Goal: Task Accomplishment & Management: Use online tool/utility

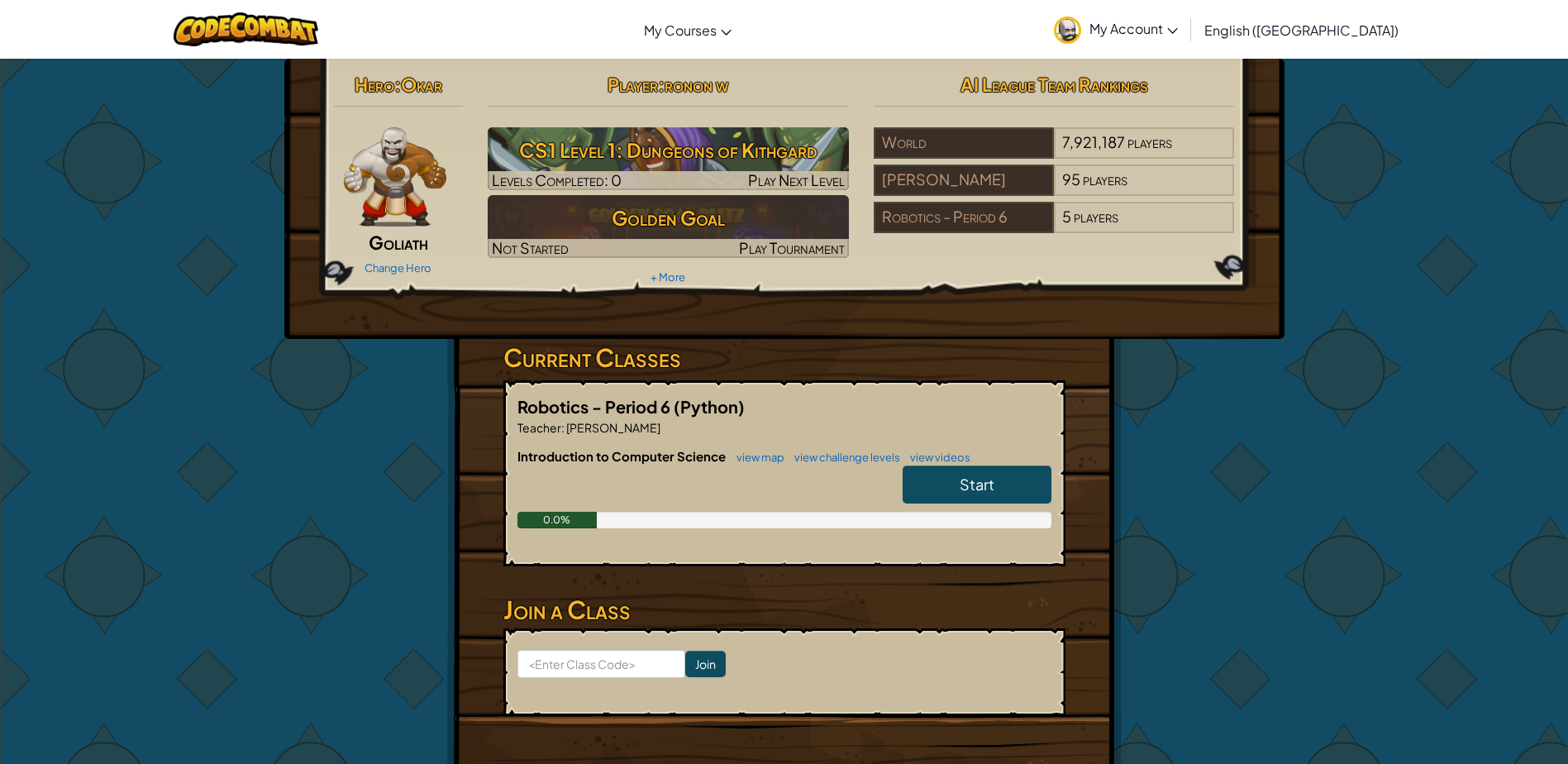
click at [1006, 479] on link "Start" at bounding box center [977, 484] width 149 height 38
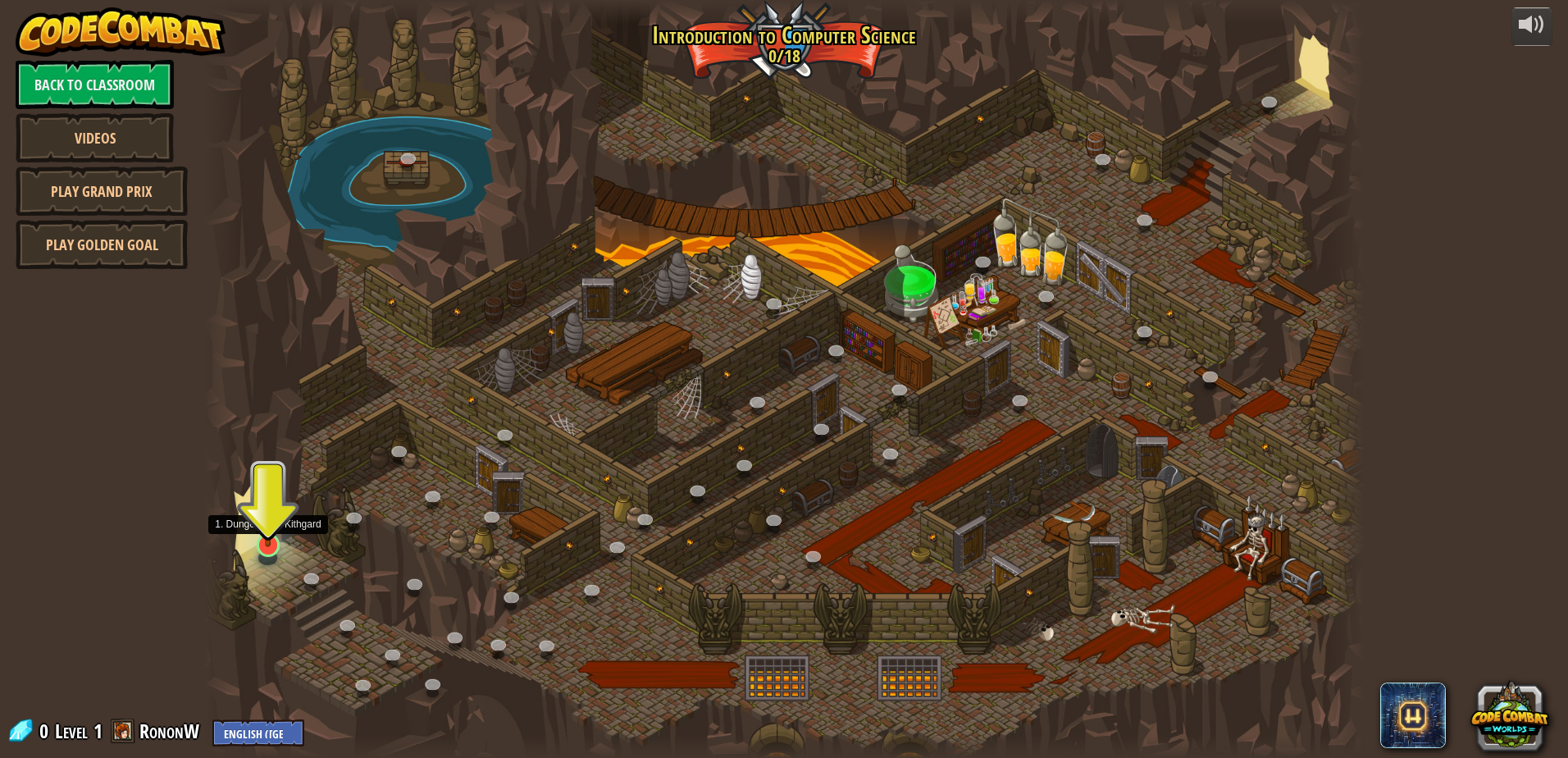
click at [270, 532] on img at bounding box center [268, 512] width 32 height 72
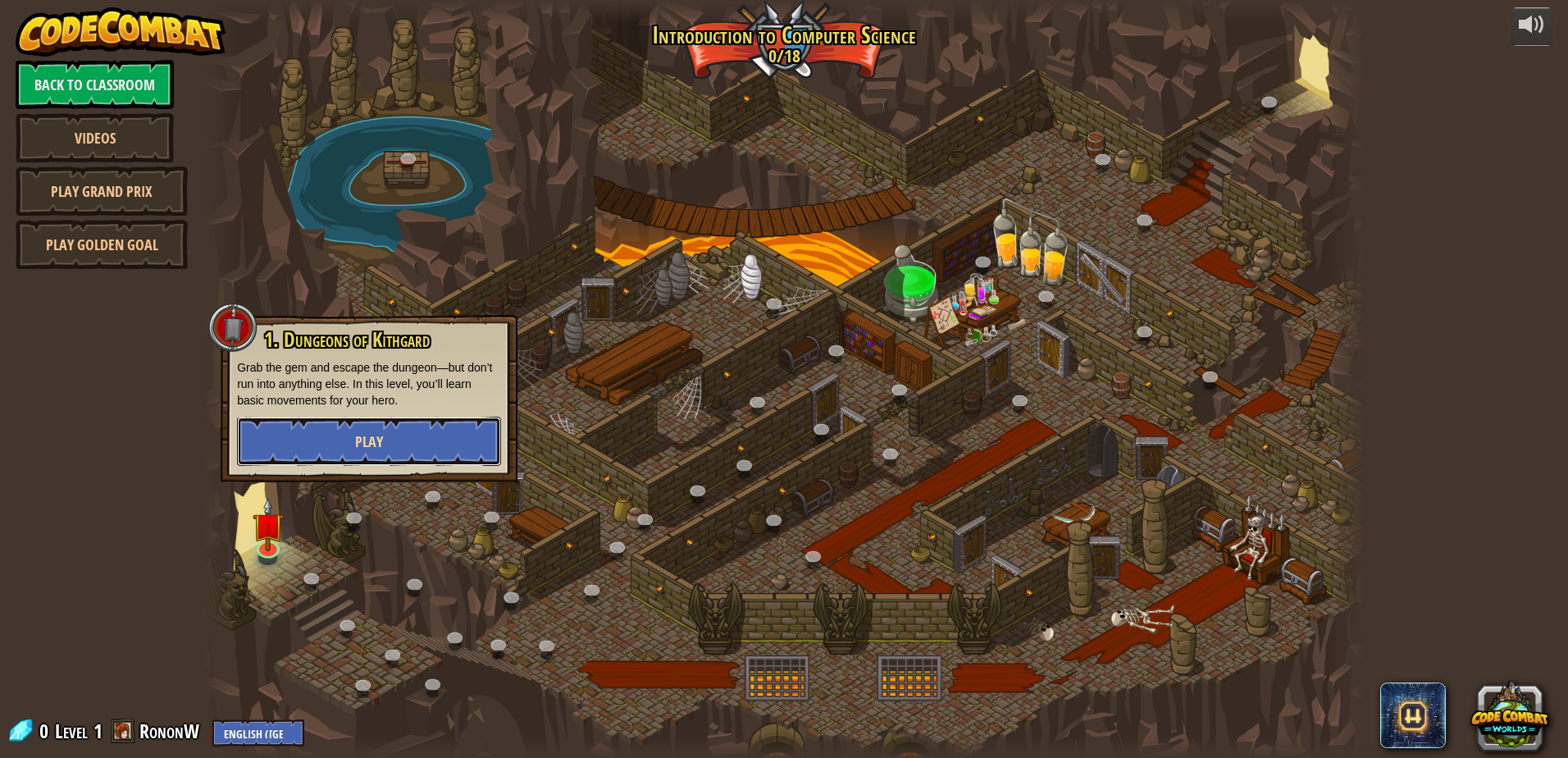
click at [306, 443] on button "Play" at bounding box center [369, 441] width 264 height 50
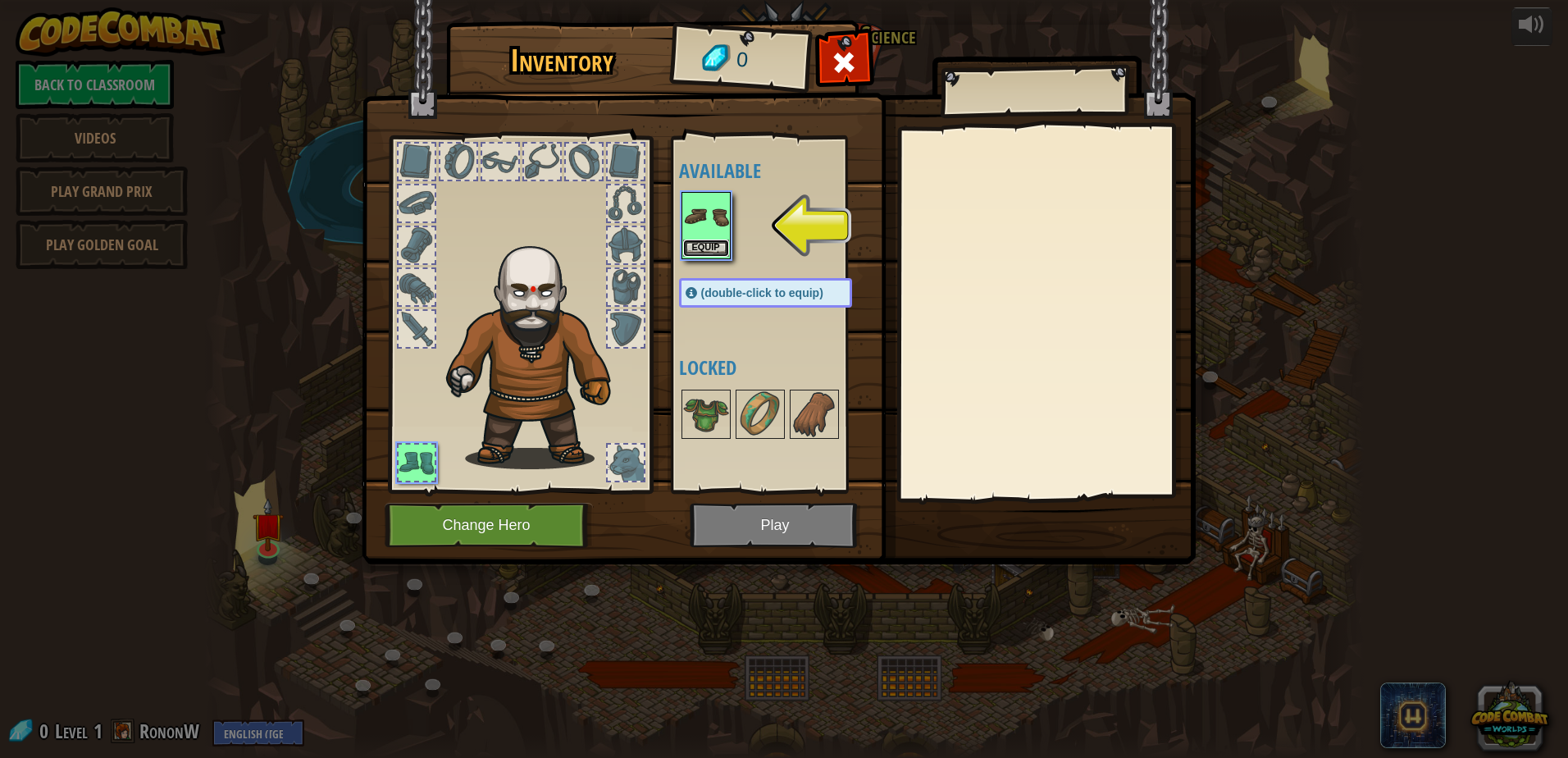
click at [706, 247] on button "Equip" at bounding box center [706, 248] width 46 height 17
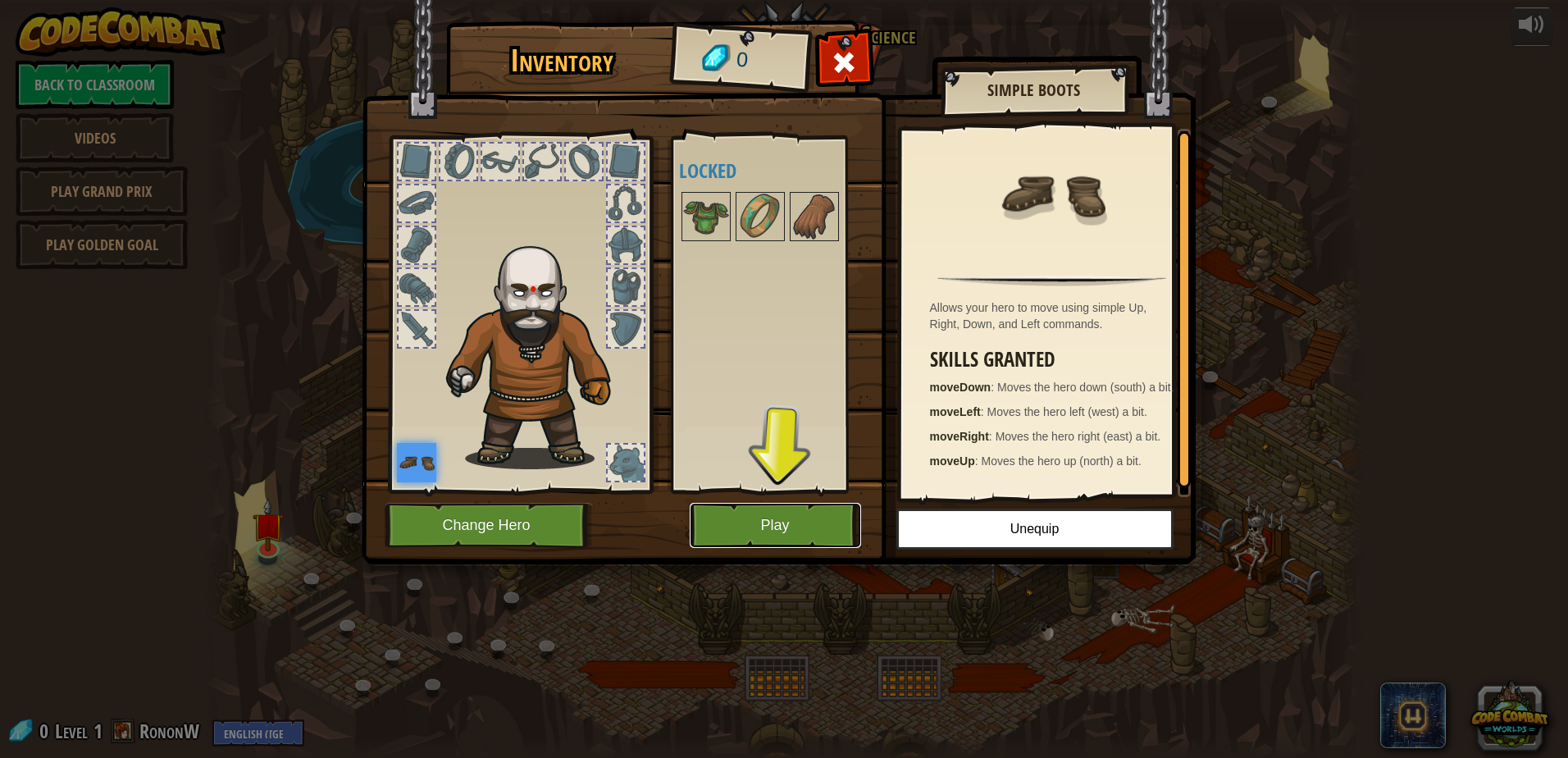
click at [735, 523] on button "Play" at bounding box center [775, 525] width 171 height 45
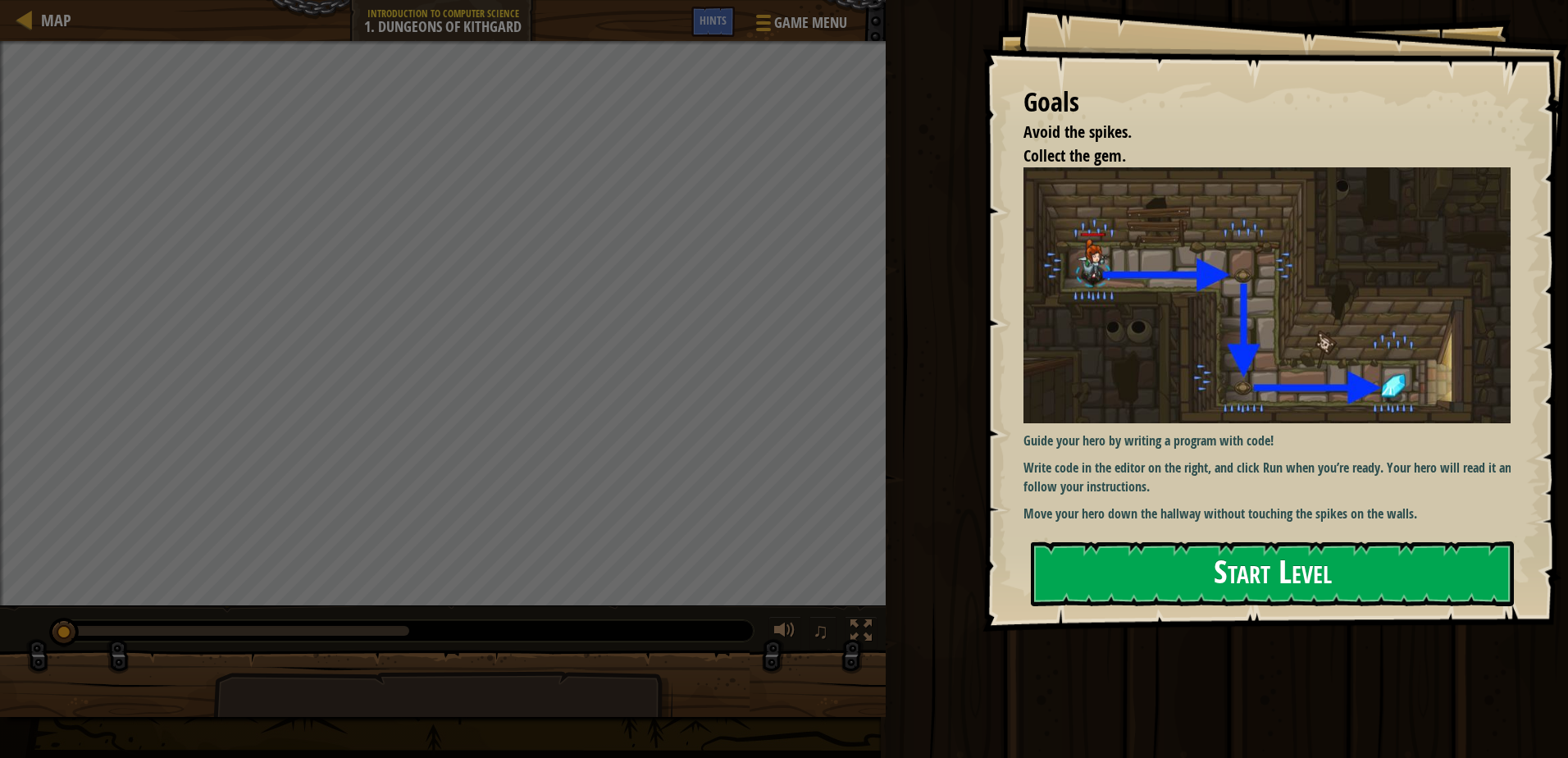
click at [1142, 589] on button "Start Level" at bounding box center [1272, 574] width 483 height 65
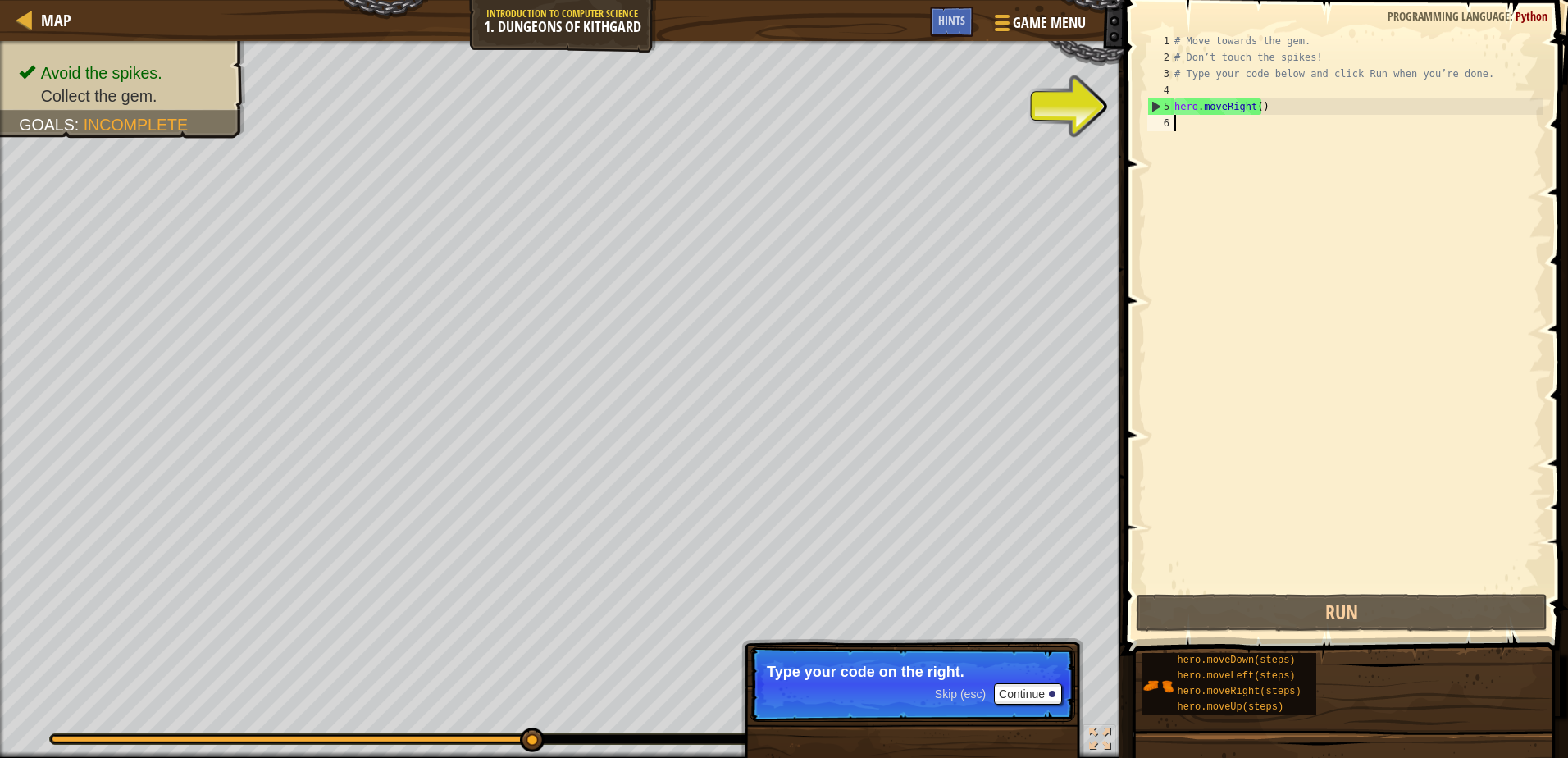
scroll to position [8, 0]
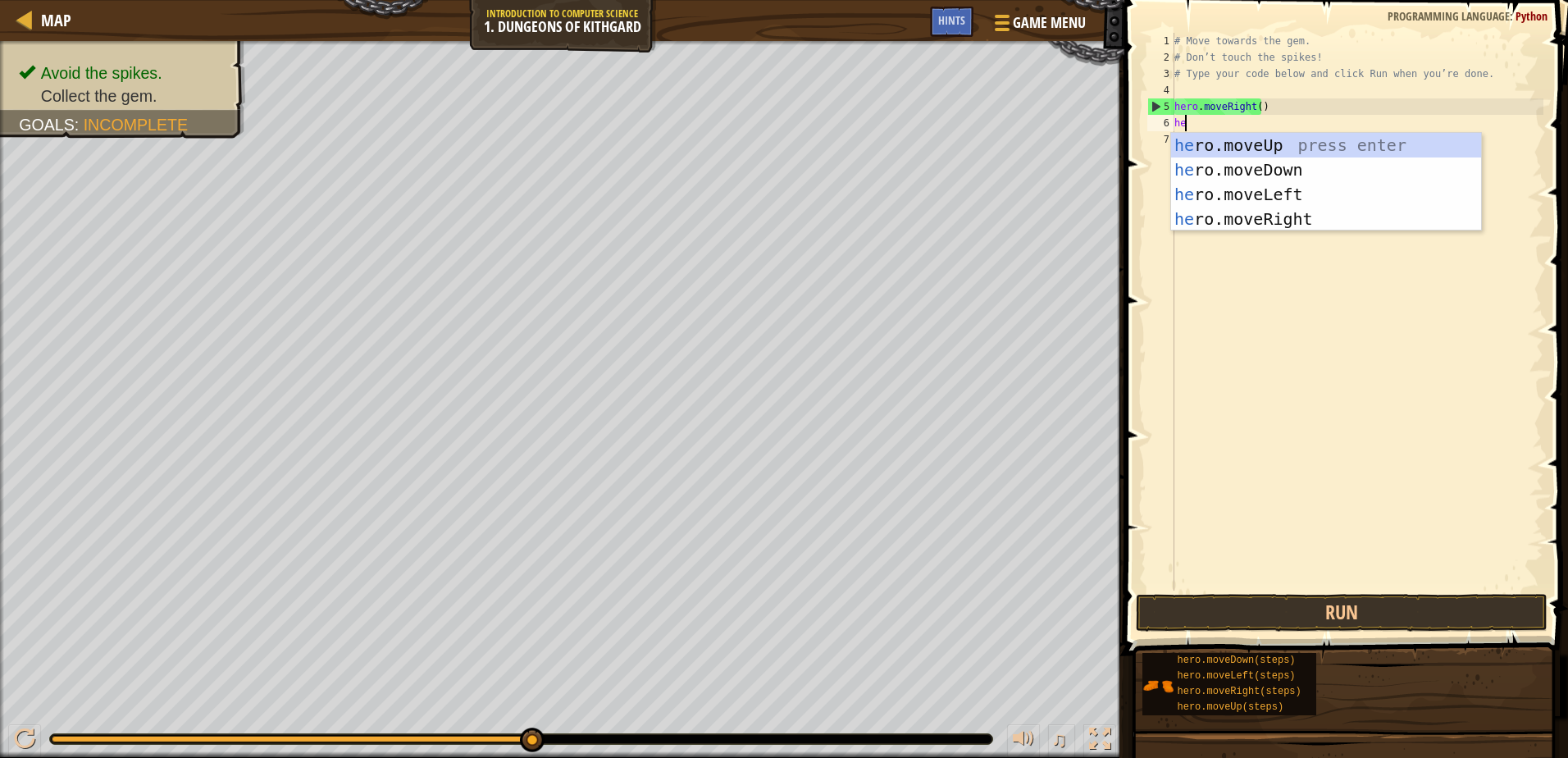
type textarea "her"
click at [1261, 170] on div "her o.moveUp press enter her o.moveDown press enter her o.moveLeft press enter …" at bounding box center [1326, 207] width 310 height 148
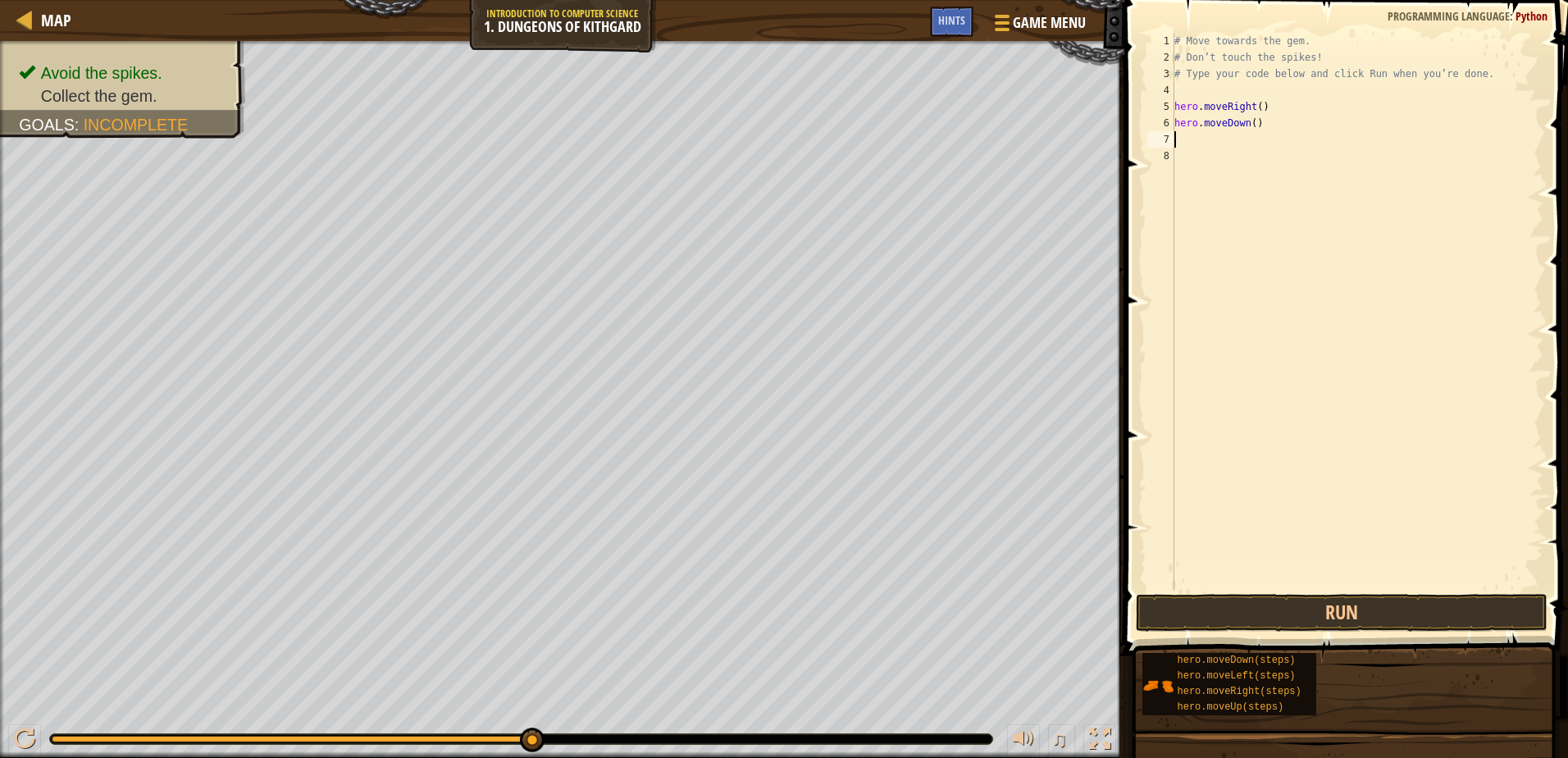
scroll to position [8, 0]
type textarea "h"
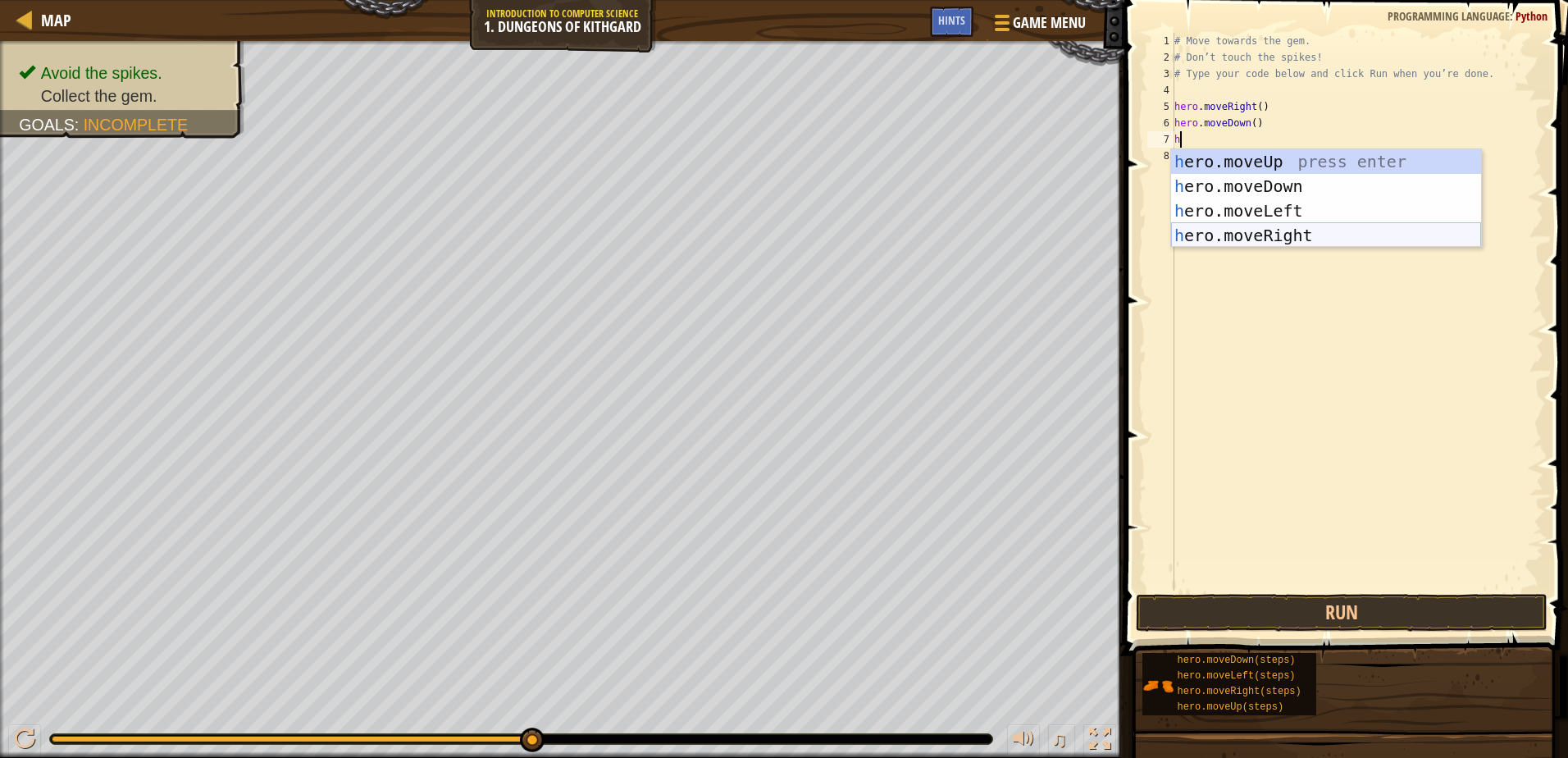
click at [1251, 231] on div "h ero.moveUp press enter h ero.moveDown press enter h ero.moveLeft press enter …" at bounding box center [1326, 223] width 310 height 148
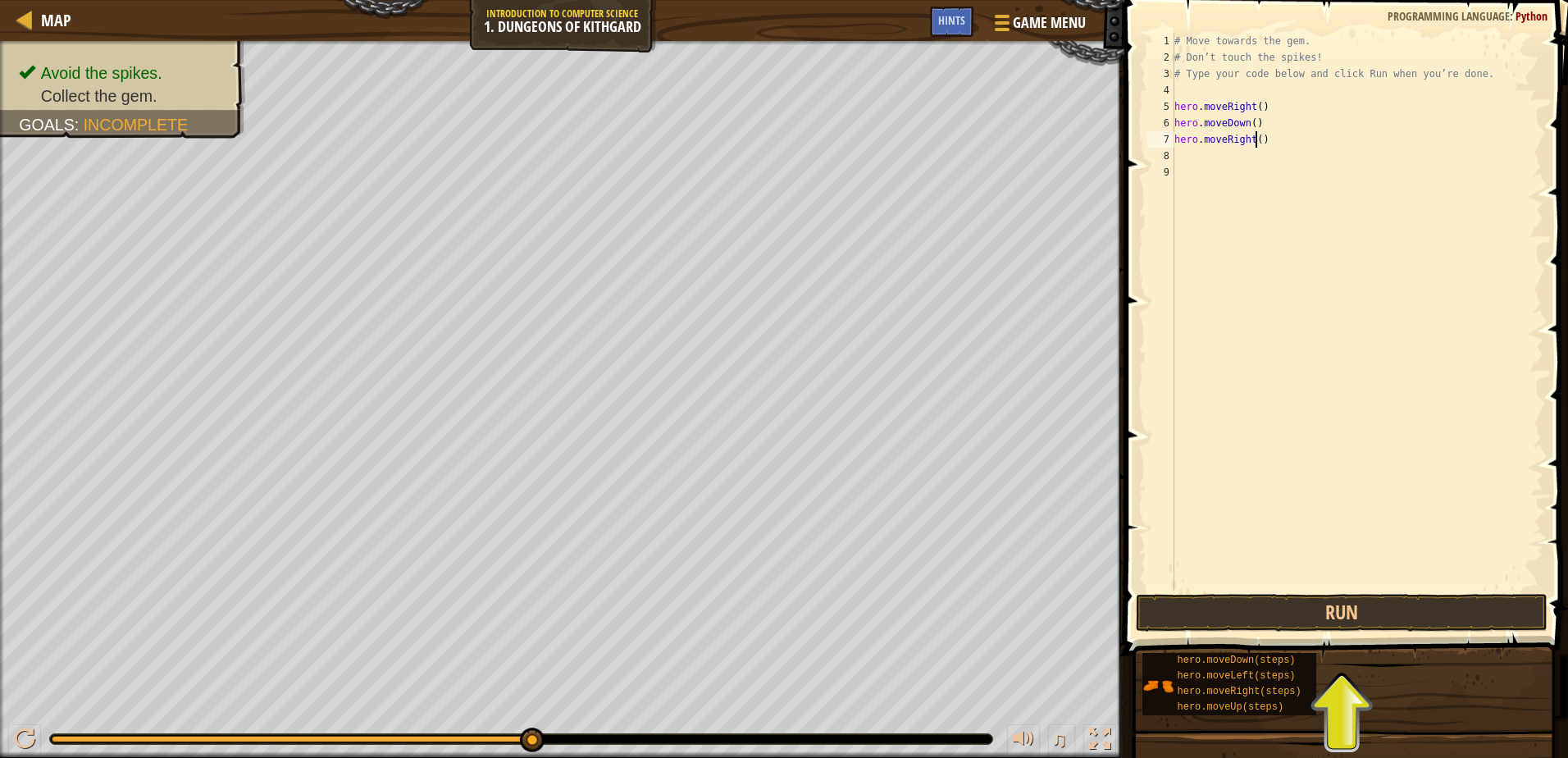
click at [1255, 142] on div "# Move towards the gem. # Don’t touch the spikes! # Type your code below and cl…" at bounding box center [1357, 328] width 372 height 591
type textarea "hero.moveRight(2)"
click at [1324, 604] on button "Run" at bounding box center [1341, 613] width 411 height 38
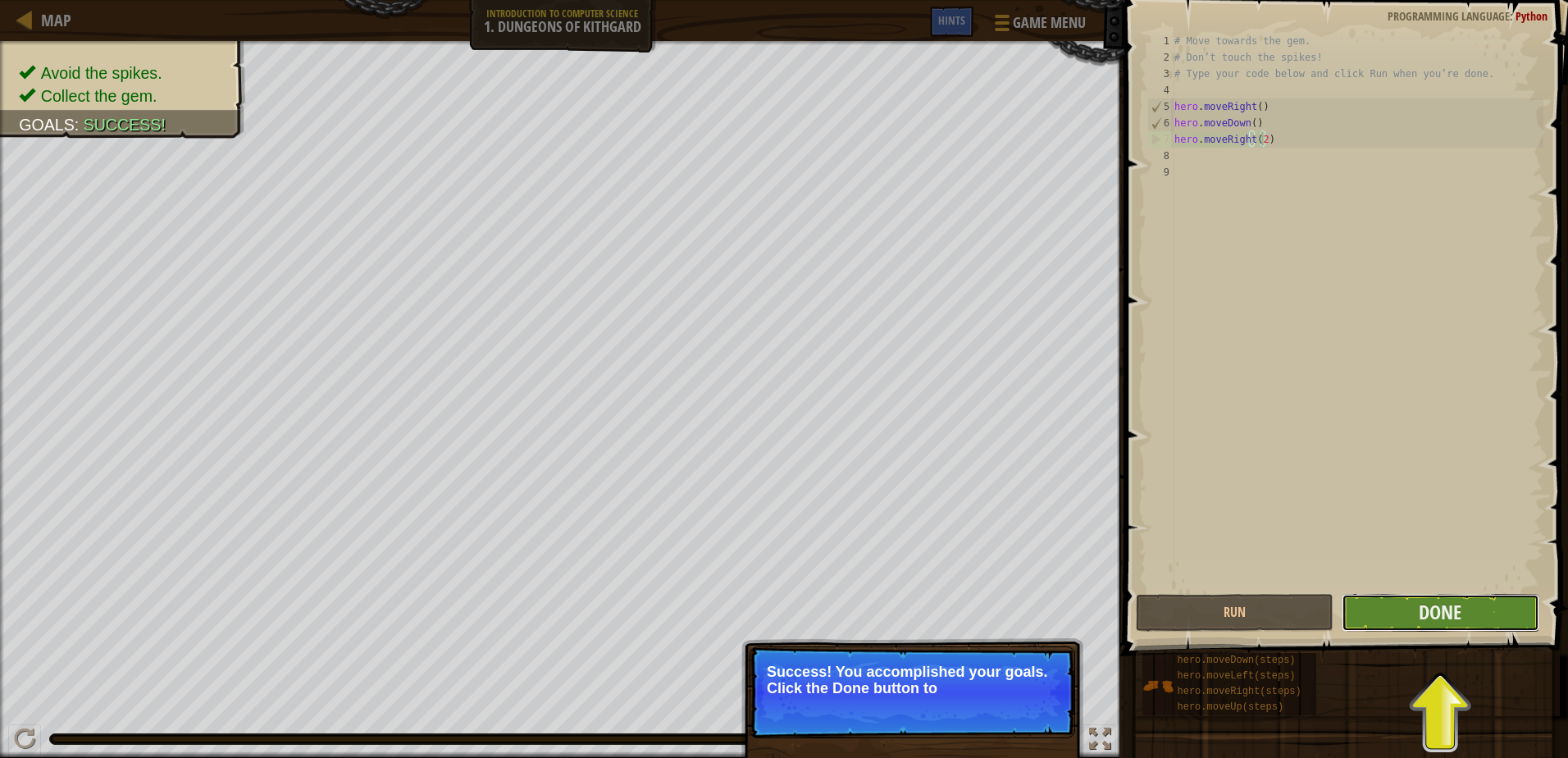
click at [1397, 611] on button "Done" at bounding box center [1441, 613] width 198 height 38
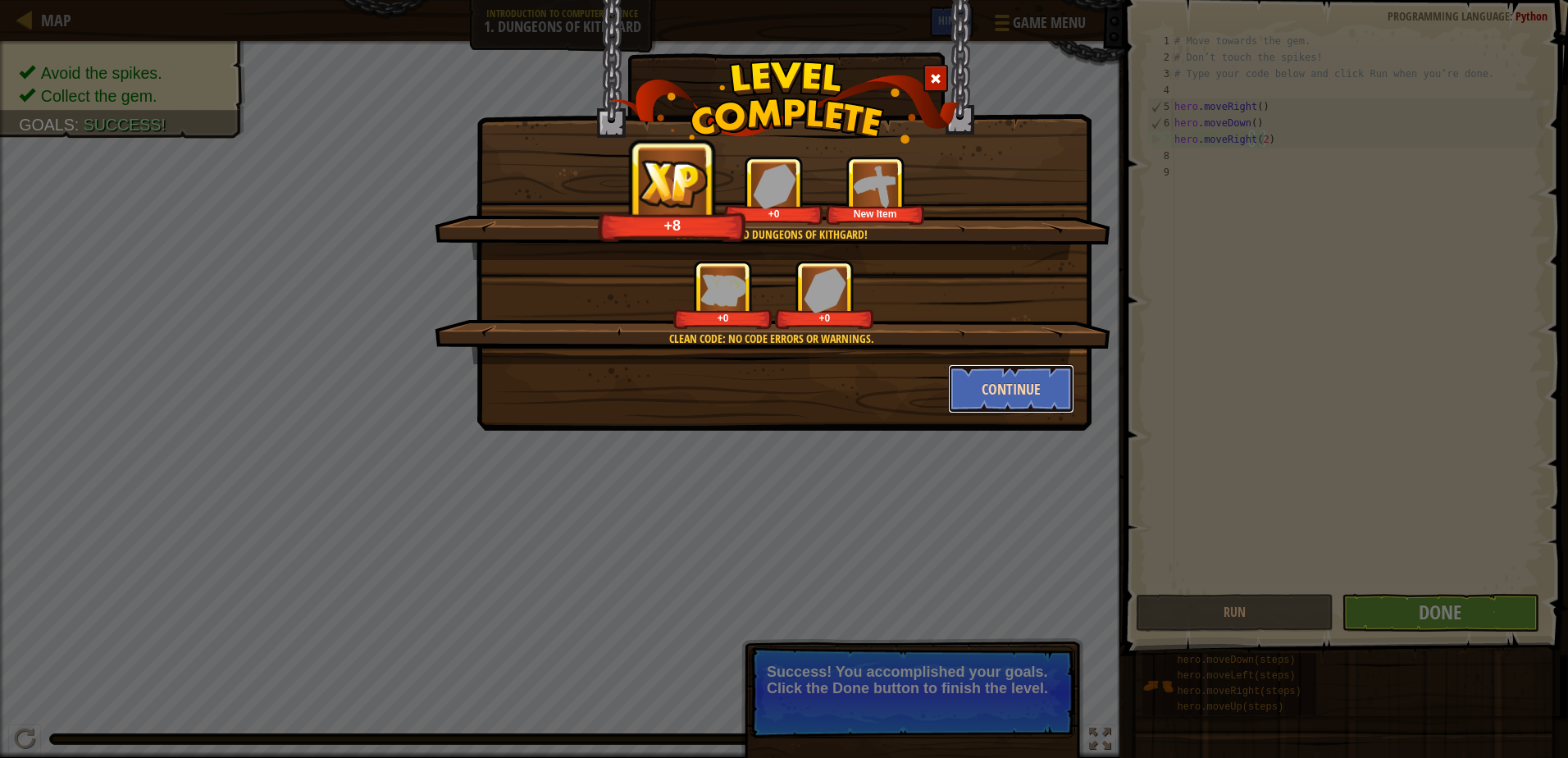
click at [1019, 384] on button "Continue" at bounding box center [1011, 389] width 127 height 50
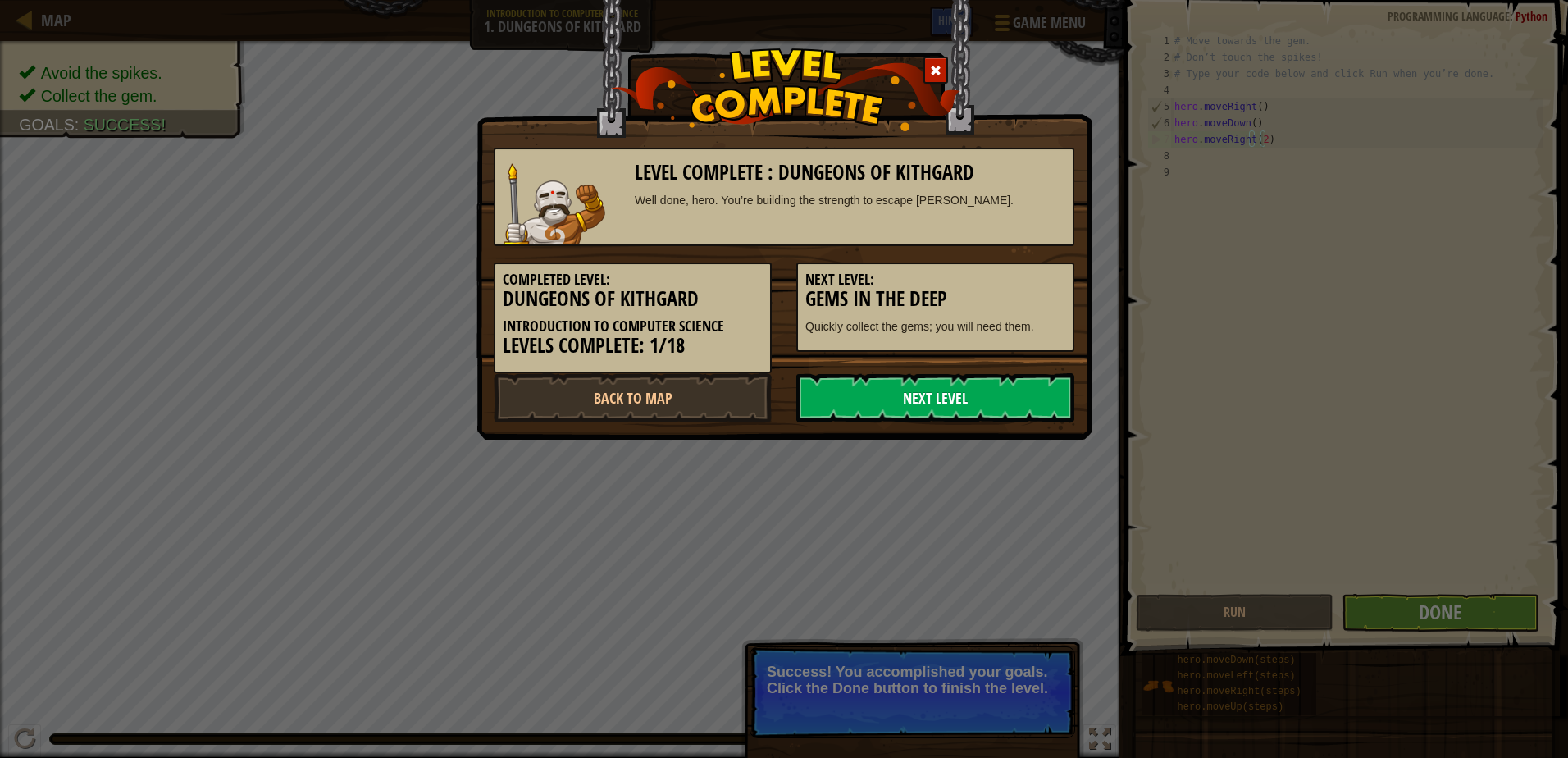
click at [1015, 391] on link "Next Level" at bounding box center [935, 398] width 278 height 50
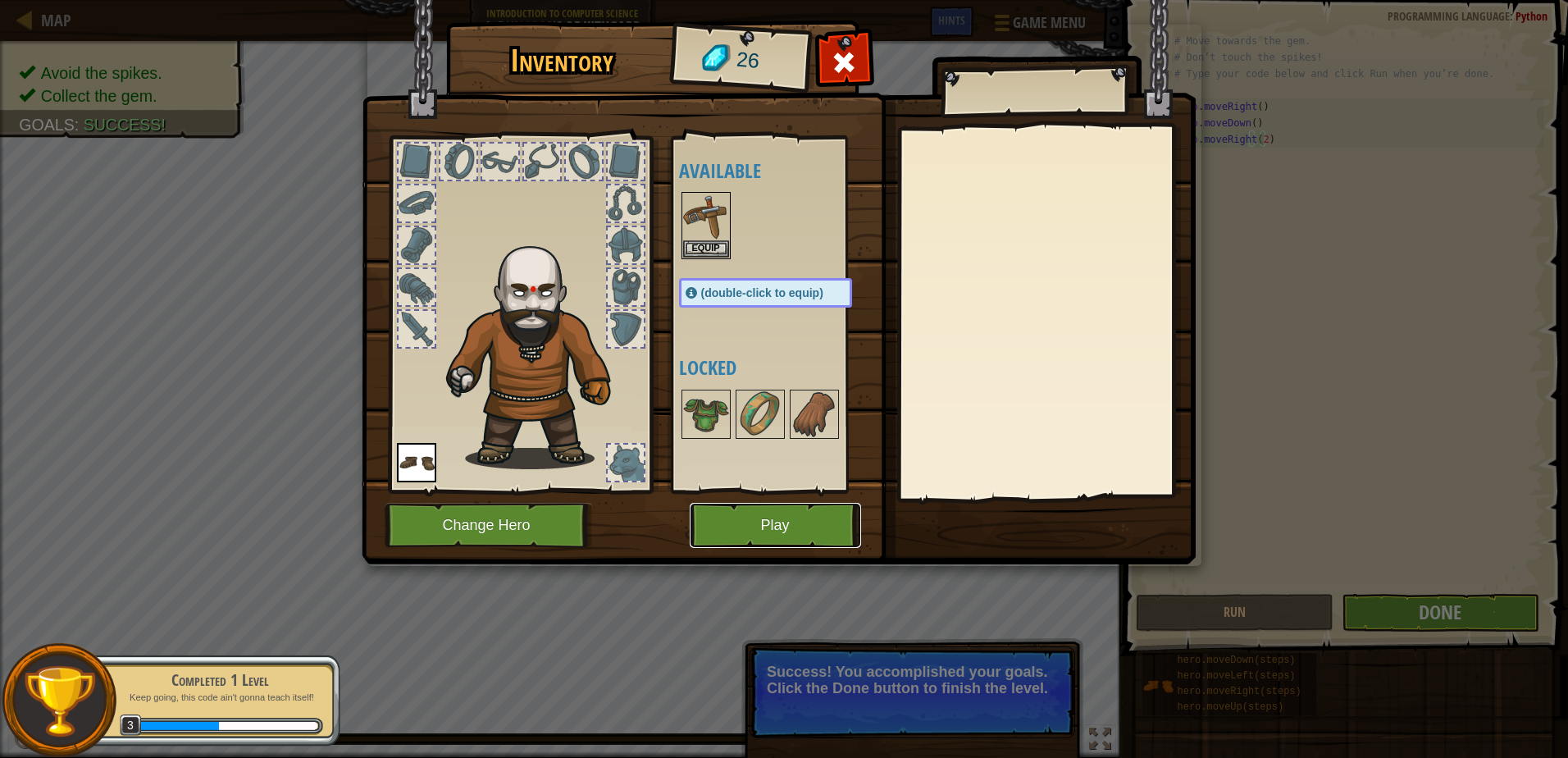
click at [759, 519] on button "Play" at bounding box center [775, 525] width 171 height 45
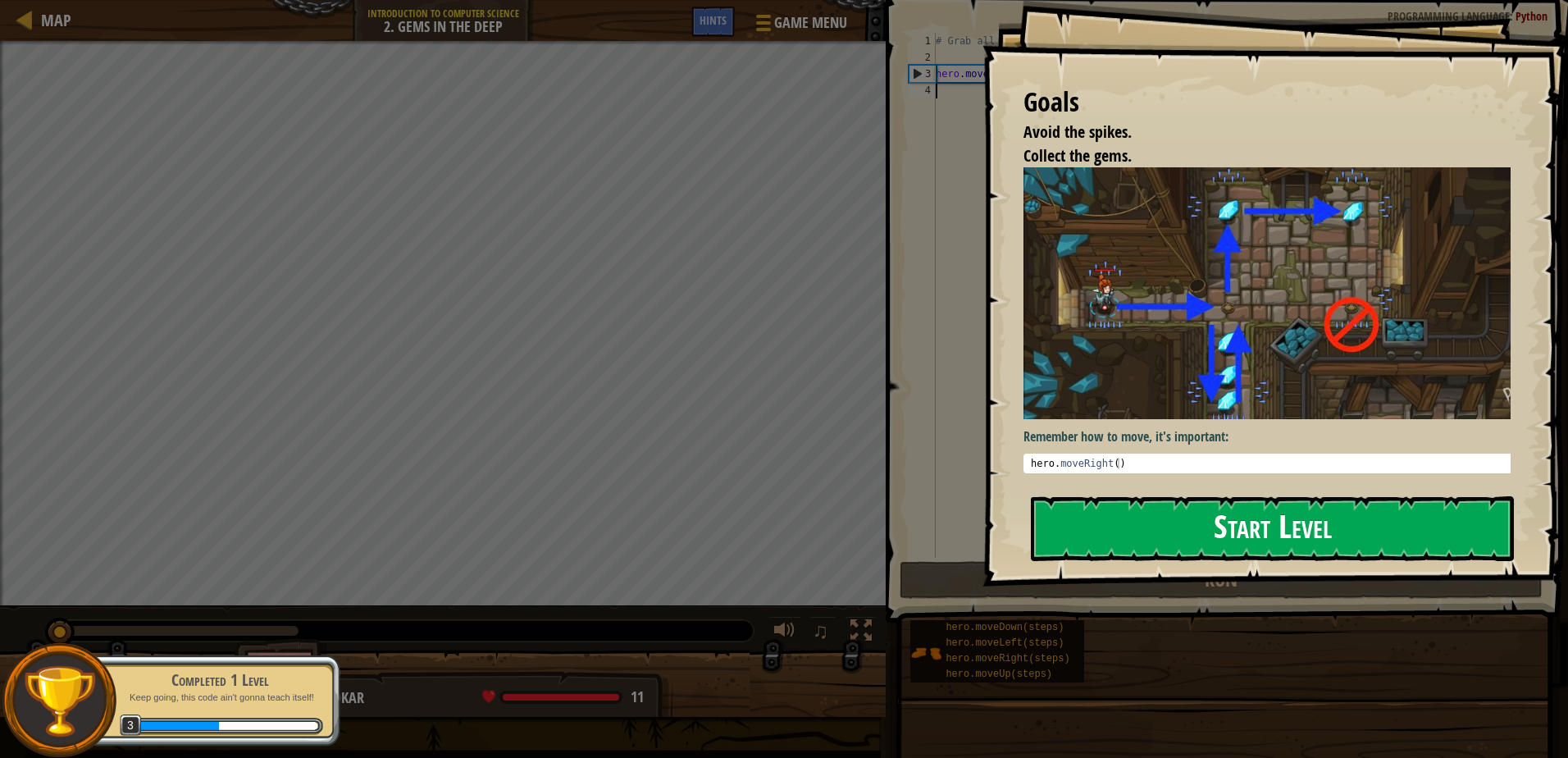
click at [1084, 505] on button "Start Level" at bounding box center [1272, 529] width 483 height 65
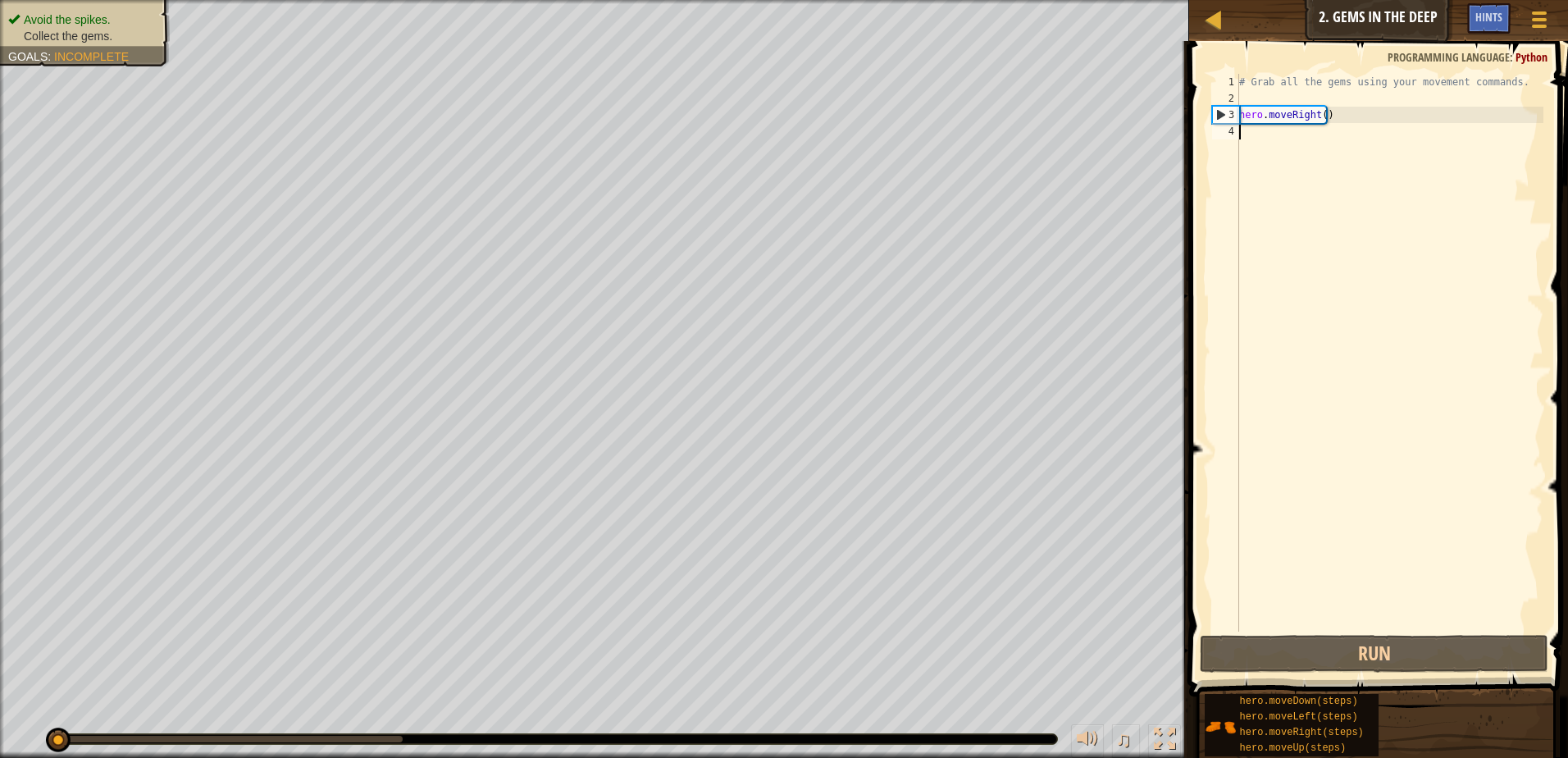
type textarea "h"
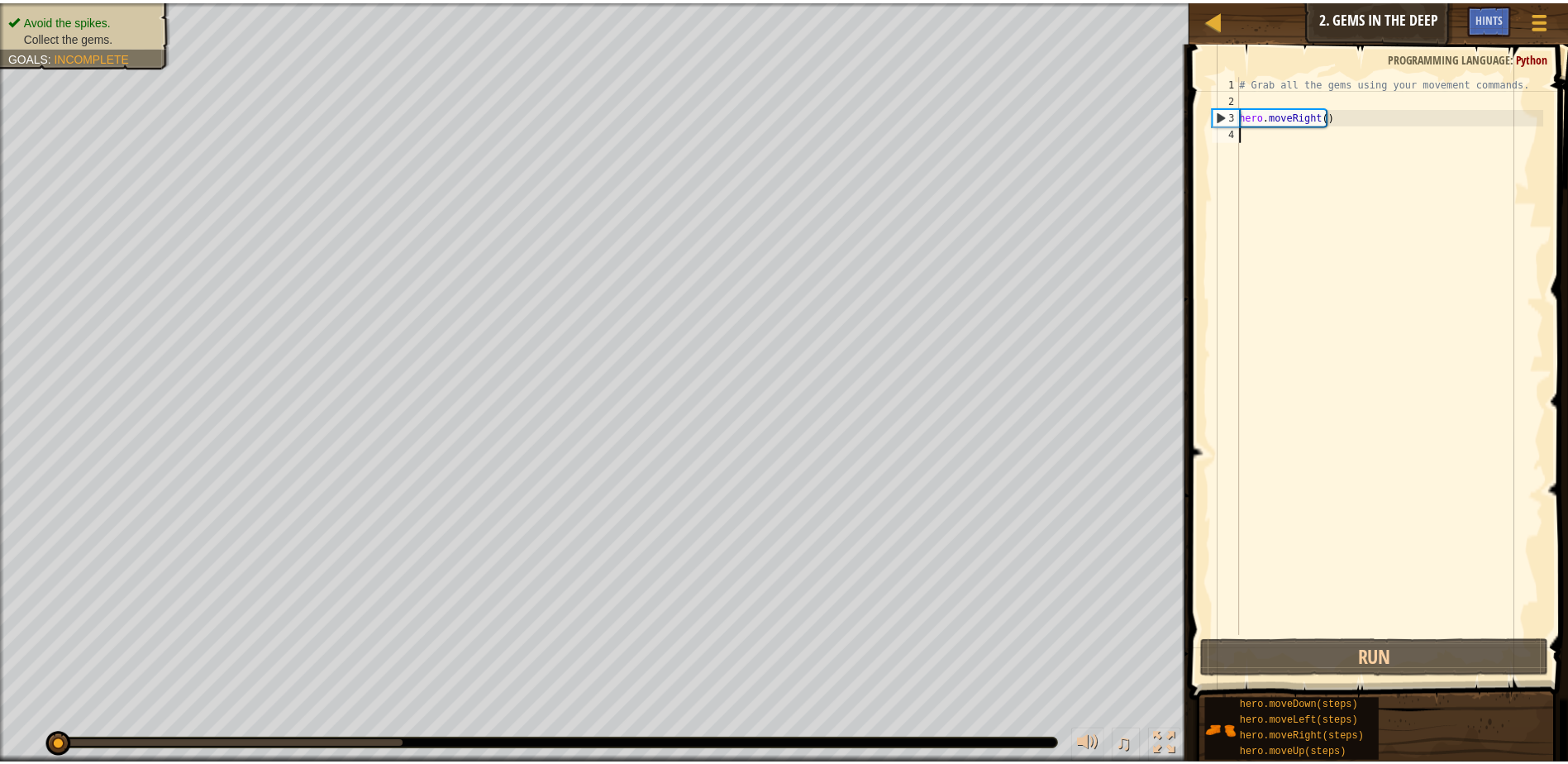
scroll to position [8, 0]
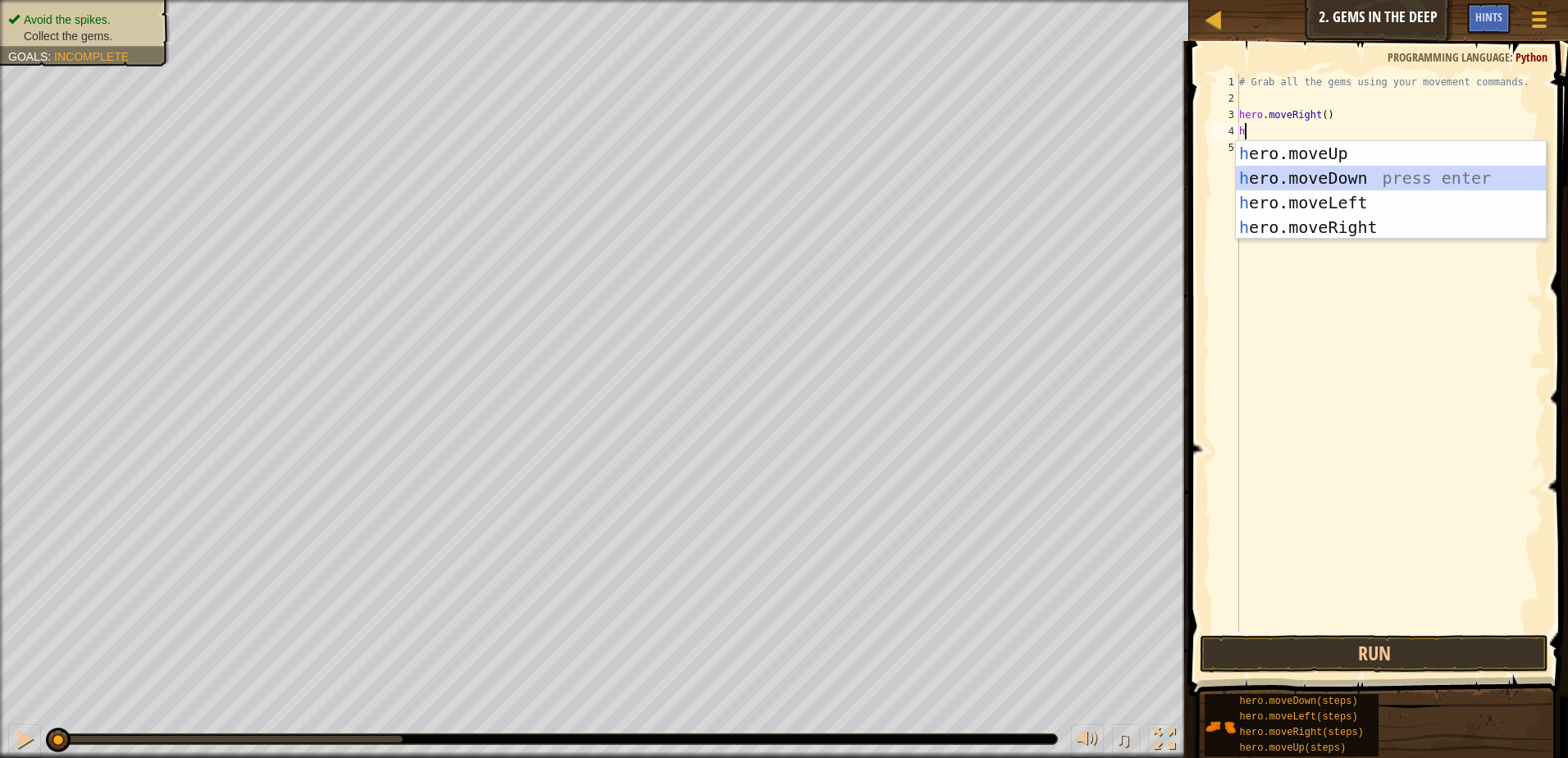
click at [1397, 179] on div "h ero.moveUp press enter h ero.moveDown press enter h ero.moveLeft press enter …" at bounding box center [1391, 214] width 310 height 148
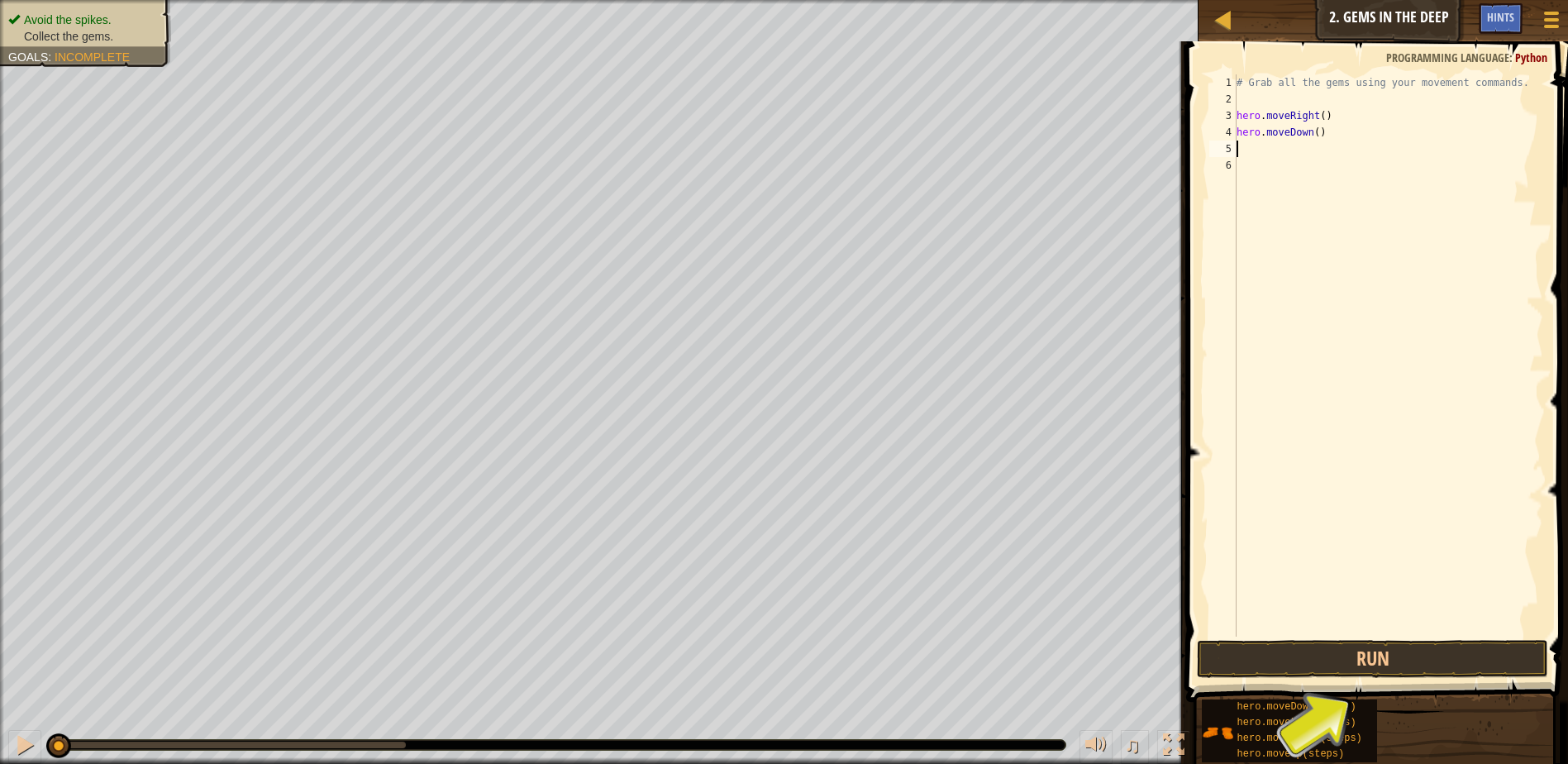
type textarea "h"
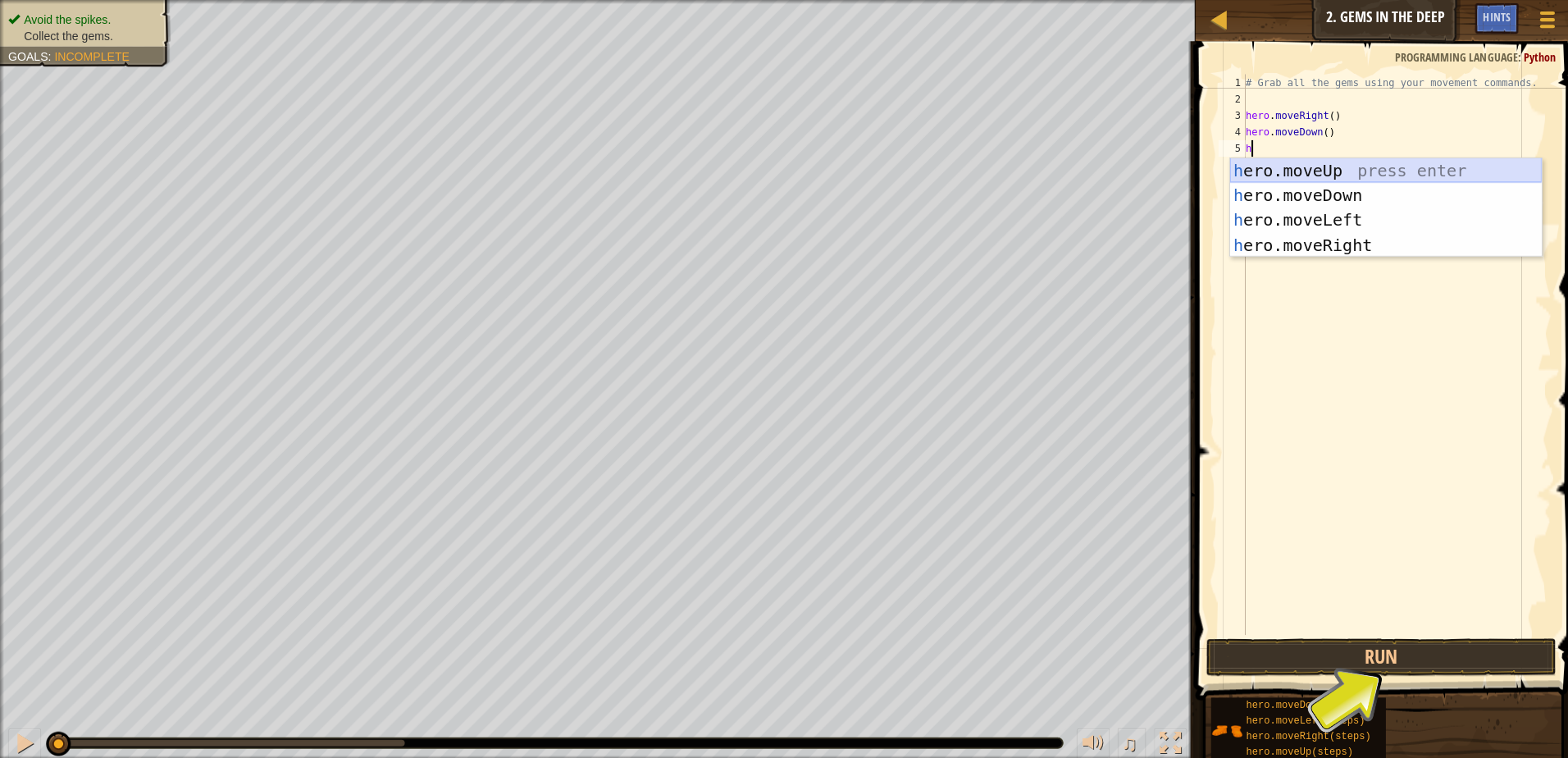
click at [1367, 167] on div "h ero.moveUp press enter h ero.moveDown press enter h ero.moveLeft press enter …" at bounding box center [1378, 231] width 310 height 148
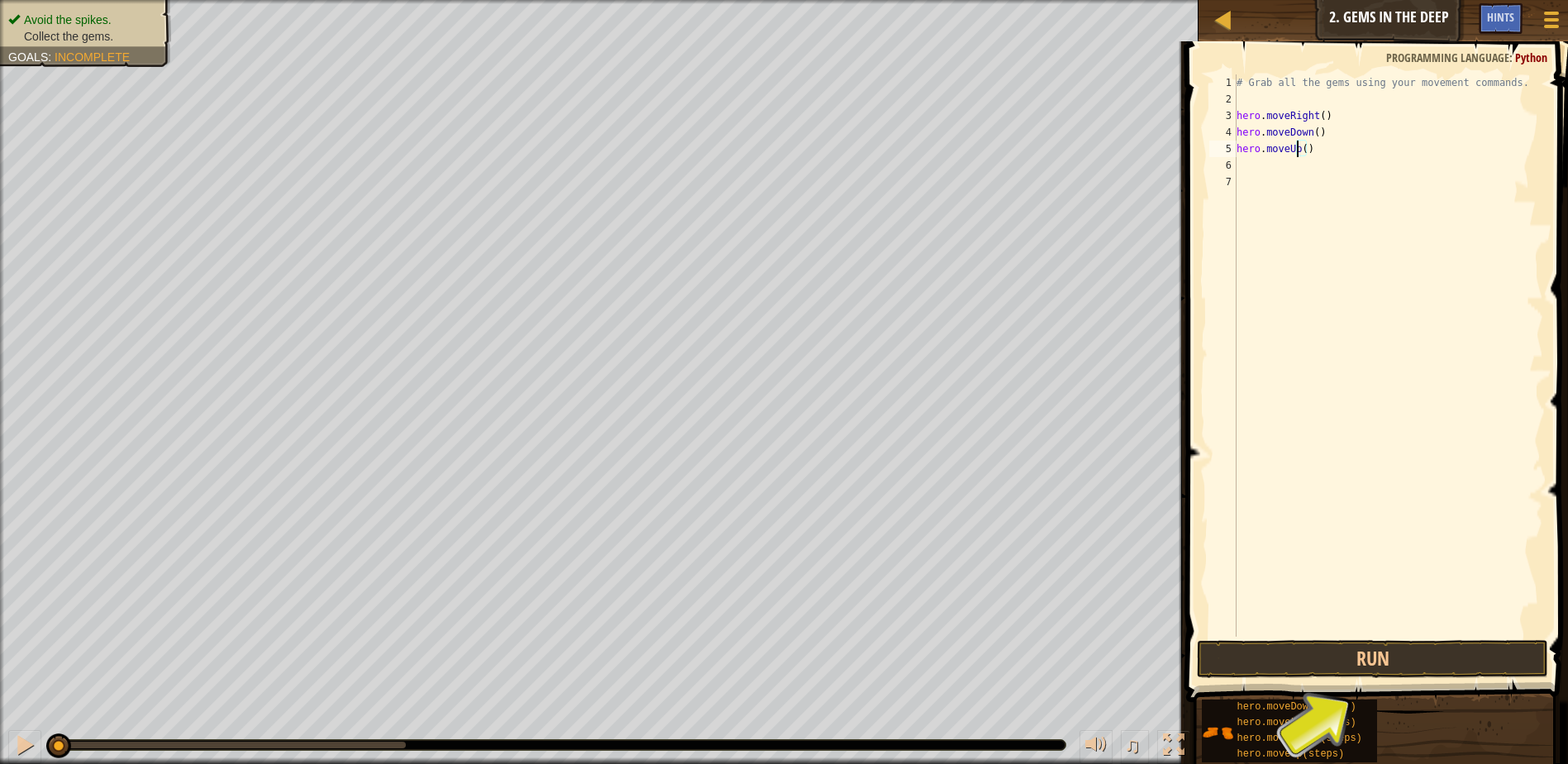
click at [1298, 148] on div "# Grab all the gems using your movement commands. hero . moveRight ( ) hero . m…" at bounding box center [1388, 373] width 310 height 595
click at [1301, 151] on div "# Grab all the gems using your movement commands. hero . moveRight ( ) hero . m…" at bounding box center [1388, 373] width 310 height 595
type textarea "hero.moveUp(2)"
click at [1280, 170] on div "# Grab all the gems using your movement commands. hero . moveRight ( ) hero . m…" at bounding box center [1388, 373] width 310 height 595
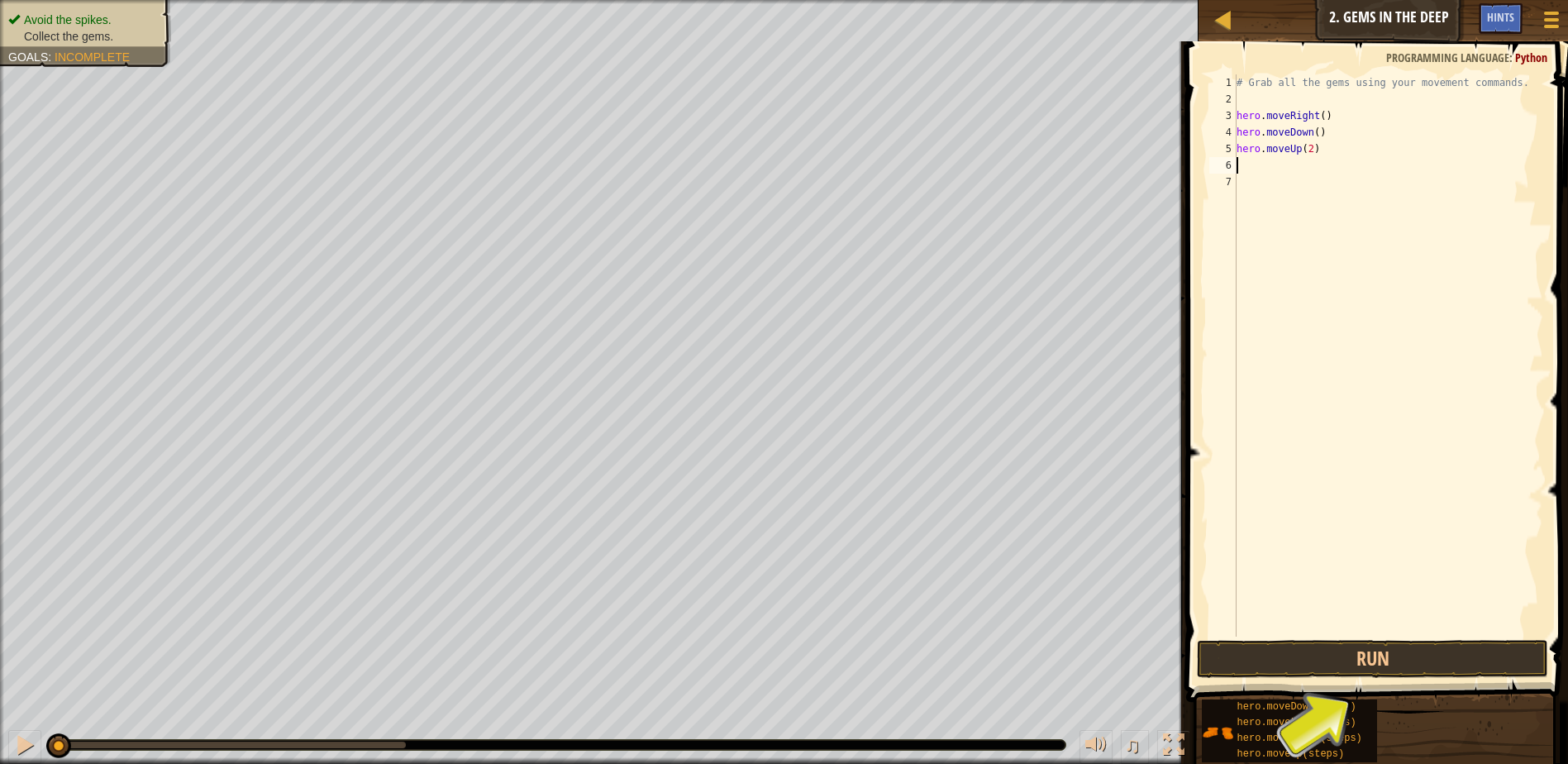
scroll to position [8, 0]
type textarea "h"
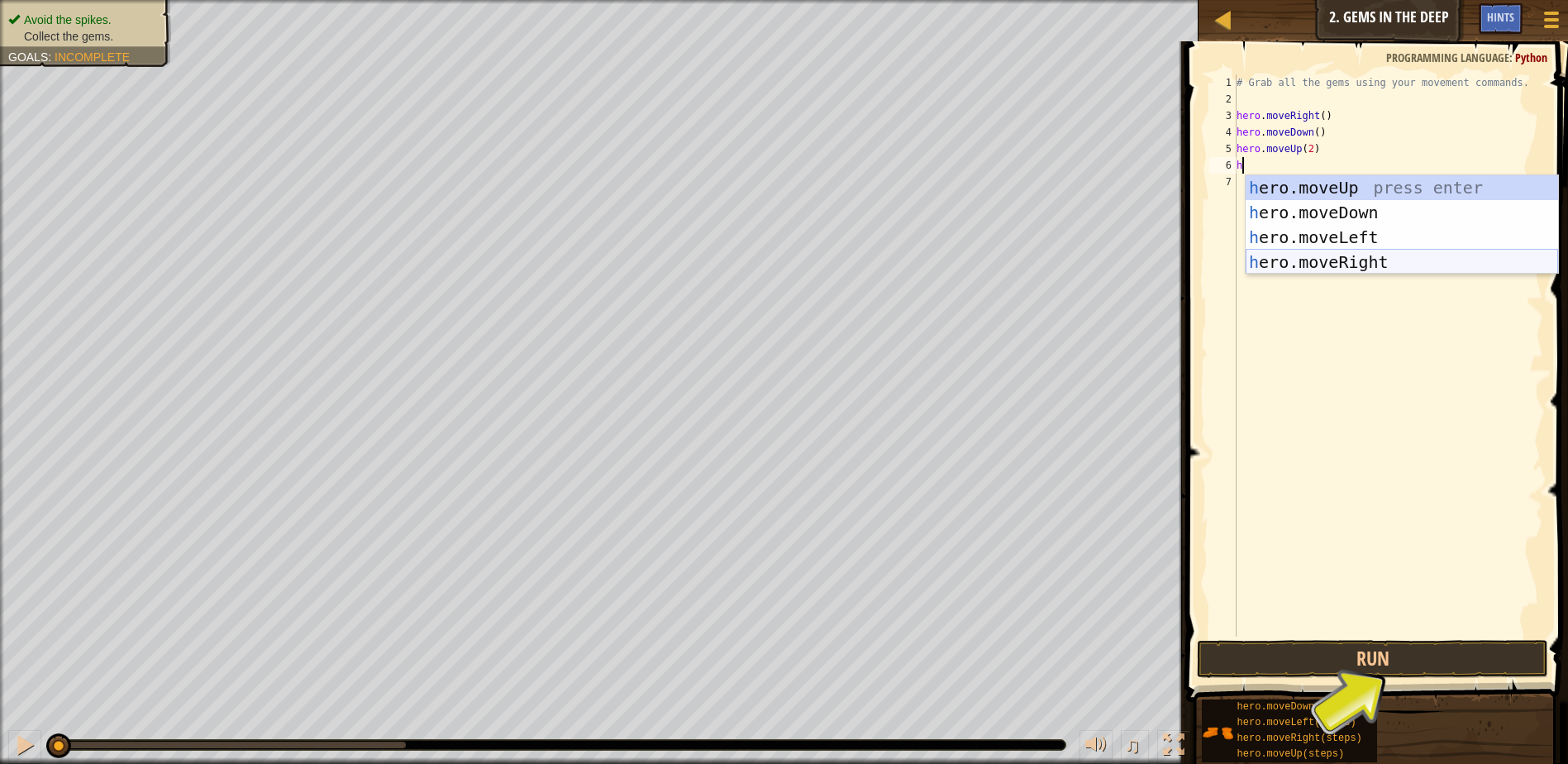
click at [1289, 264] on div "h ero.moveUp press enter h ero.moveDown press enter h ero.moveLeft press enter …" at bounding box center [1402, 250] width 312 height 149
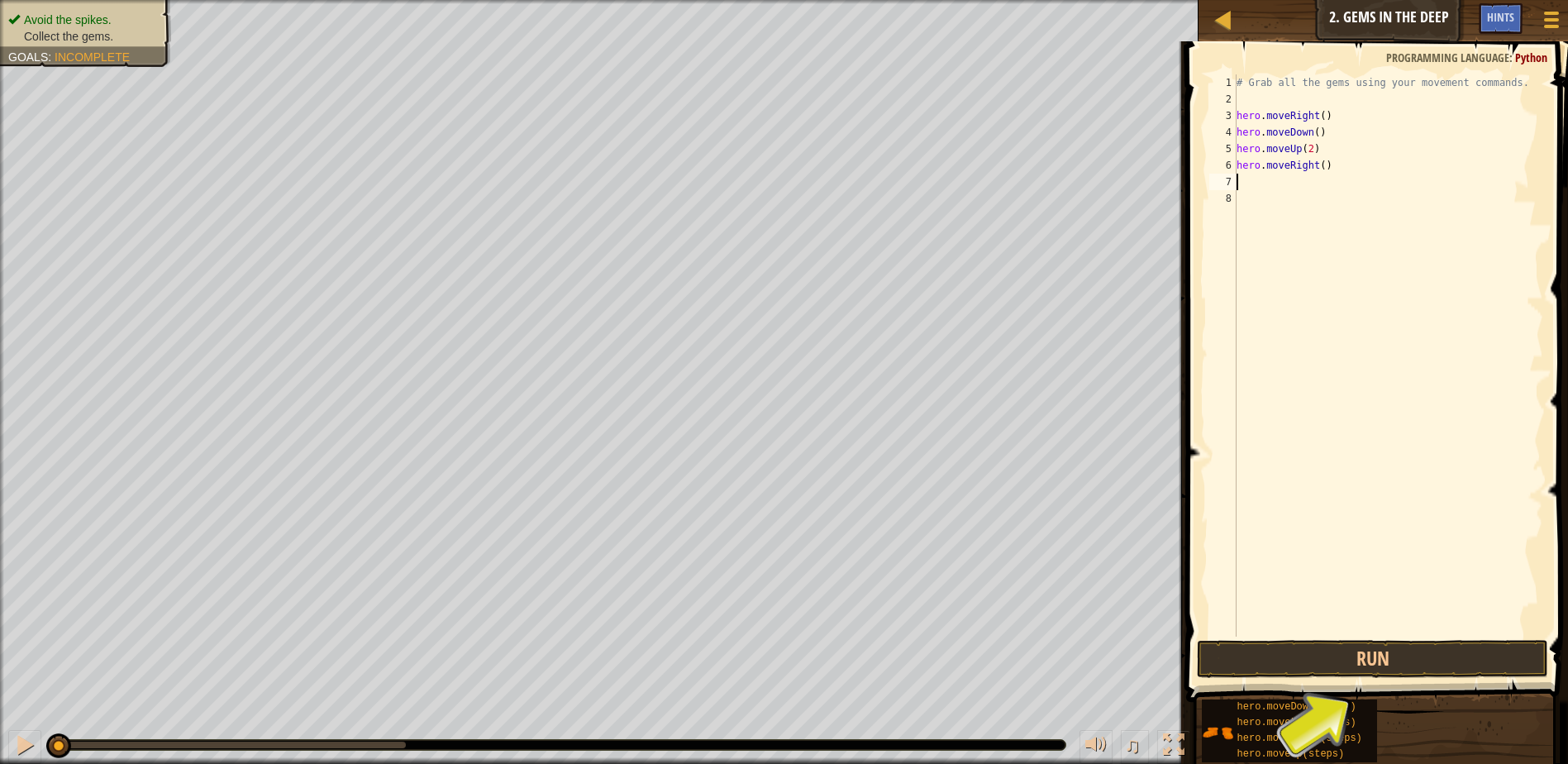
click at [1320, 169] on div "# Grab all the gems using your movement commands. hero . moveRight ( ) hero . m…" at bounding box center [1388, 373] width 310 height 595
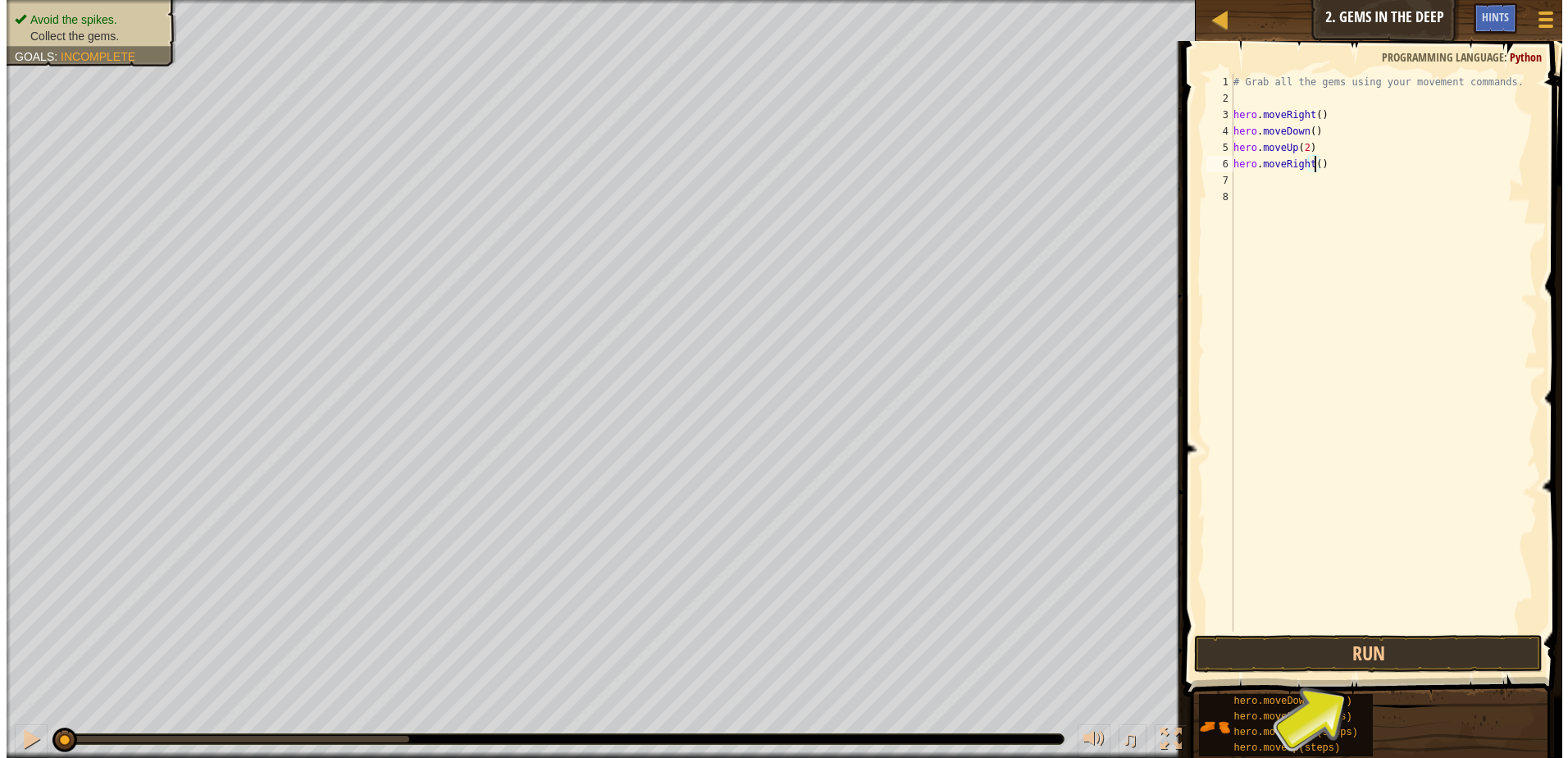
scroll to position [8, 7]
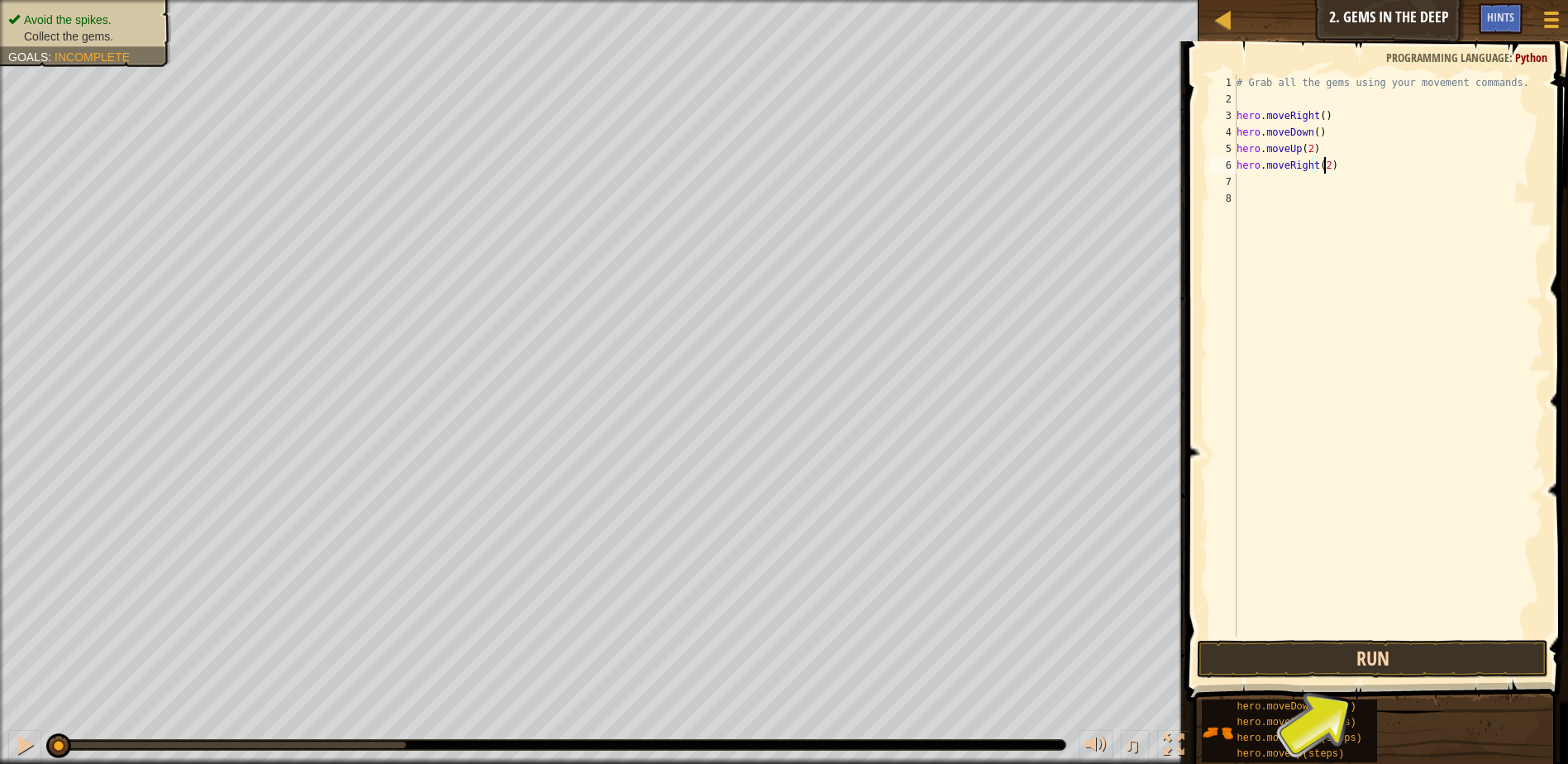
type textarea "hero.moveRight(2)"
click at [1249, 668] on button "Run" at bounding box center [1373, 659] width 352 height 38
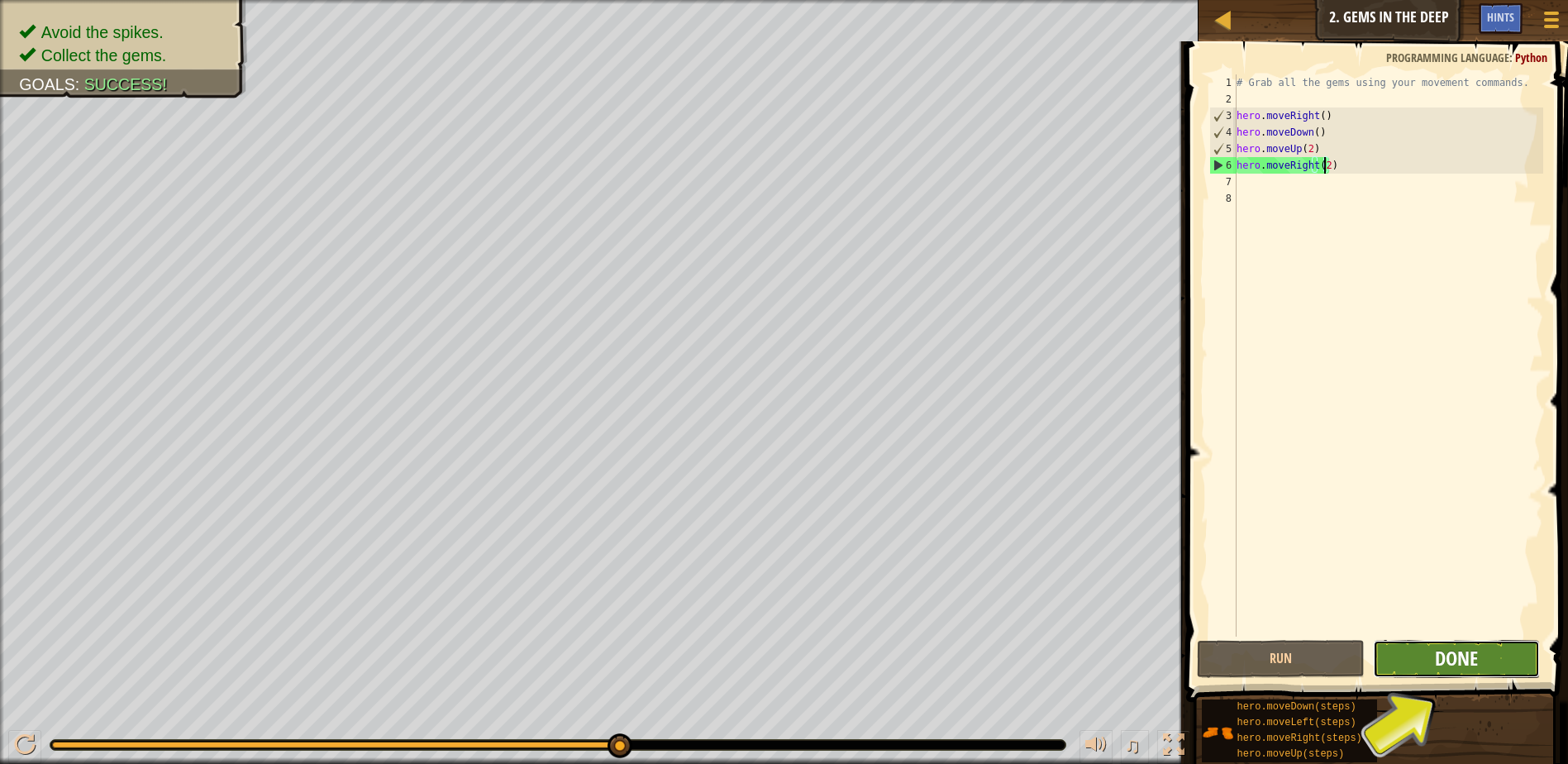
click at [1453, 668] on span "Done" at bounding box center [1457, 658] width 43 height 27
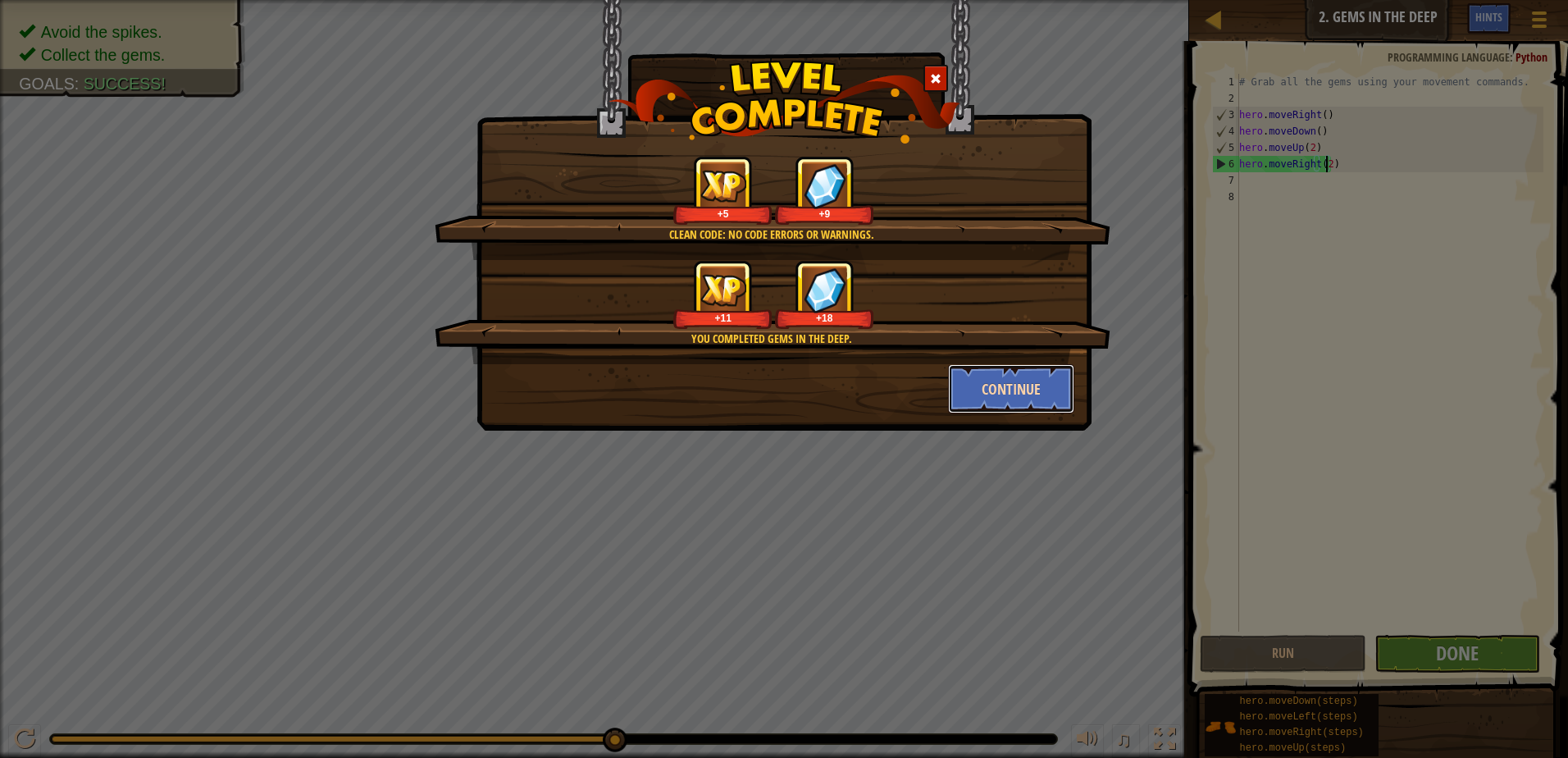
click at [1004, 394] on button "Continue" at bounding box center [1011, 389] width 127 height 50
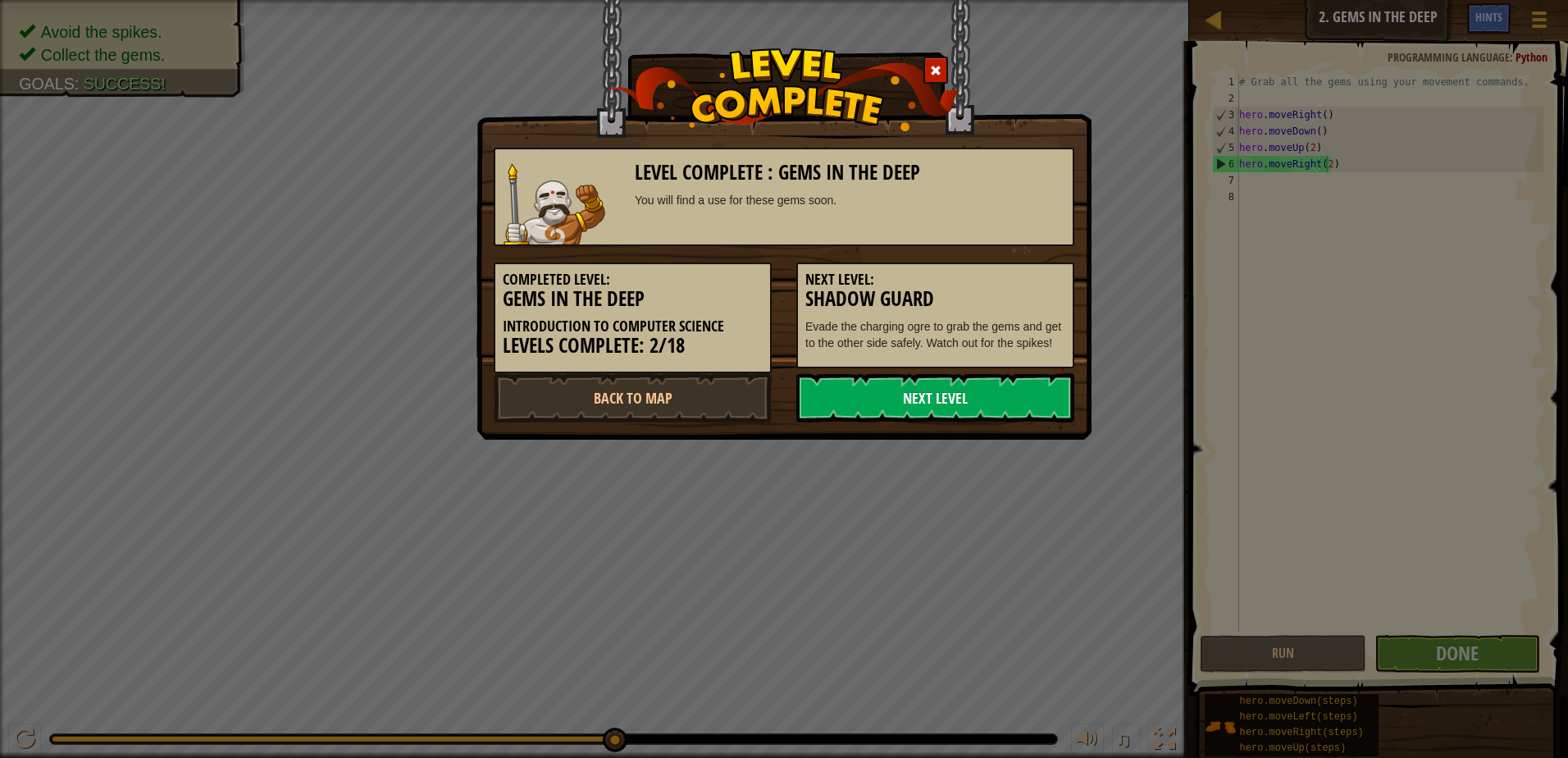
click at [992, 399] on link "Next Level" at bounding box center [935, 398] width 278 height 50
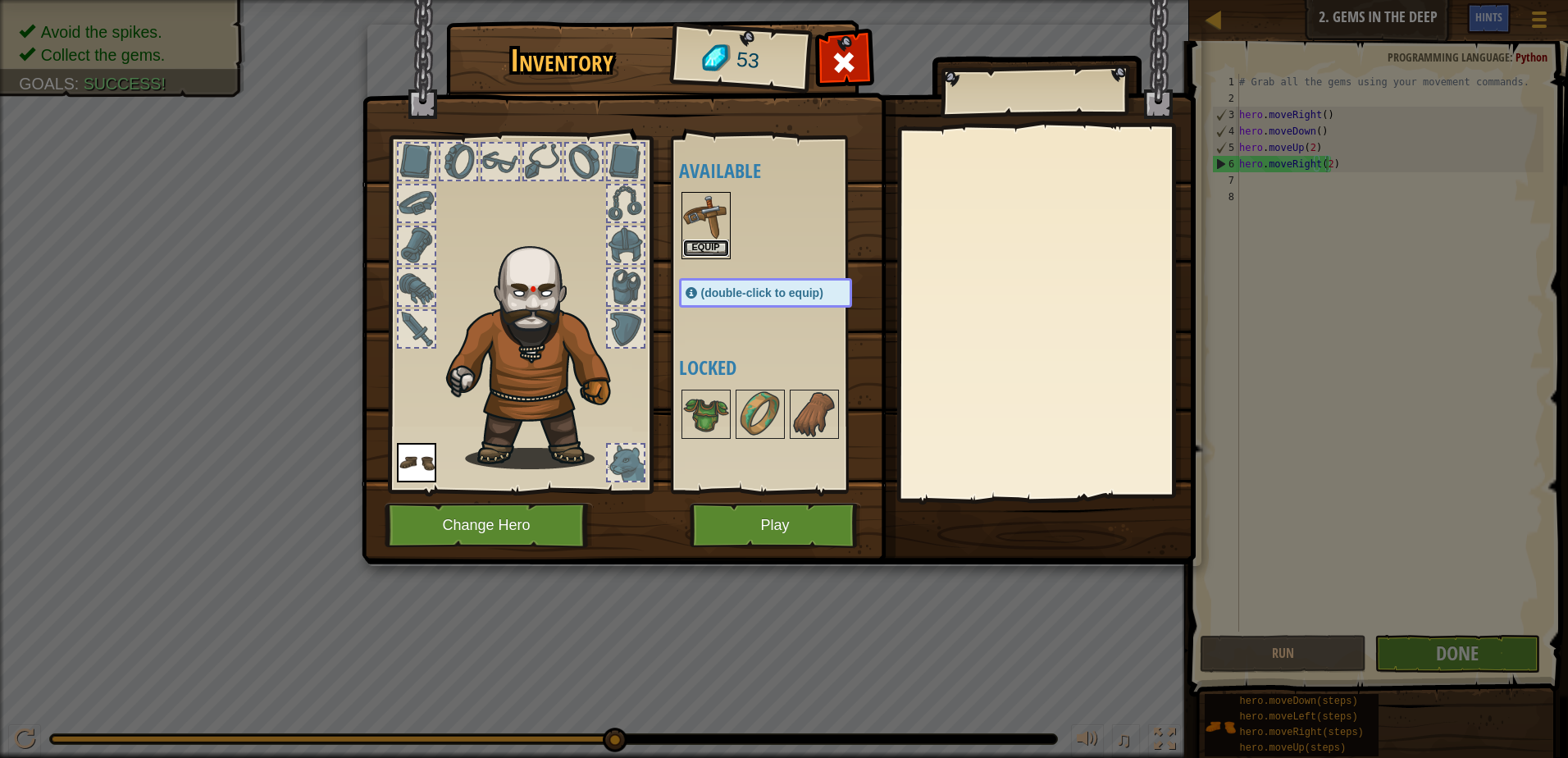
click at [700, 247] on button "Equip" at bounding box center [706, 248] width 46 height 17
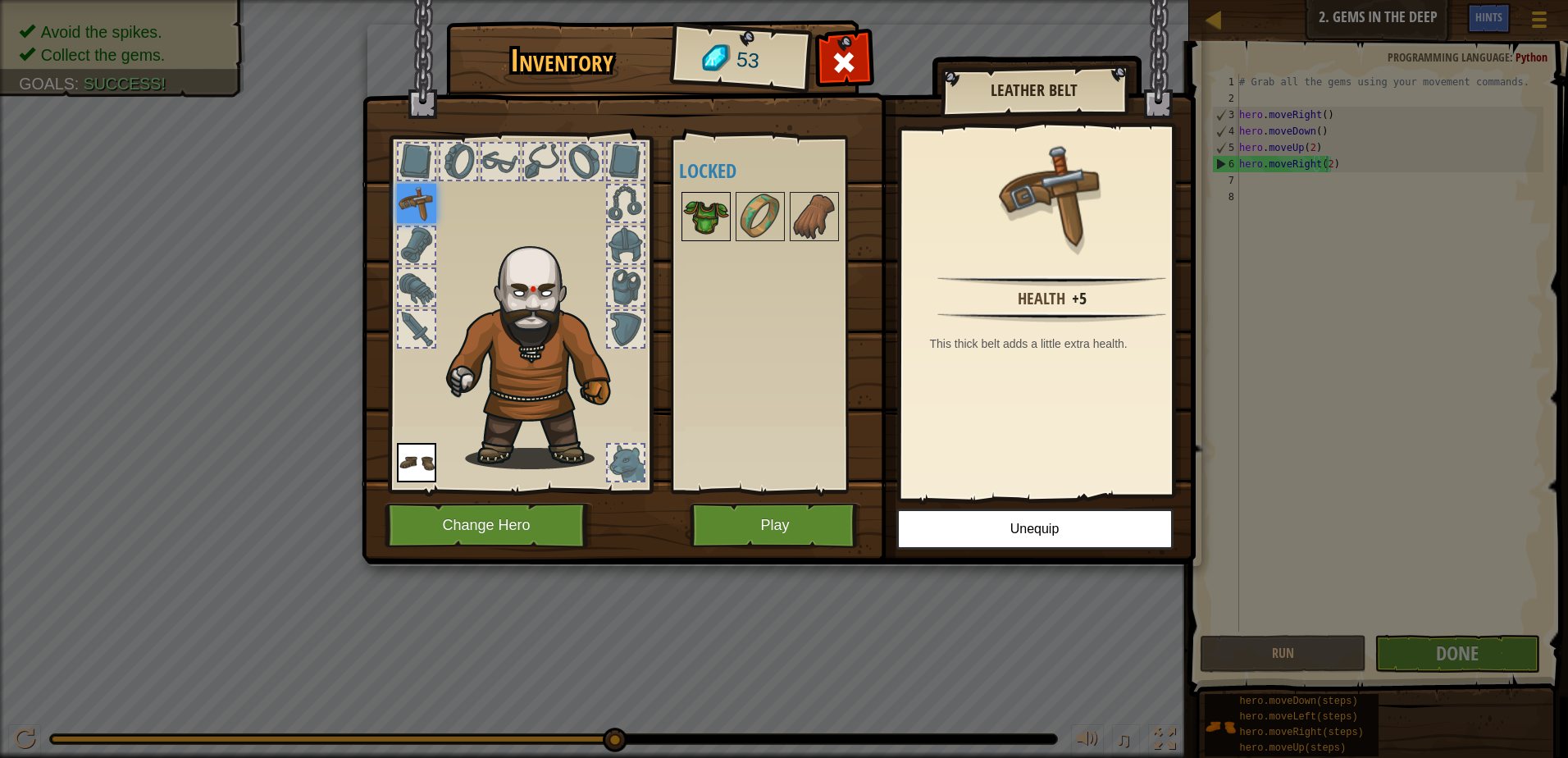
click at [703, 203] on img at bounding box center [706, 217] width 46 height 46
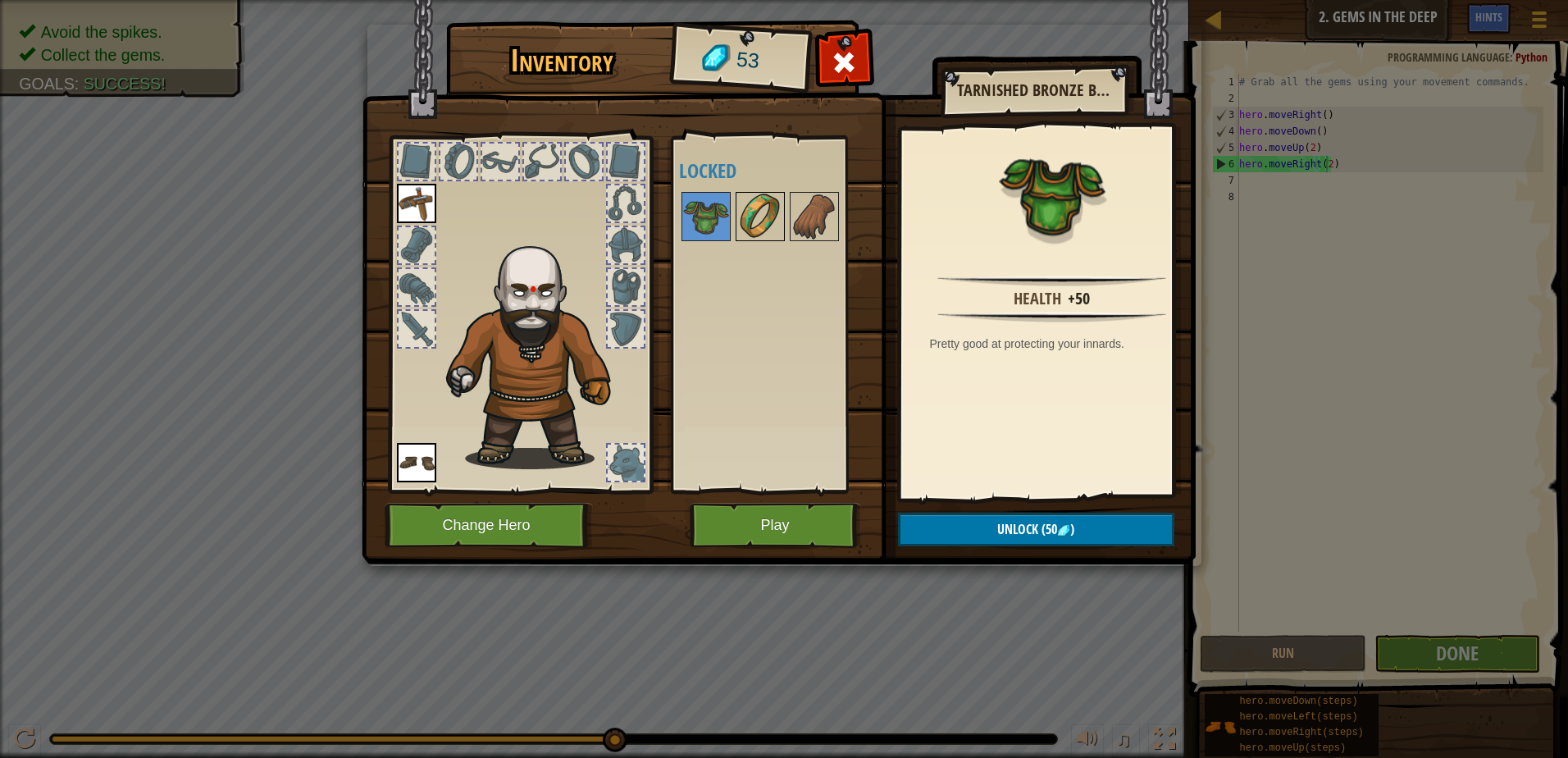
click at [749, 203] on img at bounding box center [760, 217] width 46 height 46
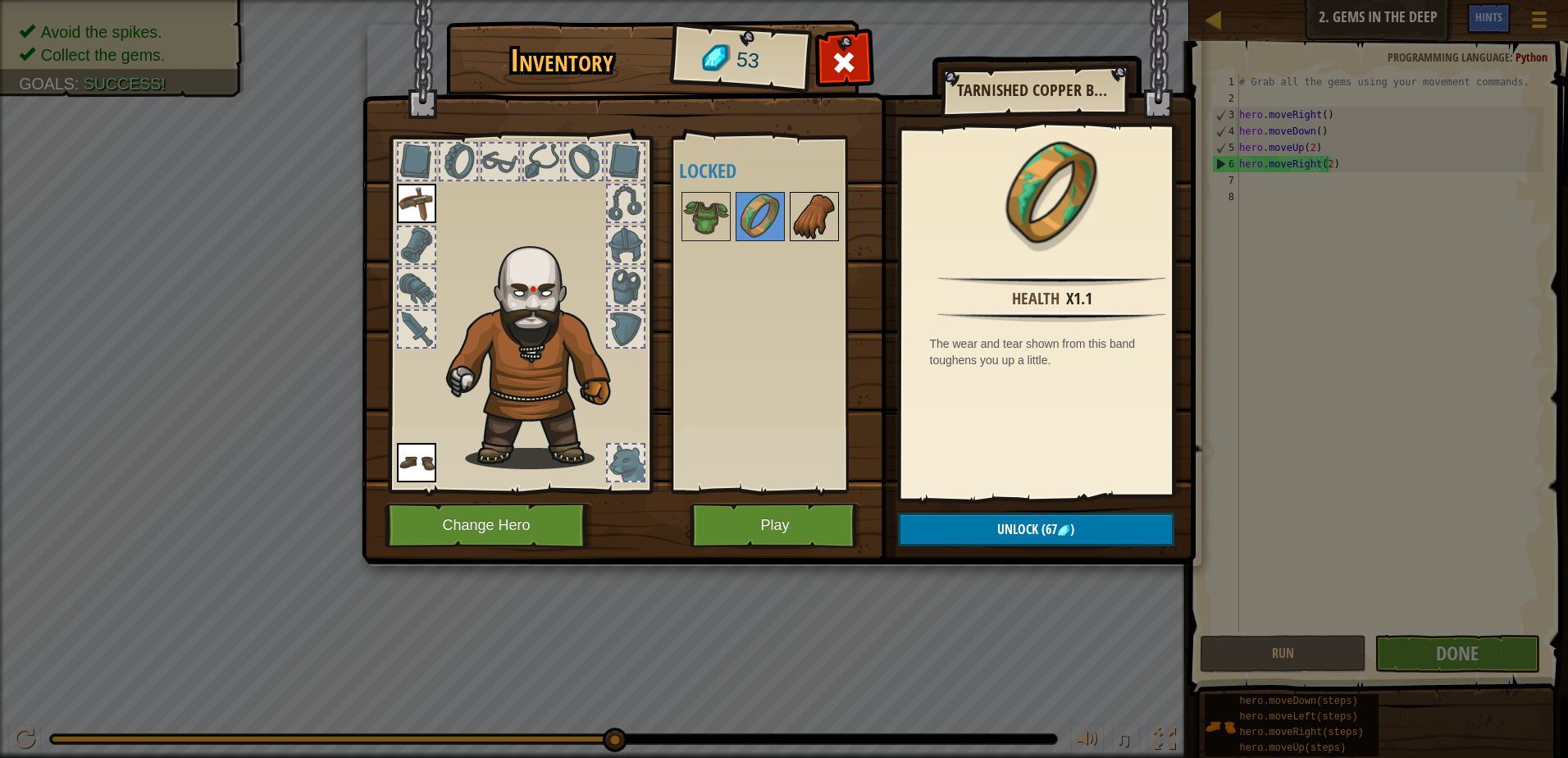
click at [816, 210] on img at bounding box center [815, 217] width 46 height 46
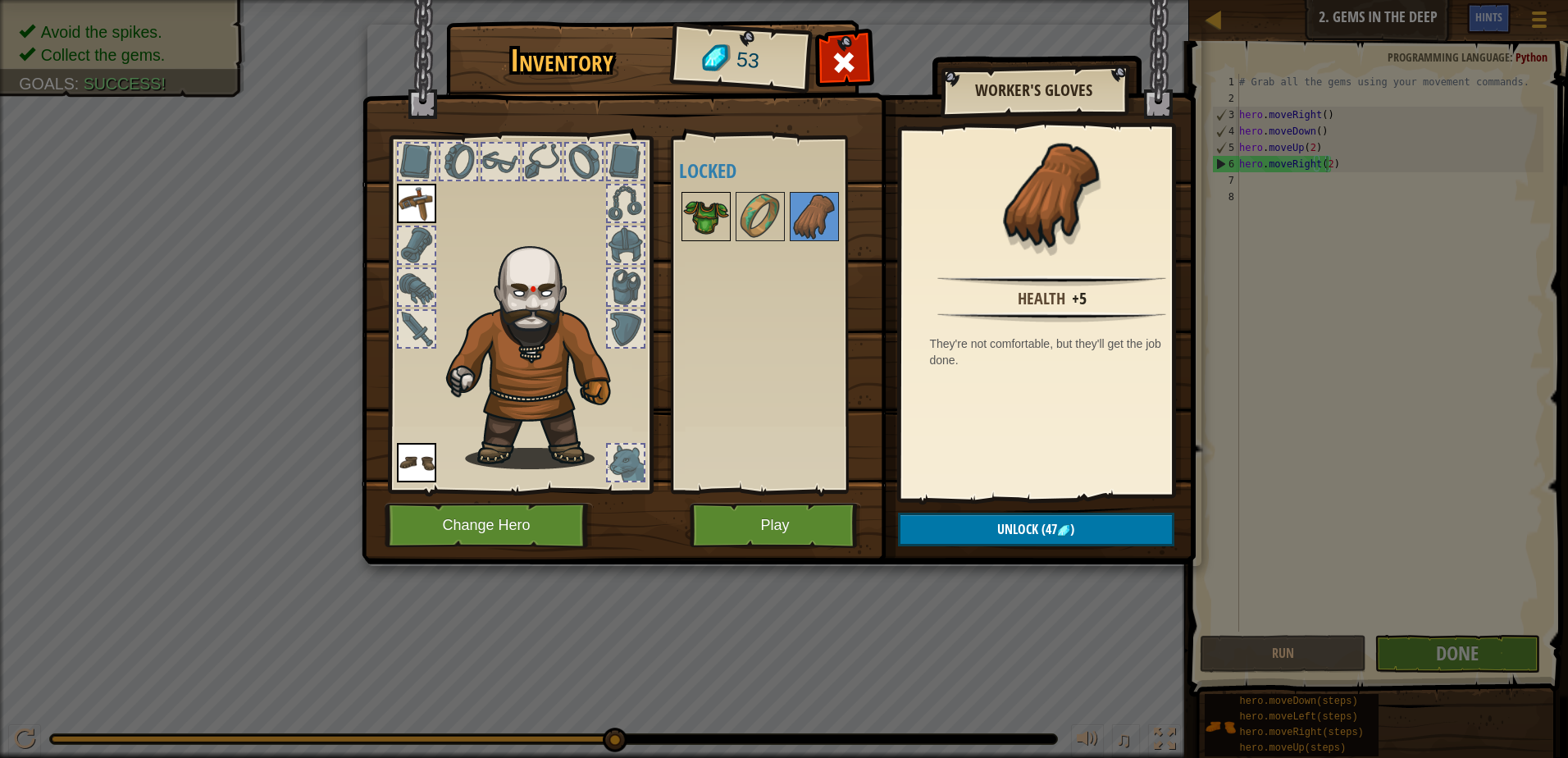
click at [705, 219] on img at bounding box center [706, 217] width 46 height 46
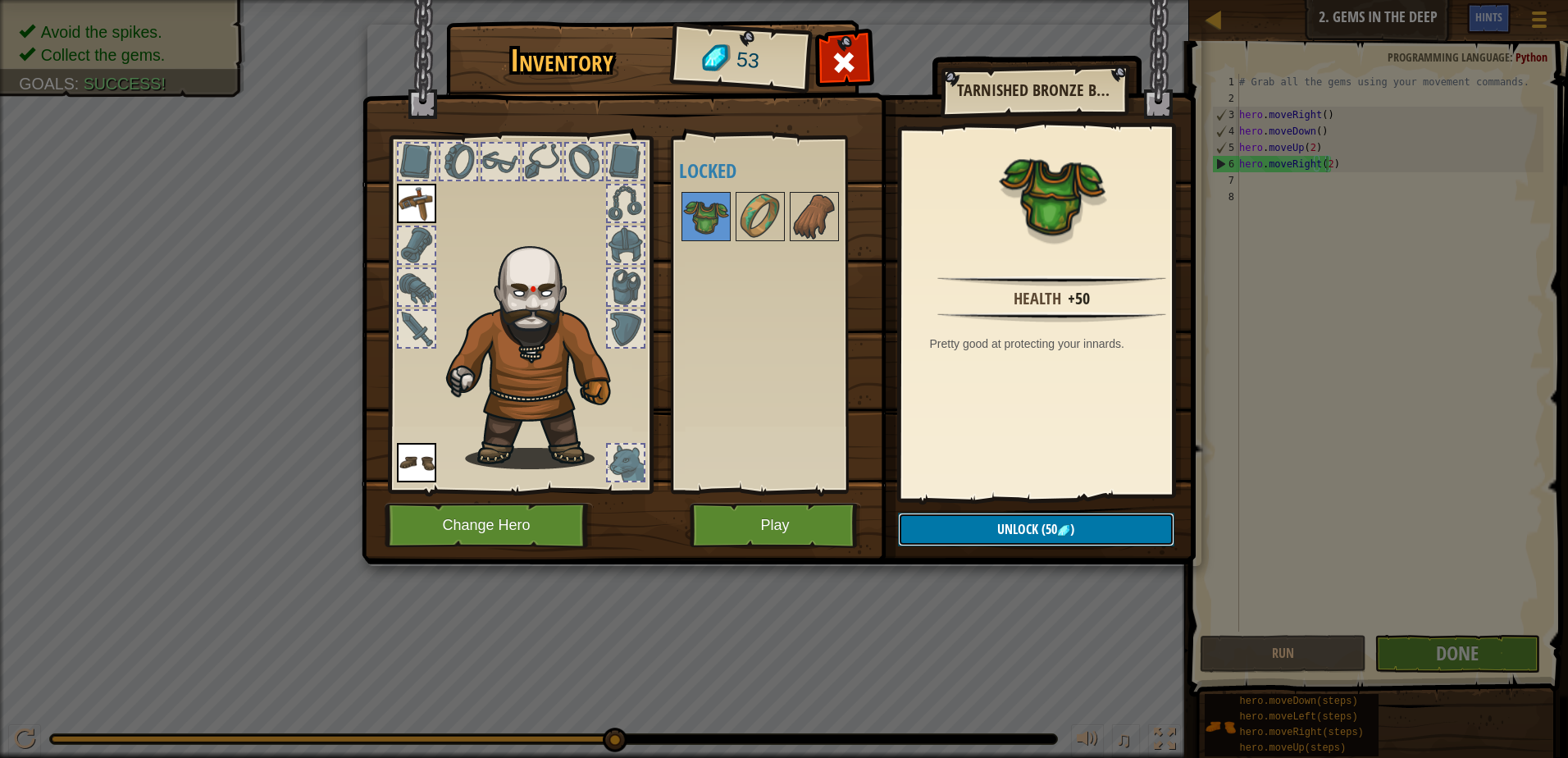
click at [973, 534] on button "Unlock (50 )" at bounding box center [1037, 529] width 276 height 33
click at [963, 533] on button "Confirm" at bounding box center [1037, 529] width 276 height 33
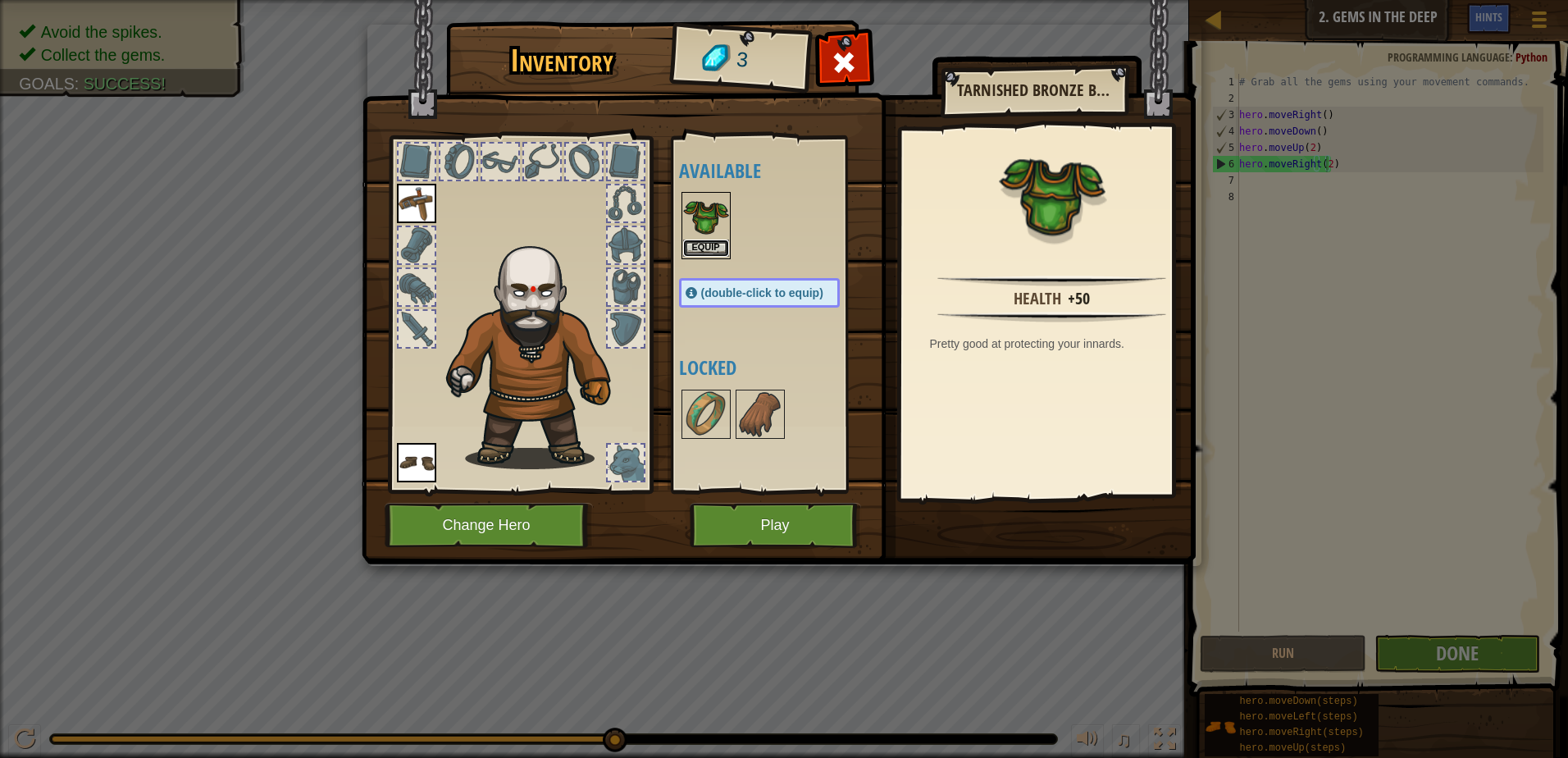
click at [718, 249] on button "Equip" at bounding box center [706, 248] width 46 height 17
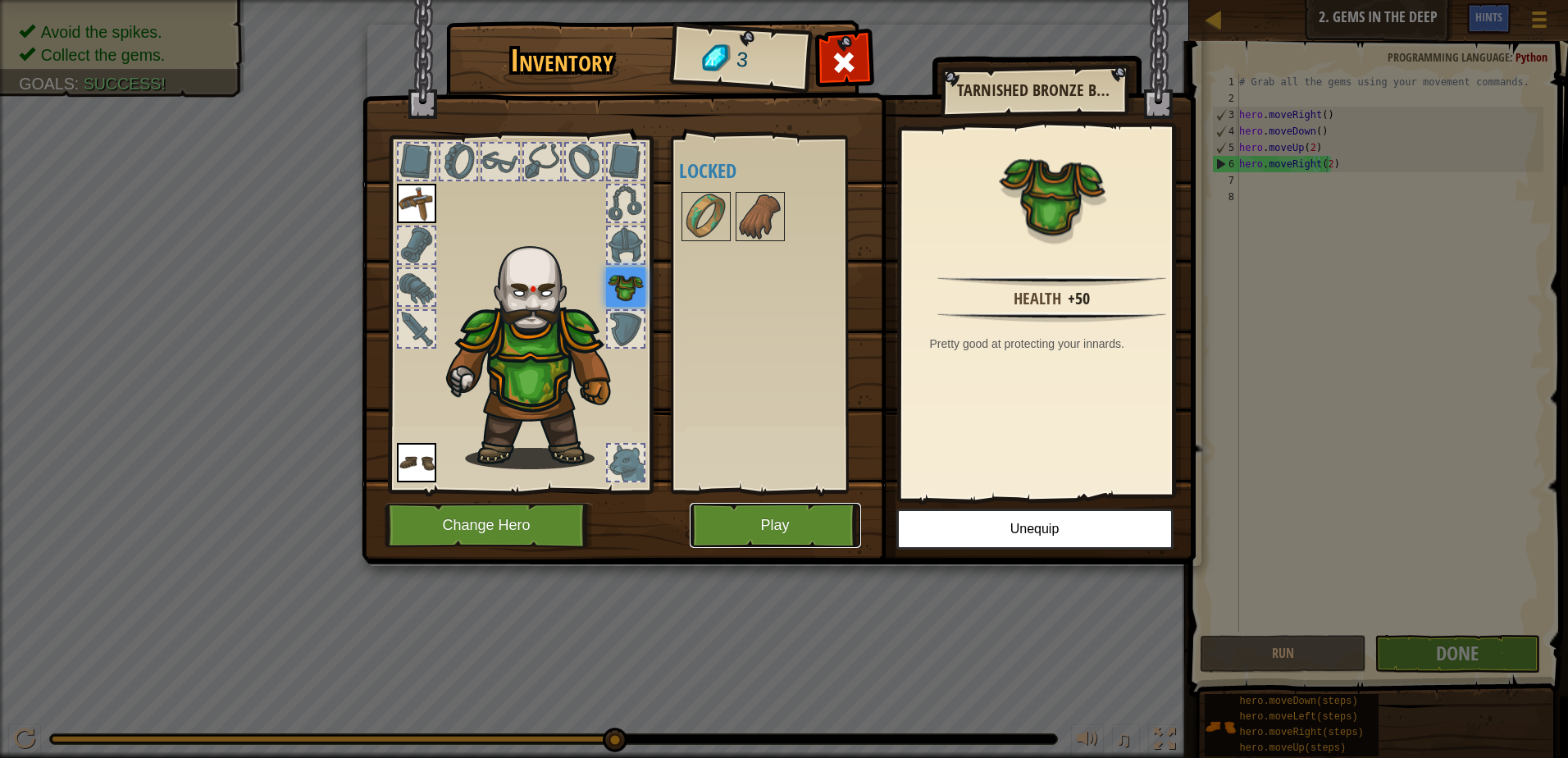
click at [726, 528] on button "Play" at bounding box center [775, 525] width 171 height 45
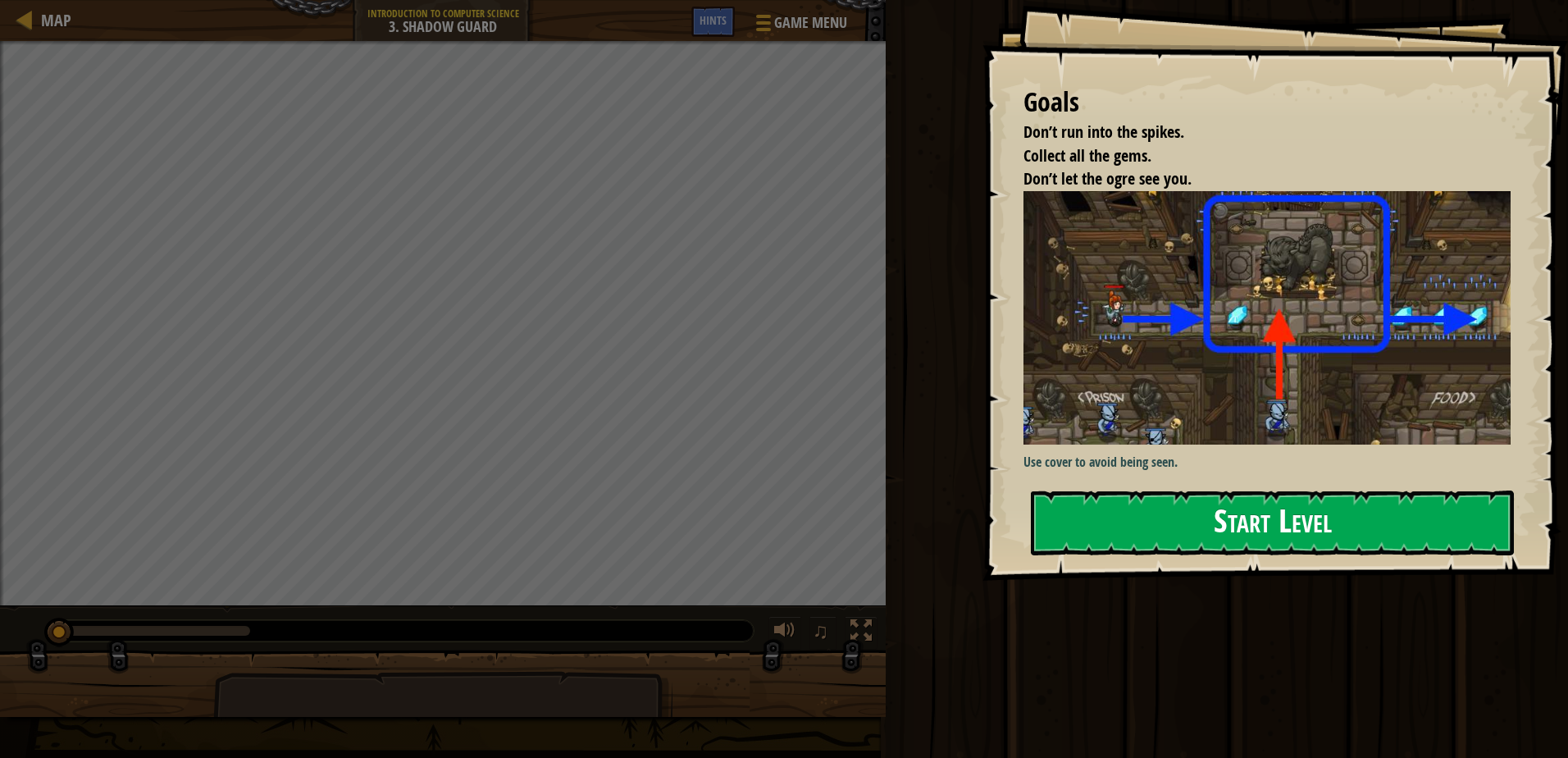
click at [1152, 489] on div "Goals Don’t run into the spikes. Collect all the gems. Don’t let the ogre see y…" at bounding box center [1275, 290] width 585 height 581
click at [1148, 504] on button "Start Level" at bounding box center [1272, 523] width 483 height 65
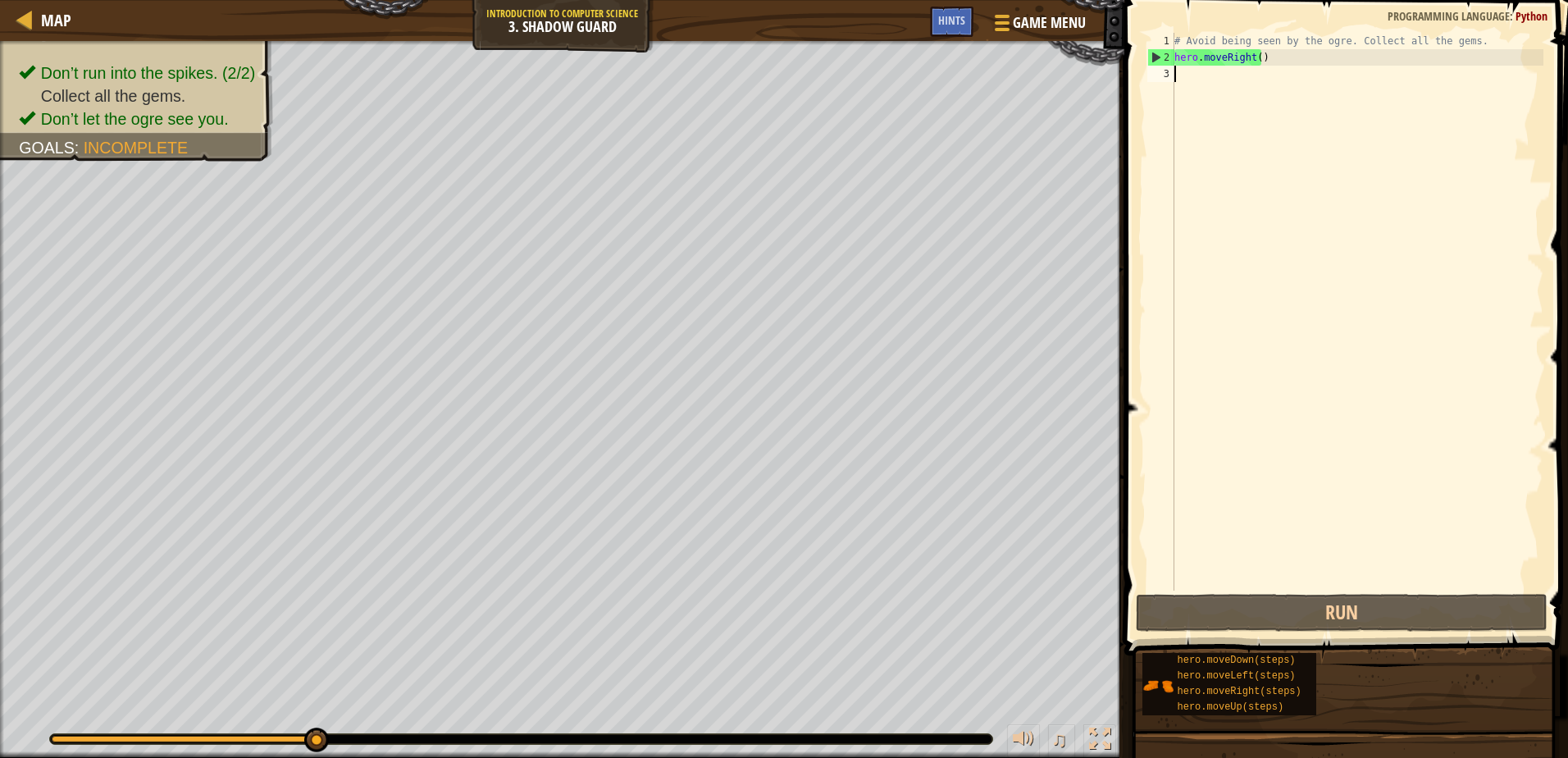
click at [1256, 61] on div "# Avoid being seen by the ogre. Collect all the gems. hero . moveRight ( )" at bounding box center [1357, 328] width 372 height 591
type textarea "hero.moveRight()"
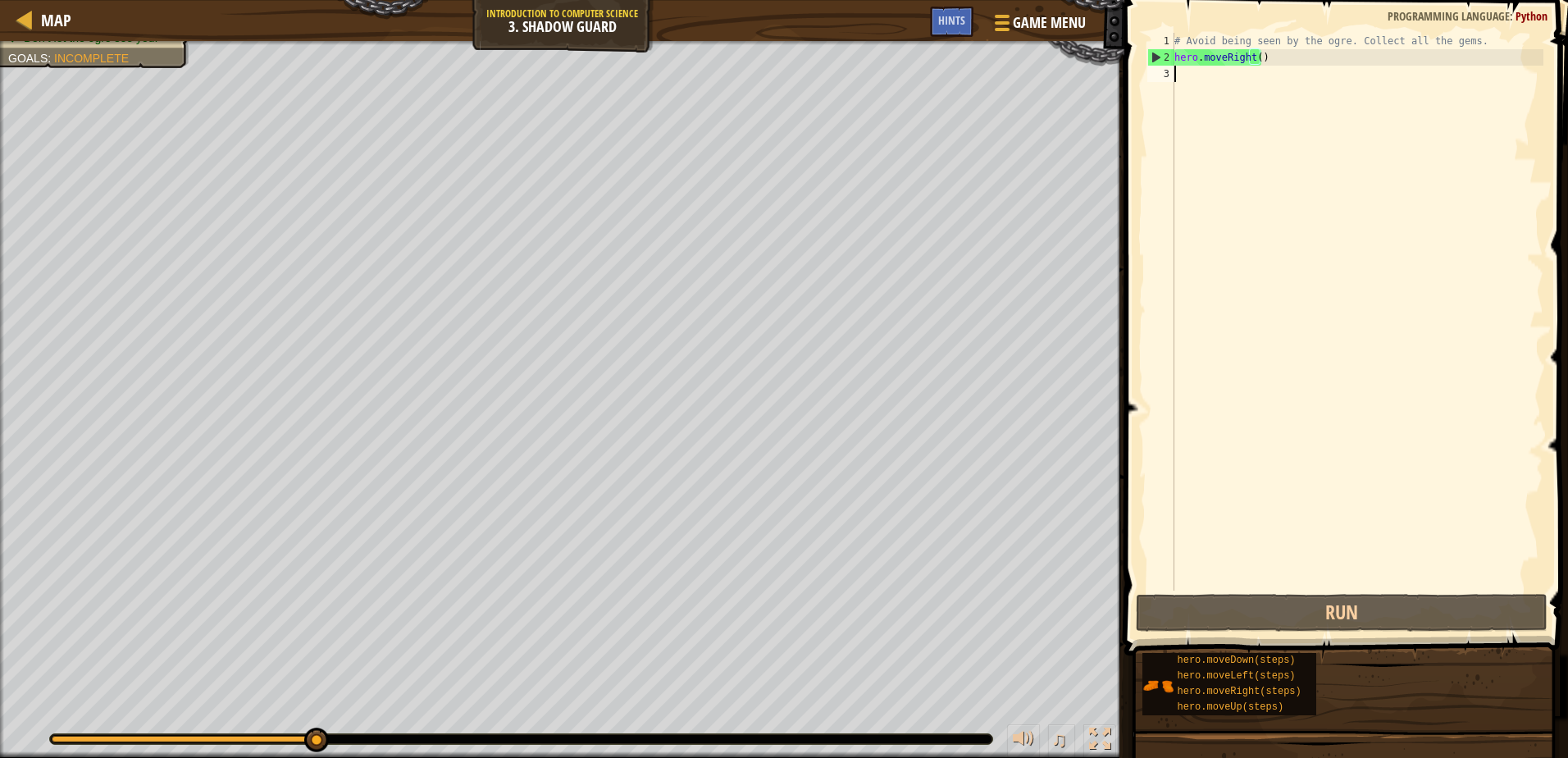
click at [1211, 83] on div "# Avoid being seen by the ogre. Collect all the gems. hero . moveRight ( )" at bounding box center [1357, 328] width 372 height 591
type textarea "m"
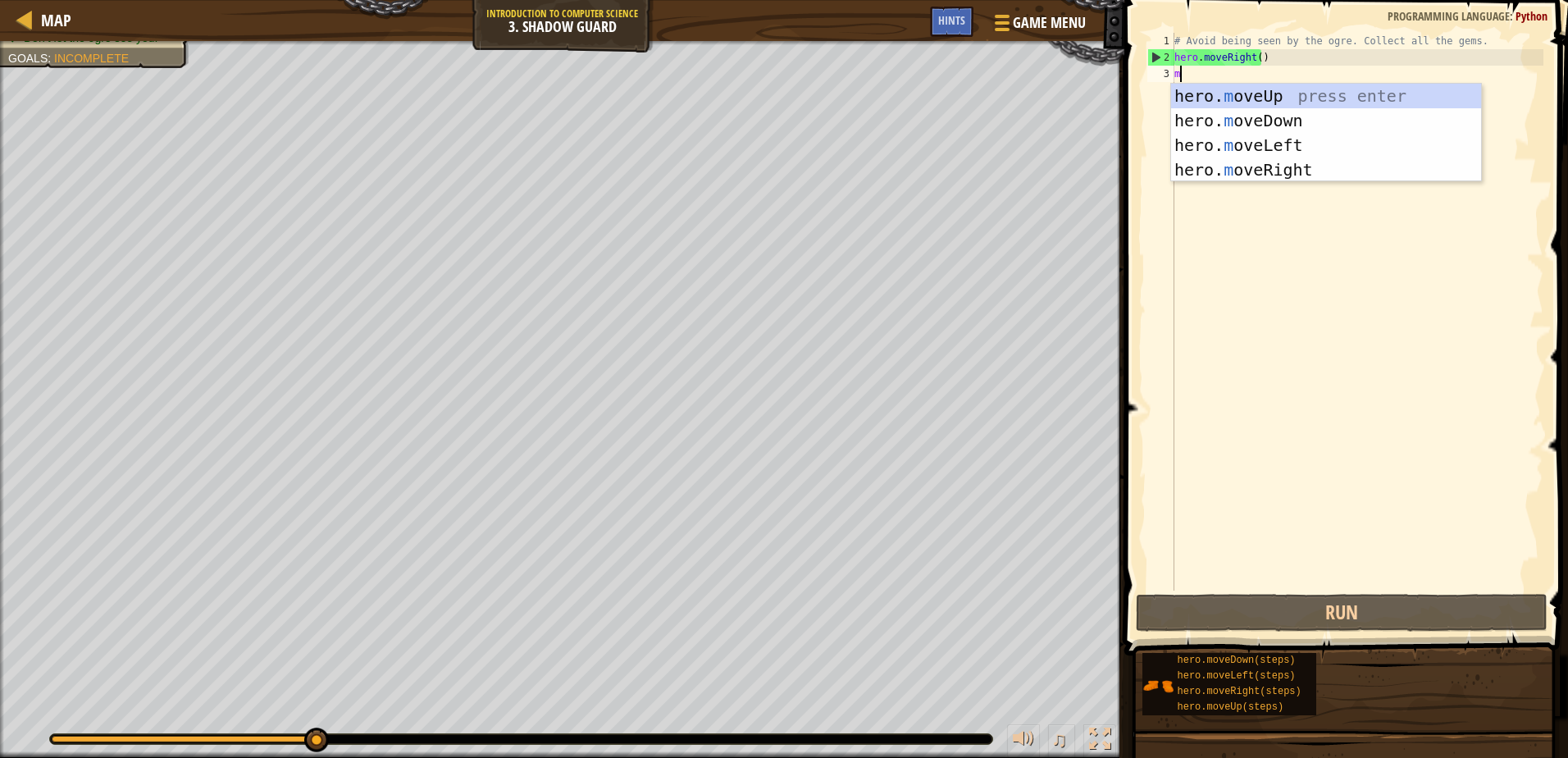
scroll to position [8, 0]
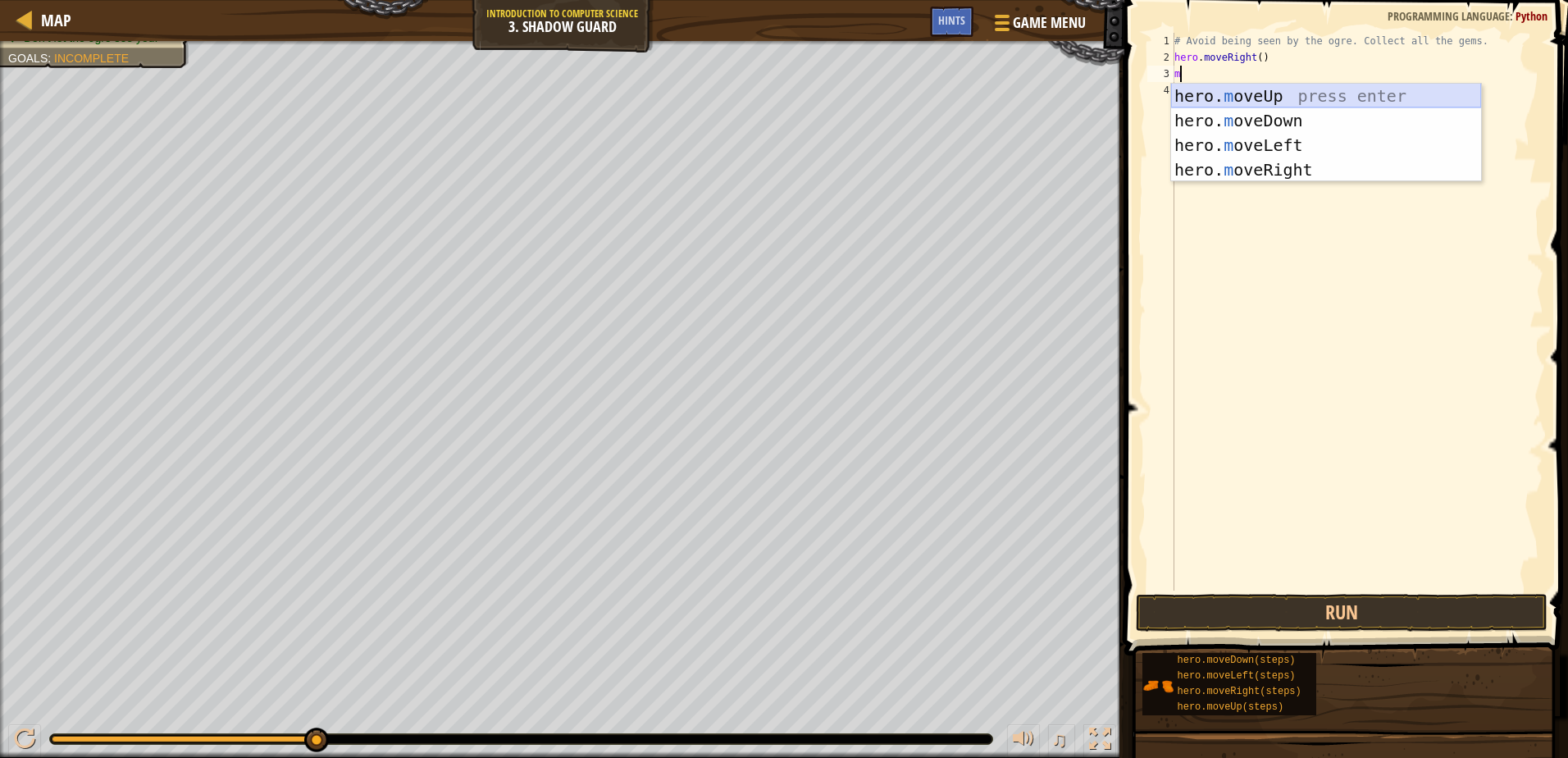
click at [1275, 97] on div "hero. m oveUp press enter hero. m oveDown press enter hero. m oveLeft press ent…" at bounding box center [1326, 157] width 310 height 148
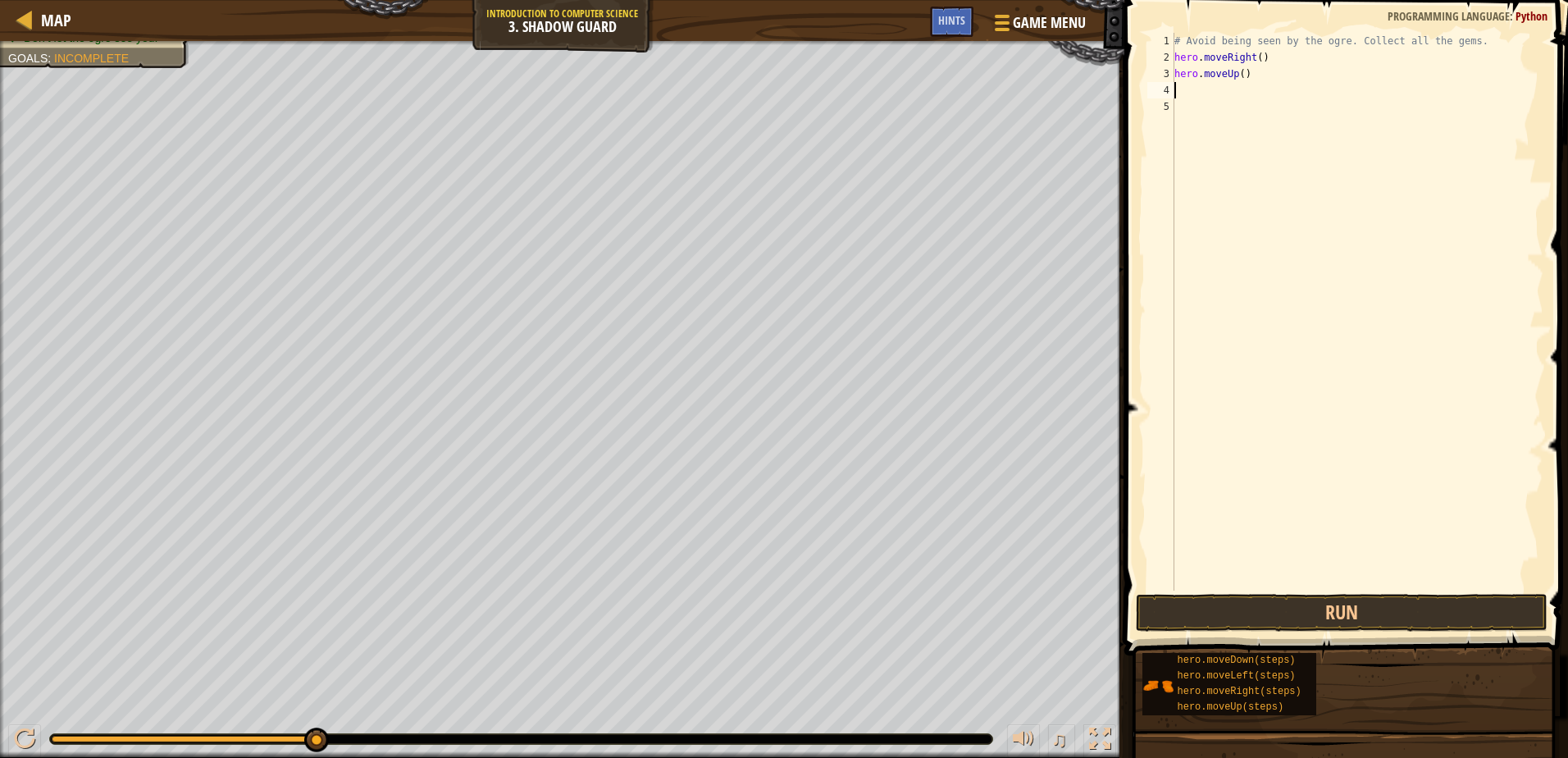
click at [1272, 115] on div "# Avoid being seen by the ogre. Collect all the gems. hero . moveRight ( ) hero…" at bounding box center [1357, 328] width 372 height 591
click at [1264, 98] on div "# Avoid being seen by the ogre. Collect all the gems. hero . moveRight ( ) hero…" at bounding box center [1357, 328] width 372 height 591
click at [1263, 94] on div "# Avoid being seen by the ogre. Collect all the gems. hero . moveRight ( ) hero…" at bounding box center [1357, 328] width 372 height 591
type textarea "h"
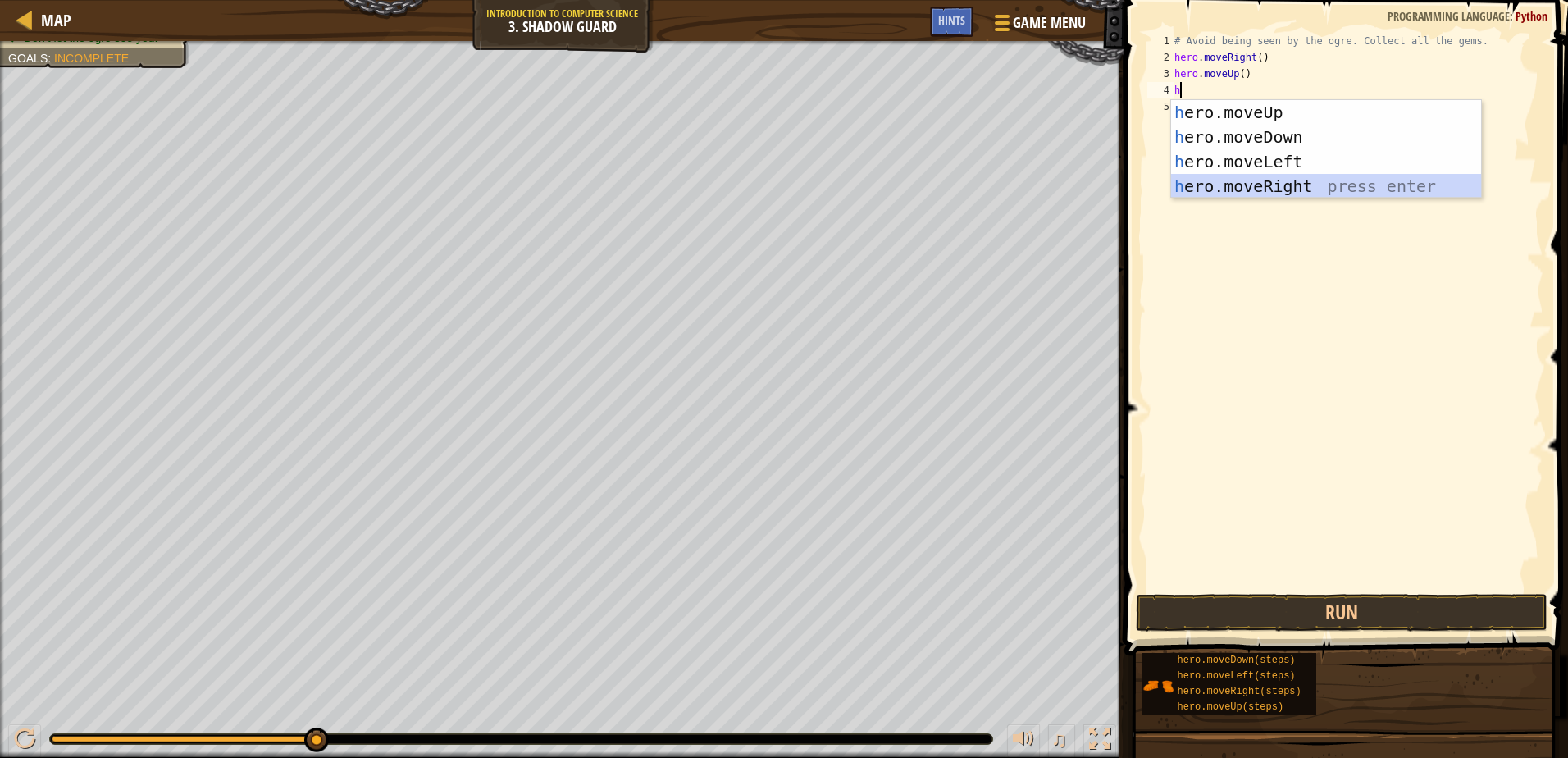
click at [1255, 187] on div "h ero.moveUp press enter h ero.moveDown press enter h ero.moveLeft press enter …" at bounding box center [1326, 173] width 310 height 148
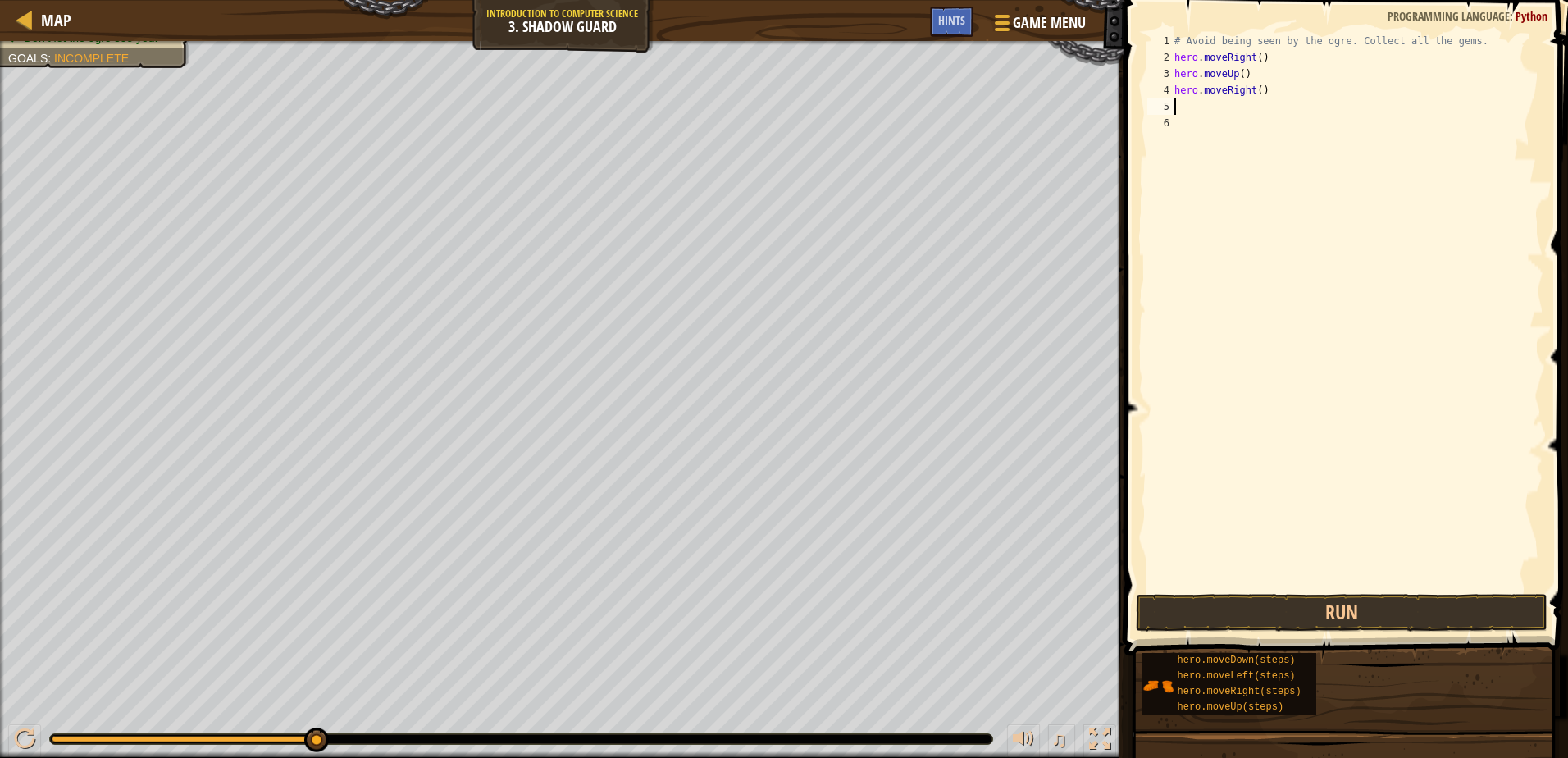
type textarea "h"
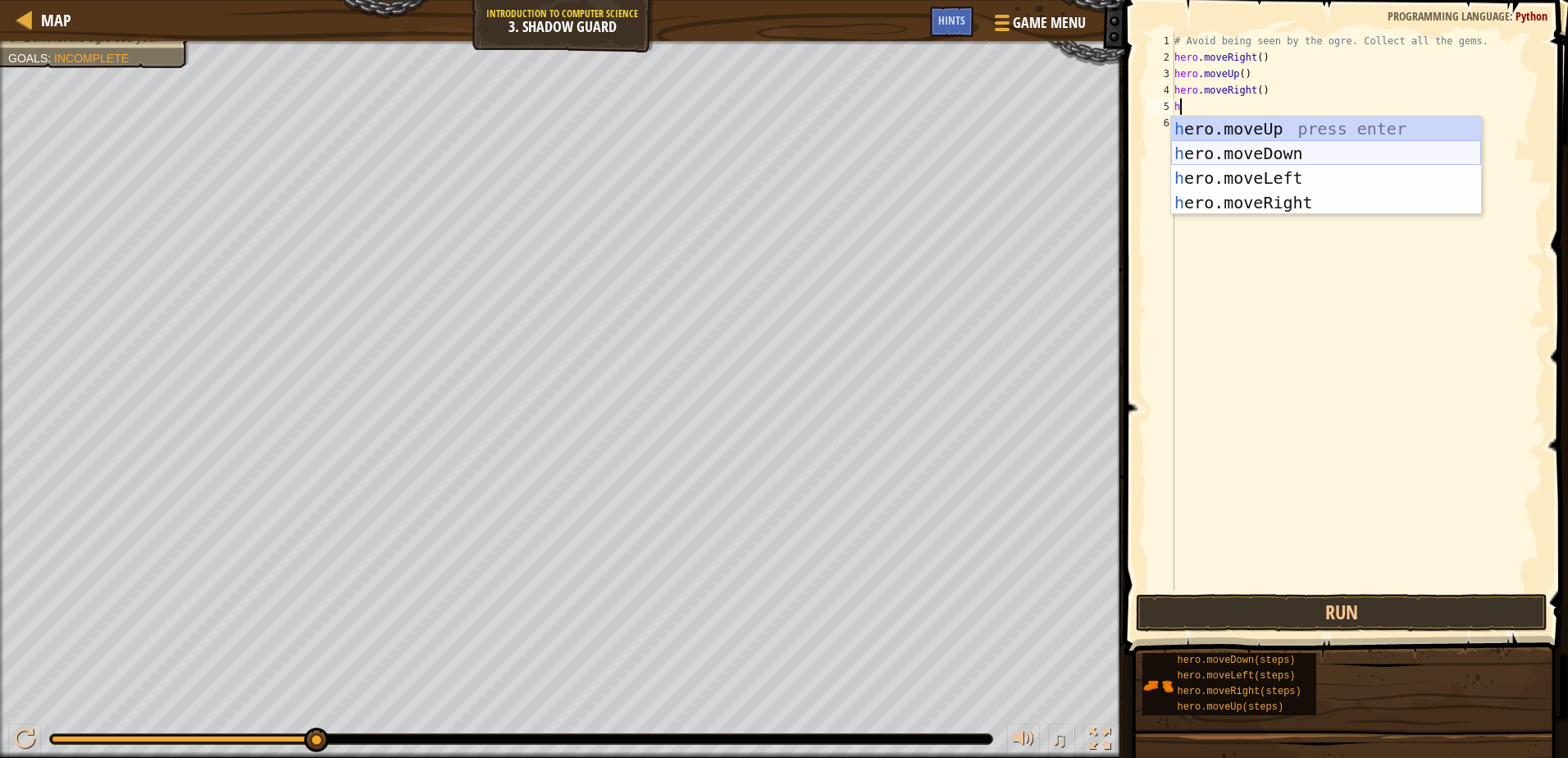
click at [1247, 155] on div "h ero.moveUp press enter h ero.moveDown press enter h ero.moveLeft press enter …" at bounding box center [1326, 190] width 310 height 148
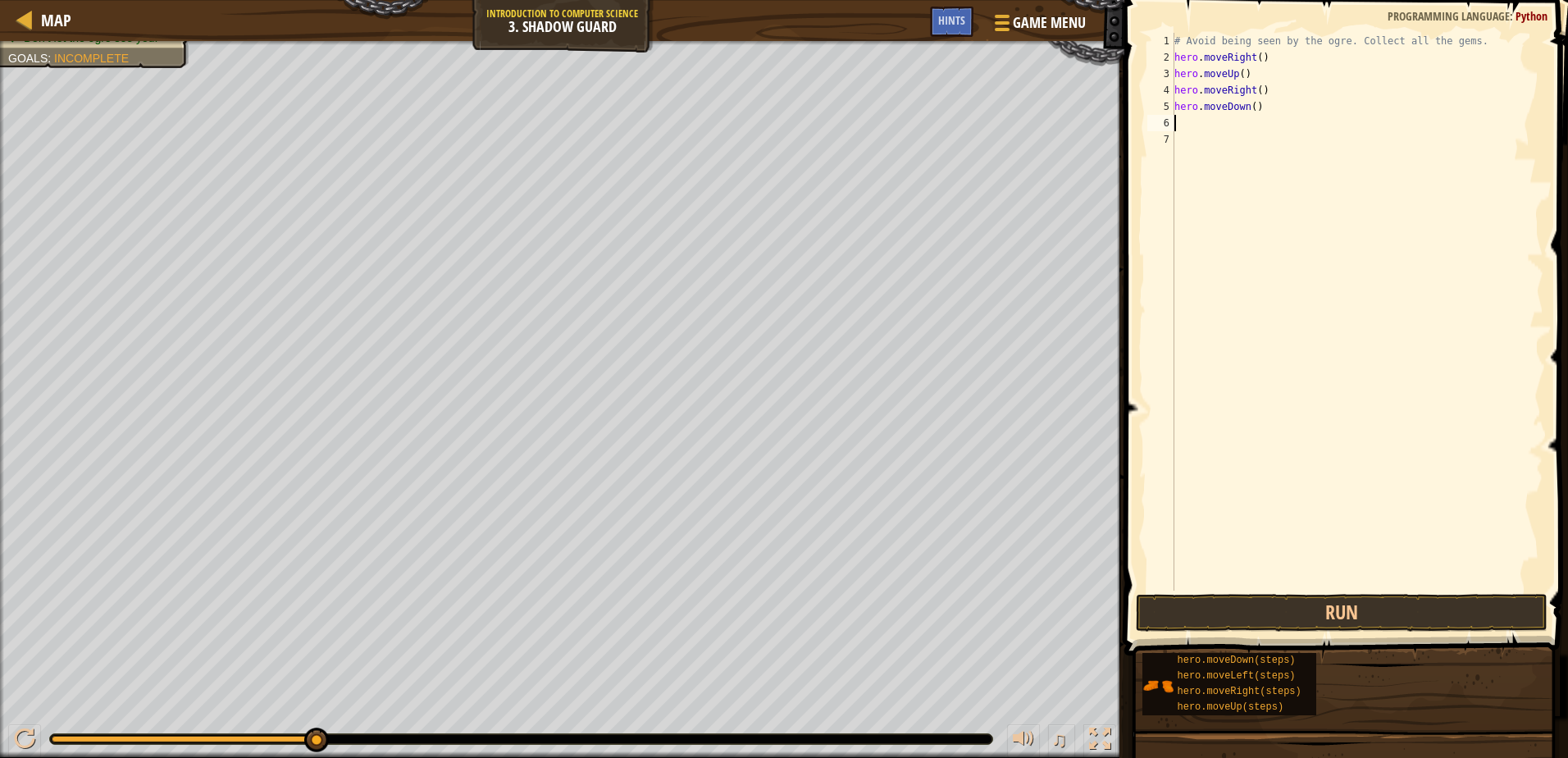
type textarea "h"
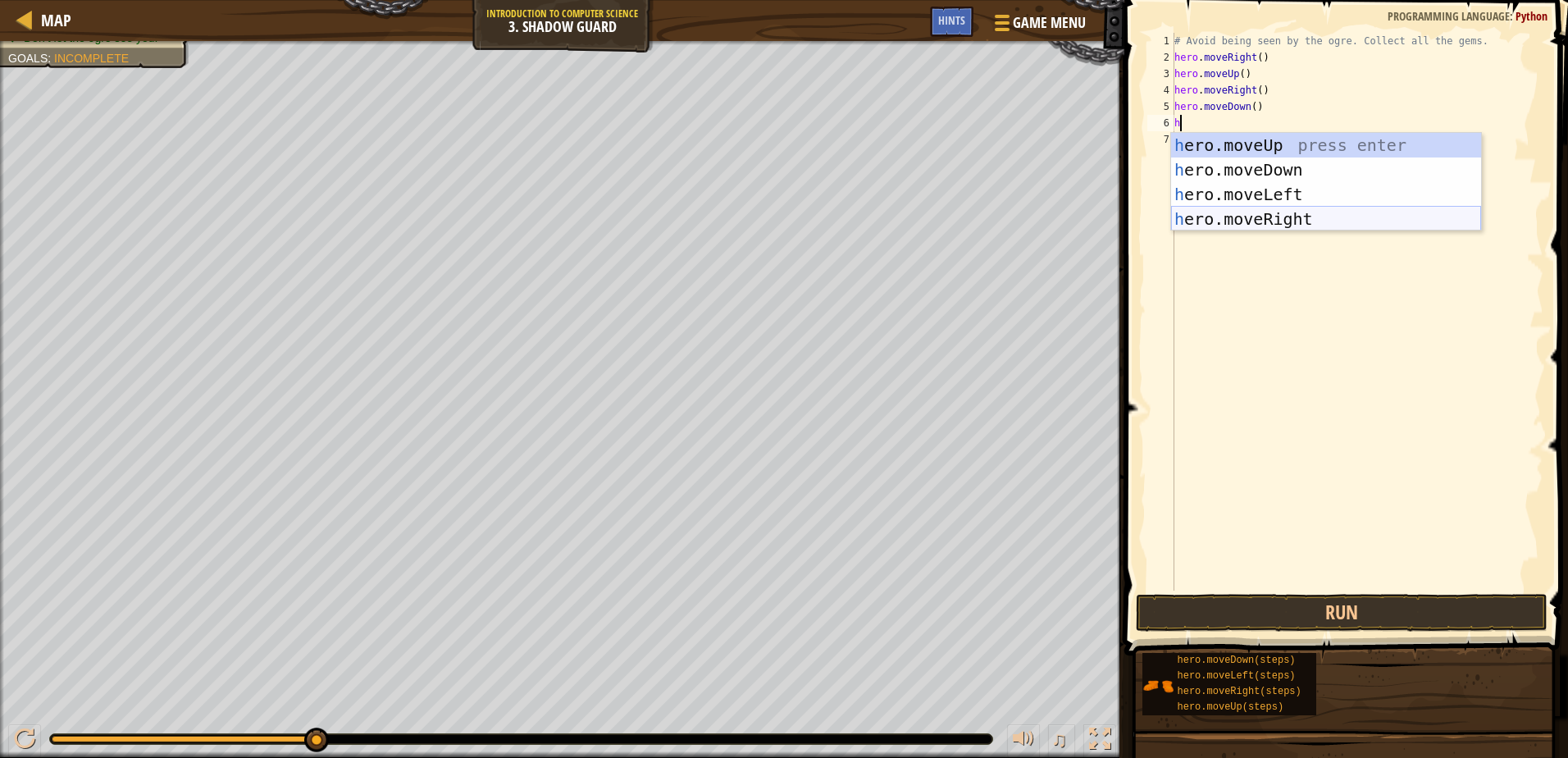
click at [1237, 218] on div "h ero.moveUp press enter h ero.moveDown press enter h ero.moveLeft press enter …" at bounding box center [1326, 207] width 310 height 148
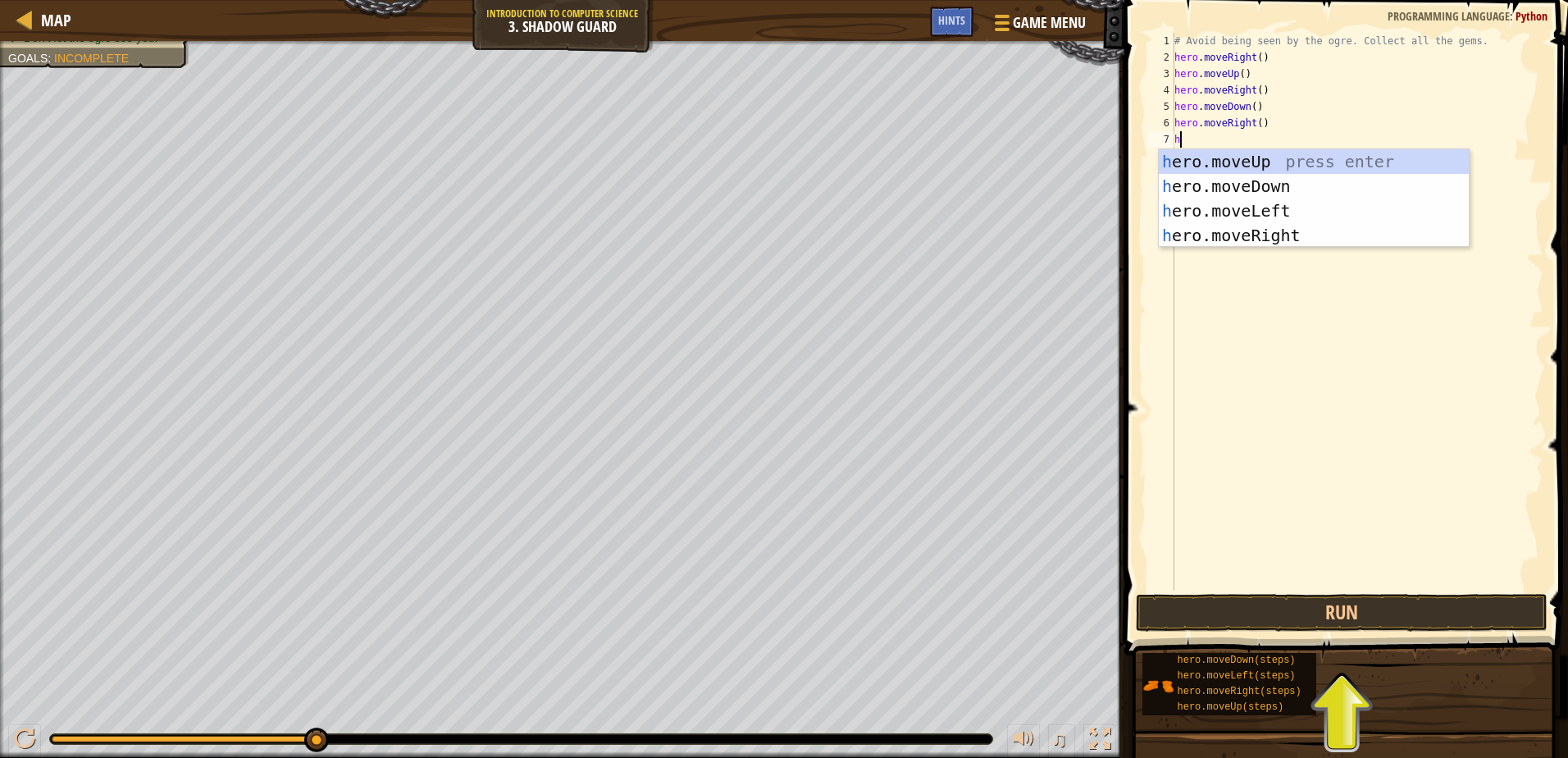
click at [1256, 121] on div "# Avoid being seen by the ogre. Collect all the gems. hero . moveRight ( ) hero…" at bounding box center [1357, 328] width 372 height 591
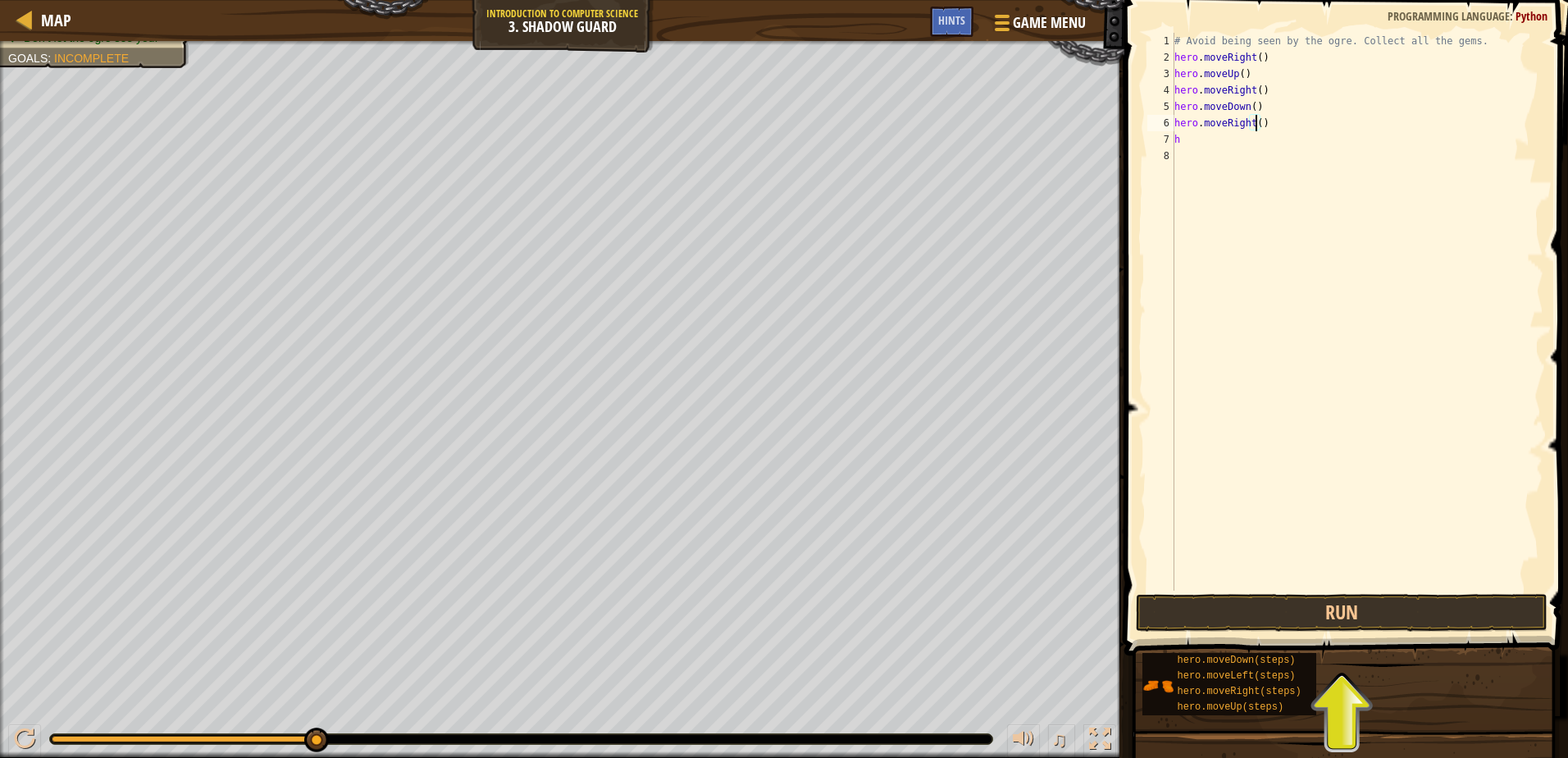
scroll to position [8, 7]
type textarea "hero.moveRight(2)"
click at [1243, 614] on button "Run" at bounding box center [1341, 613] width 411 height 38
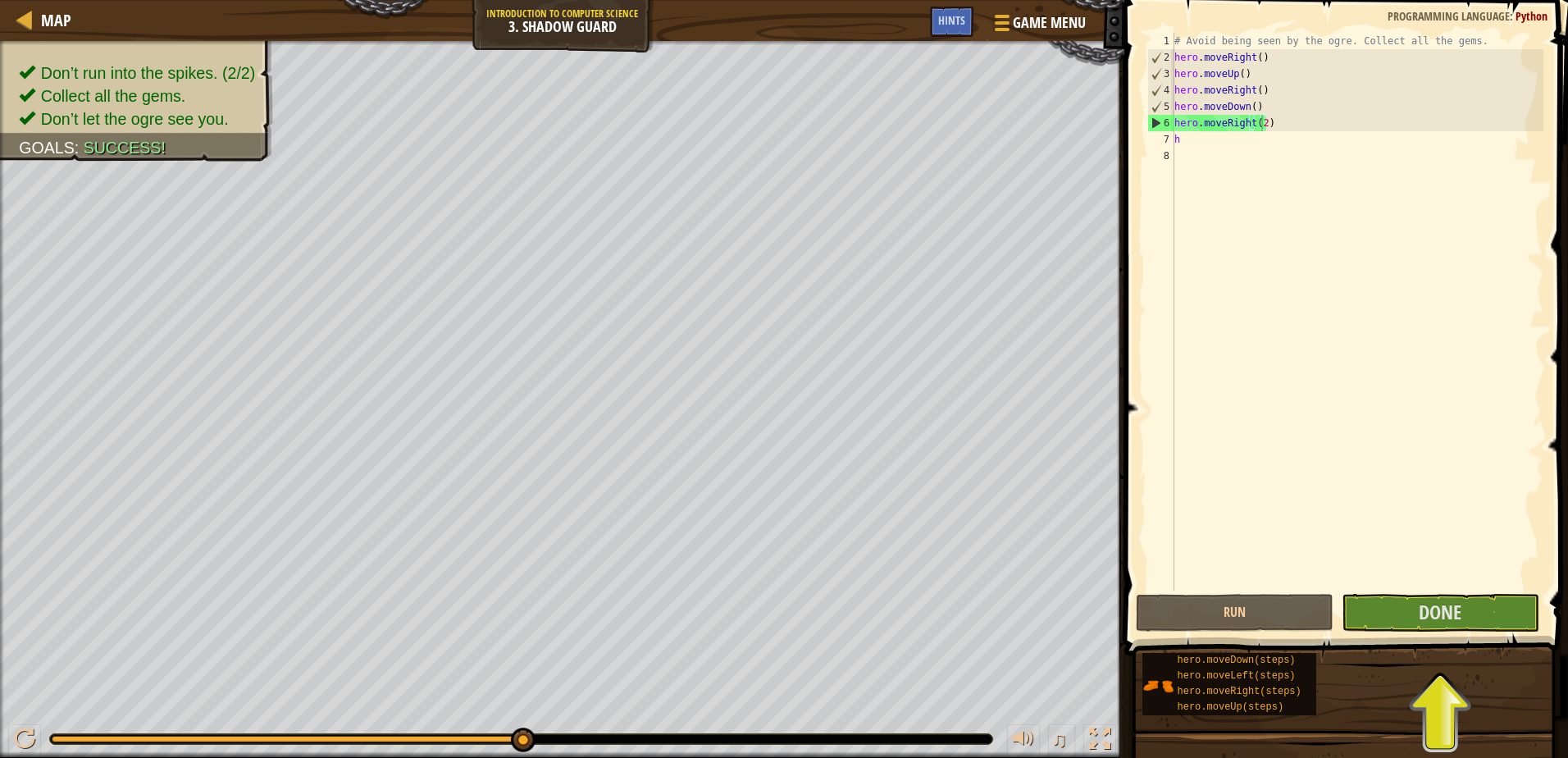
click at [540, 749] on div "♫" at bounding box center [562, 735] width 1124 height 50
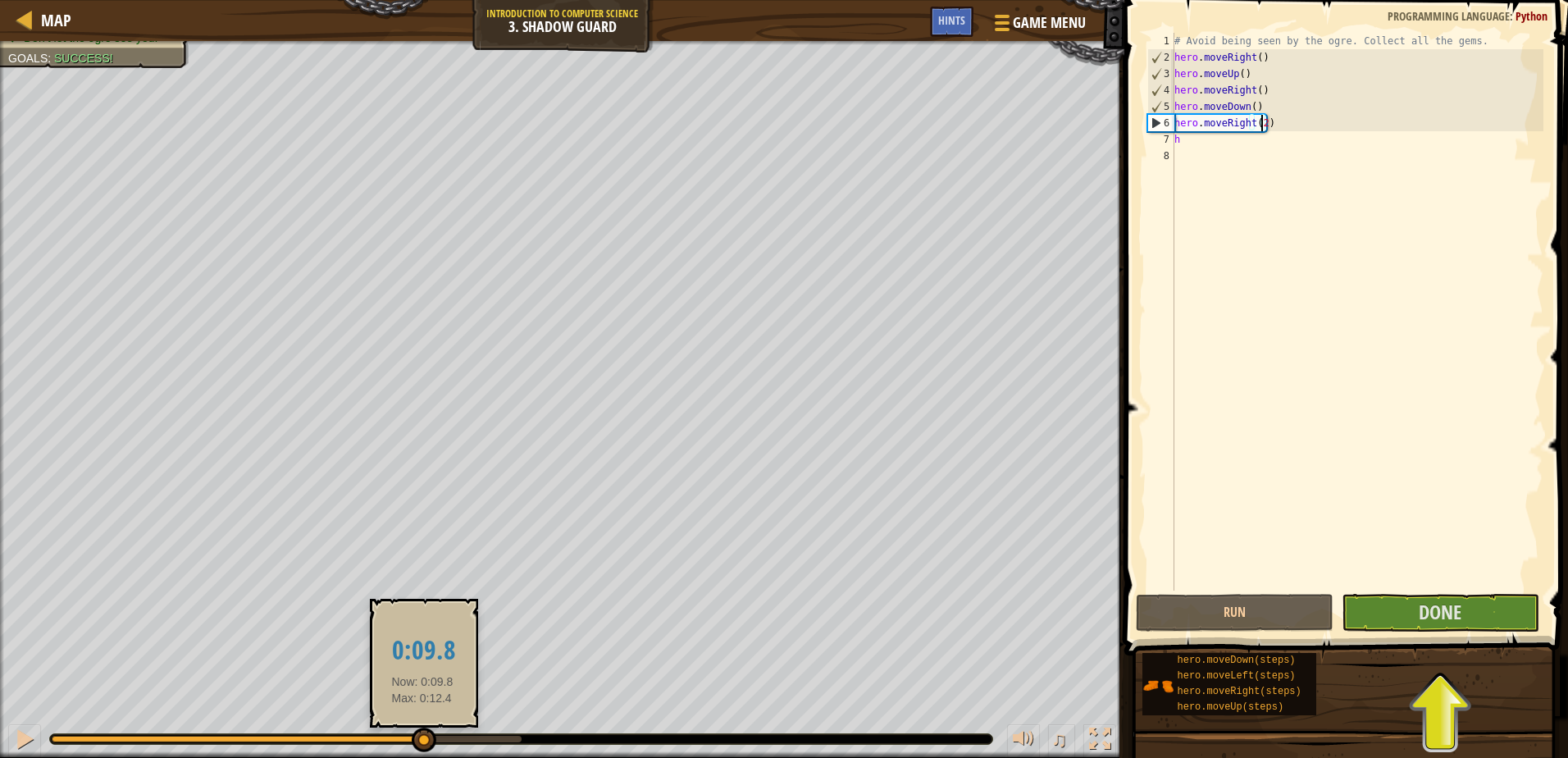
drag, startPoint x: 520, startPoint y: 741, endPoint x: 422, endPoint y: 749, distance: 98.3
click at [422, 749] on div at bounding box center [424, 740] width 25 height 25
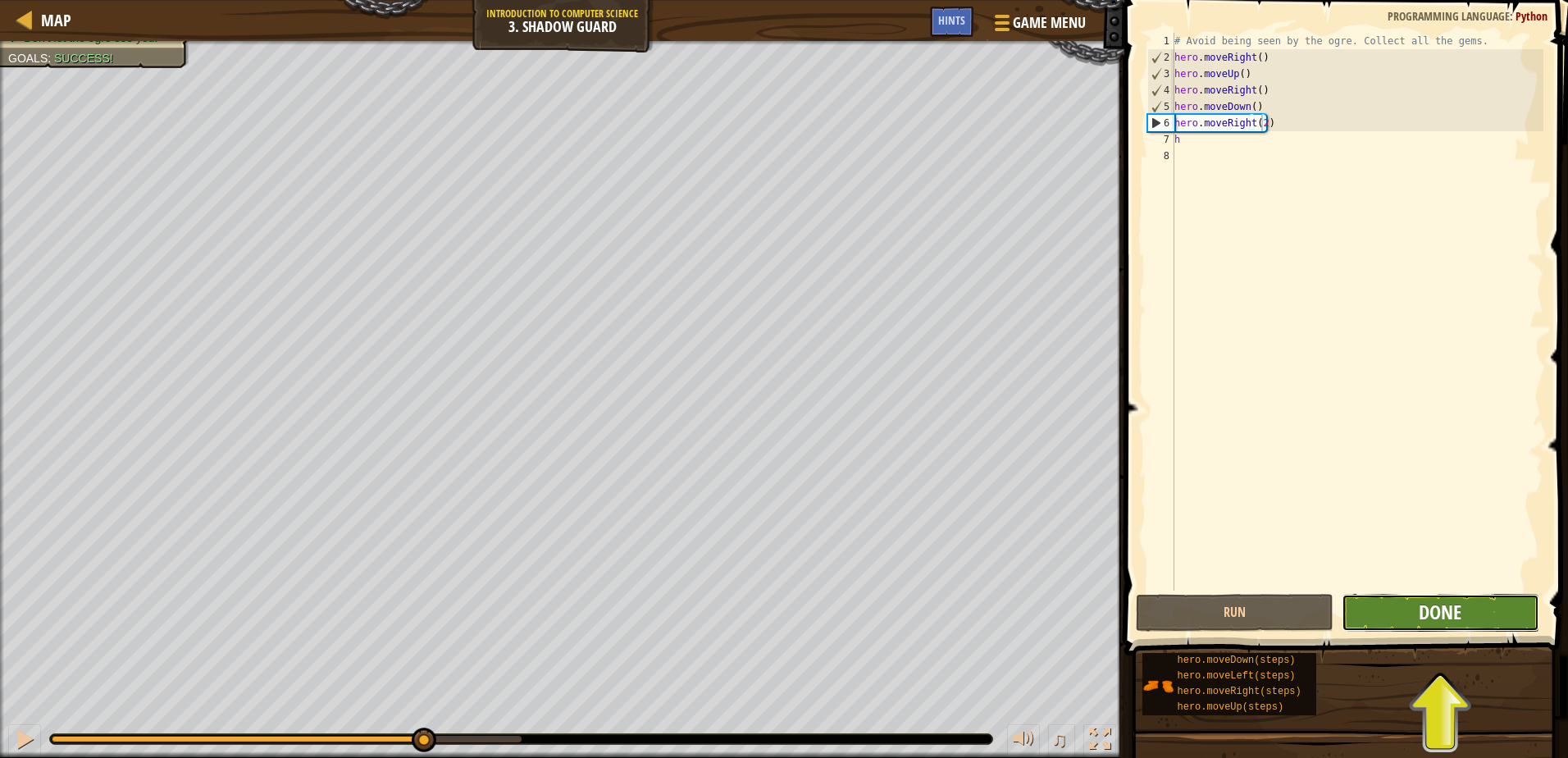
click at [1451, 619] on span "Done" at bounding box center [1440, 612] width 43 height 26
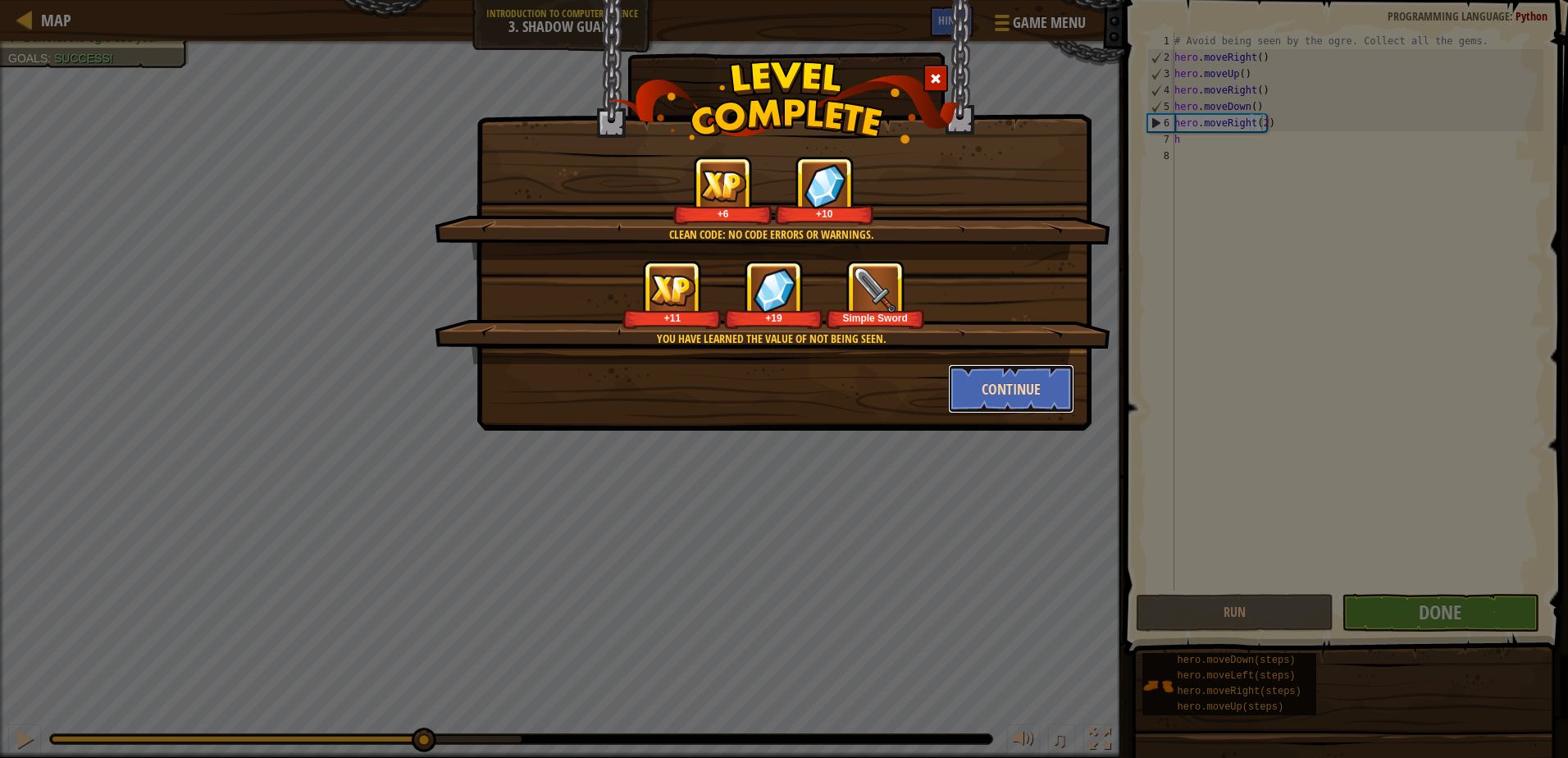
click at [1007, 386] on button "Continue" at bounding box center [1011, 389] width 127 height 50
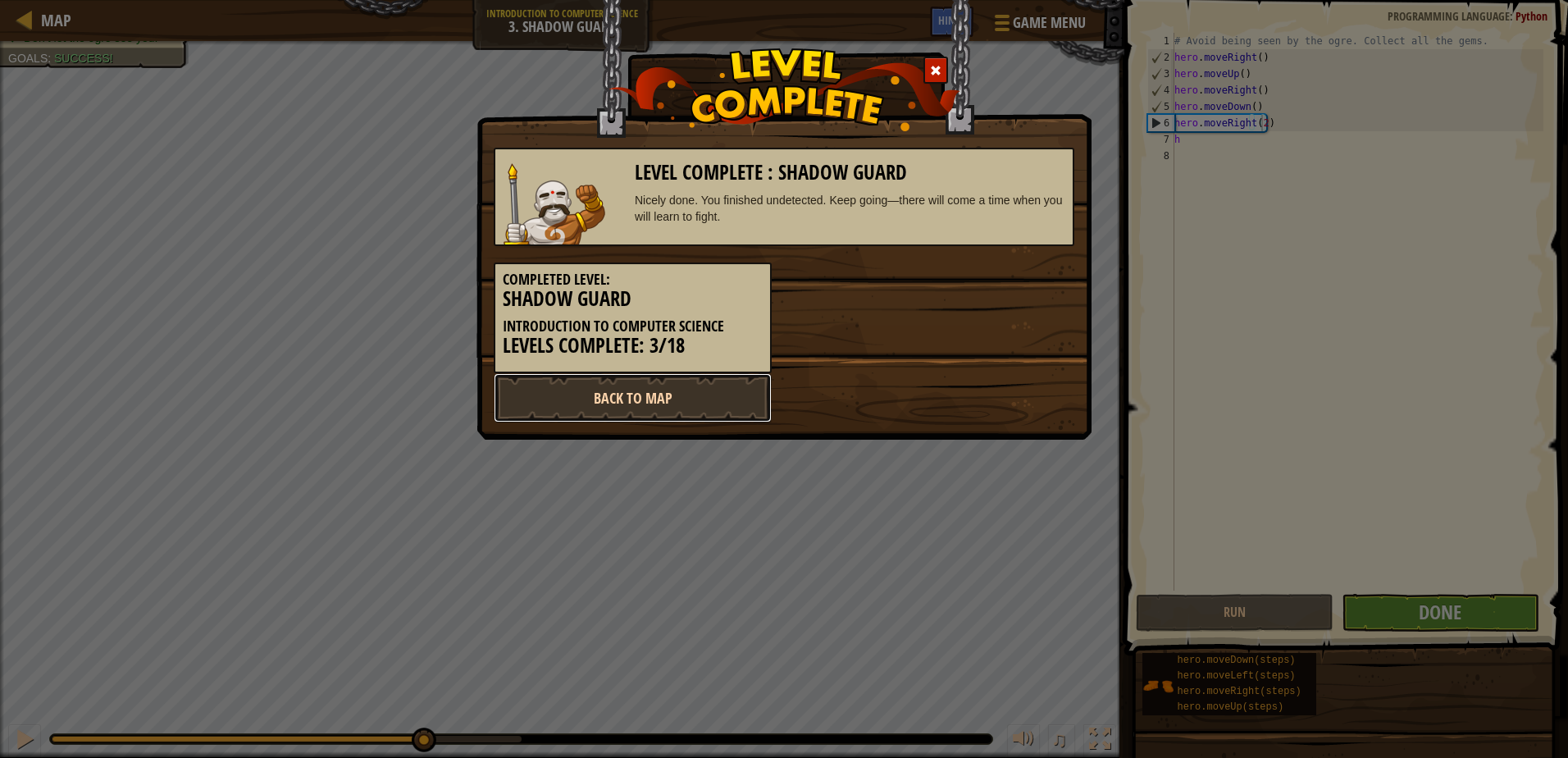
click at [714, 394] on link "Back to Map" at bounding box center [633, 398] width 278 height 50
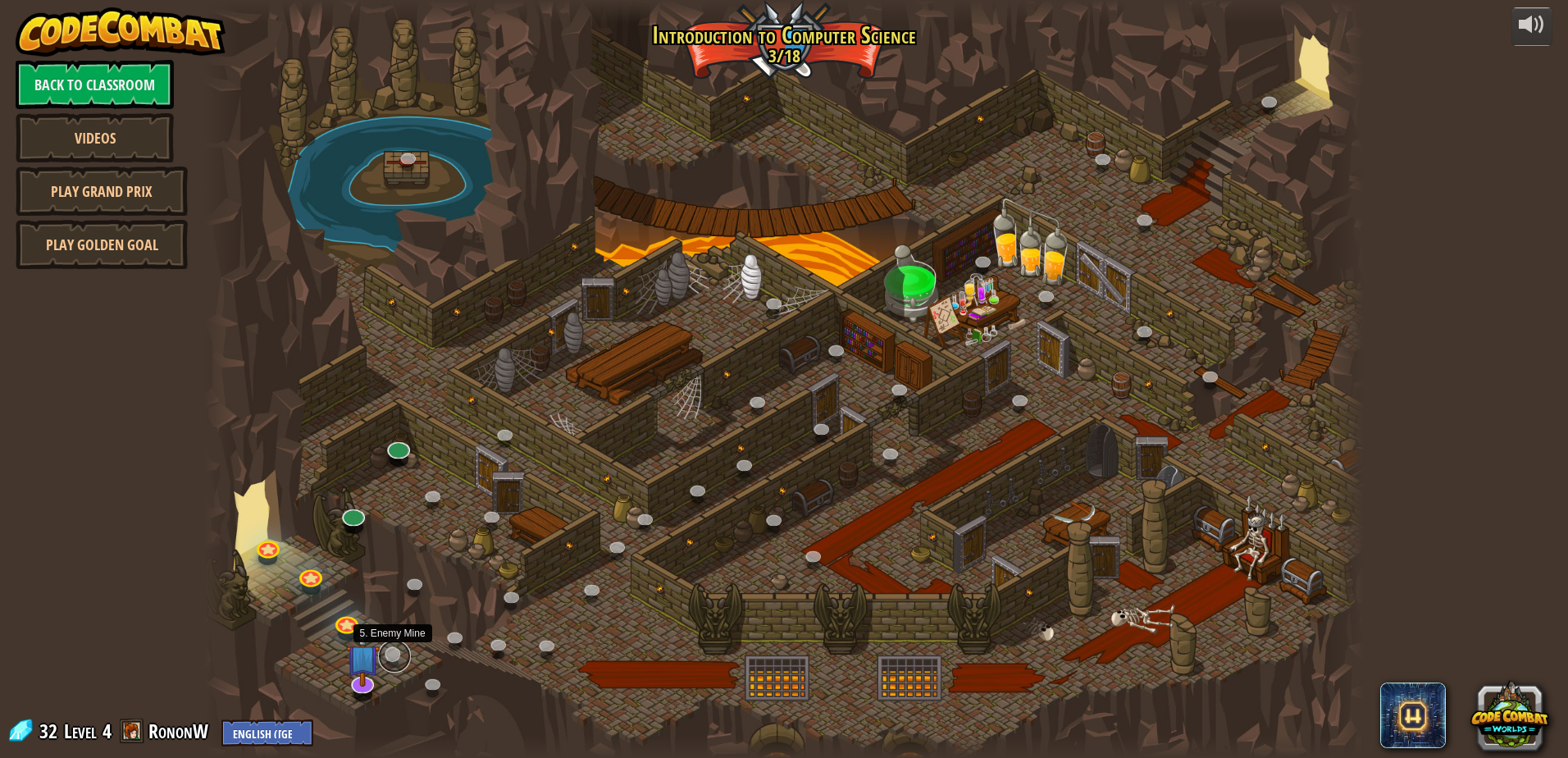
click at [396, 657] on link at bounding box center [394, 656] width 32 height 32
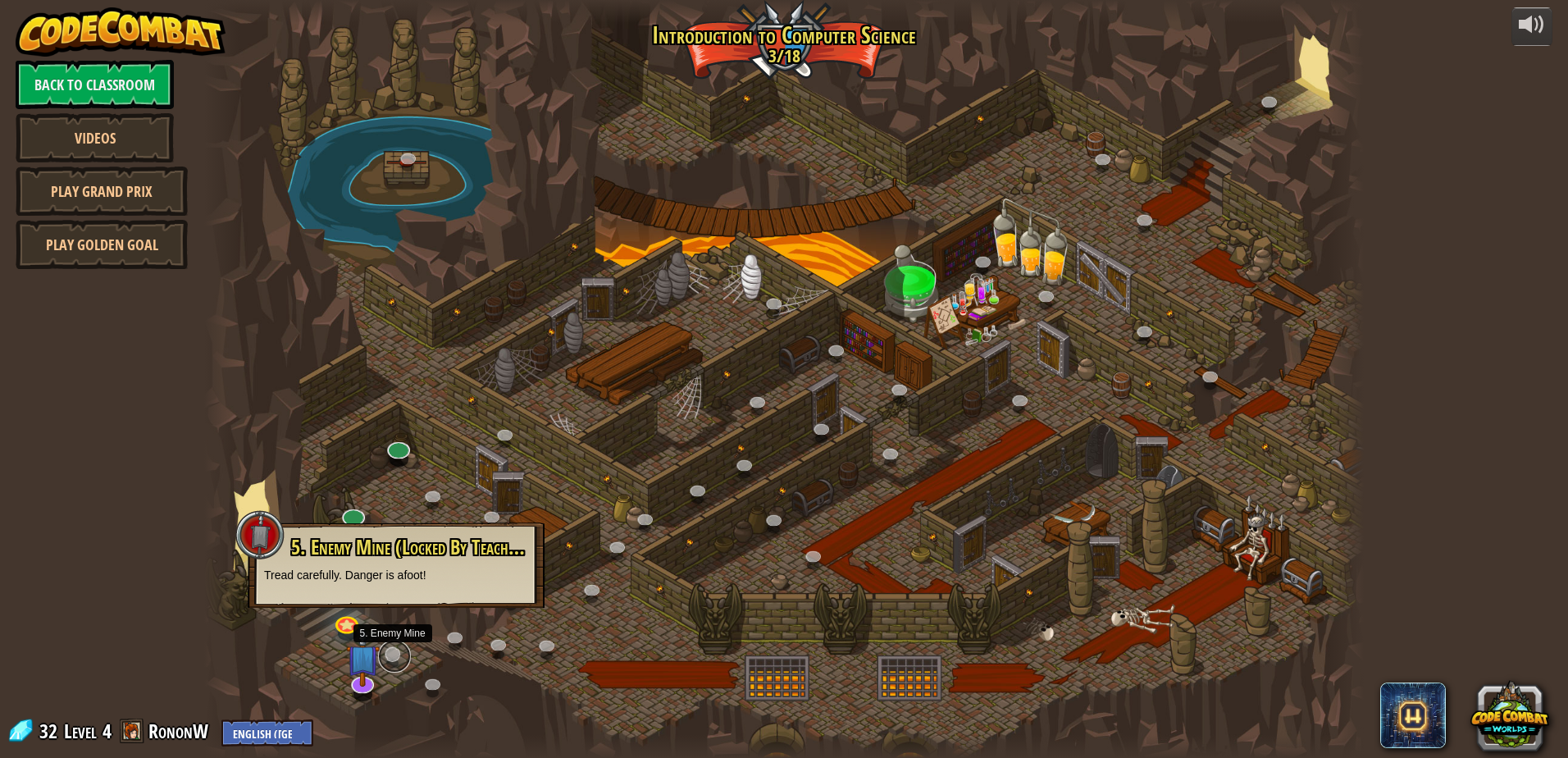
click at [392, 659] on link at bounding box center [394, 656] width 32 height 32
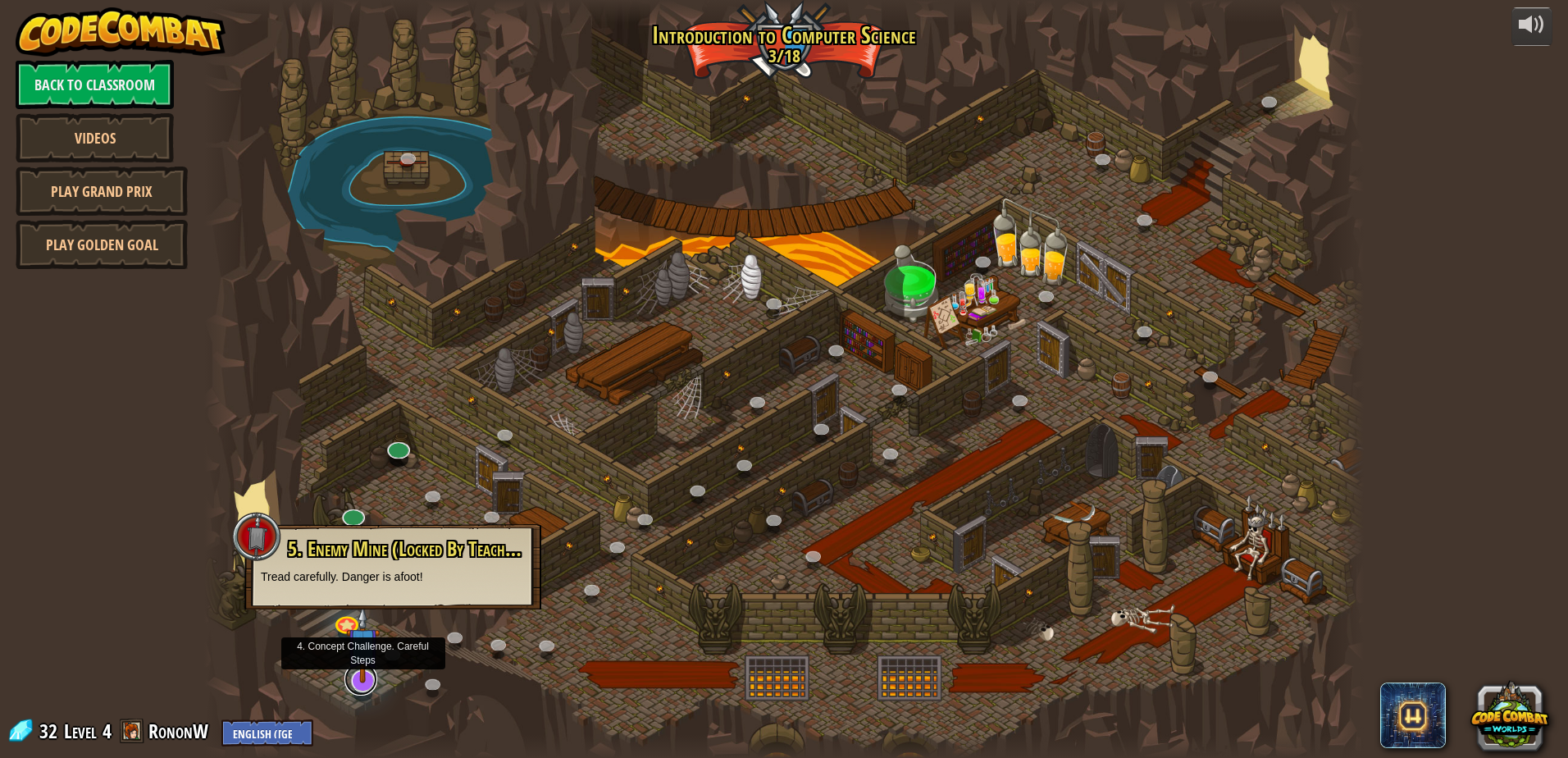
click at [370, 688] on link at bounding box center [361, 679] width 32 height 32
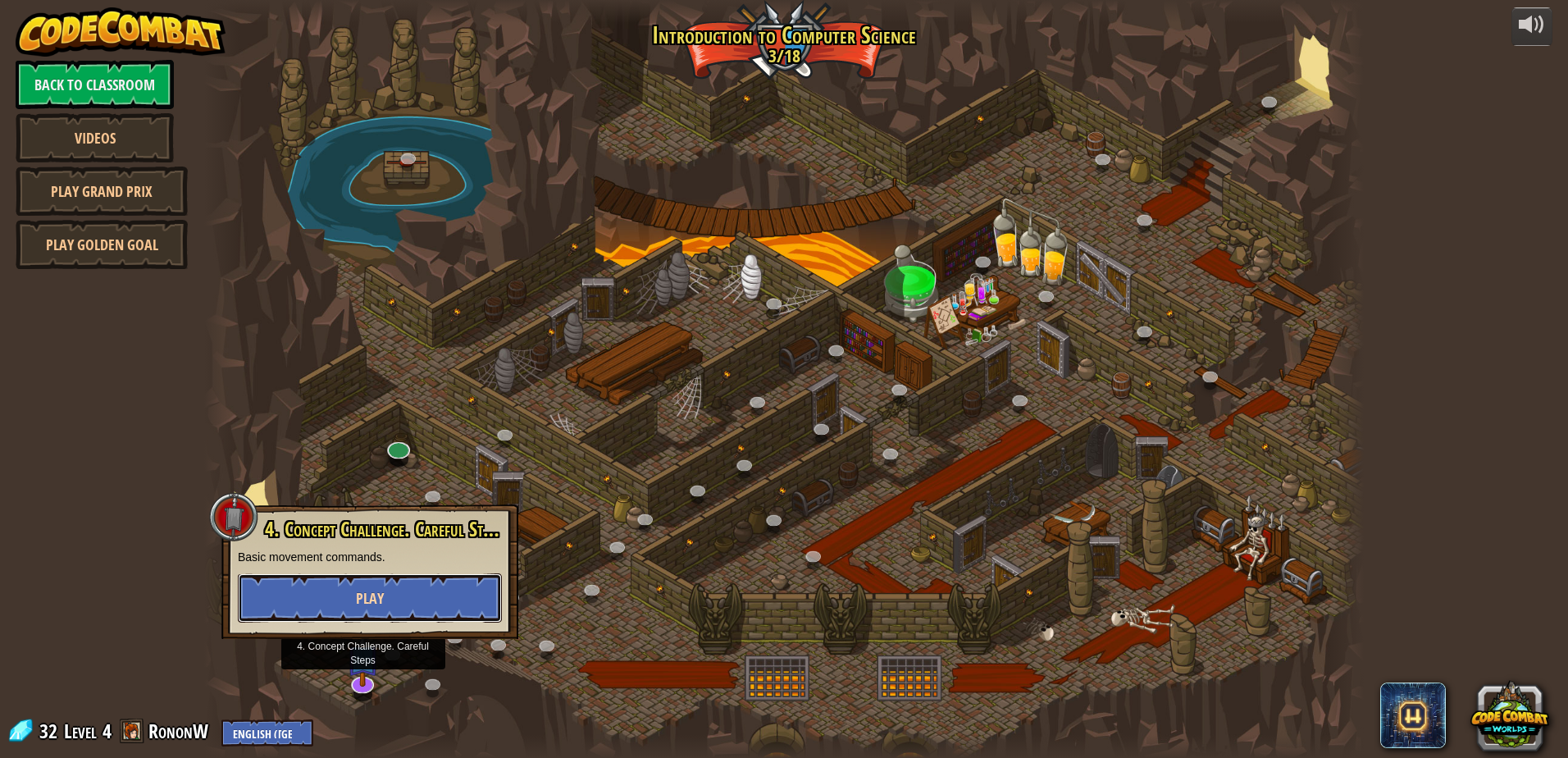
click at [382, 609] on button "Play" at bounding box center [370, 598] width 264 height 50
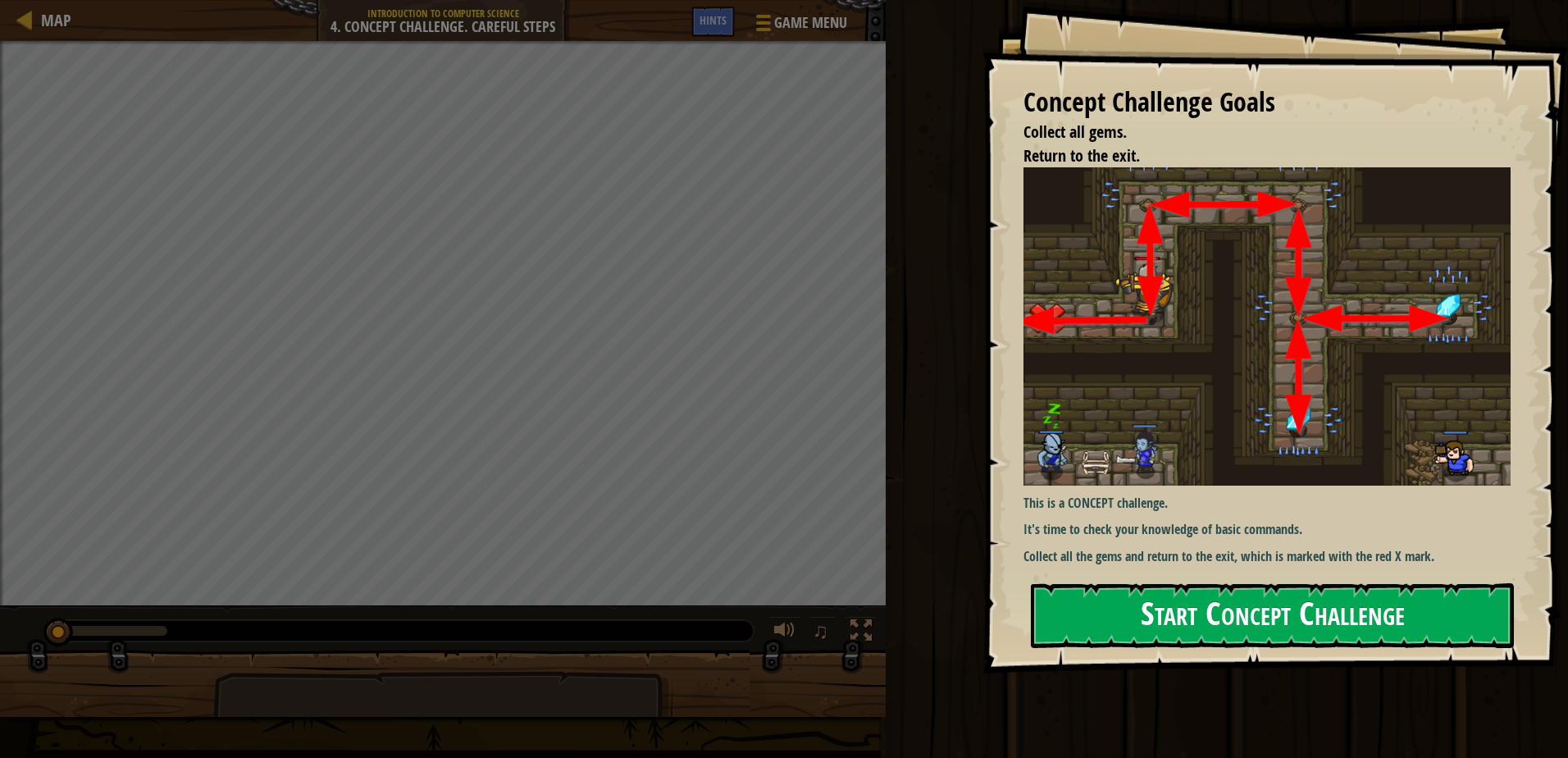
drag, startPoint x: 1186, startPoint y: 616, endPoint x: 1176, endPoint y: 624, distance: 12.8
click at [1176, 624] on button "Start Concept Challenge" at bounding box center [1272, 615] width 483 height 65
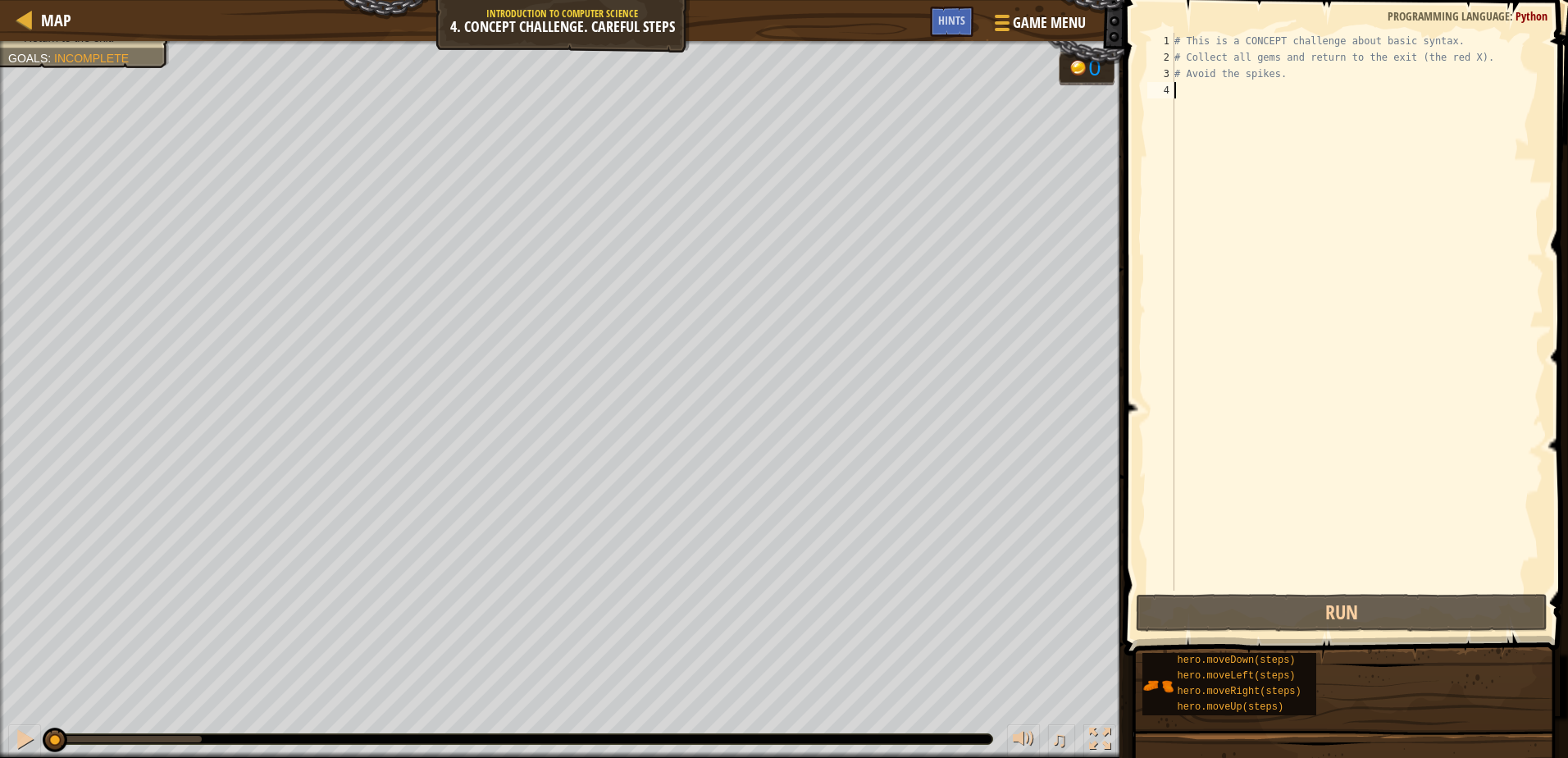
type textarea "h"
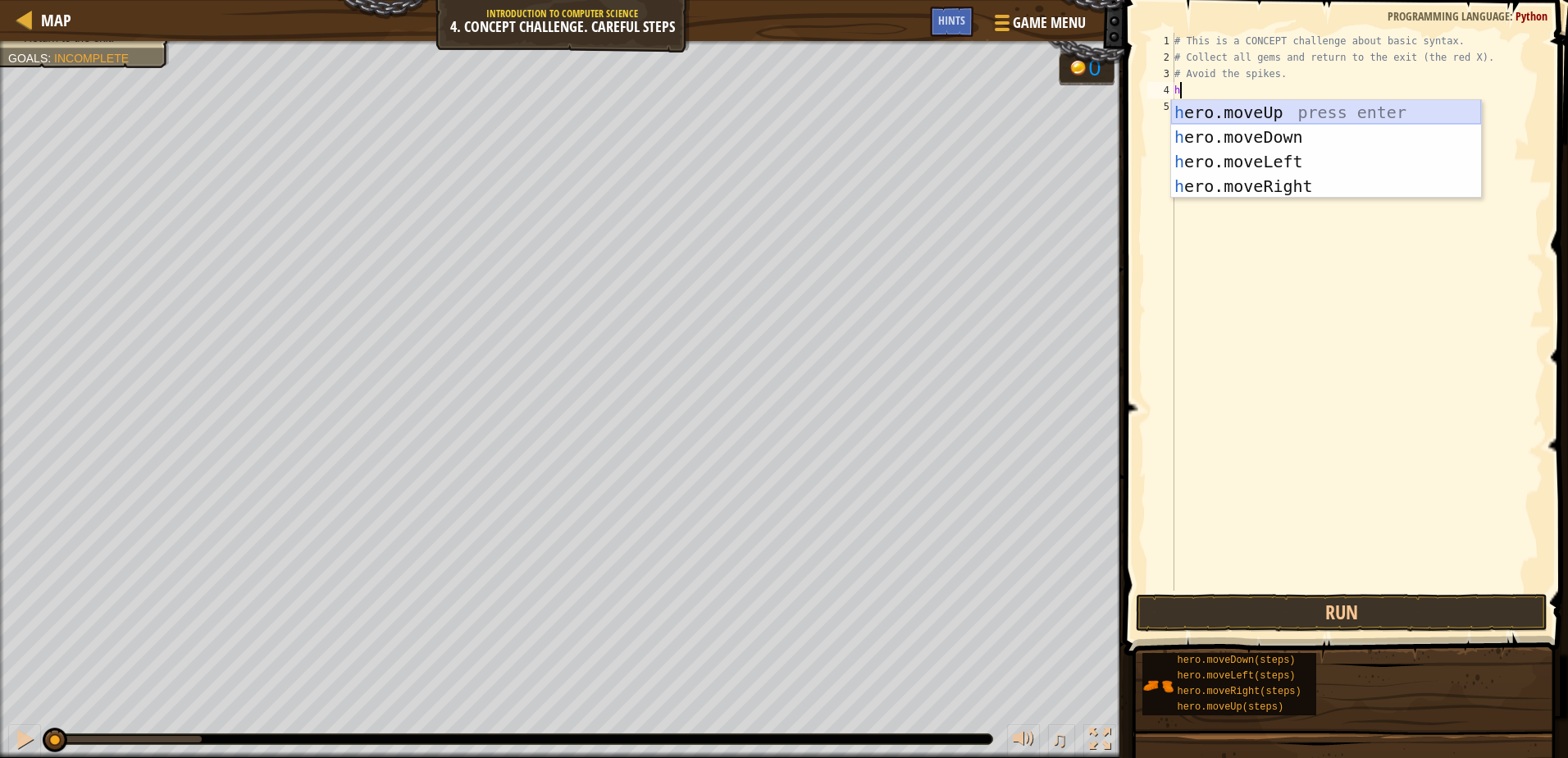
click at [1250, 114] on div "h ero.moveUp press enter h ero.moveDown press enter h ero.moveLeft press enter …" at bounding box center [1326, 173] width 310 height 148
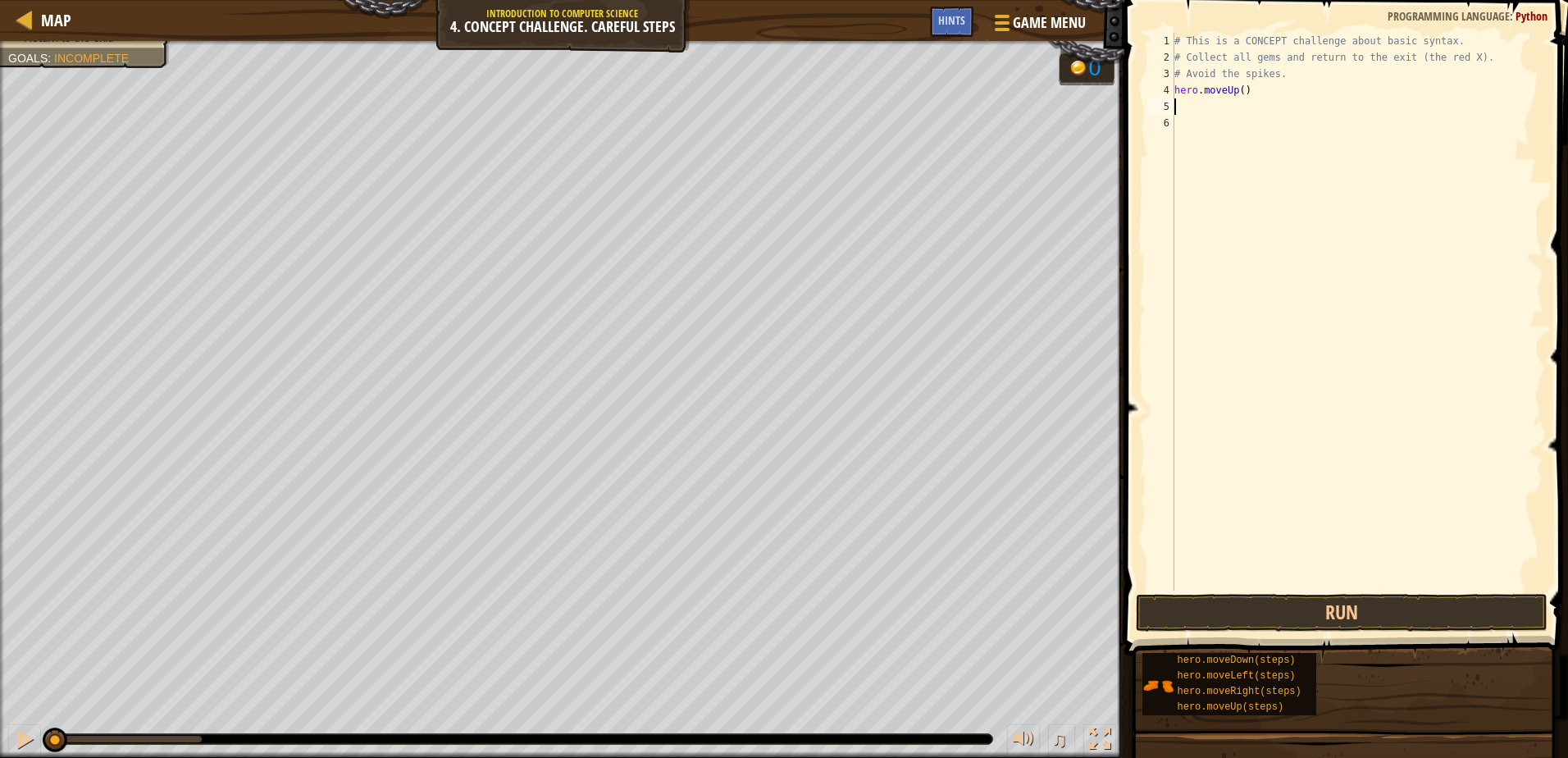
type textarea "h"
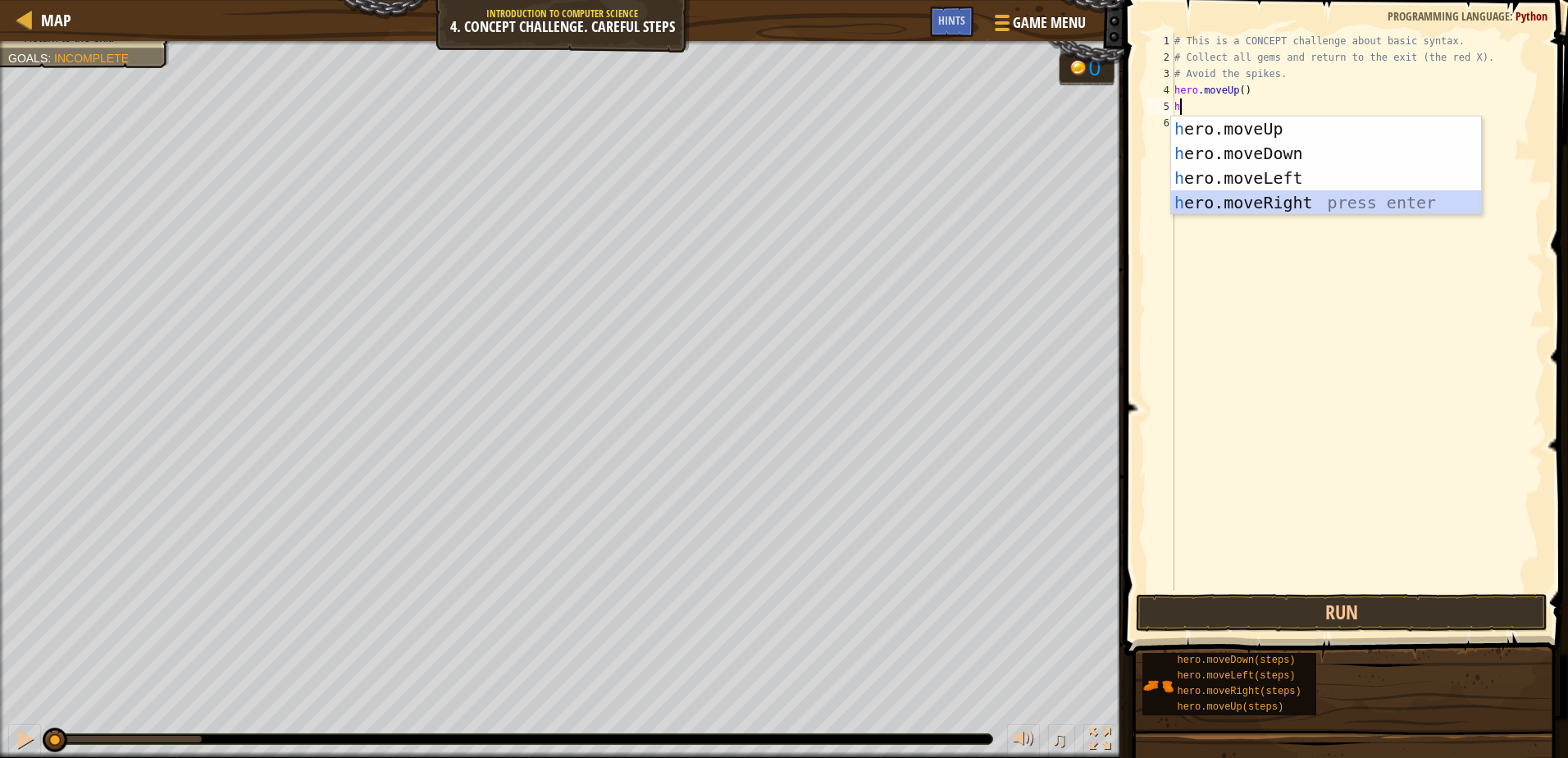
click at [1238, 201] on div "h ero.moveUp press enter h ero.moveDown press enter h ero.moveLeft press enter …" at bounding box center [1326, 190] width 310 height 148
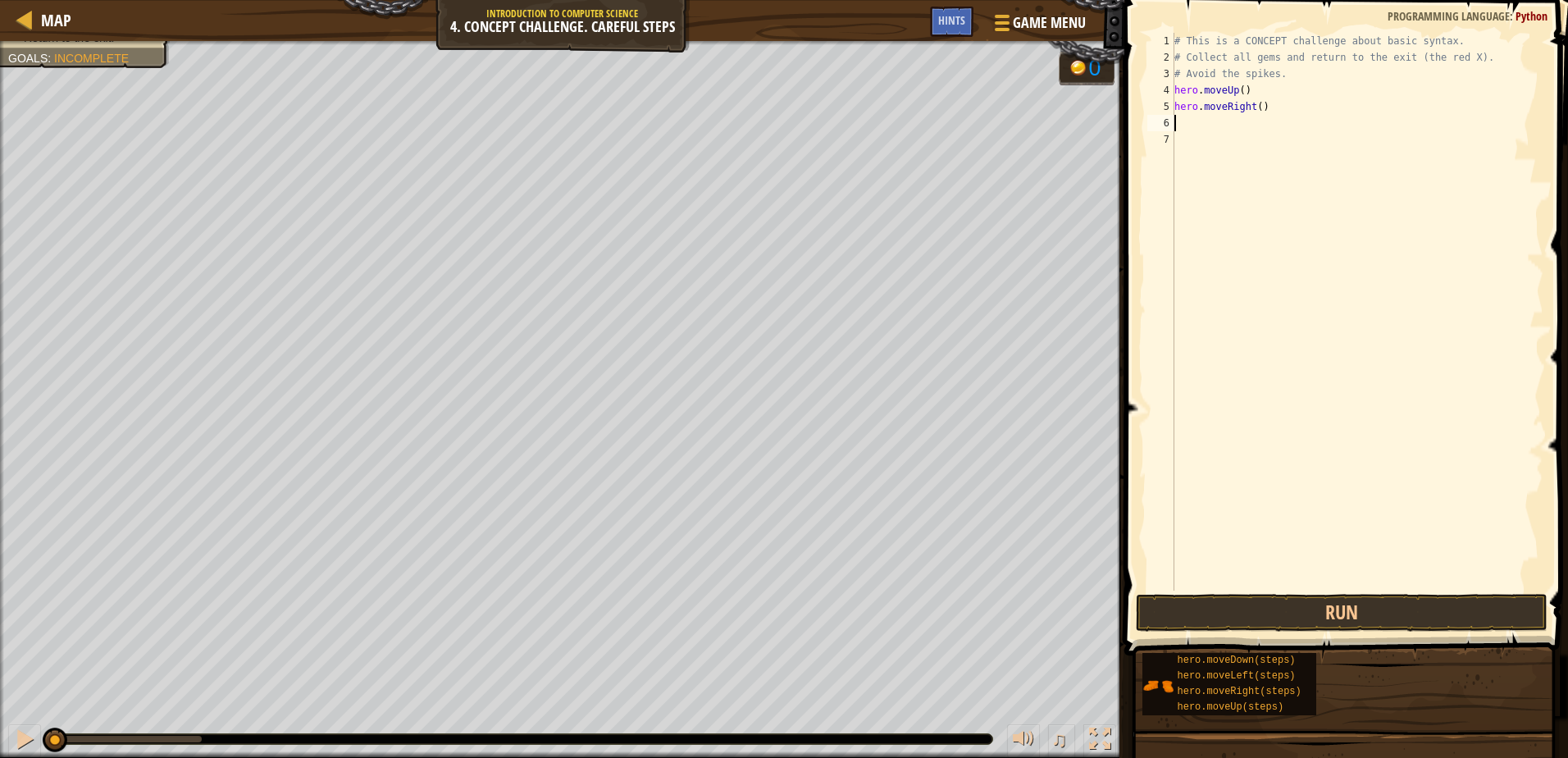
type textarea "h"
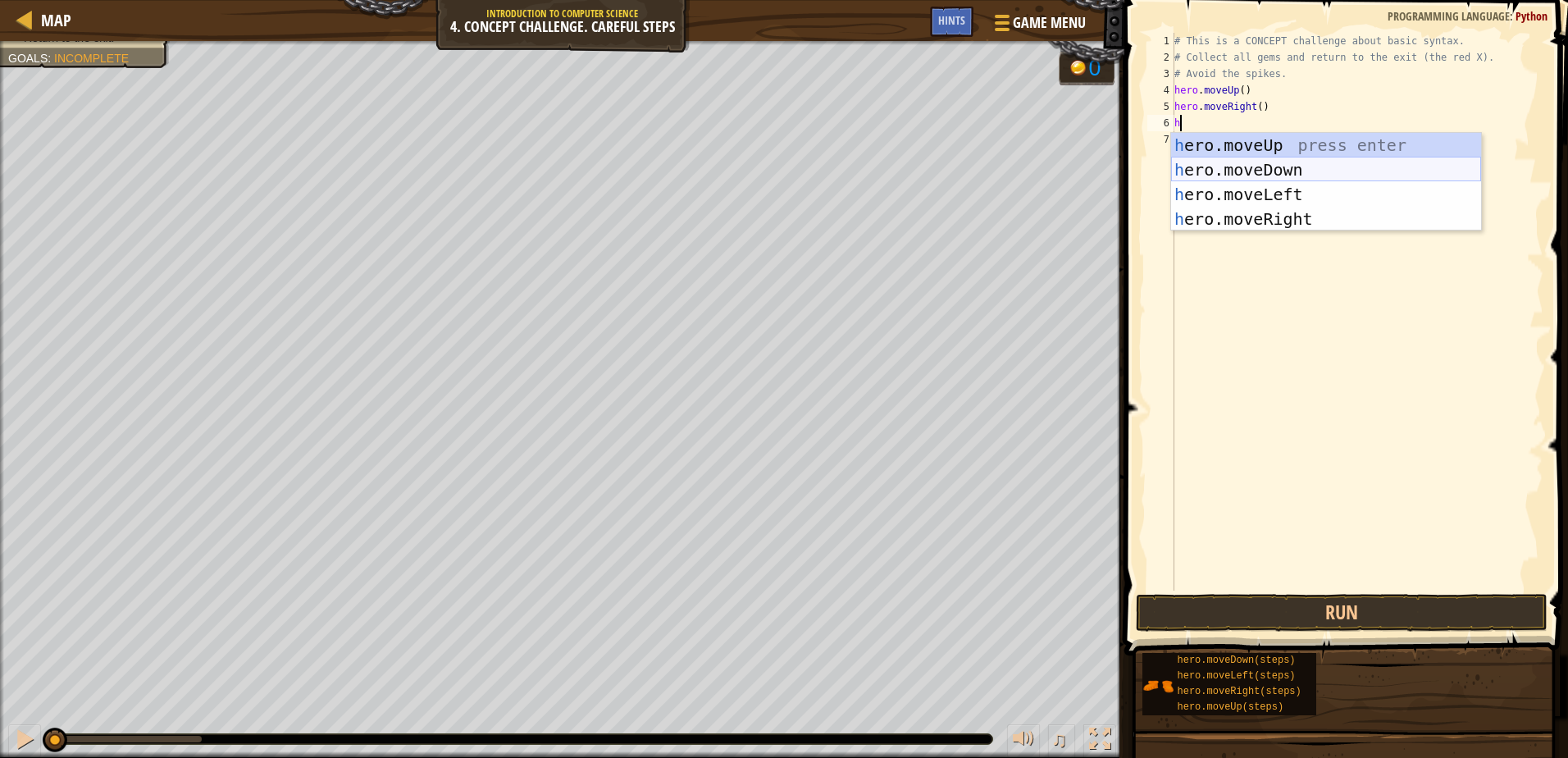
click at [1240, 178] on div "h ero.moveUp press enter h ero.moveDown press enter h ero.moveLeft press enter …" at bounding box center [1326, 207] width 310 height 148
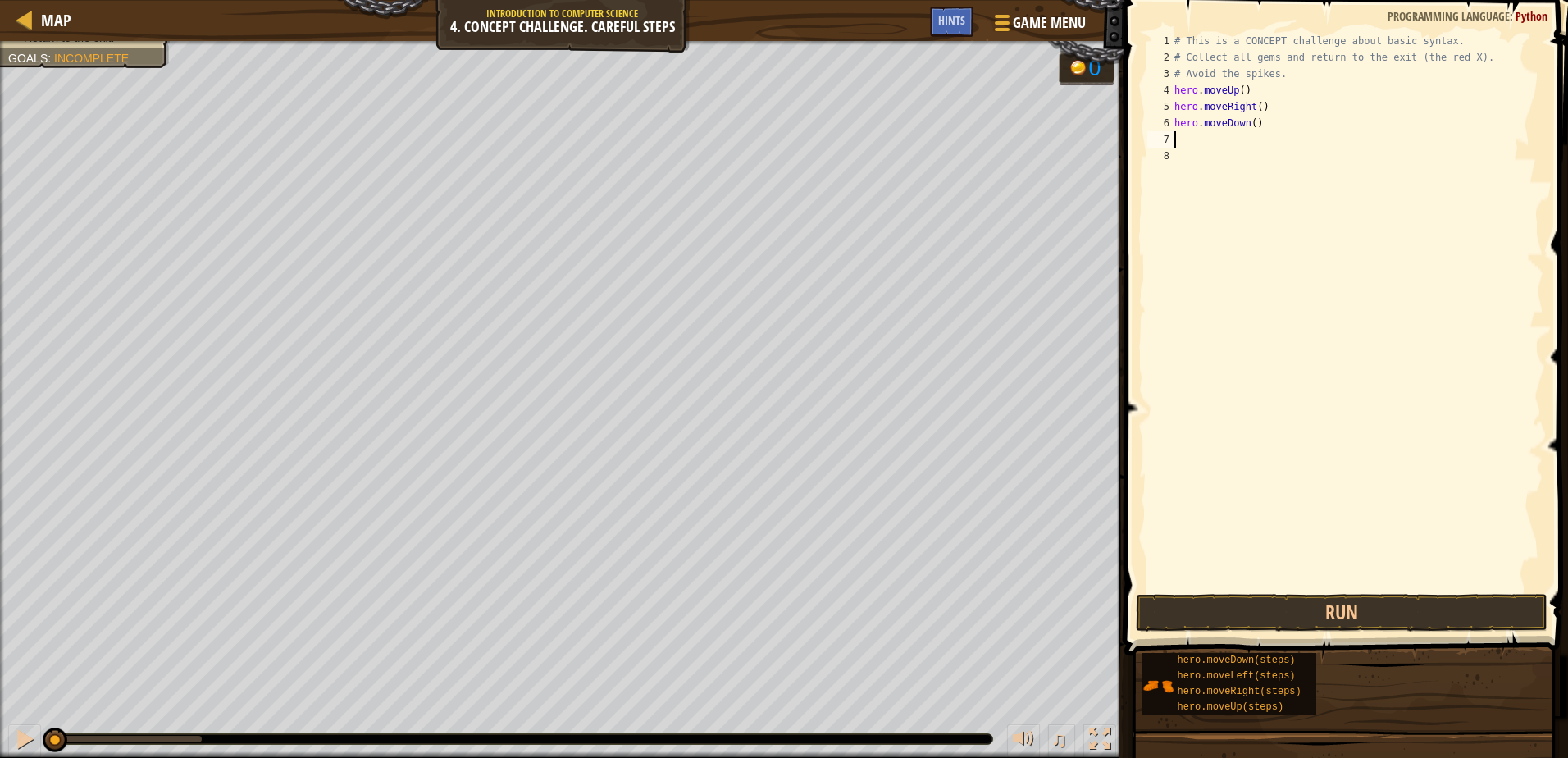
click at [1249, 120] on div "# This is a CONCEPT challenge about basic syntax. # Collect all gems and return…" at bounding box center [1357, 328] width 372 height 591
type textarea "hero.moveDown(2)"
click at [1194, 143] on div "# This is a CONCEPT challenge about basic syntax. # Collect all gems and return…" at bounding box center [1357, 328] width 372 height 591
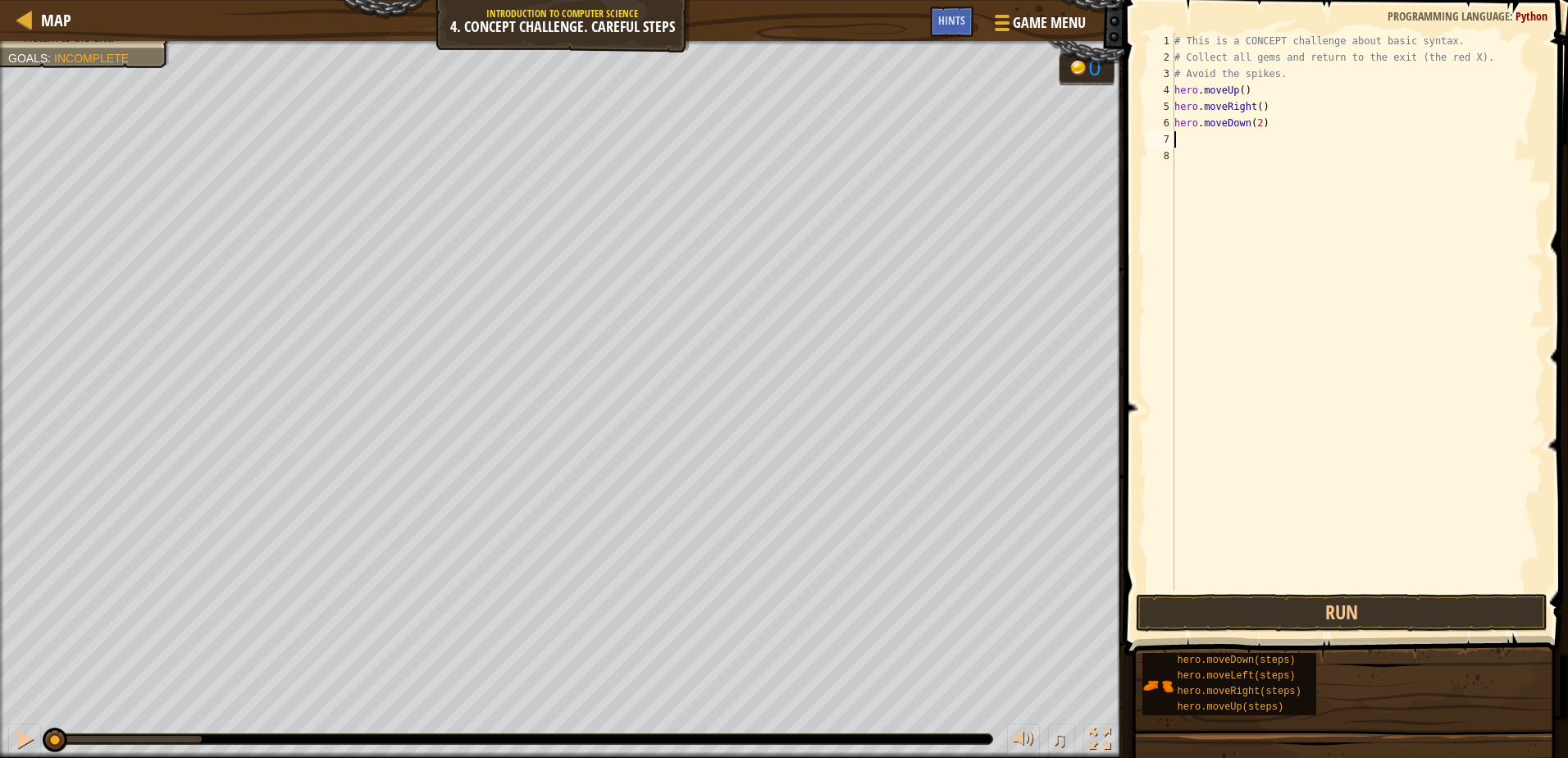
type textarea "h"
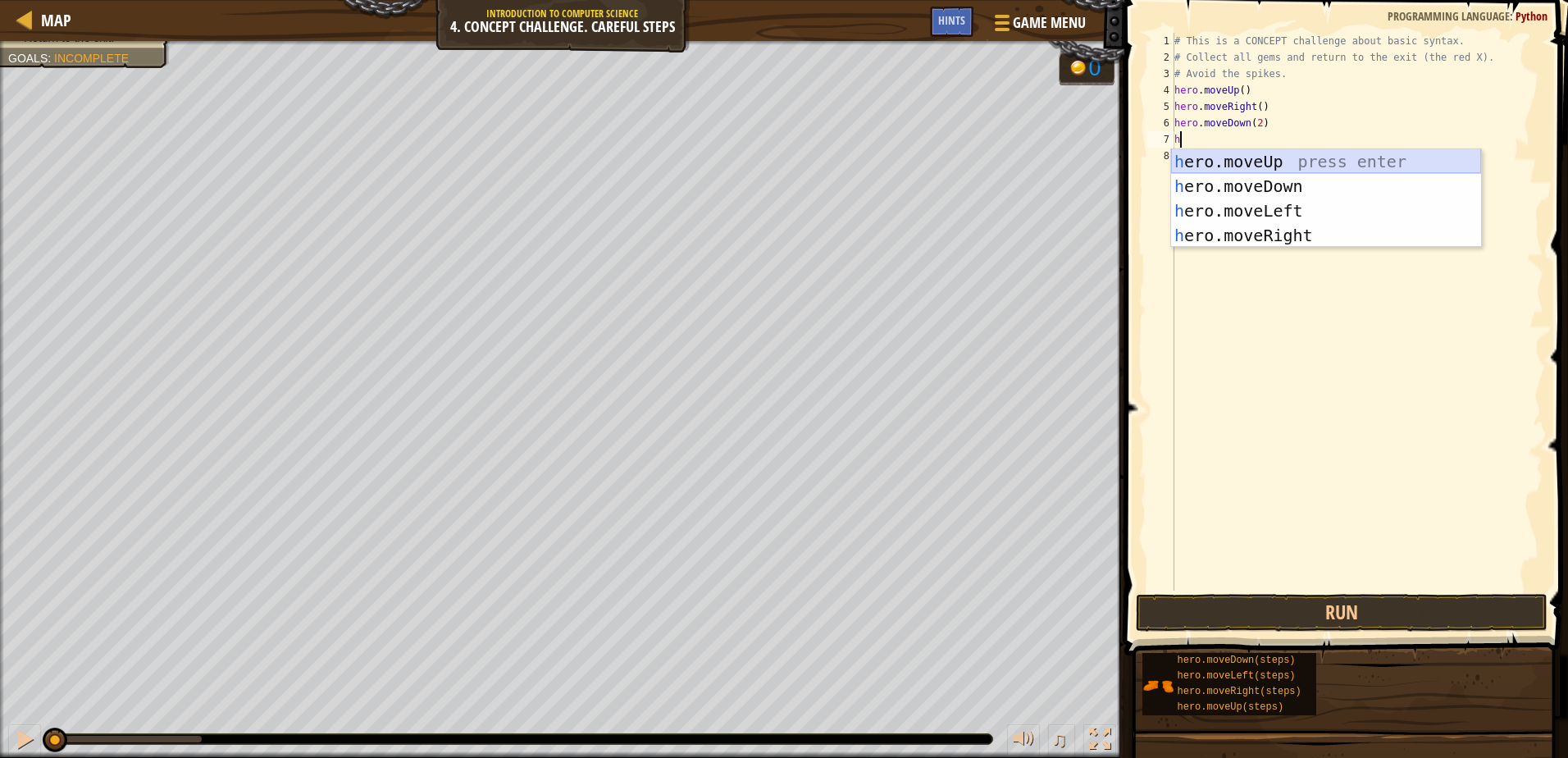
click at [1257, 161] on div "h ero.moveUp press enter h ero.moveDown press enter h ero.moveLeft press enter …" at bounding box center [1326, 223] width 310 height 148
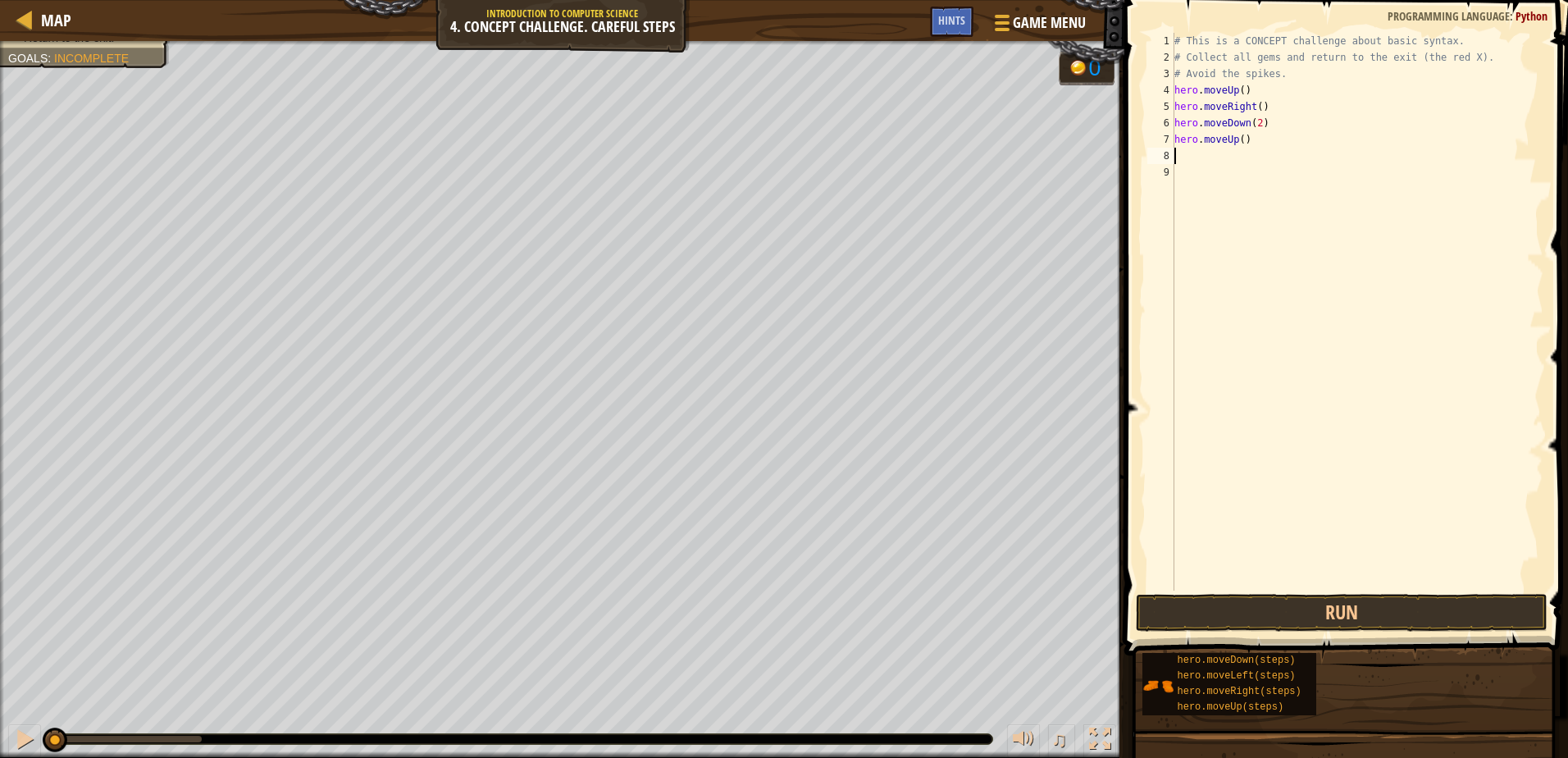
type textarea "h"
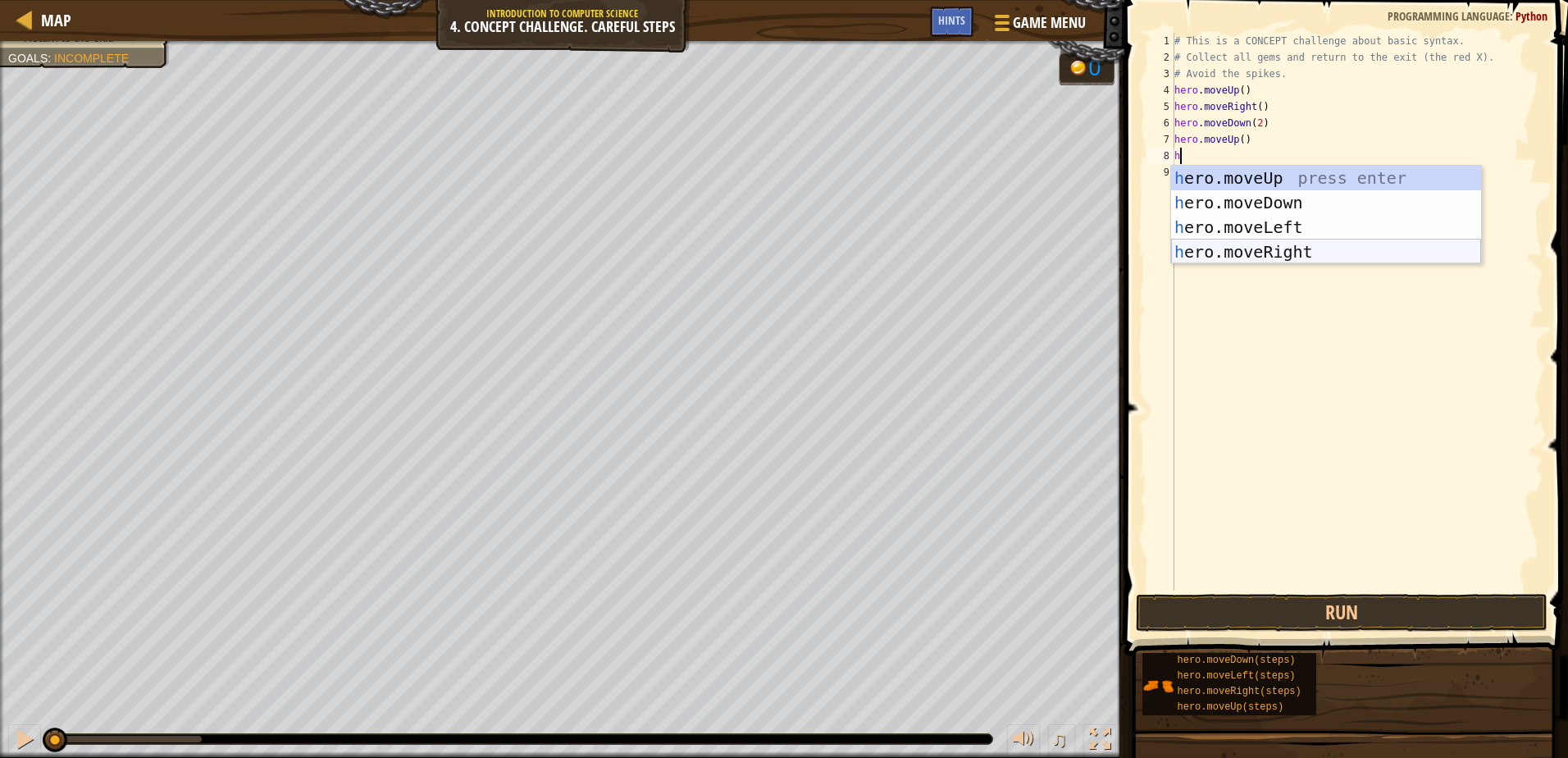
click at [1253, 249] on div "h ero.moveUp press enter h ero.moveDown press enter h ero.moveLeft press enter …" at bounding box center [1326, 239] width 310 height 148
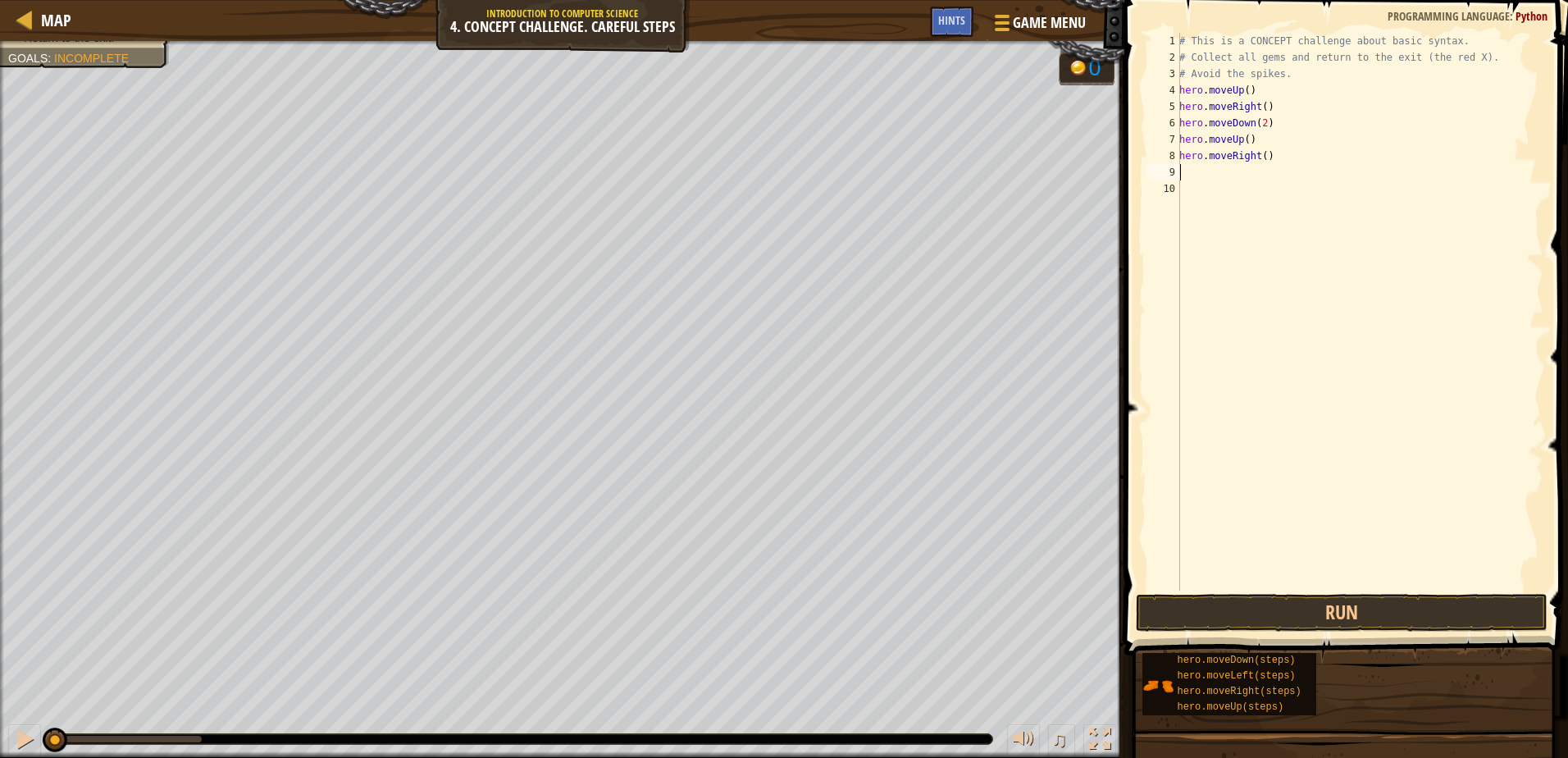
type textarea "h"
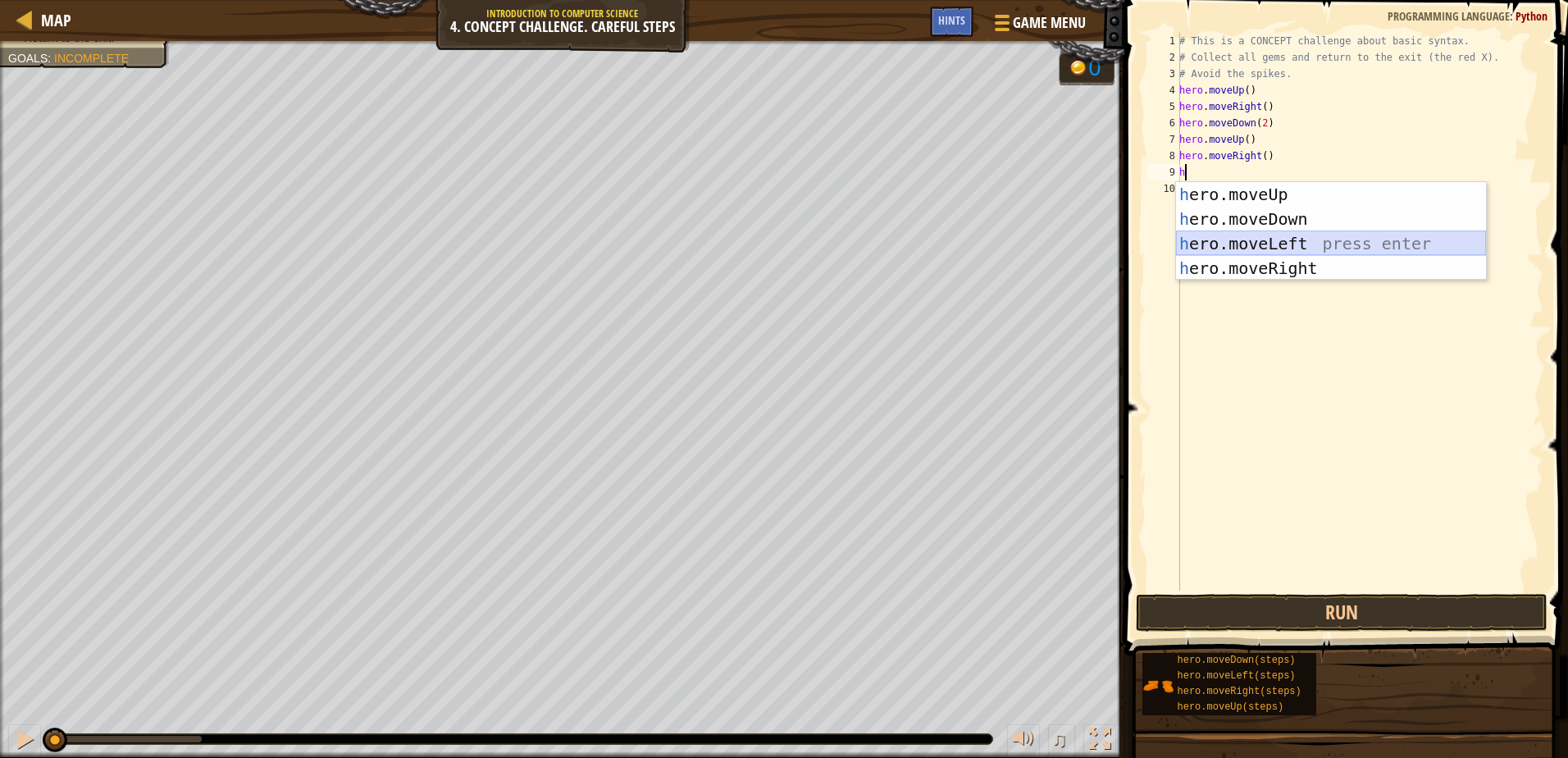
click at [1247, 243] on div "h ero.moveUp press enter h ero.moveDown press enter h ero.moveLeft press enter …" at bounding box center [1330, 255] width 310 height 148
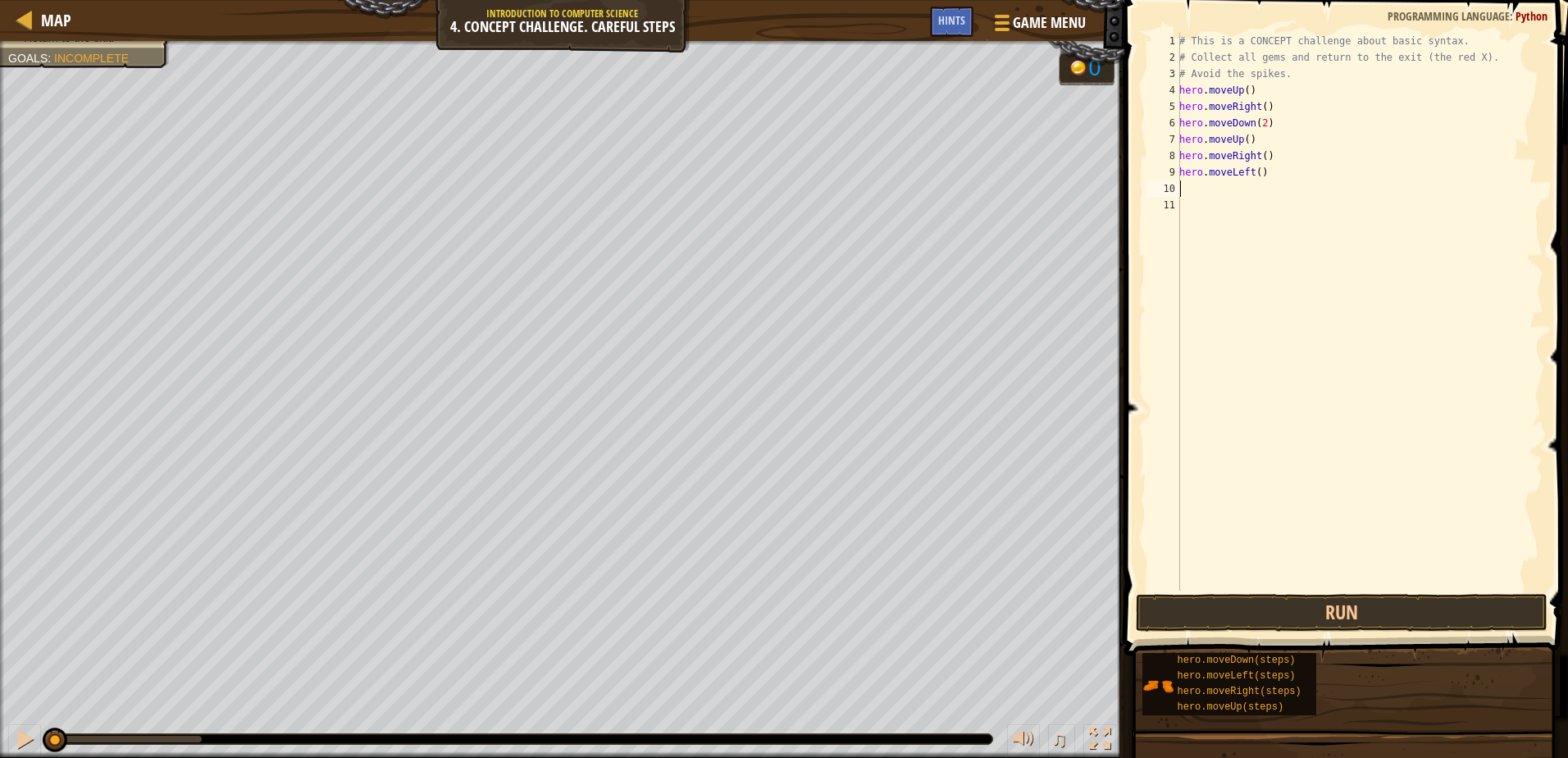
type textarea "h"
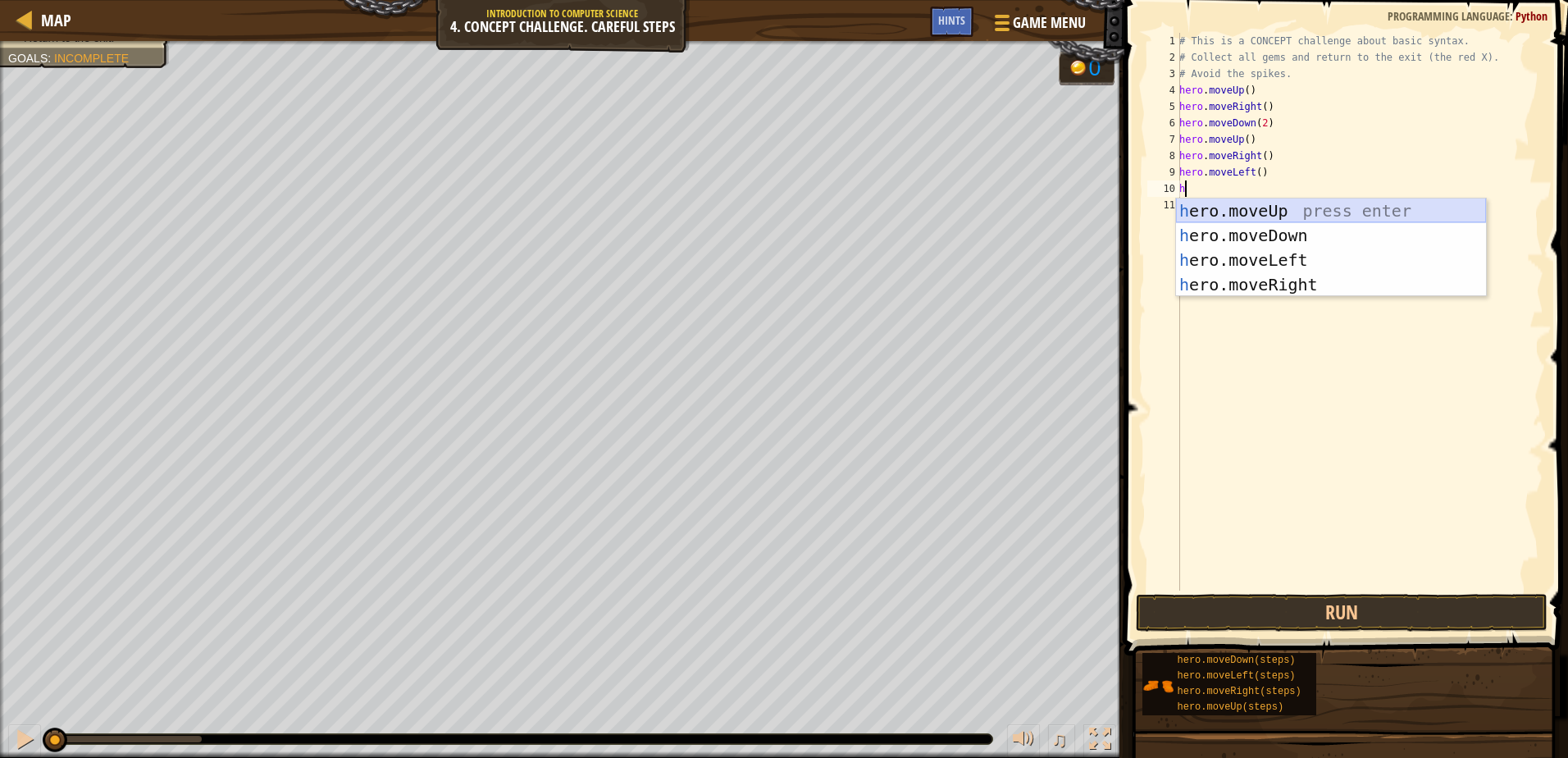
click at [1251, 214] on div "h ero.moveUp press enter h ero.moveDown press enter h ero.moveLeft press enter …" at bounding box center [1330, 272] width 310 height 148
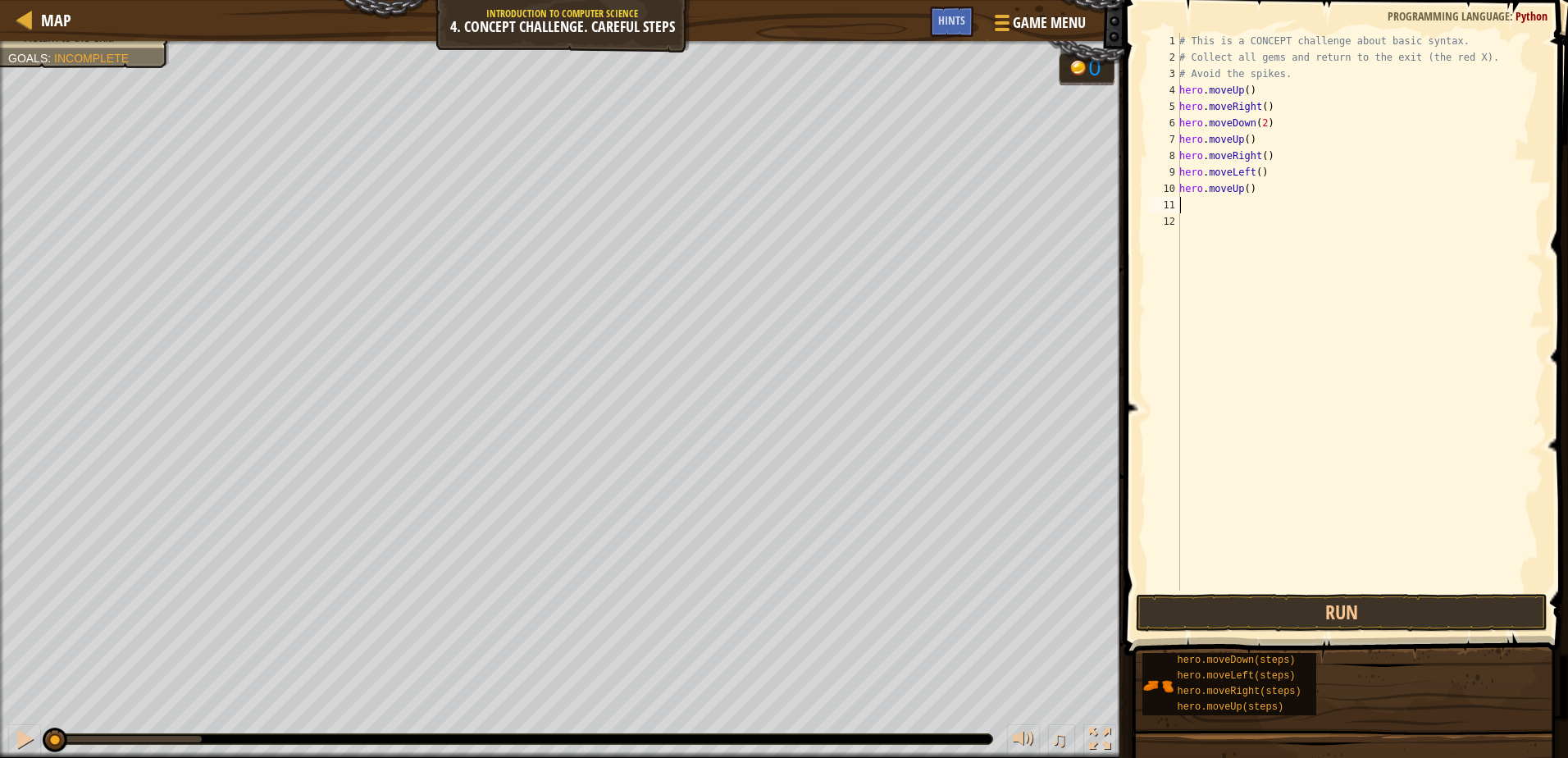
type textarea "h"
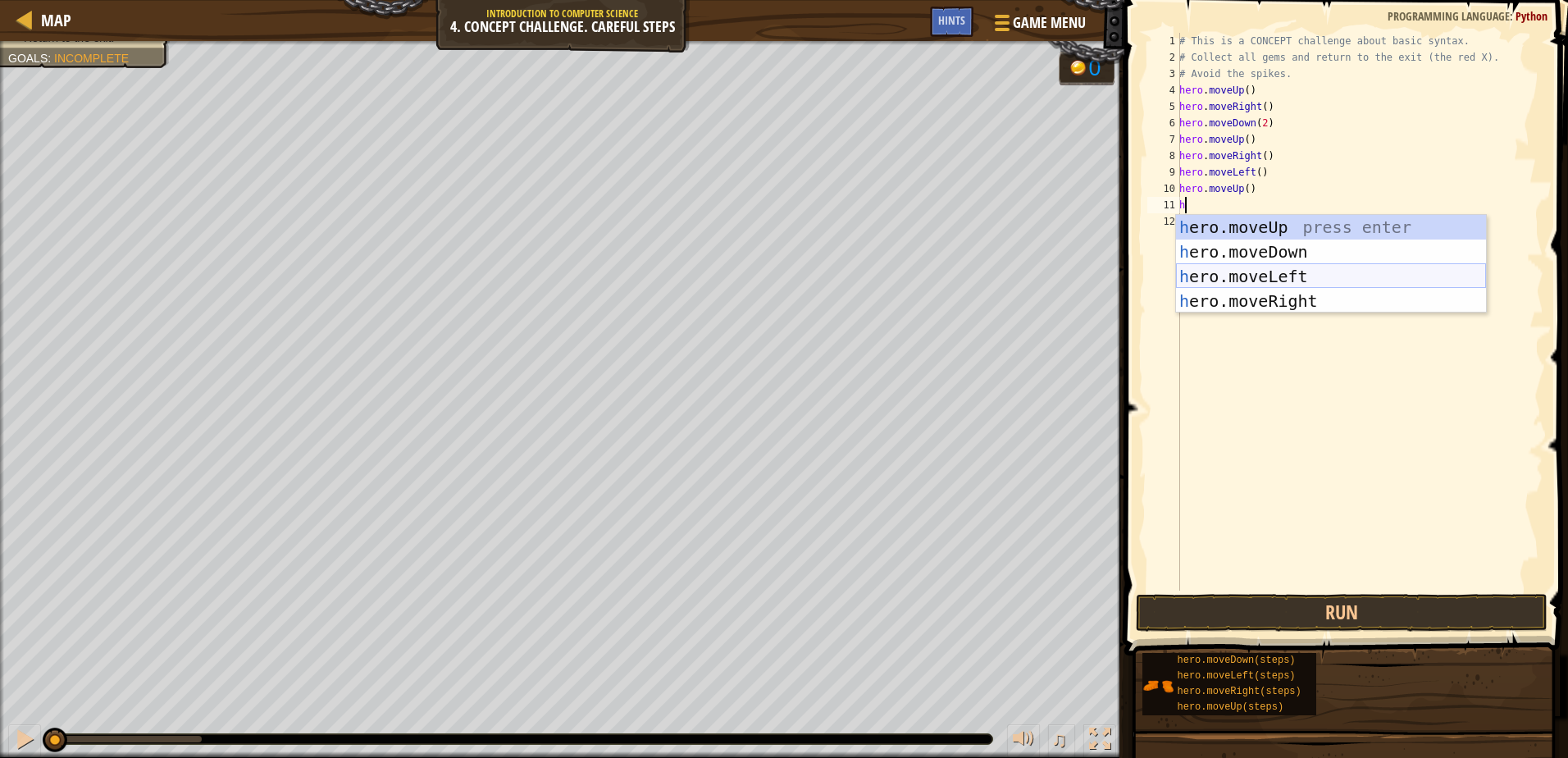
click at [1236, 273] on div "h ero.moveUp press enter h ero.moveDown press enter h ero.moveLeft press enter …" at bounding box center [1330, 289] width 310 height 148
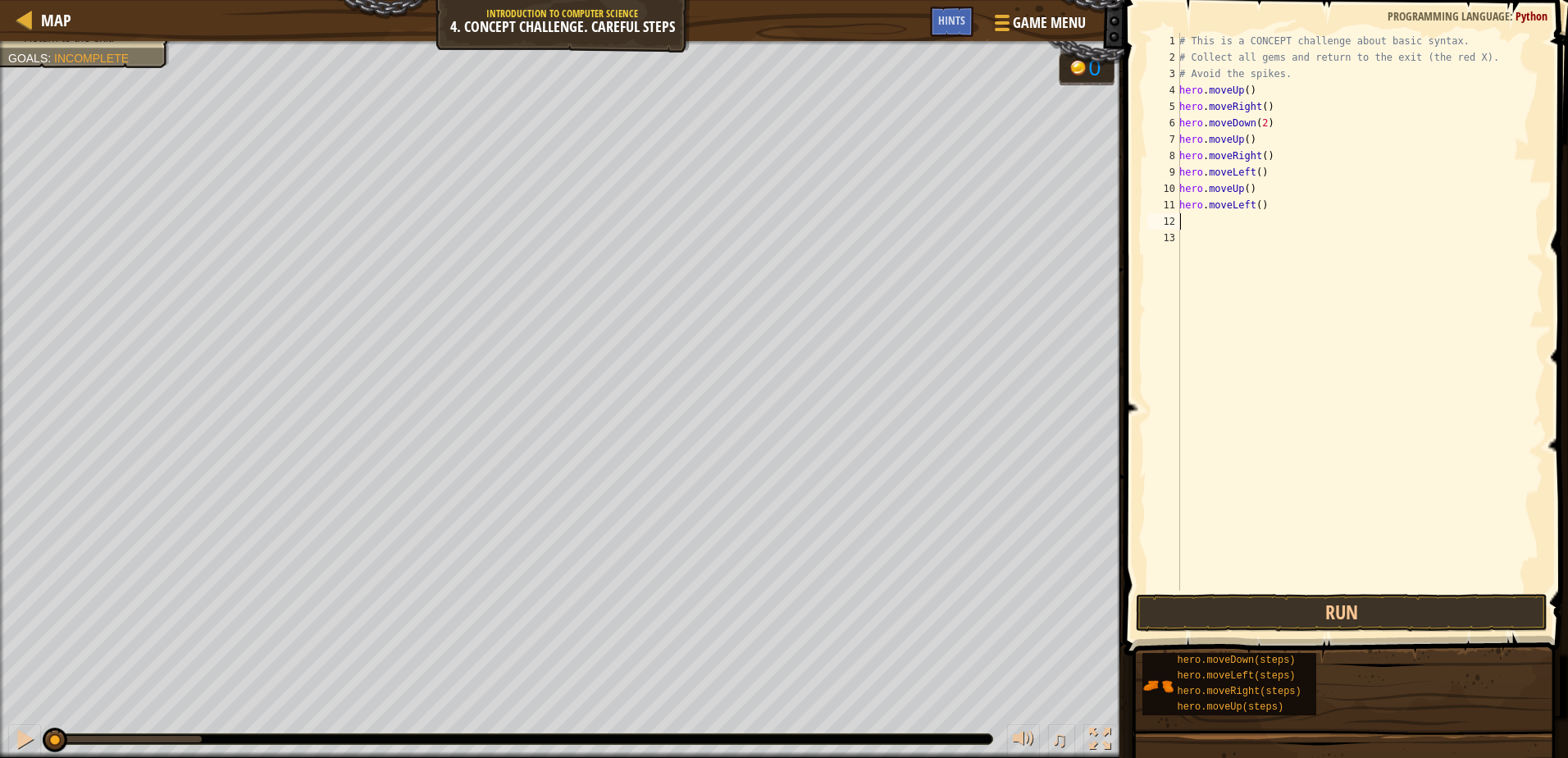
type textarea "h"
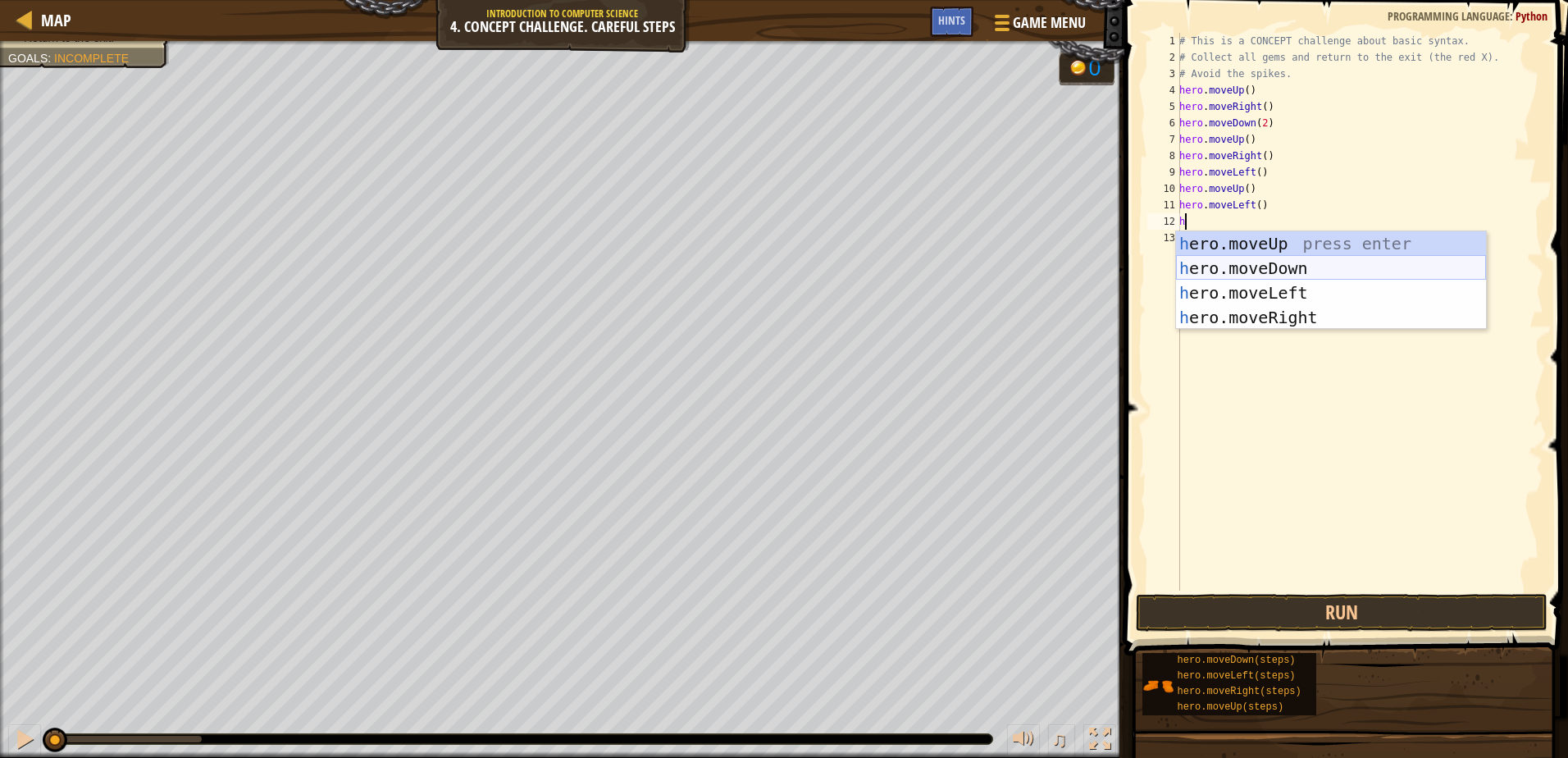
click at [1254, 266] on div "h ero.moveUp press enter h ero.moveDown press enter h ero.moveLeft press enter …" at bounding box center [1330, 305] width 310 height 148
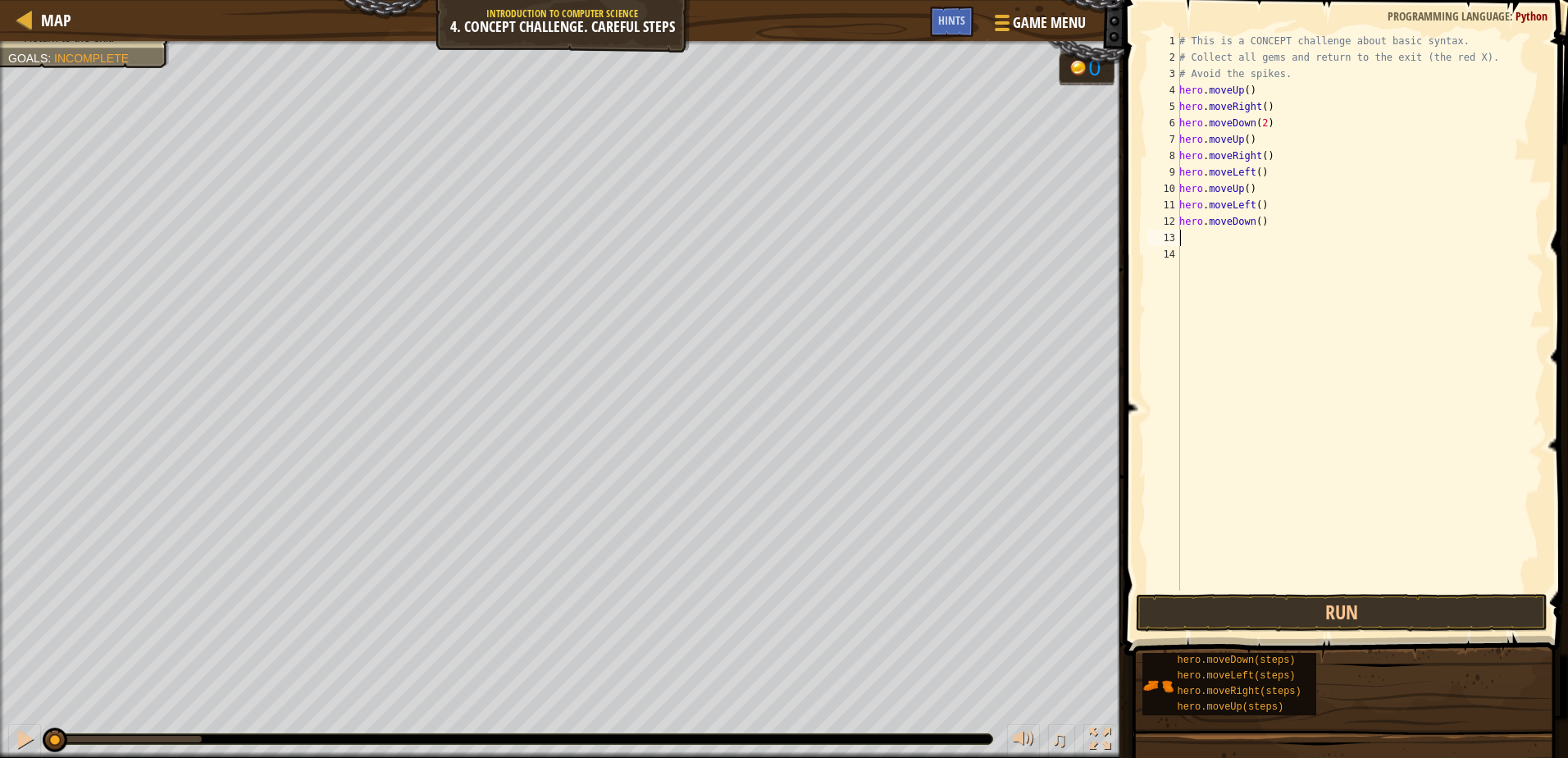
type textarea "h"
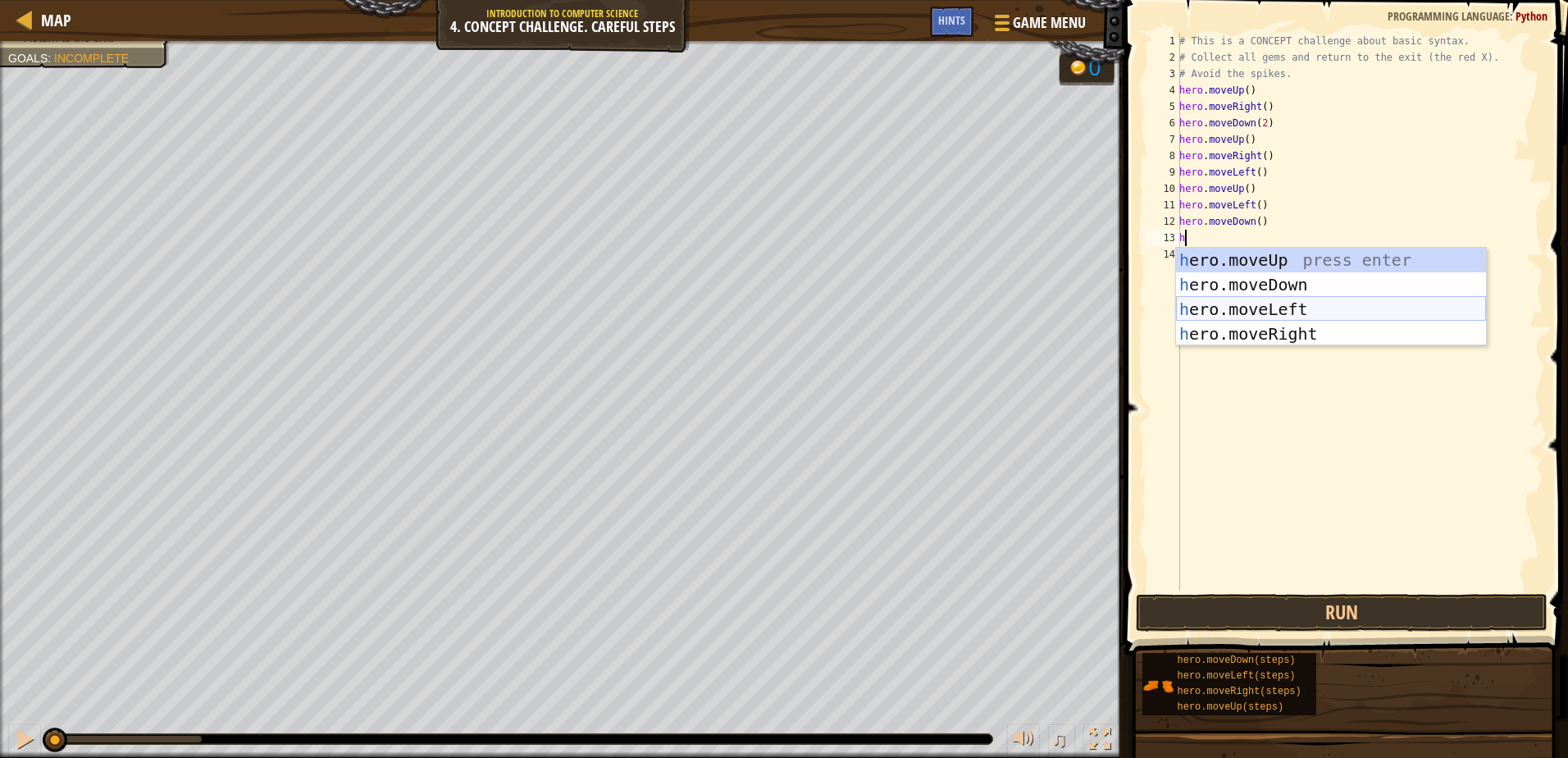
drag, startPoint x: 1251, startPoint y: 309, endPoint x: 1245, endPoint y: 319, distance: 11.7
click at [1251, 308] on div "h ero.moveUp press enter h ero.moveDown press enter h ero.moveLeft press enter …" at bounding box center [1330, 321] width 310 height 148
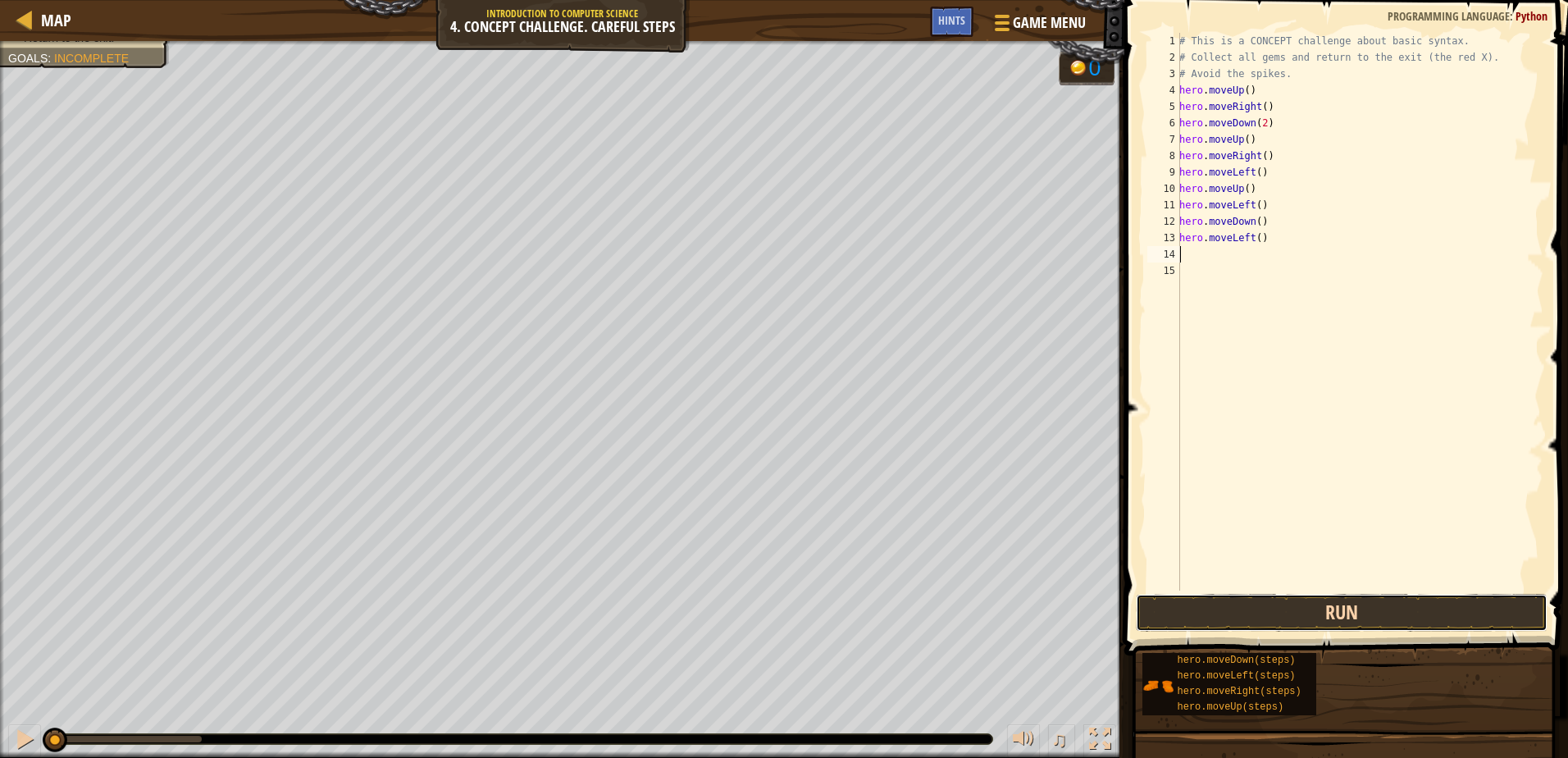
click at [1301, 609] on button "Run" at bounding box center [1341, 613] width 411 height 38
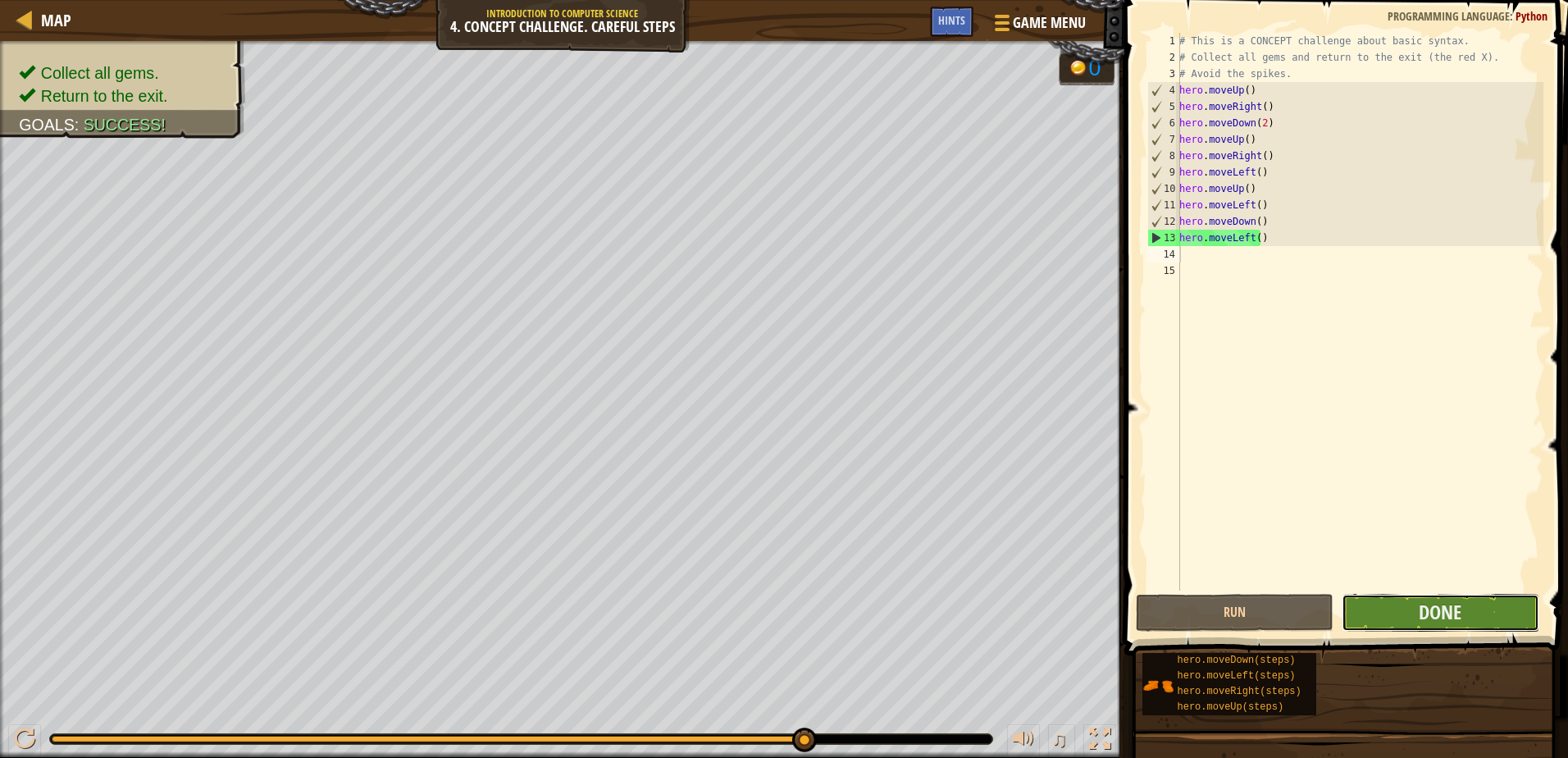
click at [1399, 610] on button "Done" at bounding box center [1441, 613] width 198 height 38
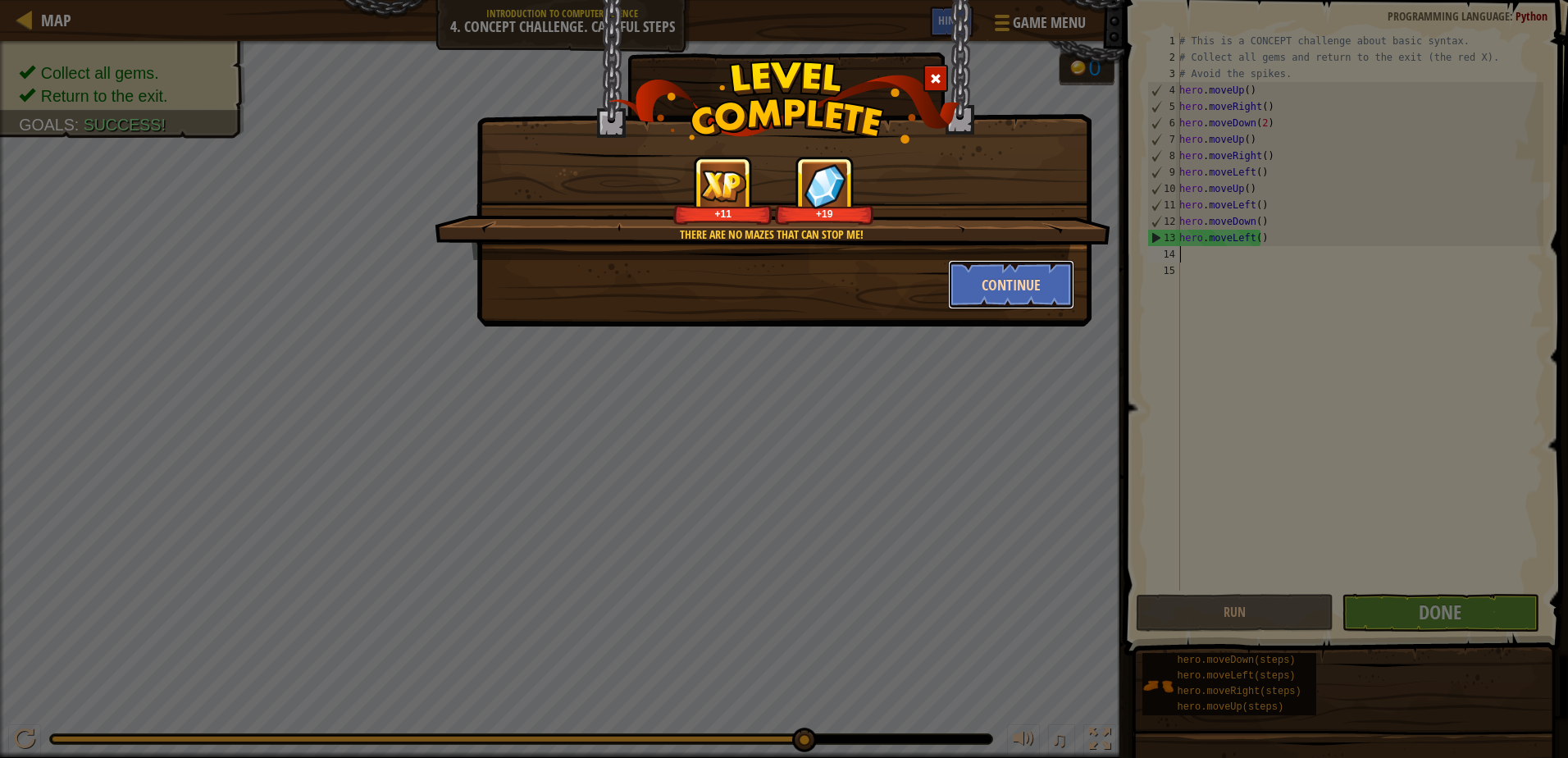
click at [1047, 280] on button "Continue" at bounding box center [1011, 285] width 127 height 50
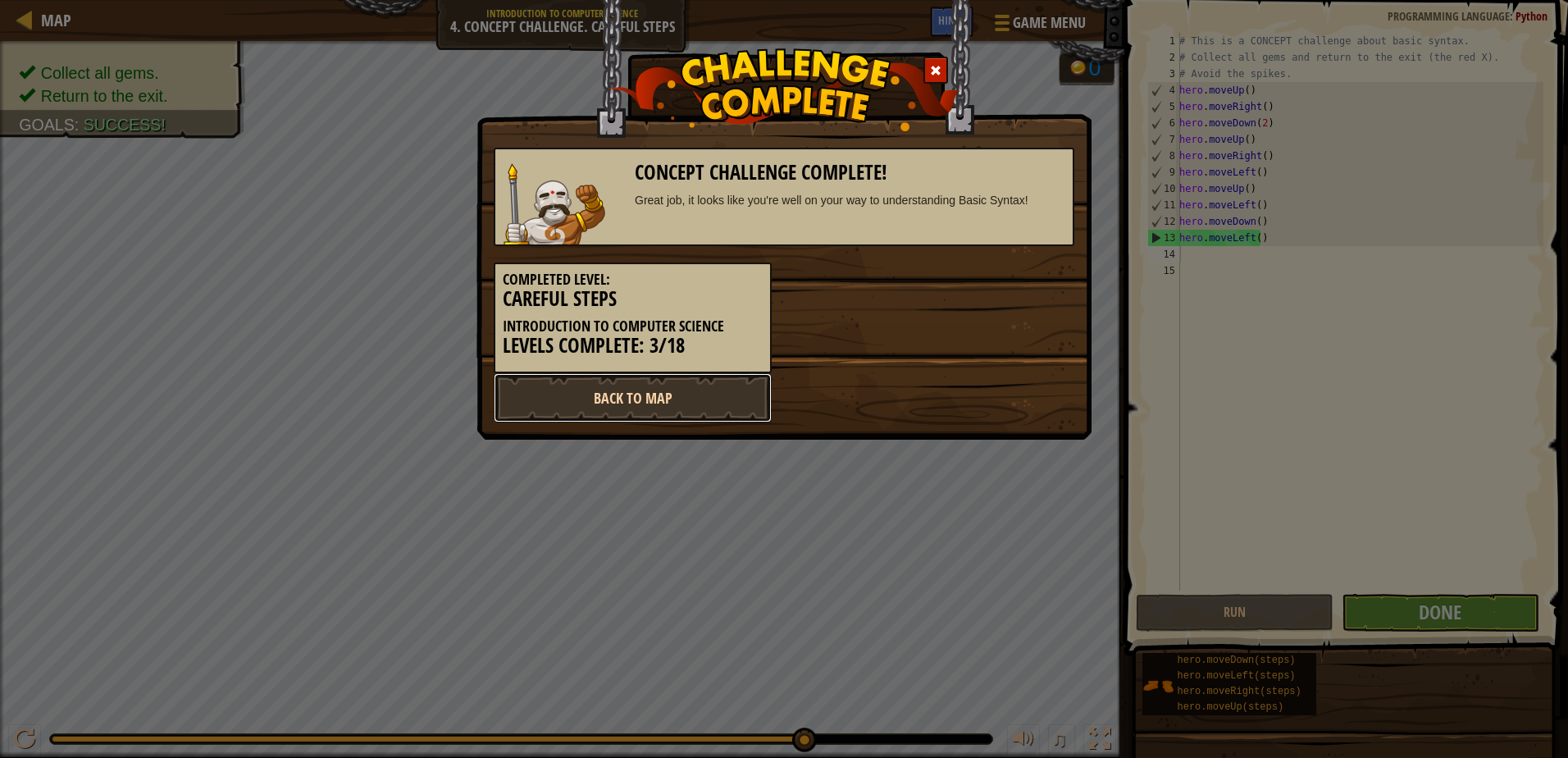
click at [665, 412] on link "Back to Map" at bounding box center [633, 398] width 278 height 50
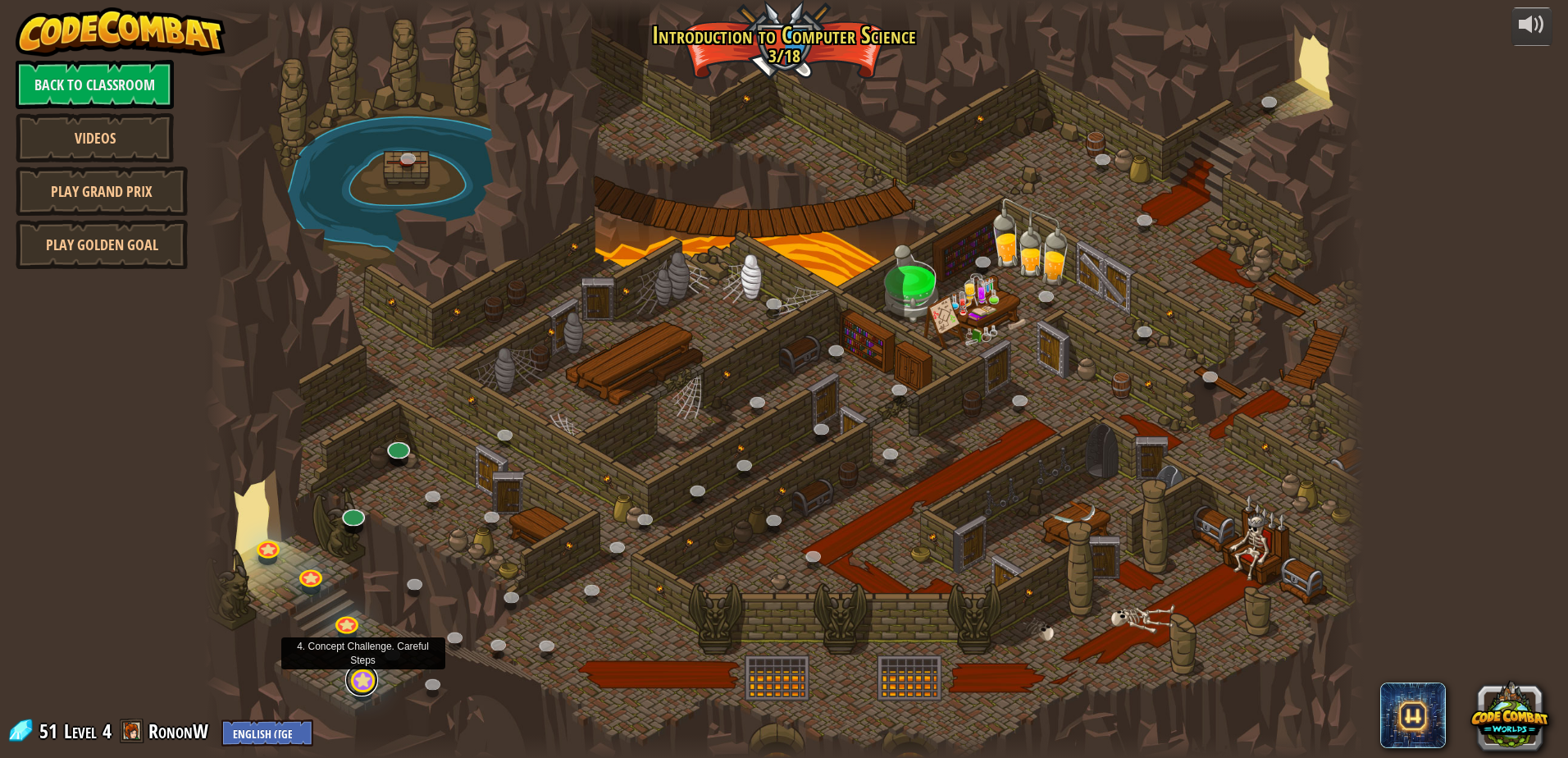
click at [354, 680] on link at bounding box center [362, 680] width 32 height 32
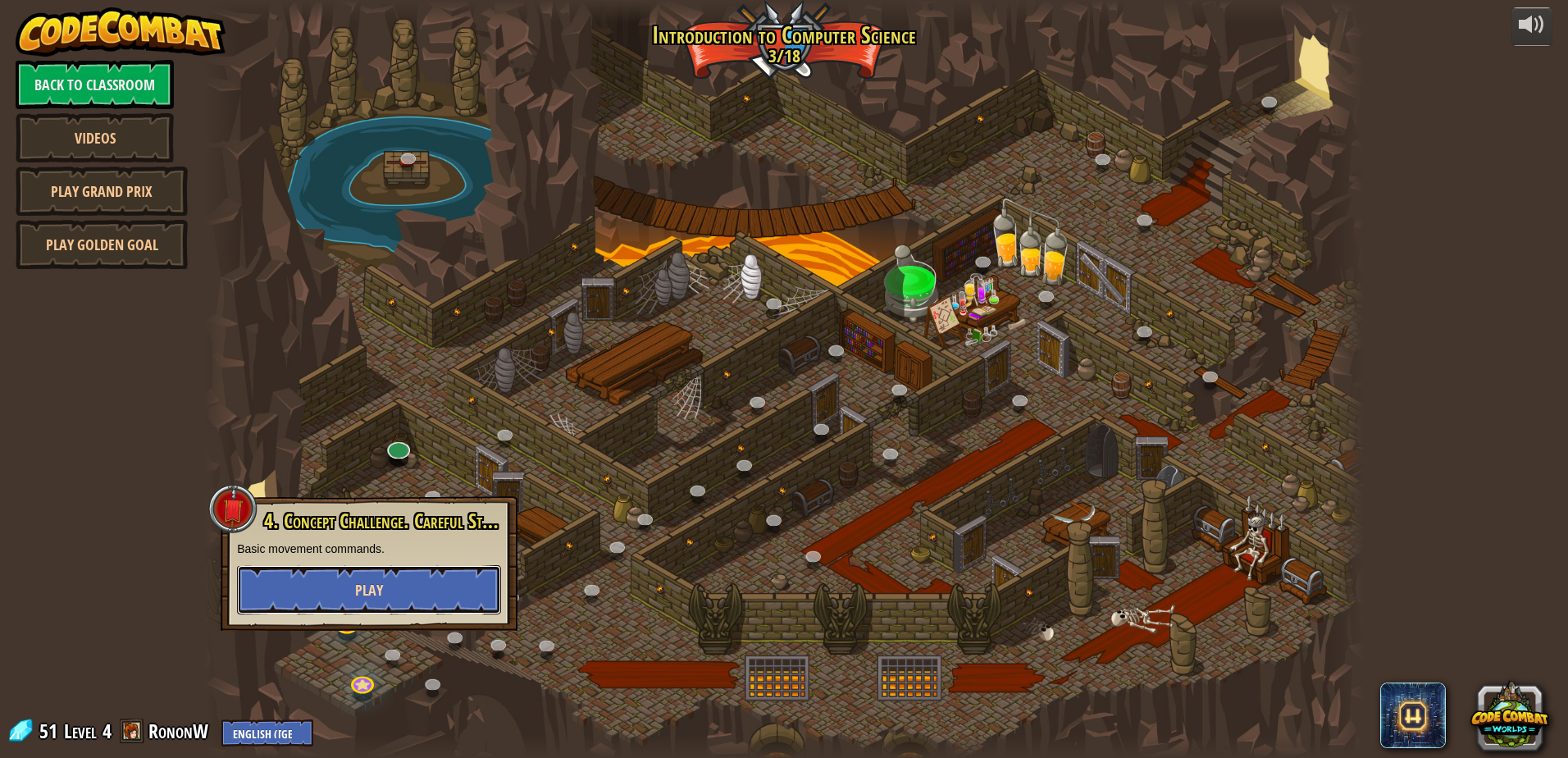
click at [394, 585] on button "Play" at bounding box center [369, 590] width 264 height 50
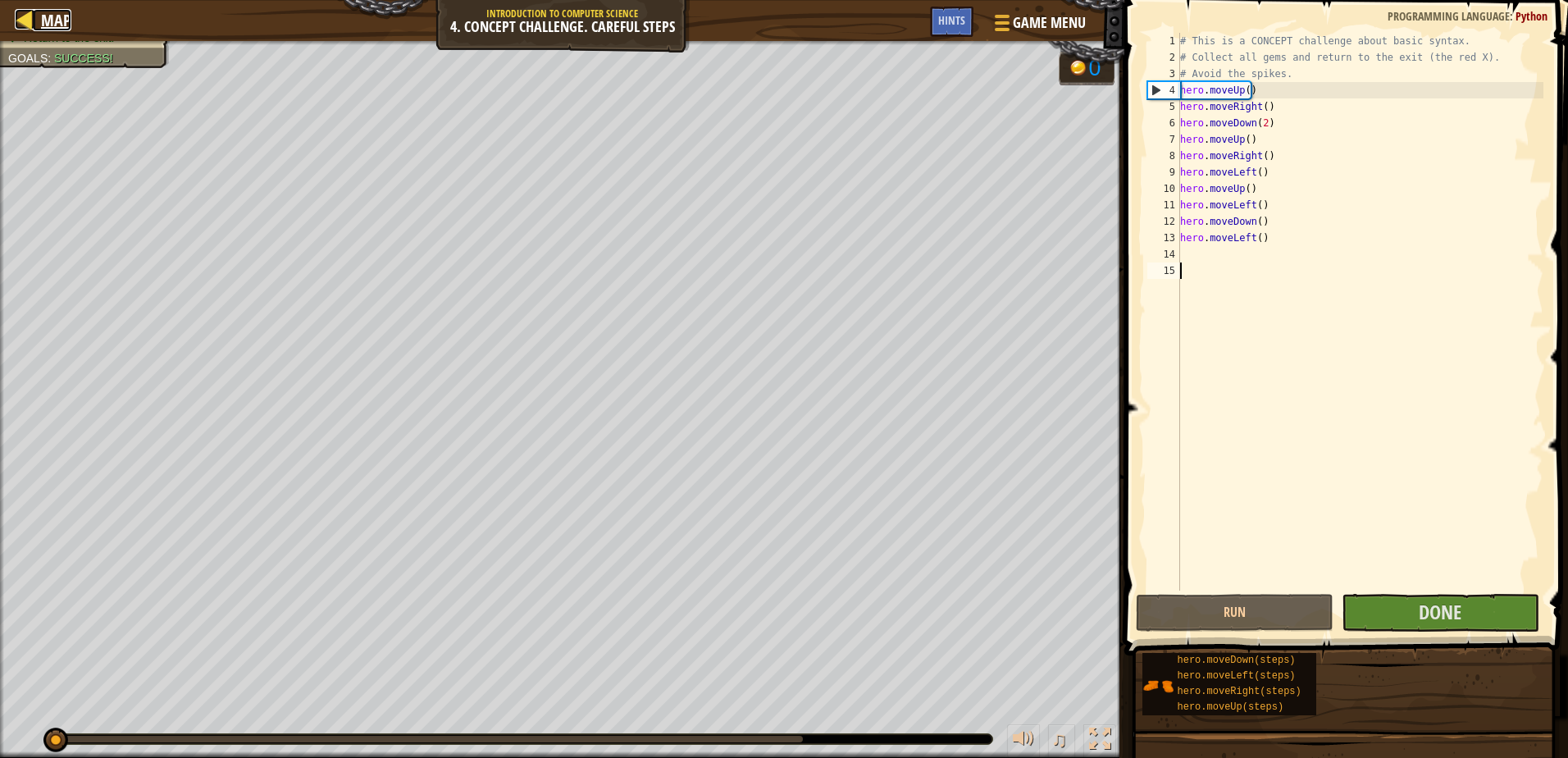
click at [31, 16] on div at bounding box center [25, 20] width 20 height 20
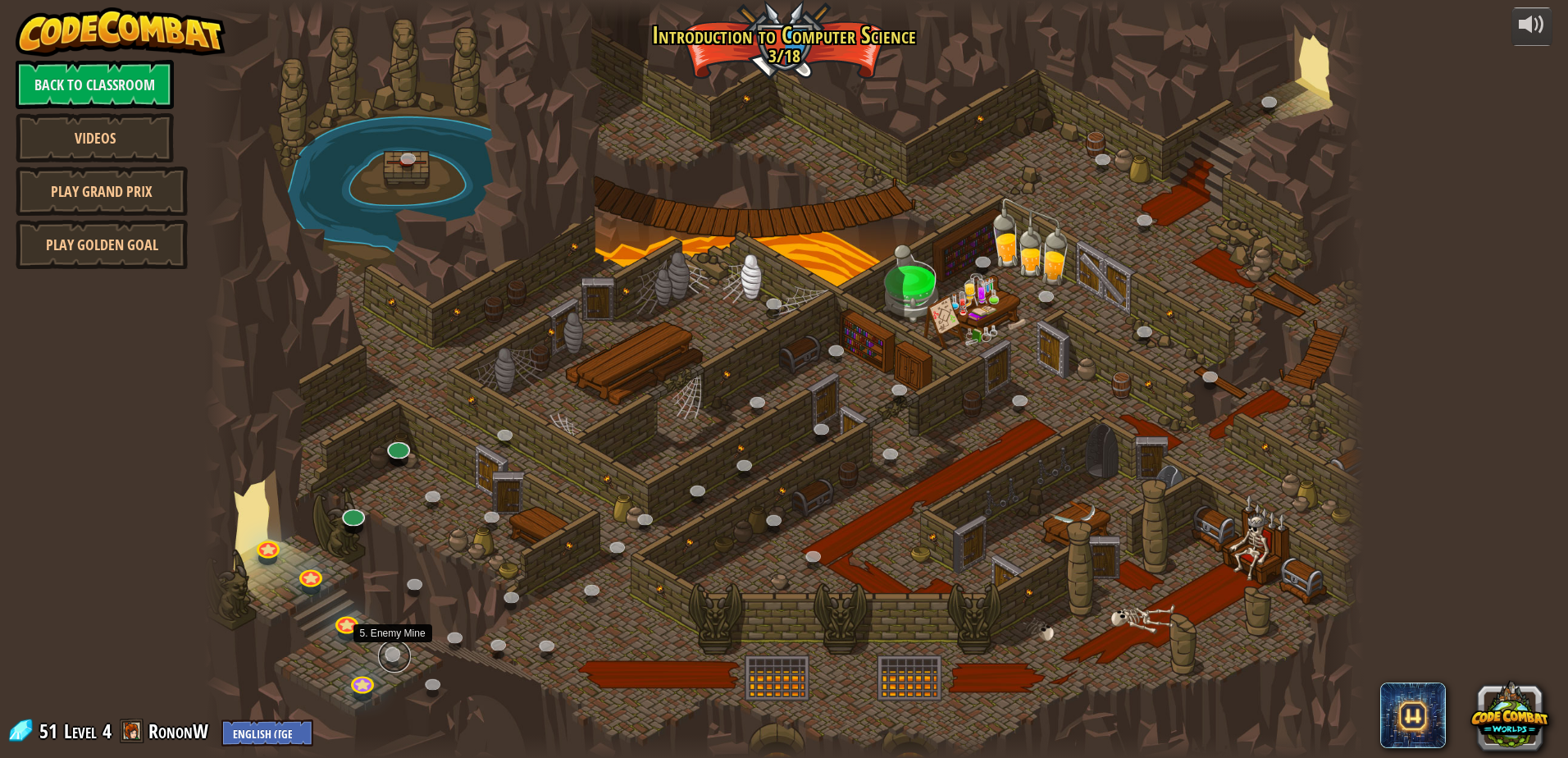
click at [391, 662] on link at bounding box center [394, 656] width 32 height 32
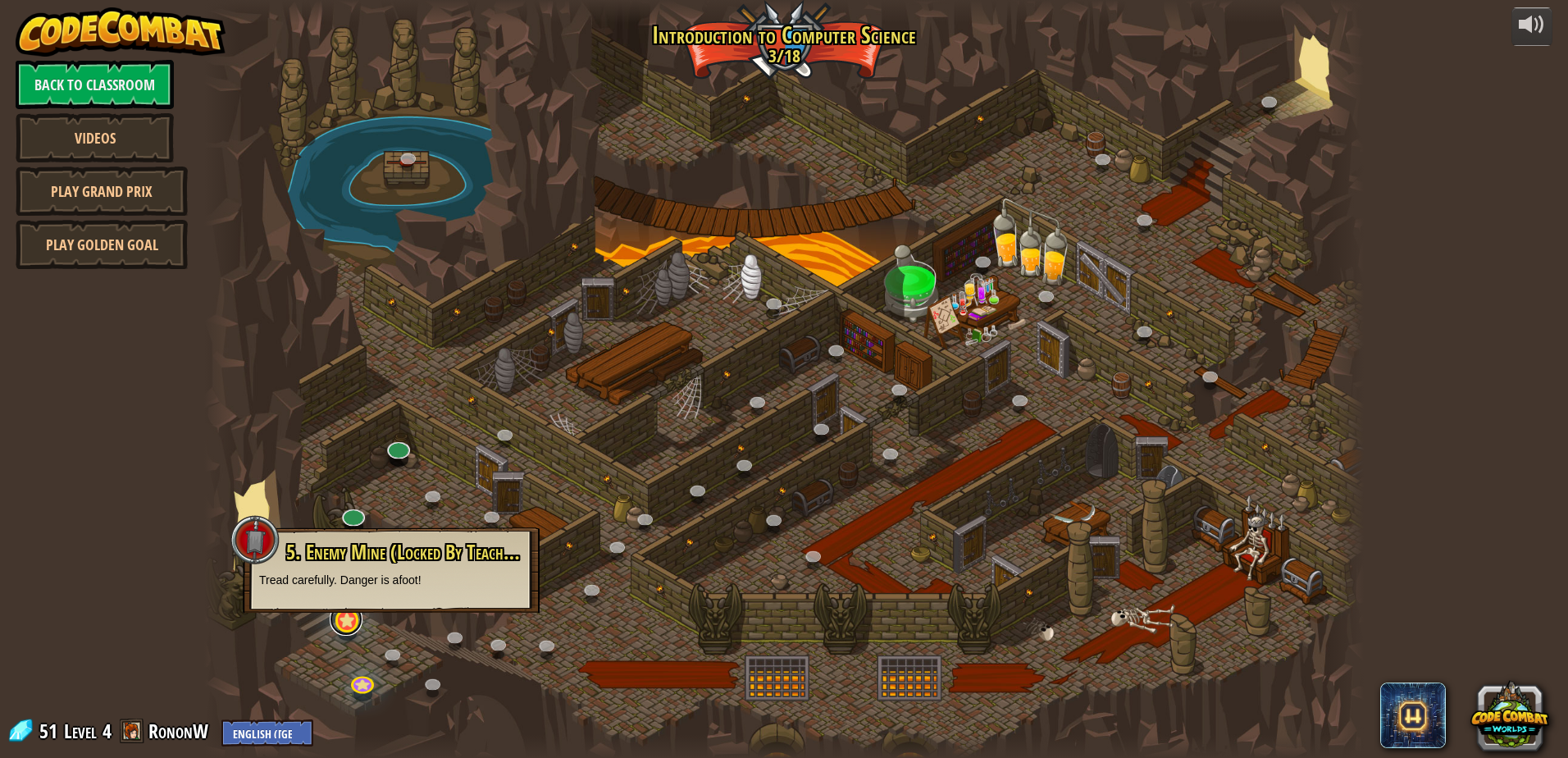
click at [342, 629] on link at bounding box center [346, 619] width 32 height 32
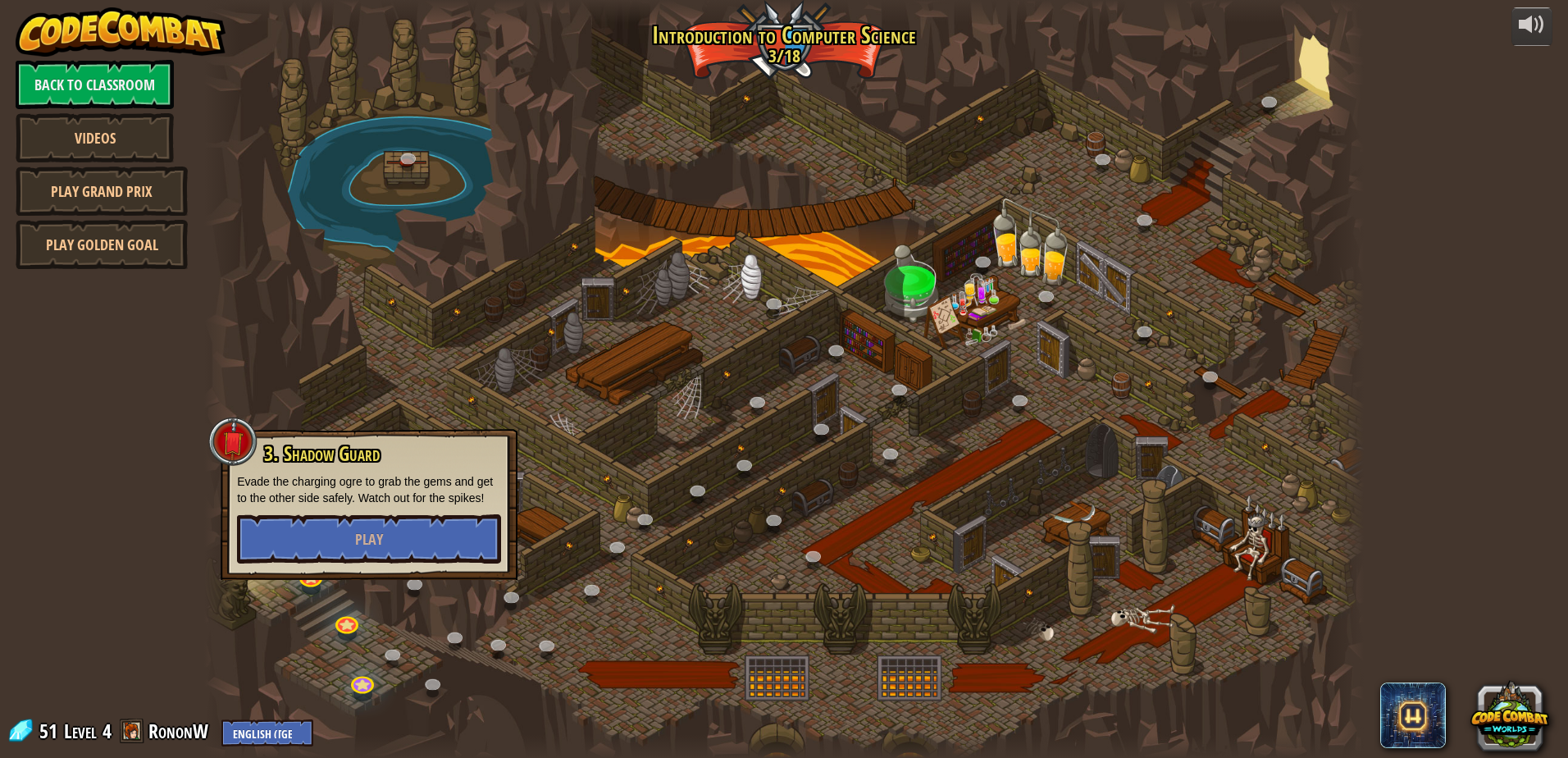
click at [433, 619] on div at bounding box center [783, 379] width 1159 height 758
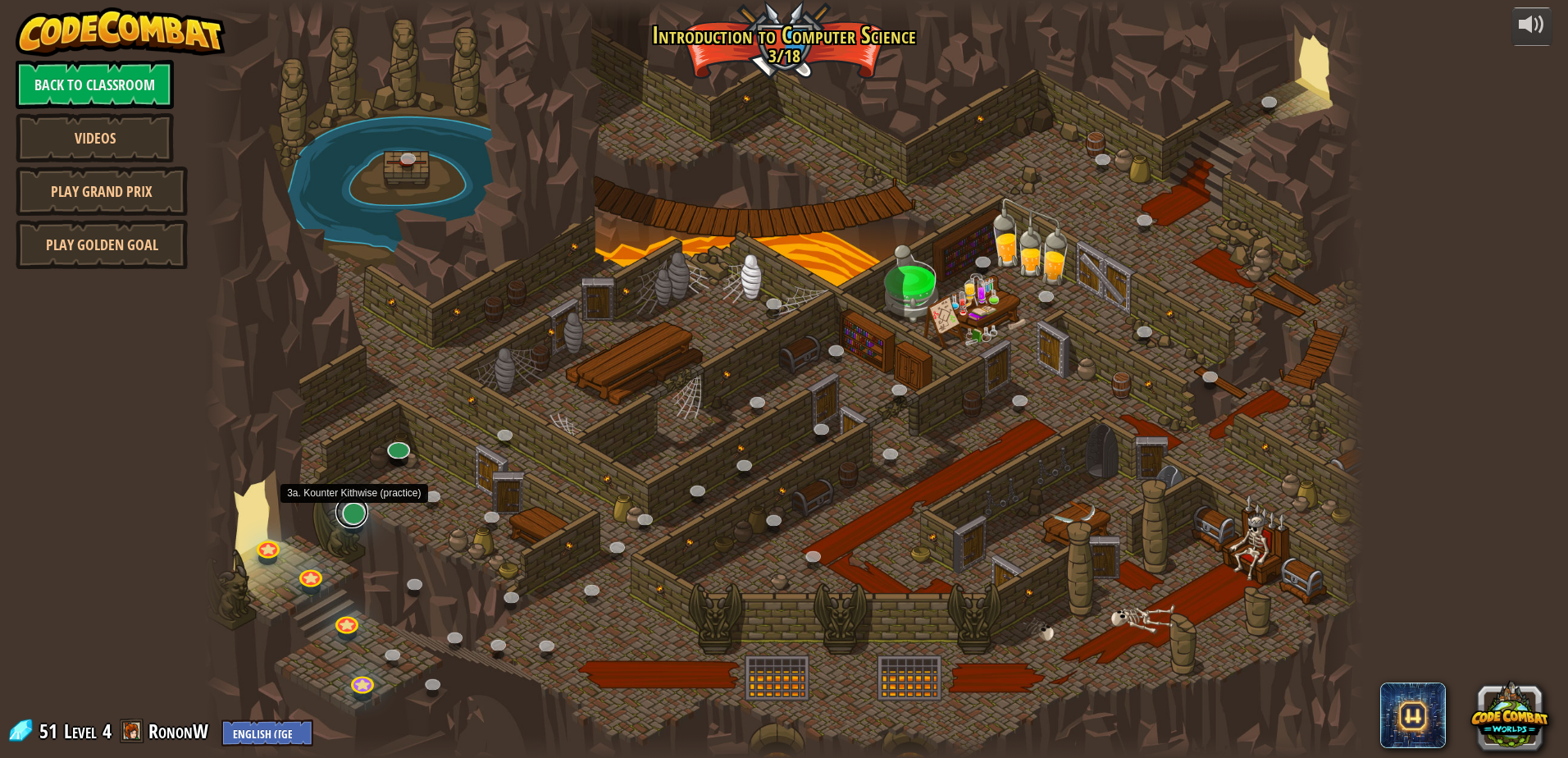
click at [346, 513] on link at bounding box center [351, 512] width 32 height 32
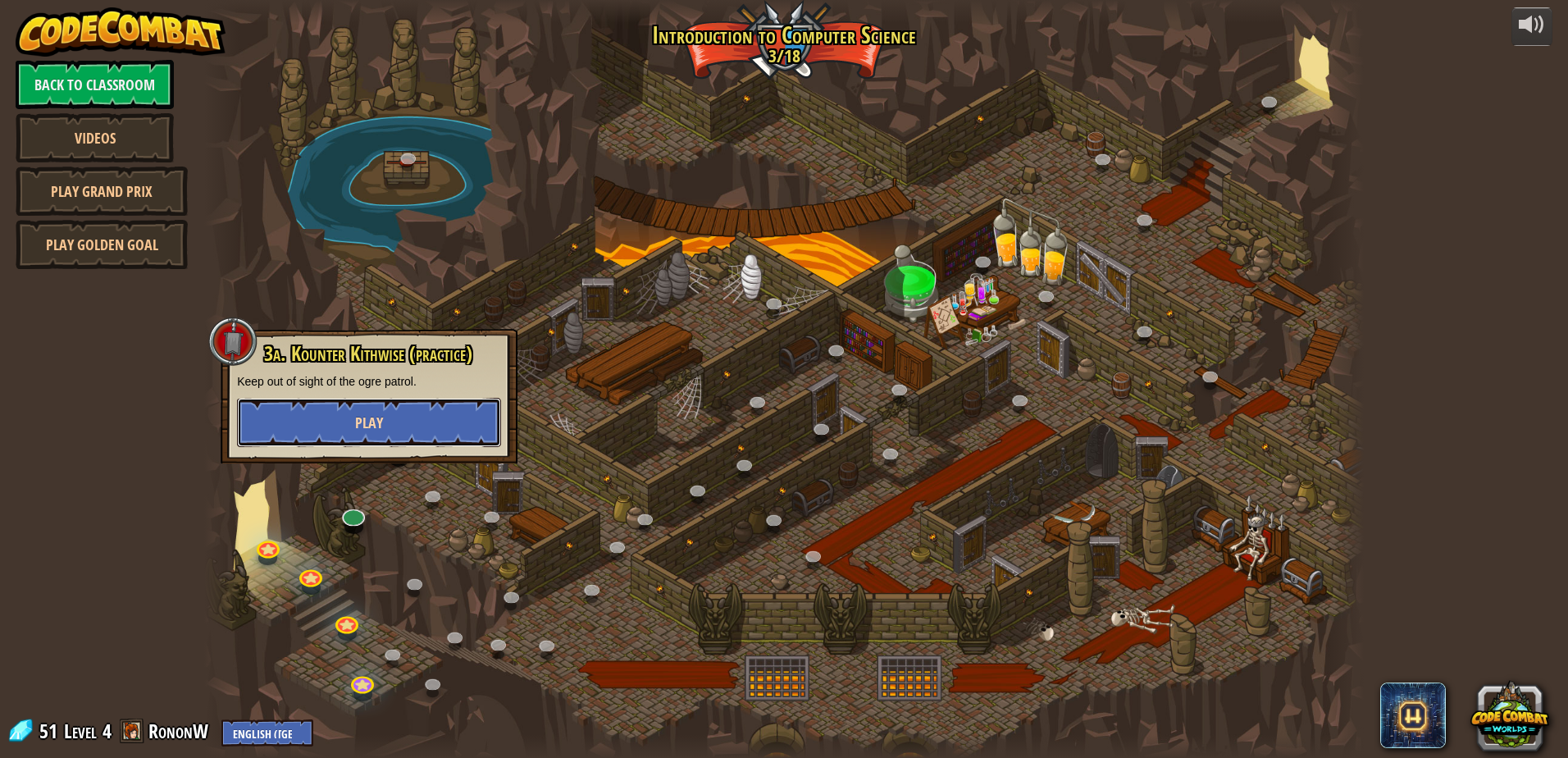
click at [370, 435] on button "Play" at bounding box center [369, 423] width 264 height 50
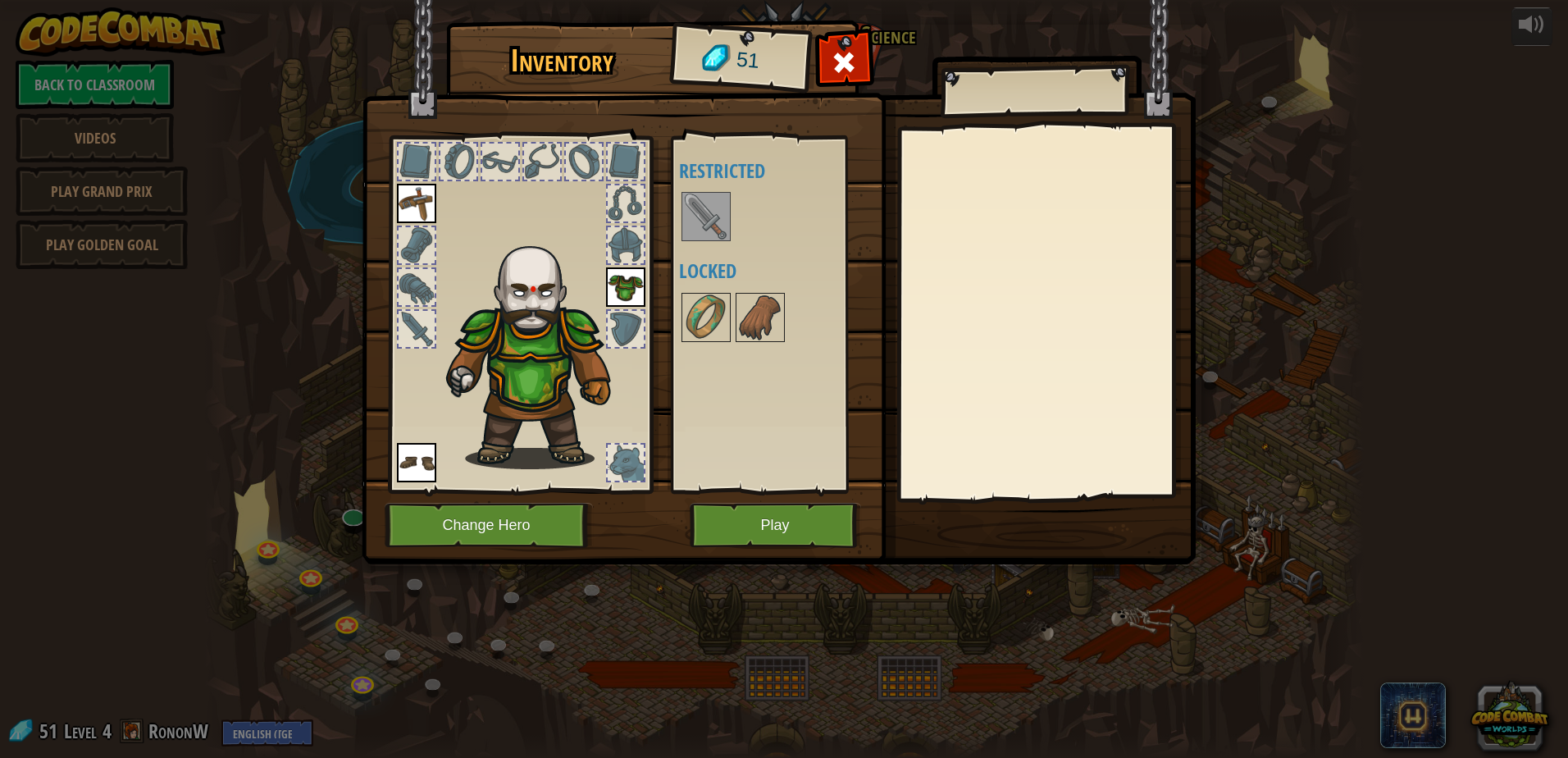
drag, startPoint x: 734, startPoint y: 205, endPoint x: 718, endPoint y: 211, distance: 17.1
click at [729, 205] on div "Available Equip Equip Equip (double-click to equip) Restricted Locked" at bounding box center [781, 314] width 206 height 342
click at [710, 218] on img at bounding box center [706, 217] width 46 height 46
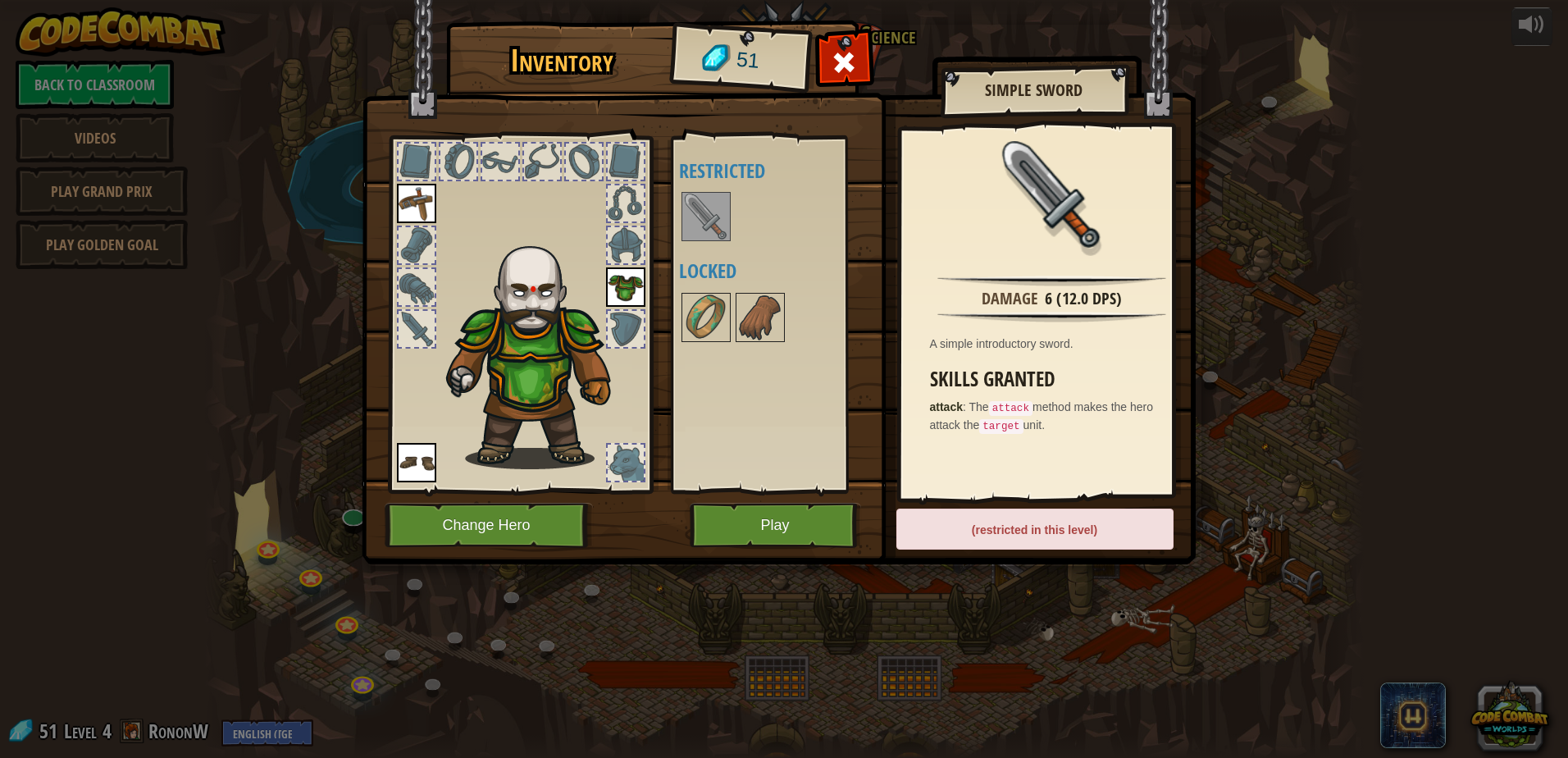
click at [868, 667] on div "Inventory 51 Available Equip Equip Equip (double-click to equip) Restricted Loc…" at bounding box center [784, 379] width 1568 height 758
click at [861, 57] on div at bounding box center [844, 67] width 52 height 52
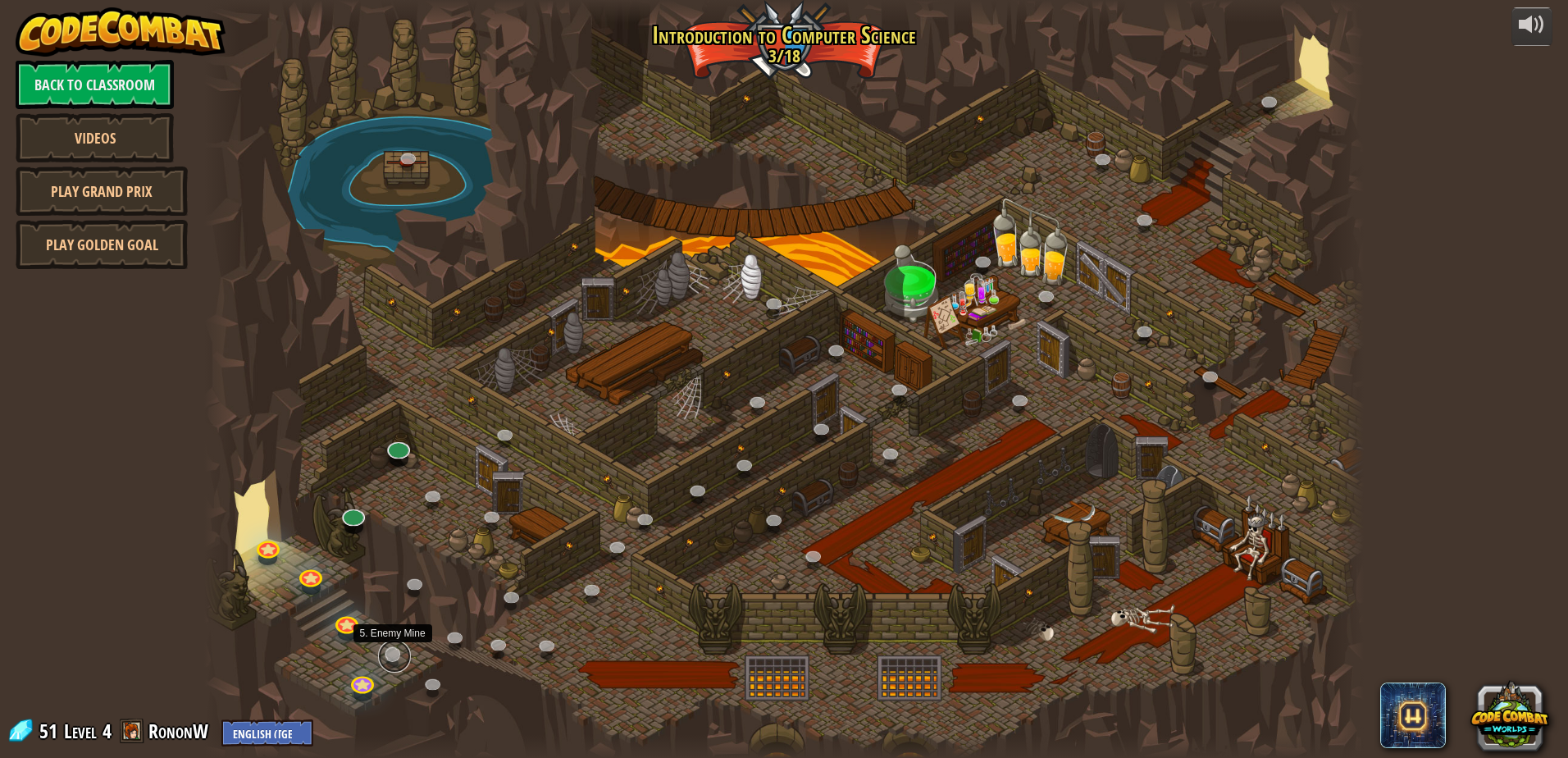
click at [379, 655] on link at bounding box center [394, 656] width 32 height 32
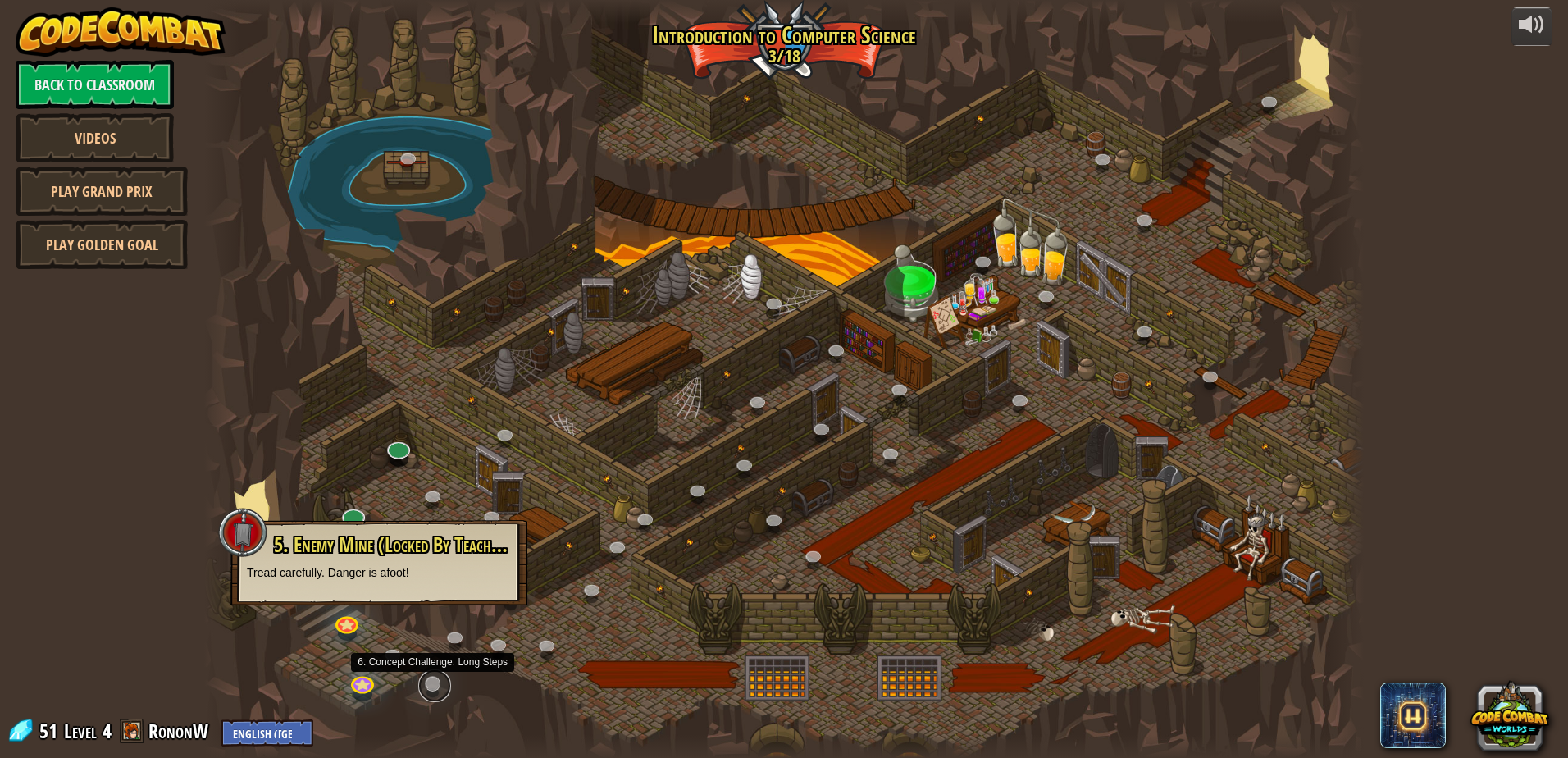
click at [437, 680] on link at bounding box center [434, 685] width 32 height 32
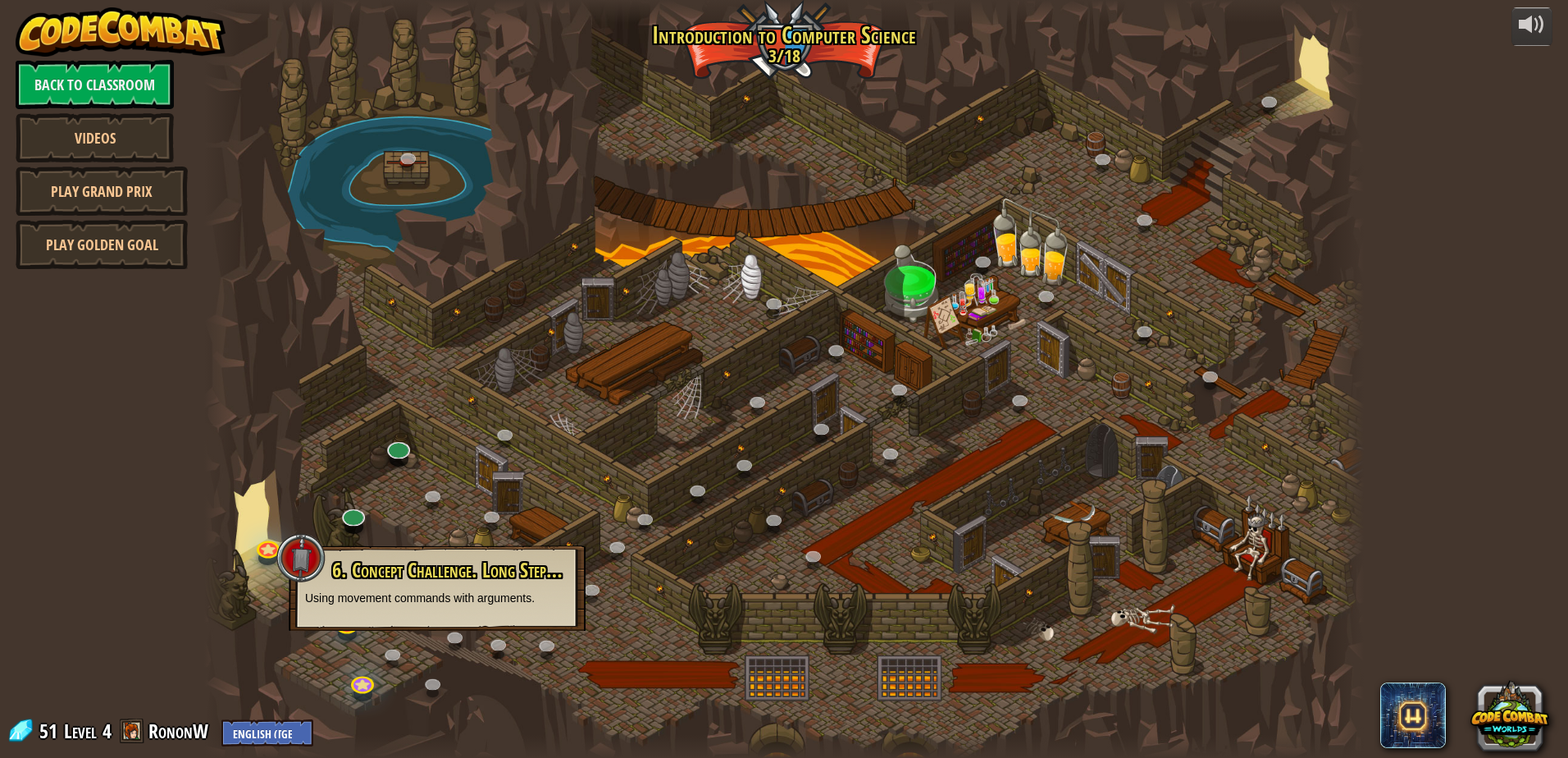
click at [401, 673] on div at bounding box center [783, 379] width 1159 height 758
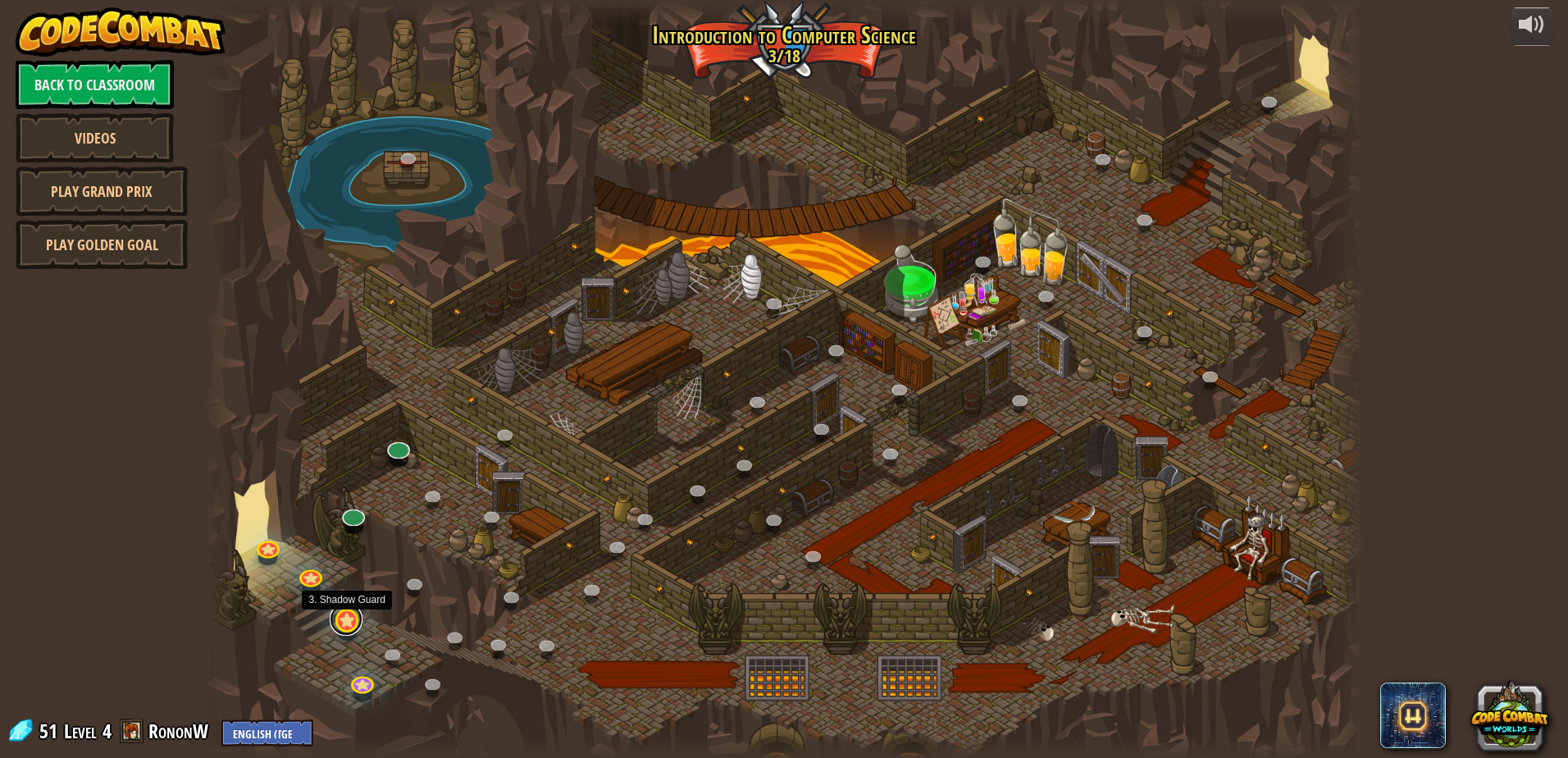
click at [348, 631] on link at bounding box center [346, 619] width 32 height 32
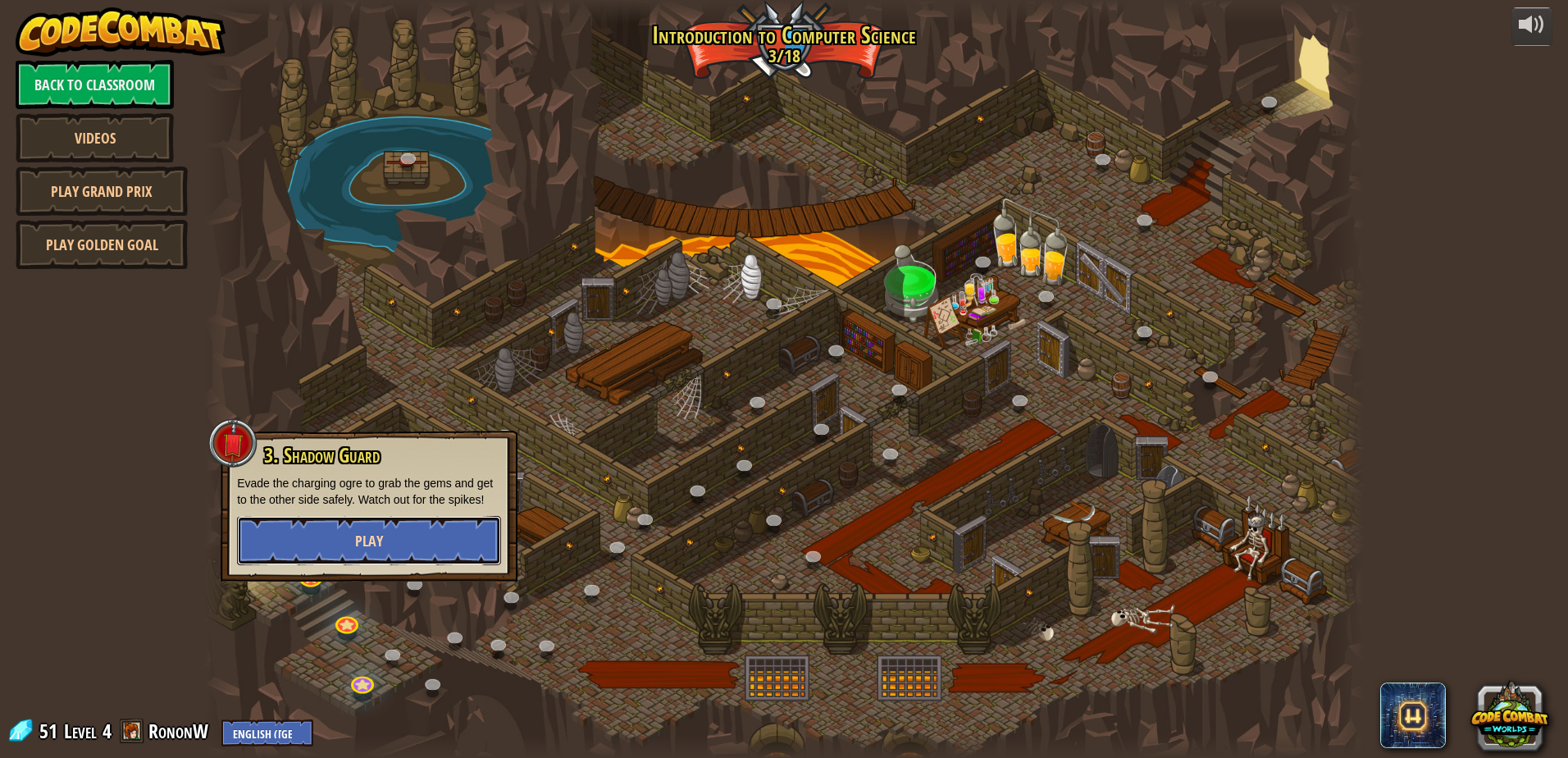
click at [360, 534] on span "Play" at bounding box center [369, 541] width 28 height 20
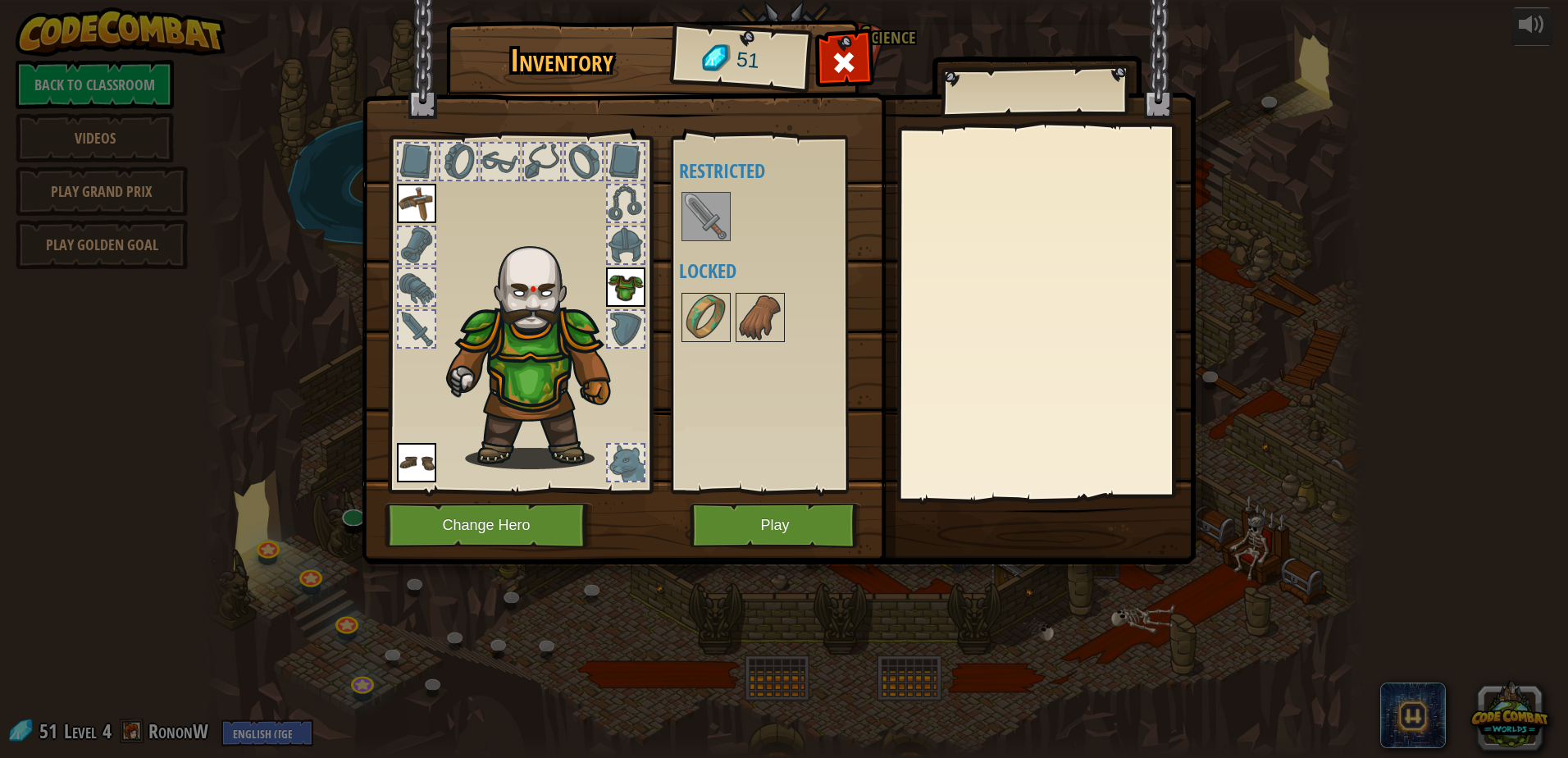
click at [716, 227] on img at bounding box center [706, 217] width 46 height 46
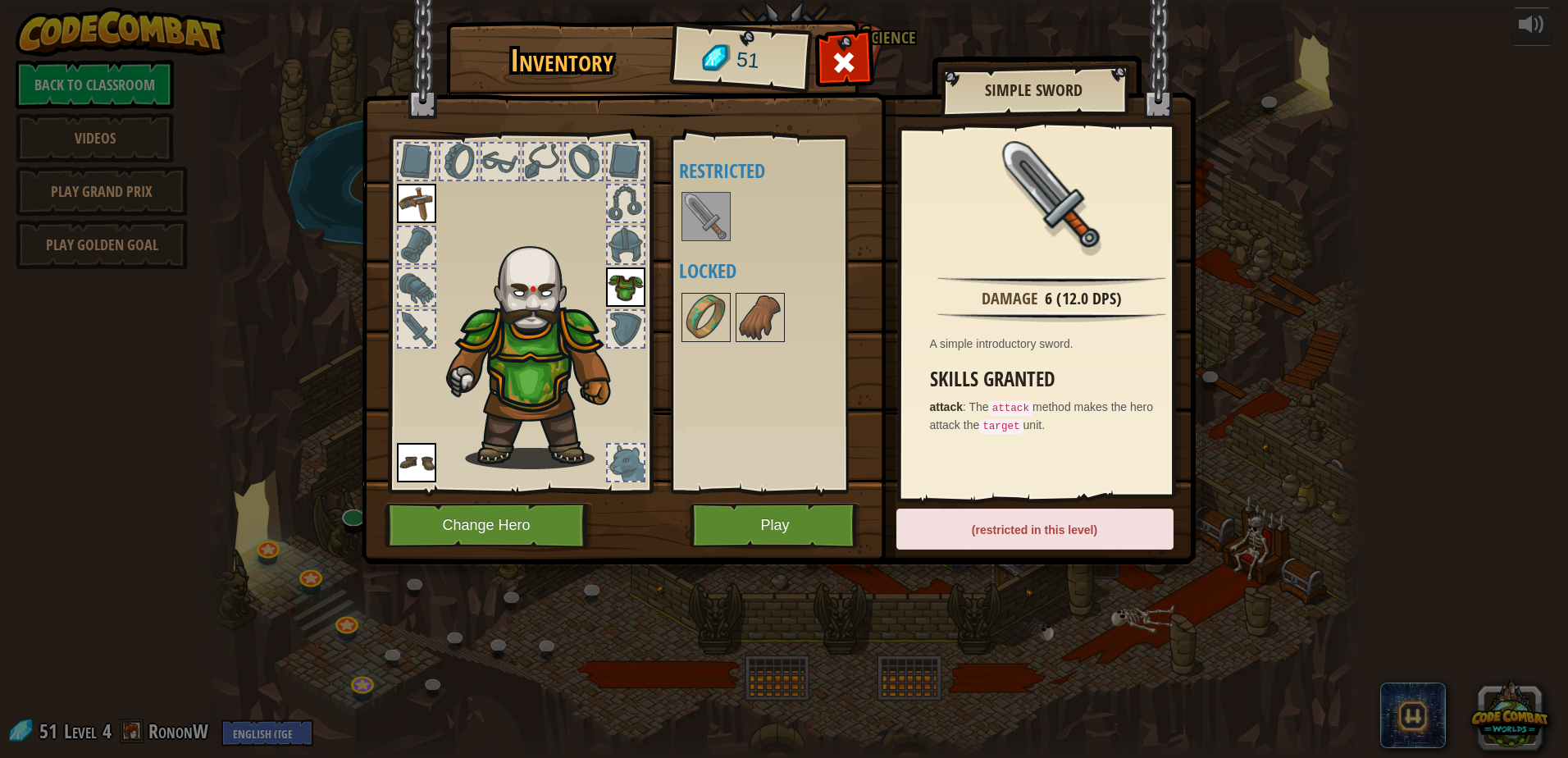
click at [1160, 93] on img at bounding box center [779, 266] width 834 height 596
click at [829, 62] on div at bounding box center [844, 67] width 52 height 52
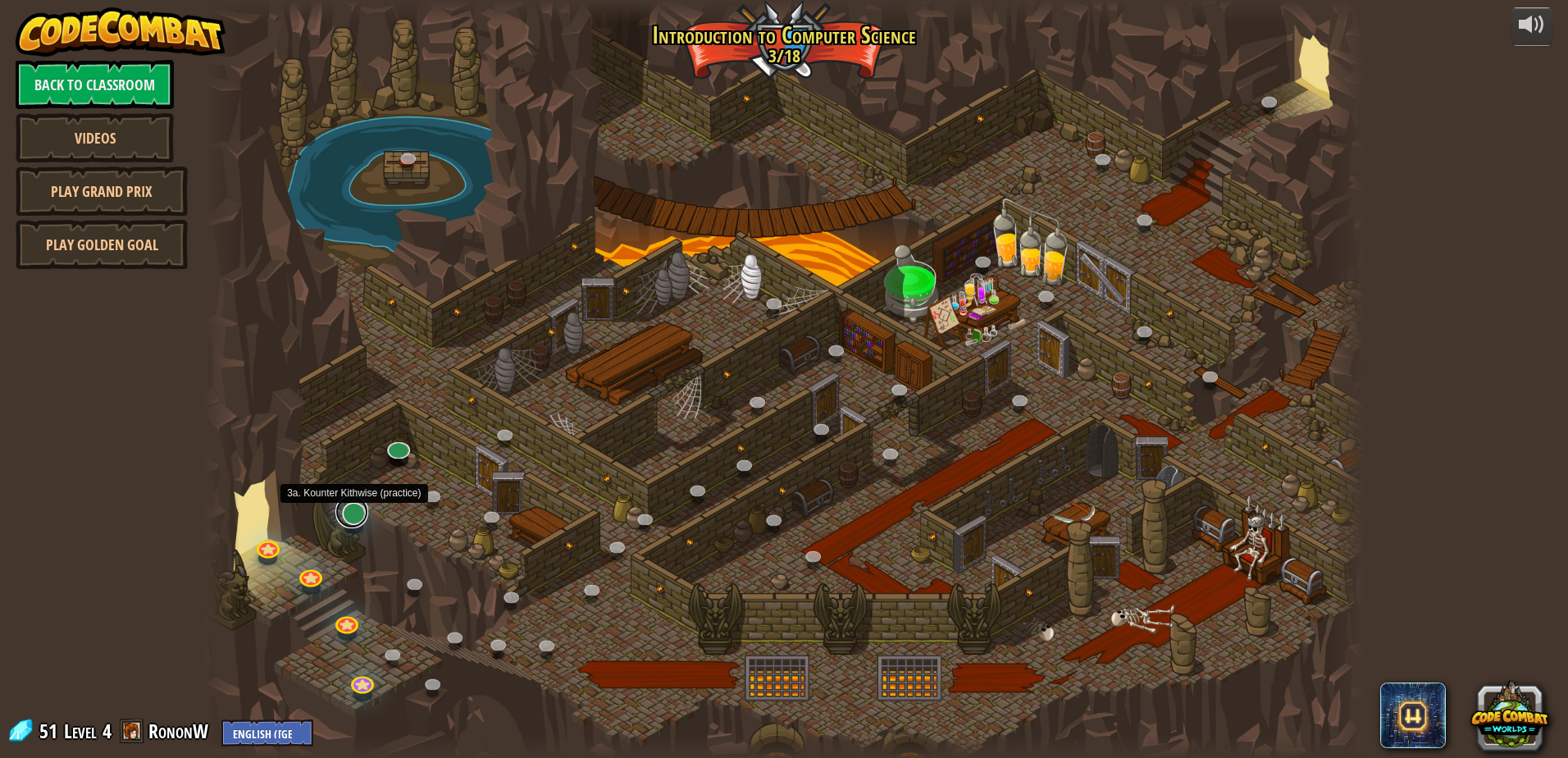
click at [348, 509] on link at bounding box center [351, 512] width 32 height 32
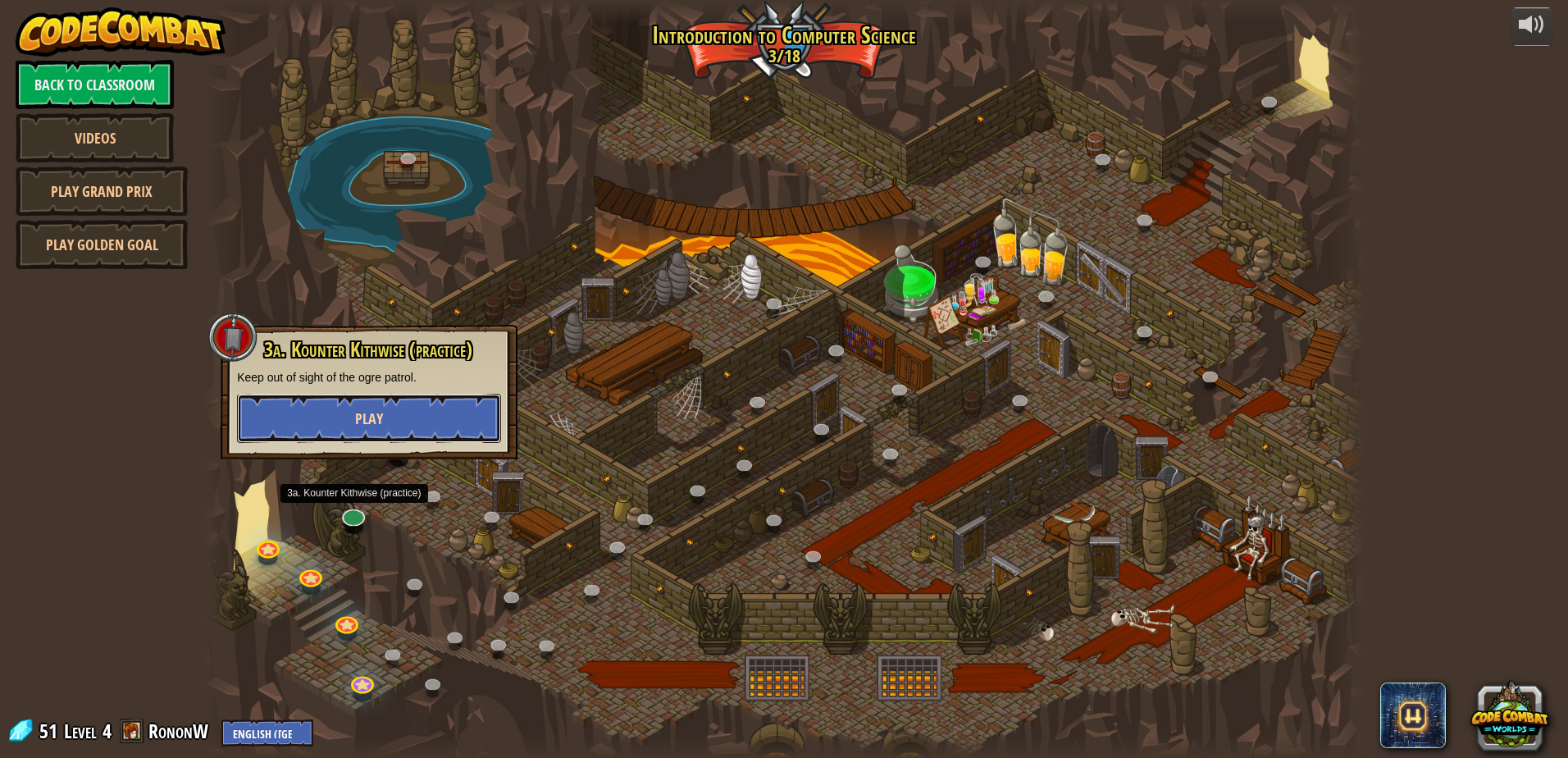
click at [403, 423] on button "Play" at bounding box center [369, 418] width 264 height 50
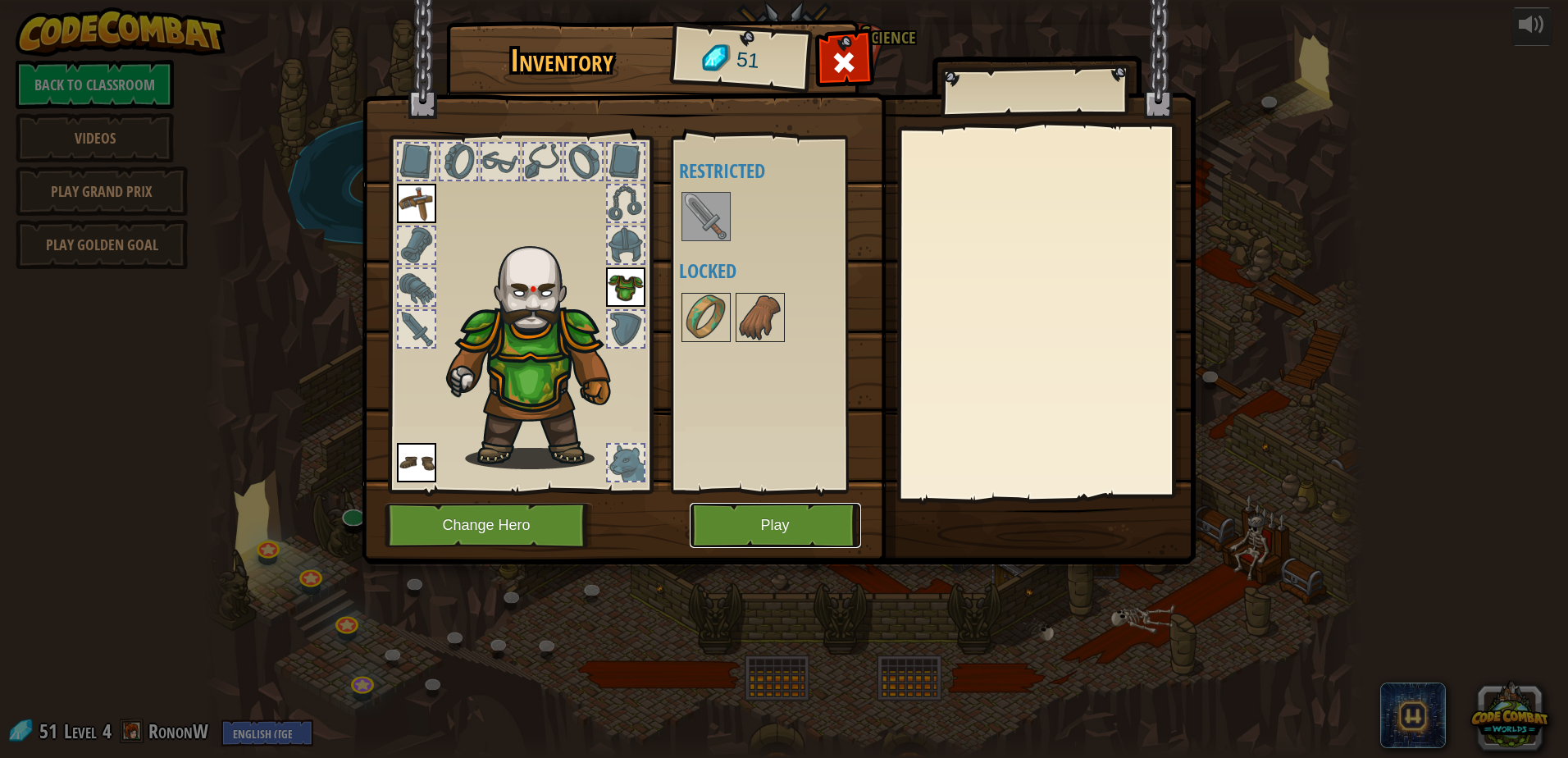
click at [755, 526] on button "Play" at bounding box center [775, 525] width 171 height 45
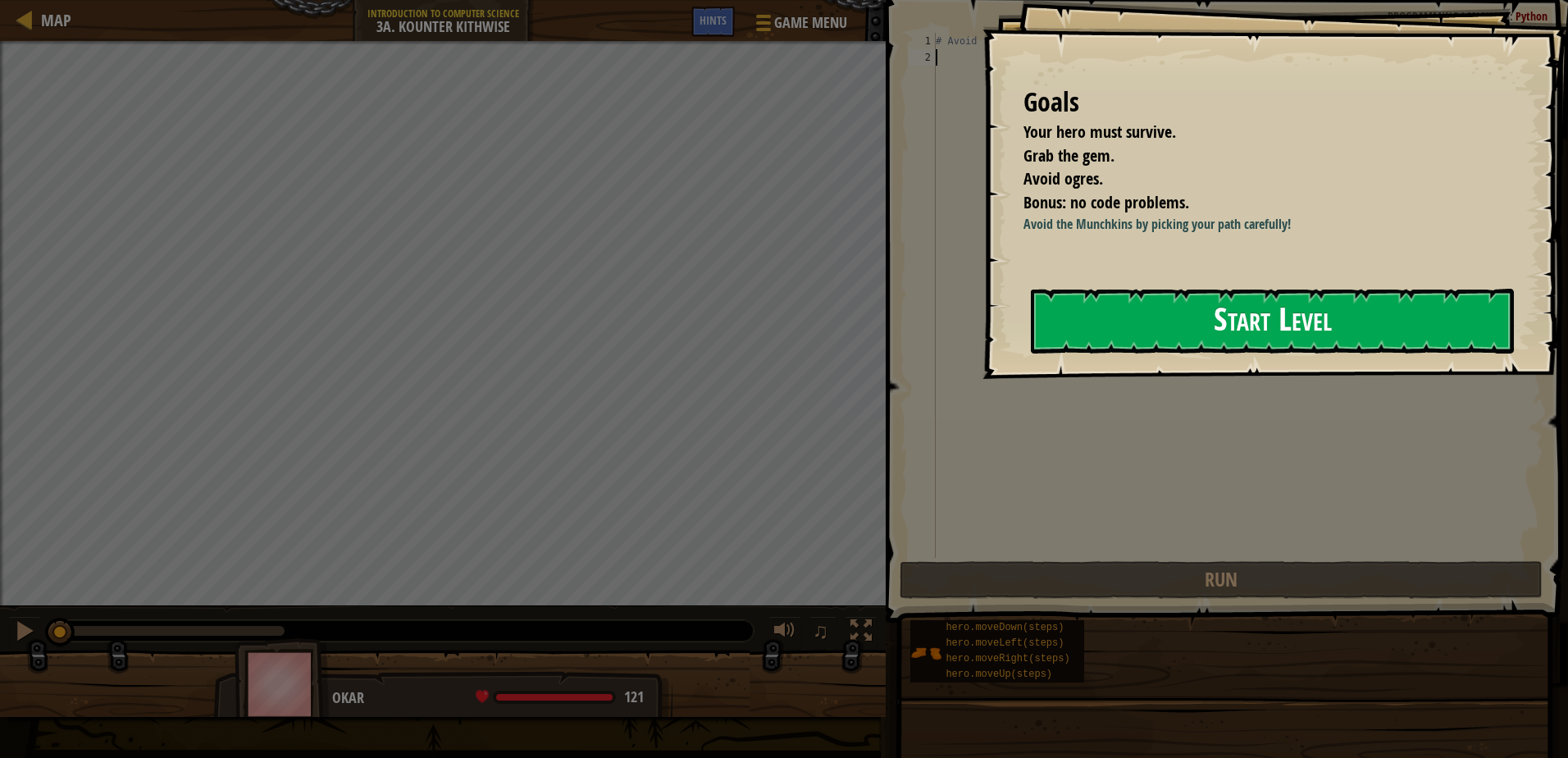
click at [1173, 350] on button "Start Level" at bounding box center [1272, 321] width 483 height 65
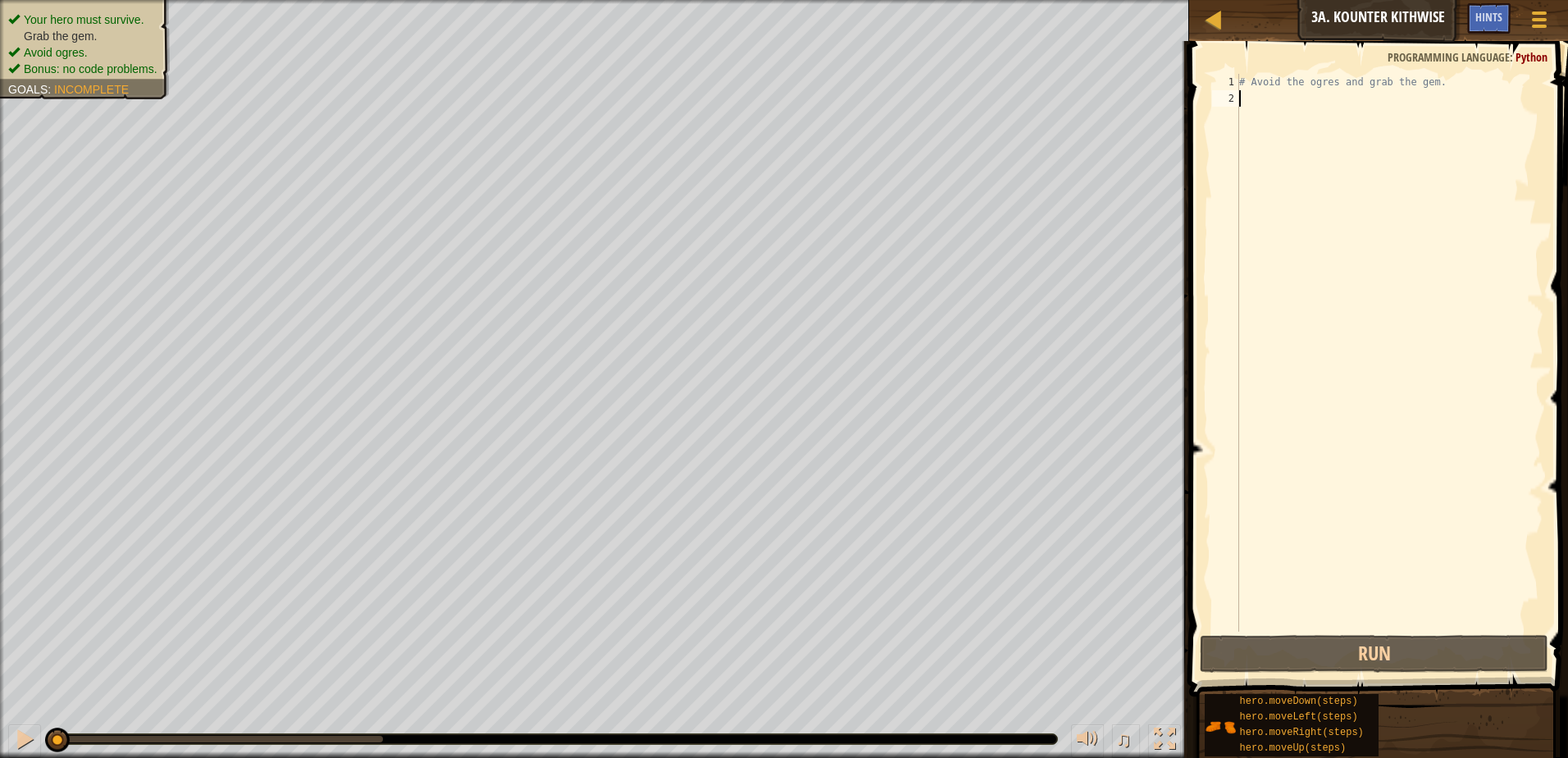
type textarea "h"
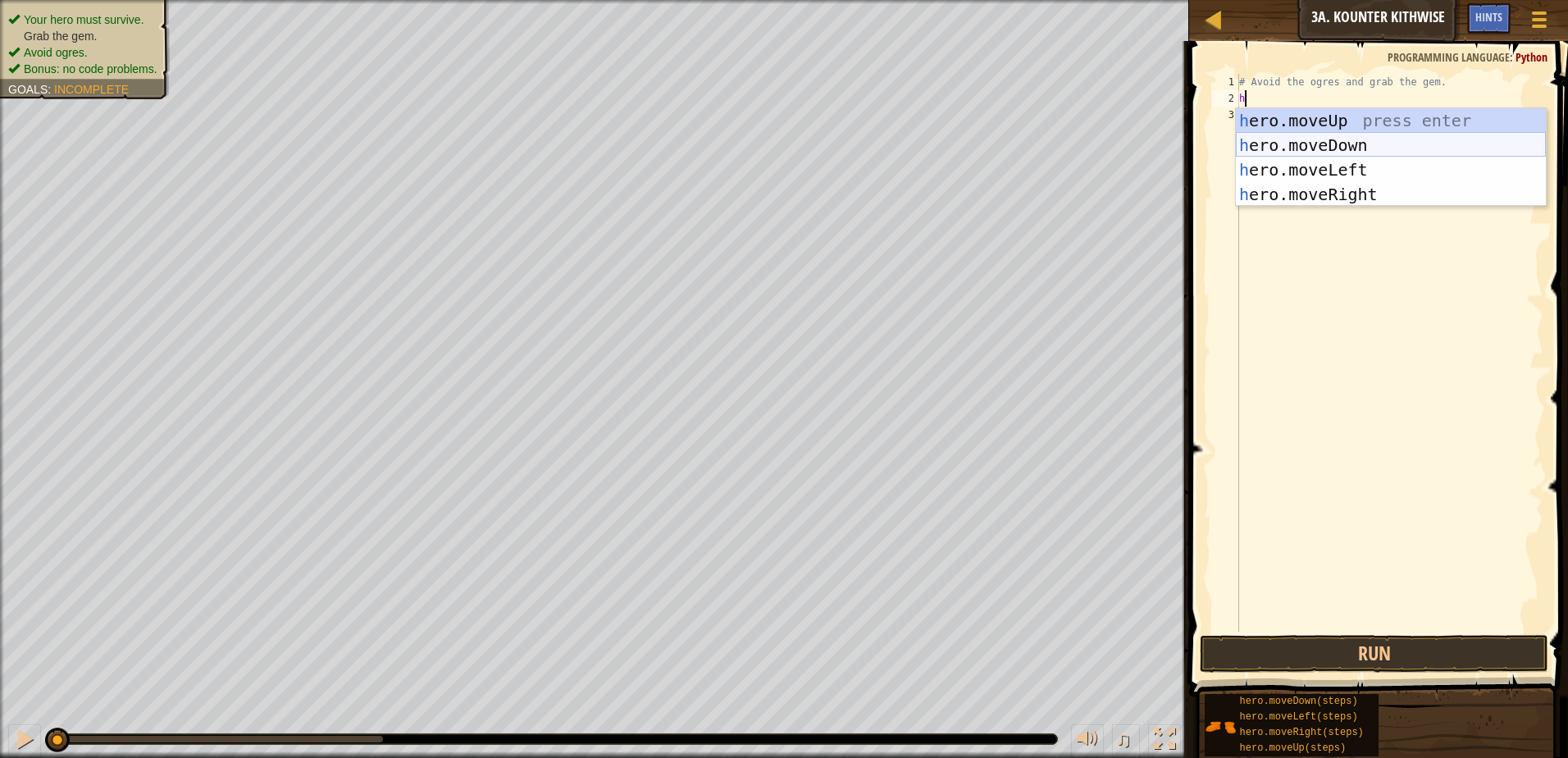
click at [1300, 148] on div "h ero.moveUp press enter h ero.moveDown press enter h ero.moveLeft press enter …" at bounding box center [1391, 182] width 310 height 148
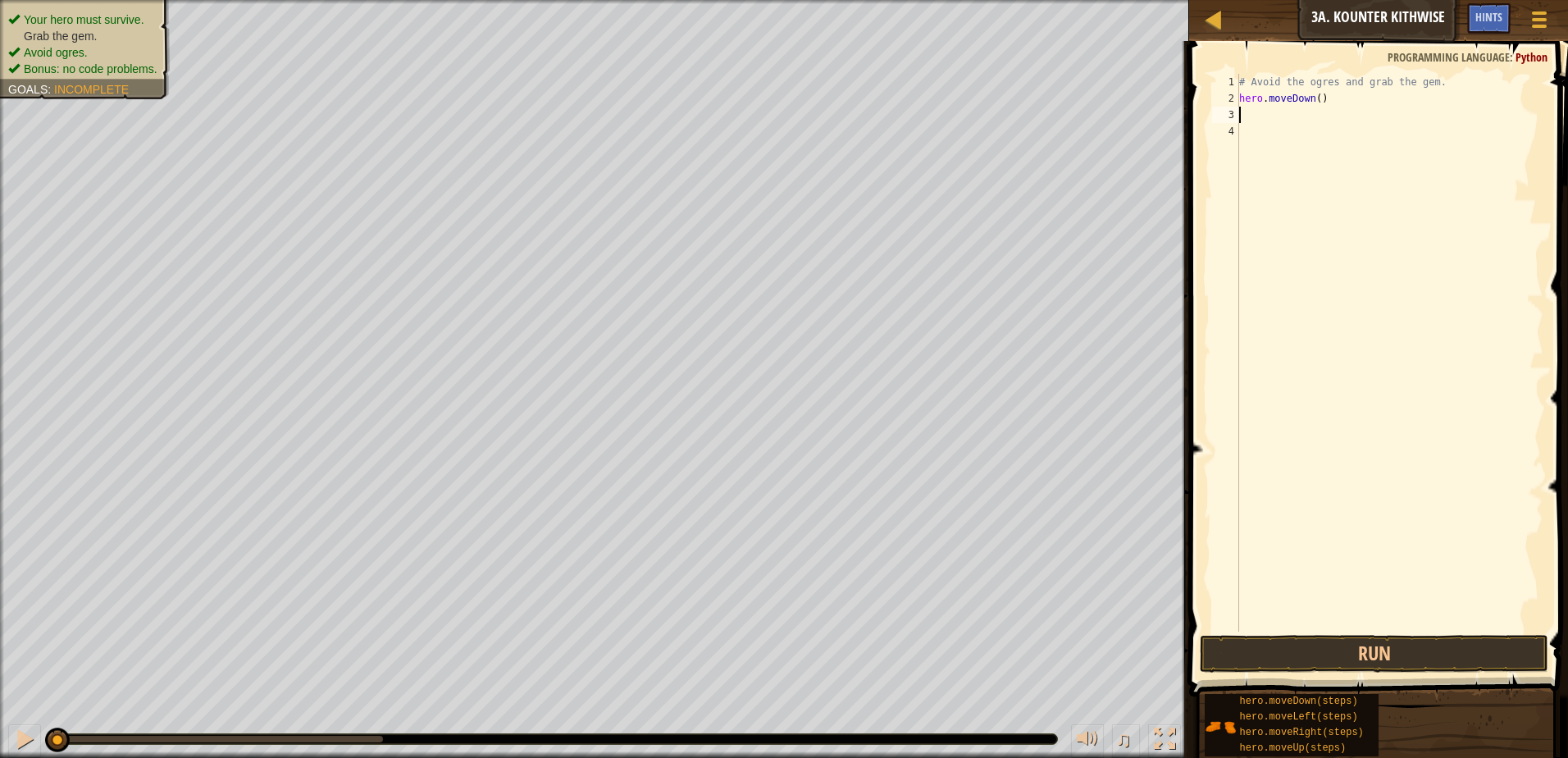
type textarea "h"
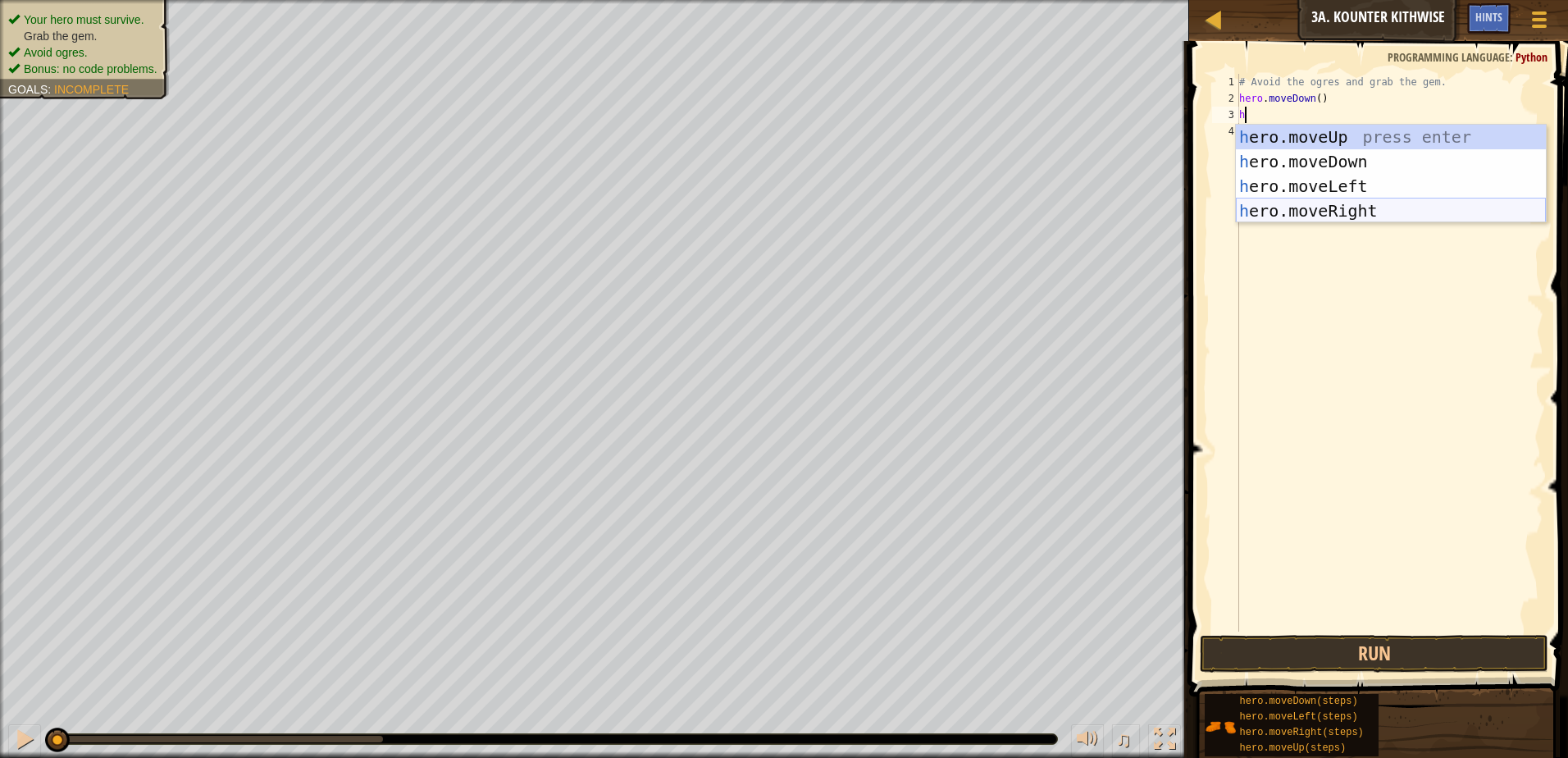
click at [1293, 206] on div "h ero.moveUp press enter h ero.moveDown press enter h ero.moveLeft press enter …" at bounding box center [1391, 198] width 310 height 148
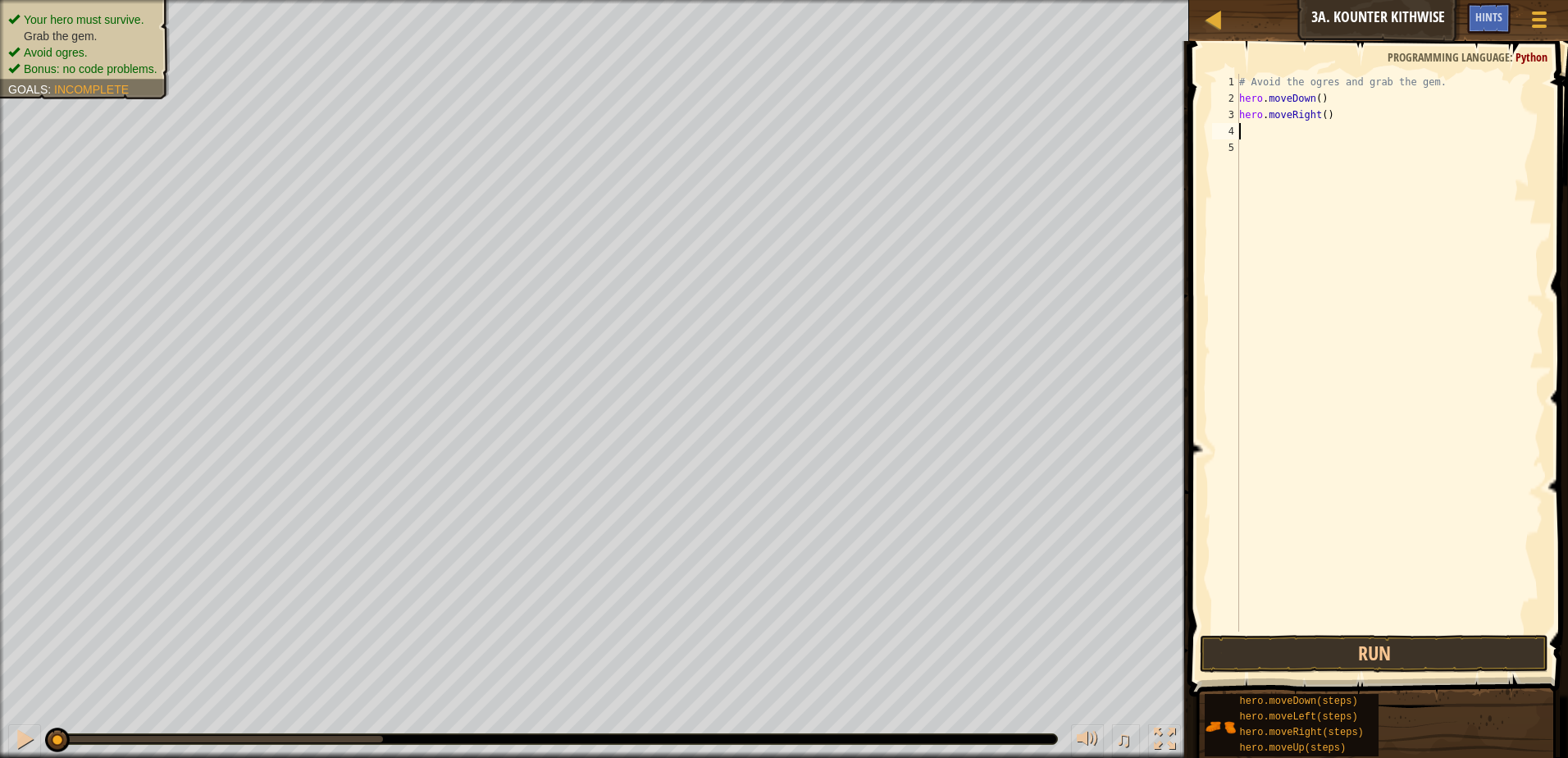
click at [1317, 123] on div "# Avoid the ogres and grab the gem. hero . moveDown ( ) hero . moveRight ( )" at bounding box center [1390, 370] width 307 height 591
click at [1320, 113] on div "# Avoid the ogres and grab the gem. hero . moveDown ( ) hero . moveRight ( )" at bounding box center [1390, 370] width 307 height 591
type textarea "hero.moveRight(2)"
click at [1351, 659] on button "Run" at bounding box center [1373, 654] width 349 height 38
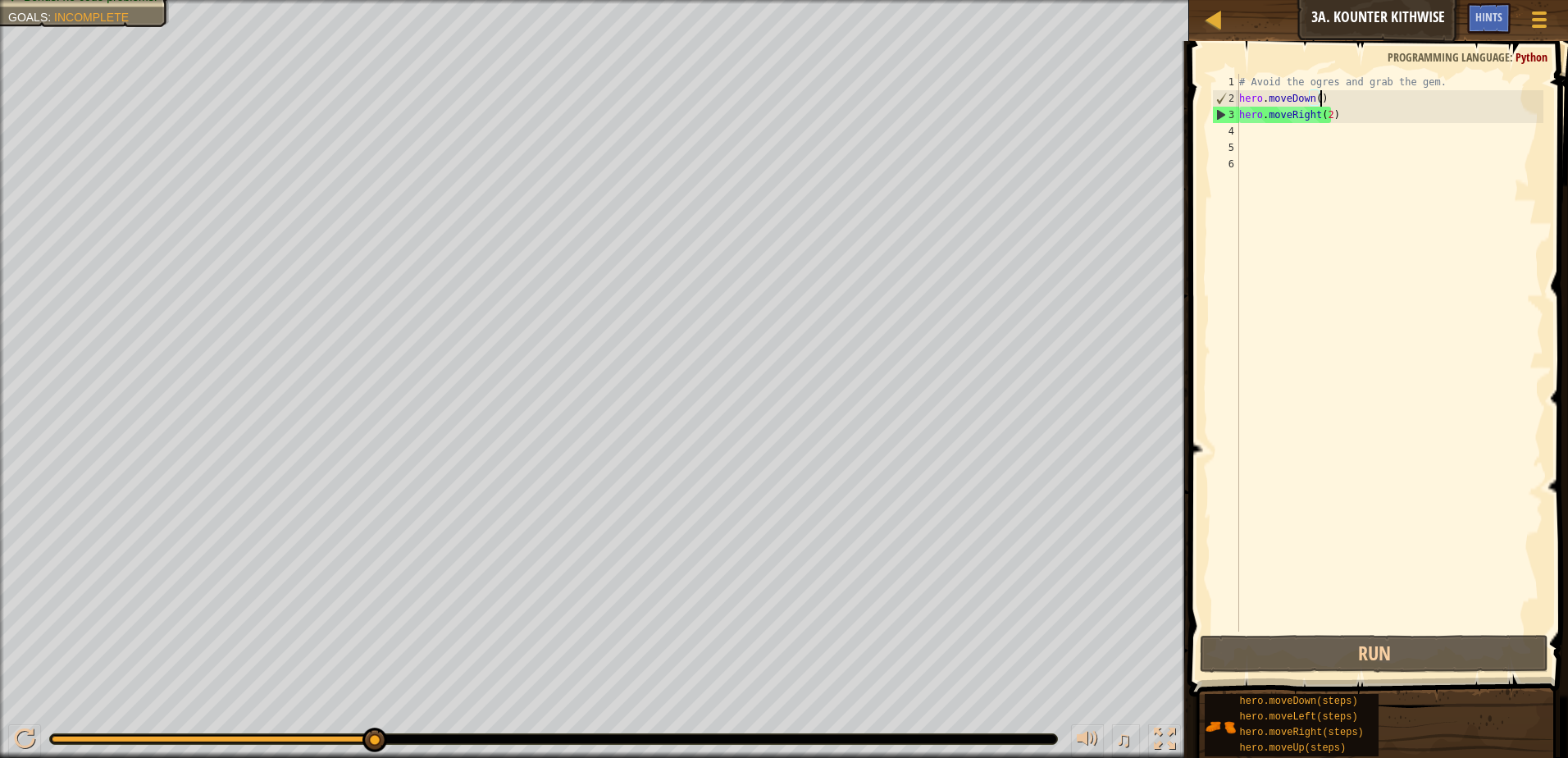
click at [1323, 98] on div "# Avoid the ogres and grab the gem. hero . moveDown ( ) hero . moveRight ( 2 )" at bounding box center [1390, 370] width 307 height 591
click at [1315, 100] on div "# Avoid the ogres and grab the gem. hero . moveDown ( ) hero . moveRight ( 2 )" at bounding box center [1390, 370] width 307 height 591
type textarea "hero.moveDown(2)"
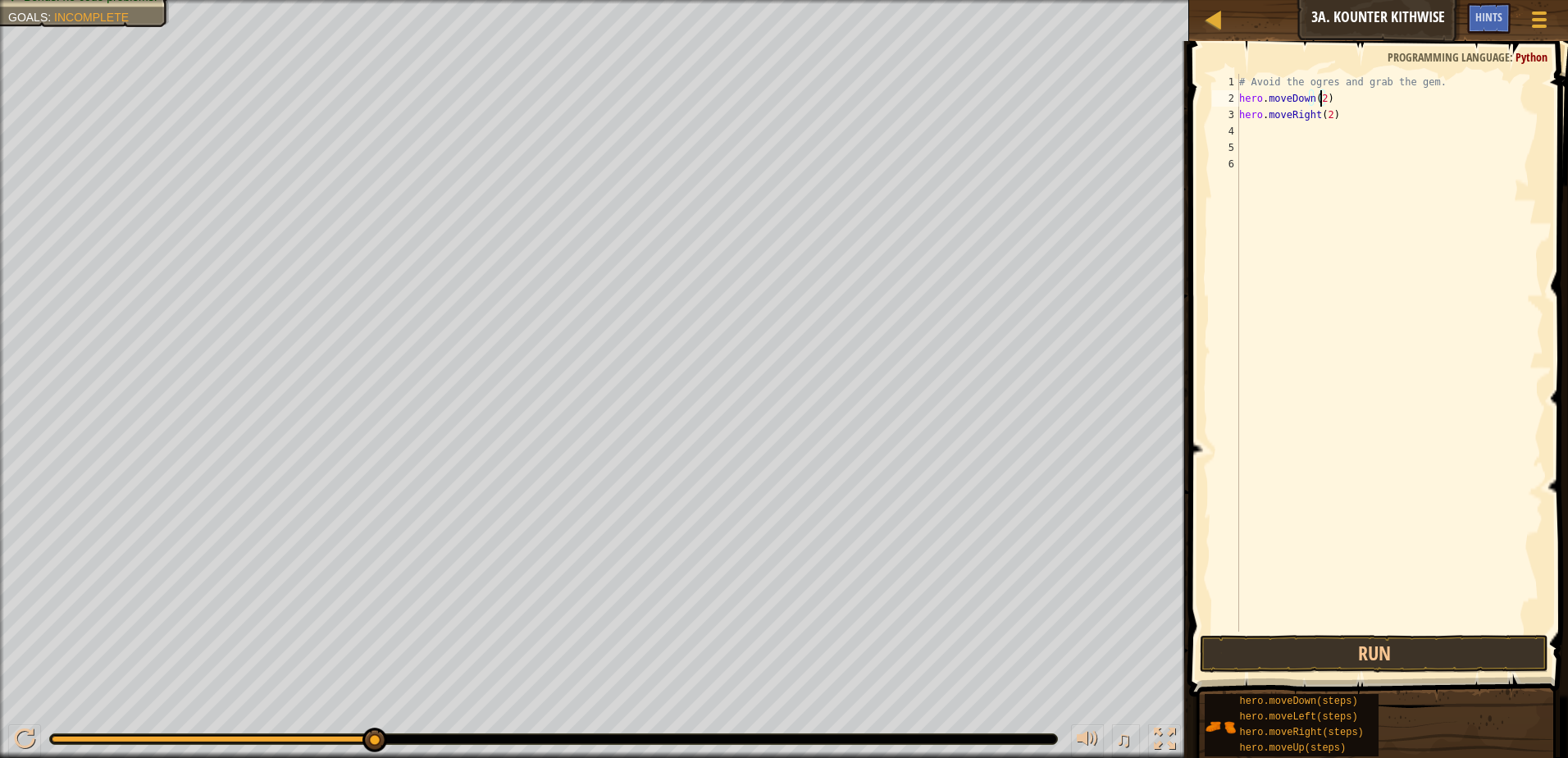
click at [1339, 91] on div "# Avoid the ogres and grab the gem. hero . moveDown ( 2 ) hero . moveRight ( 2 )" at bounding box center [1390, 370] width 307 height 591
type textarea "h"
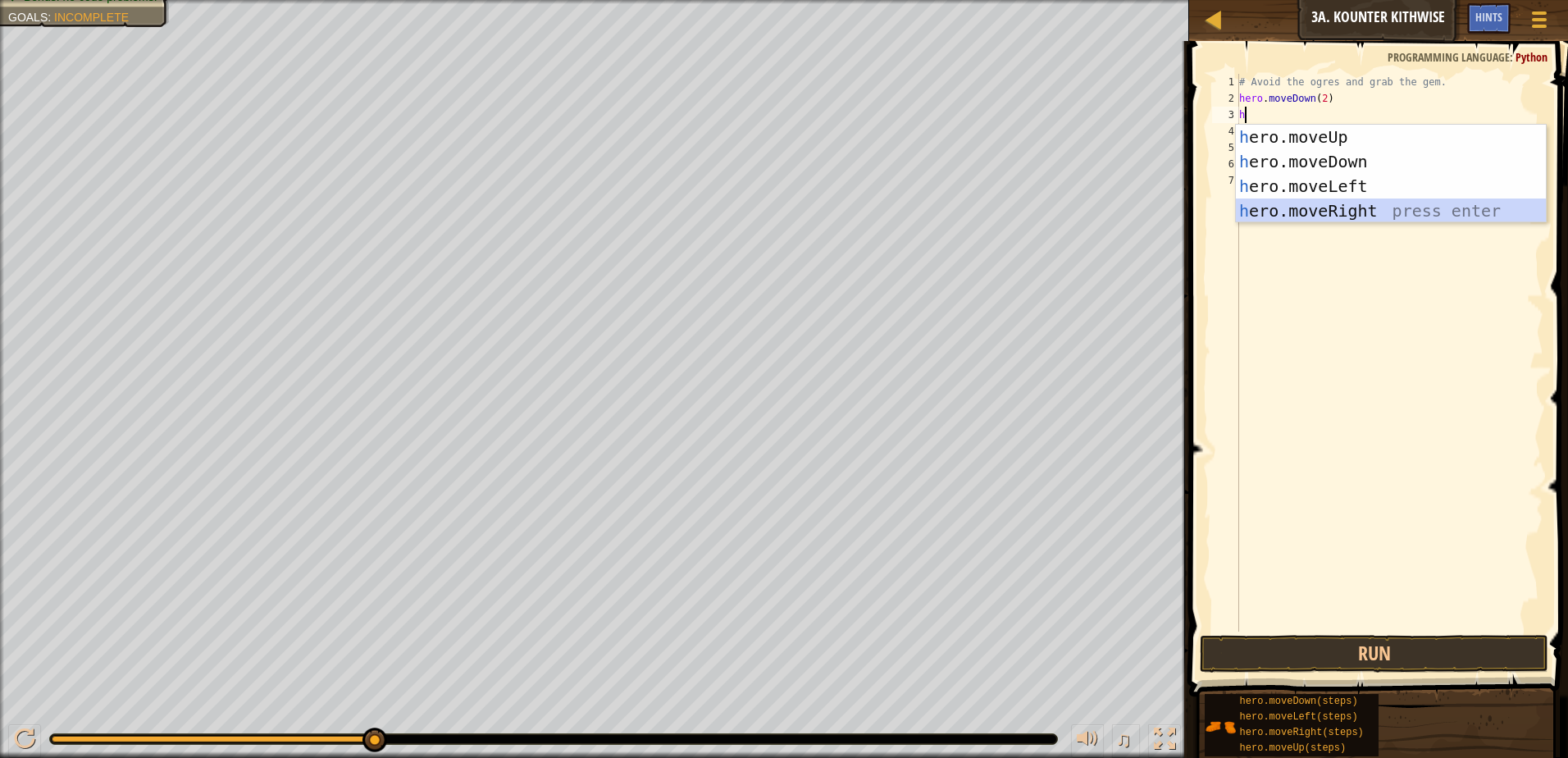
click at [1342, 204] on div "h ero.moveUp press enter h ero.moveDown press enter h ero.moveLeft press enter …" at bounding box center [1391, 198] width 310 height 148
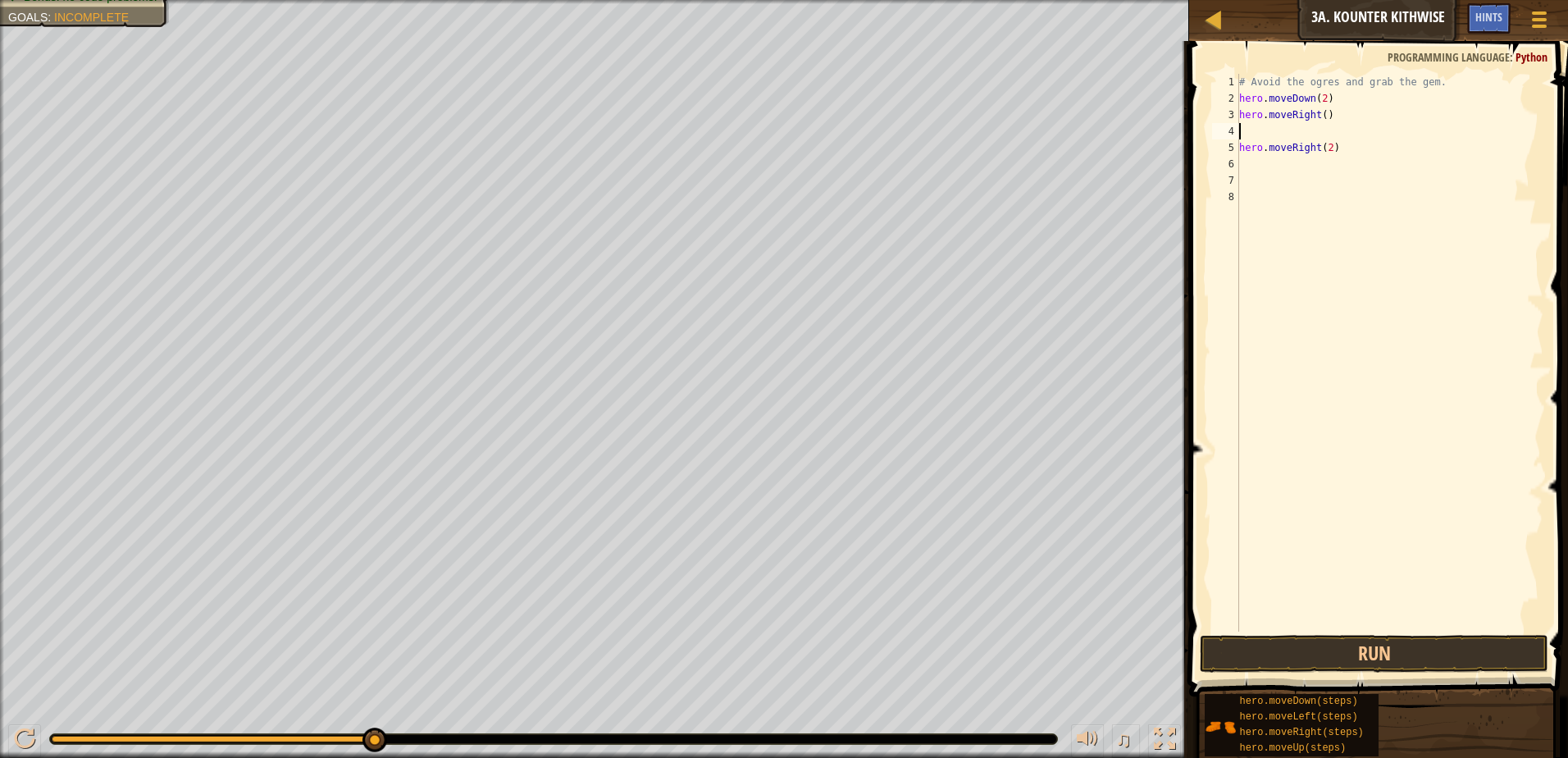
type textarea "h"
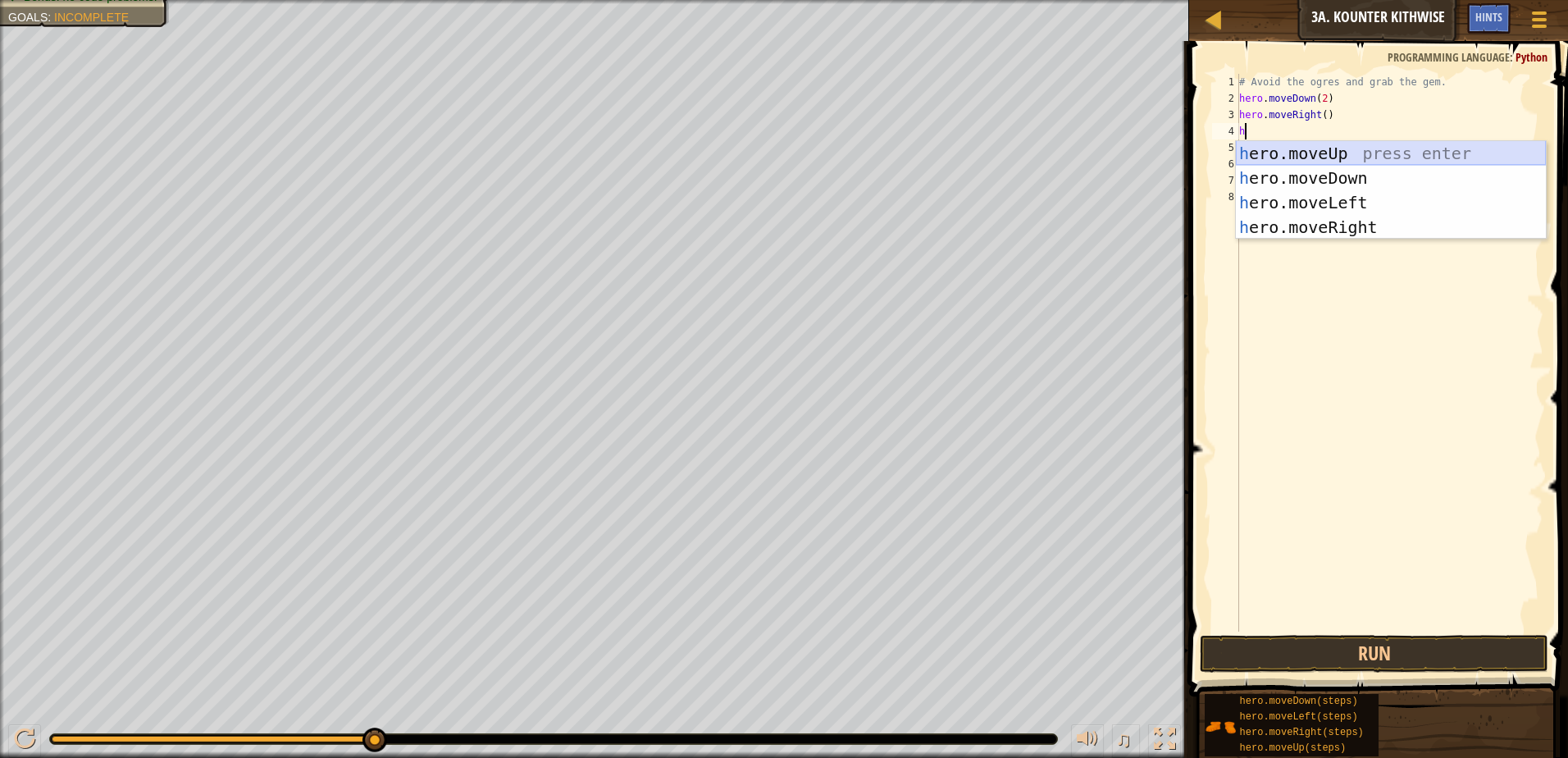
click at [1315, 153] on div "h ero.moveUp press enter h ero.moveDown press enter h ero.moveLeft press enter …" at bounding box center [1391, 214] width 310 height 148
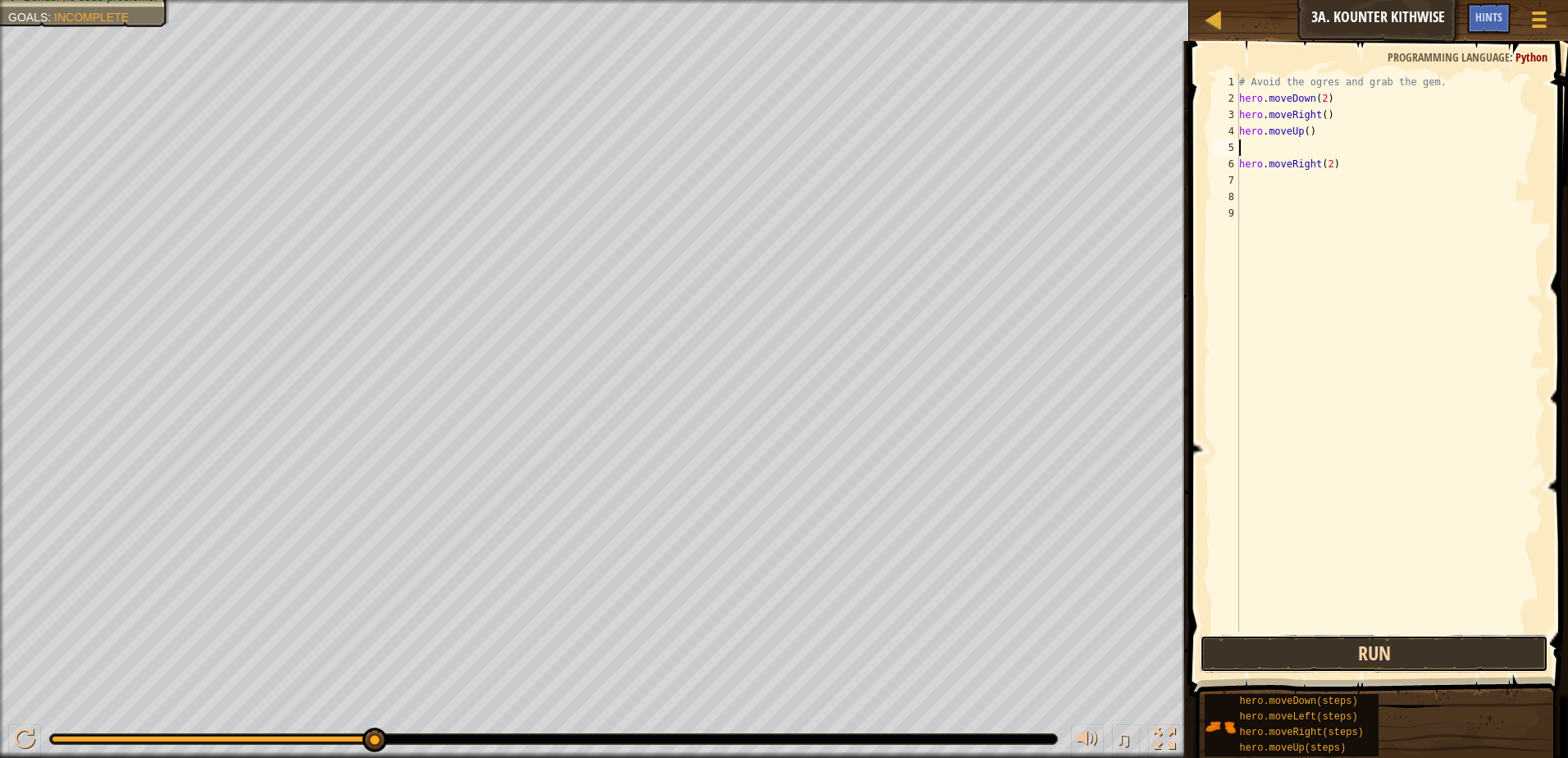
click at [1327, 651] on button "Run" at bounding box center [1373, 654] width 349 height 38
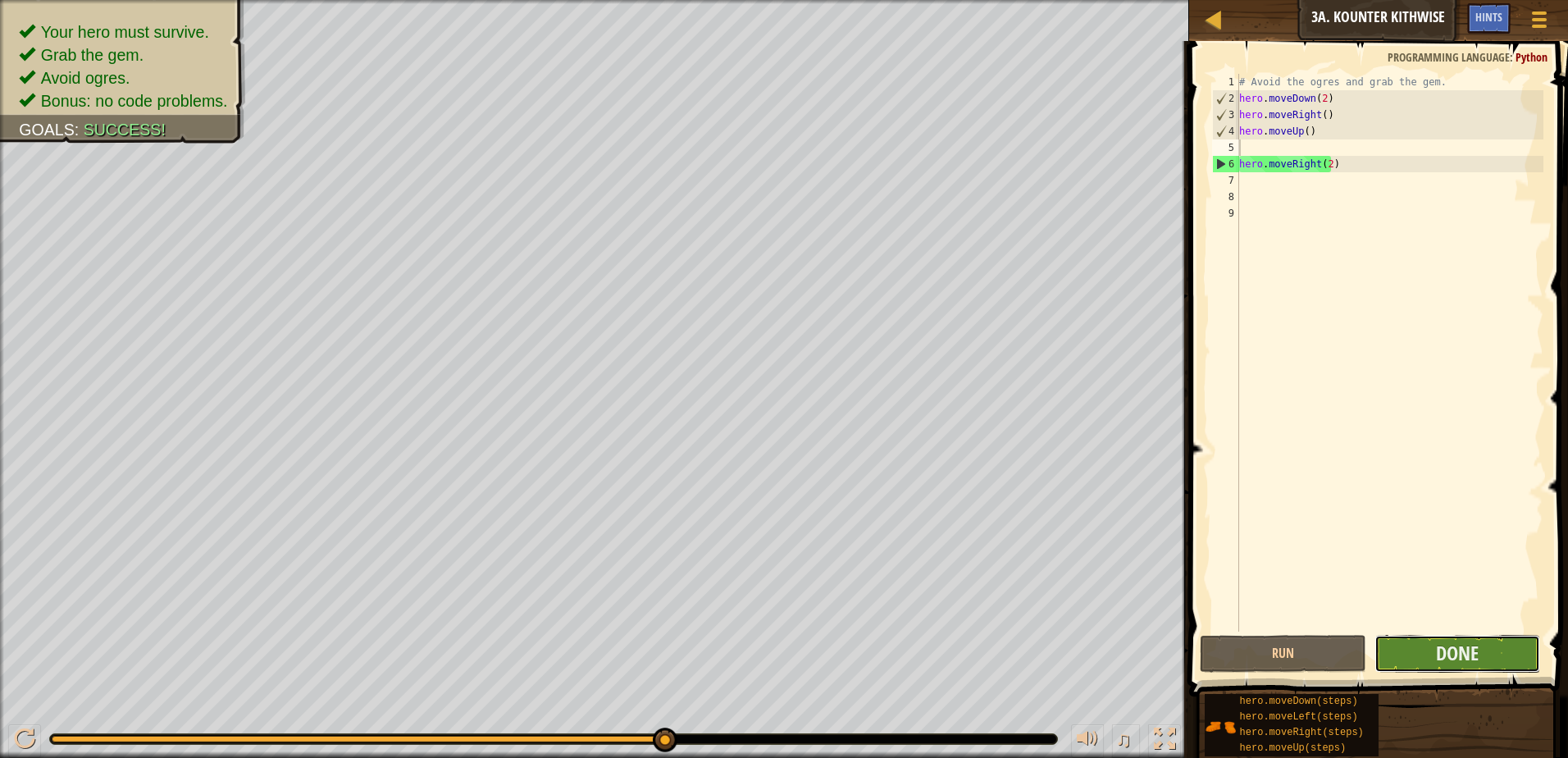
click at [1499, 655] on button "Done" at bounding box center [1457, 654] width 166 height 38
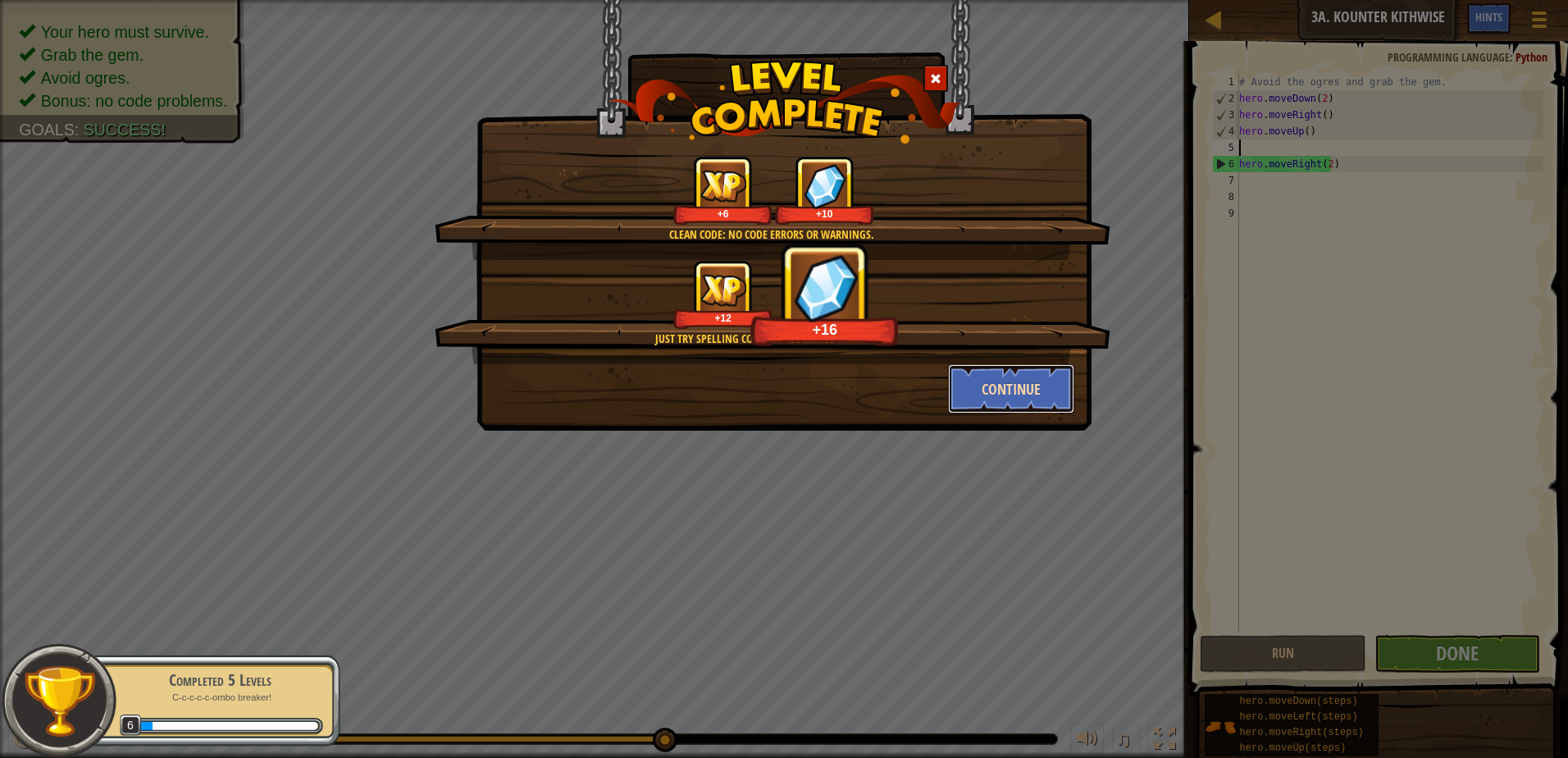
click at [973, 401] on button "Continue" at bounding box center [1011, 389] width 127 height 50
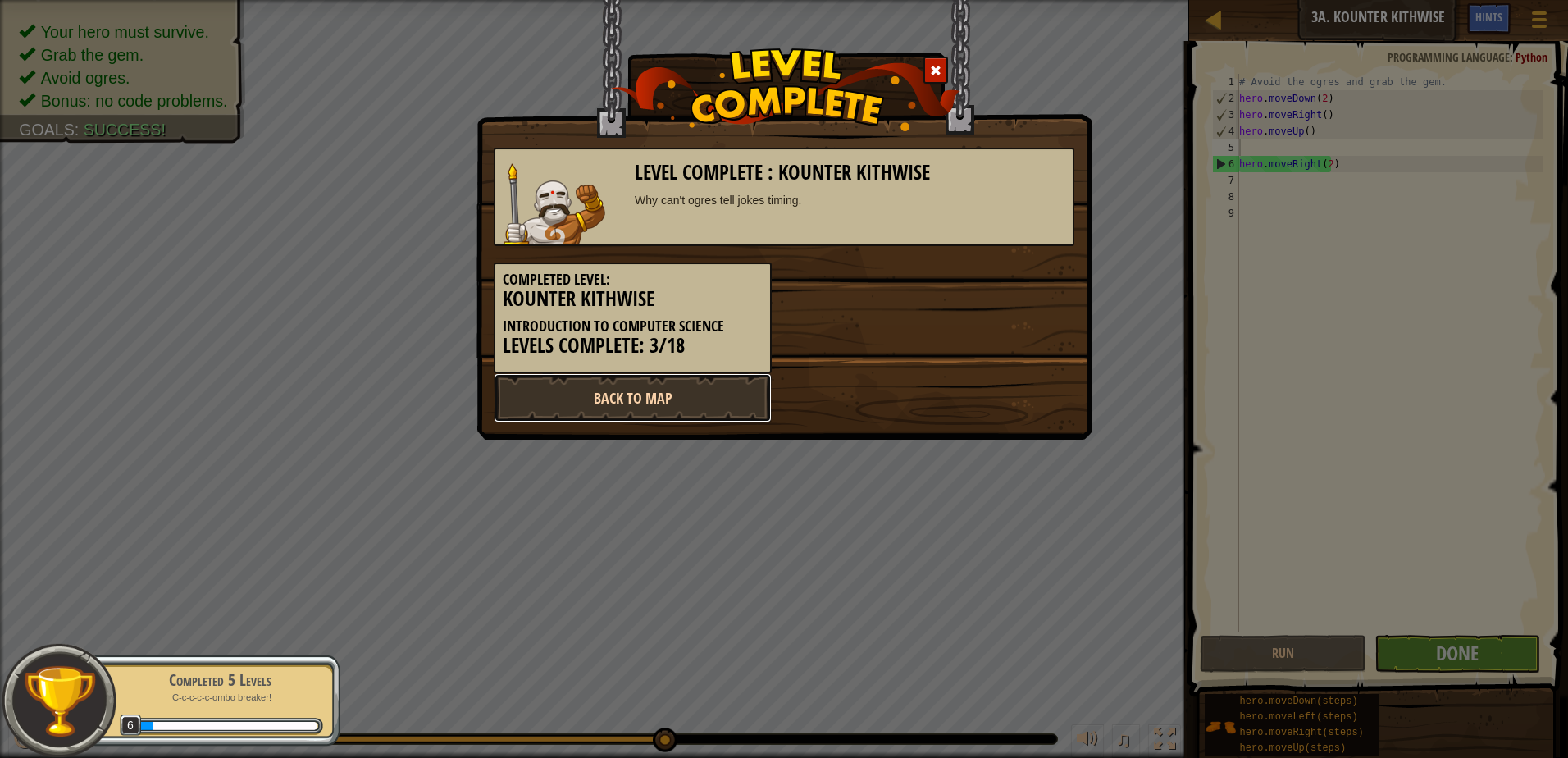
click at [635, 395] on link "Back to Map" at bounding box center [633, 398] width 278 height 50
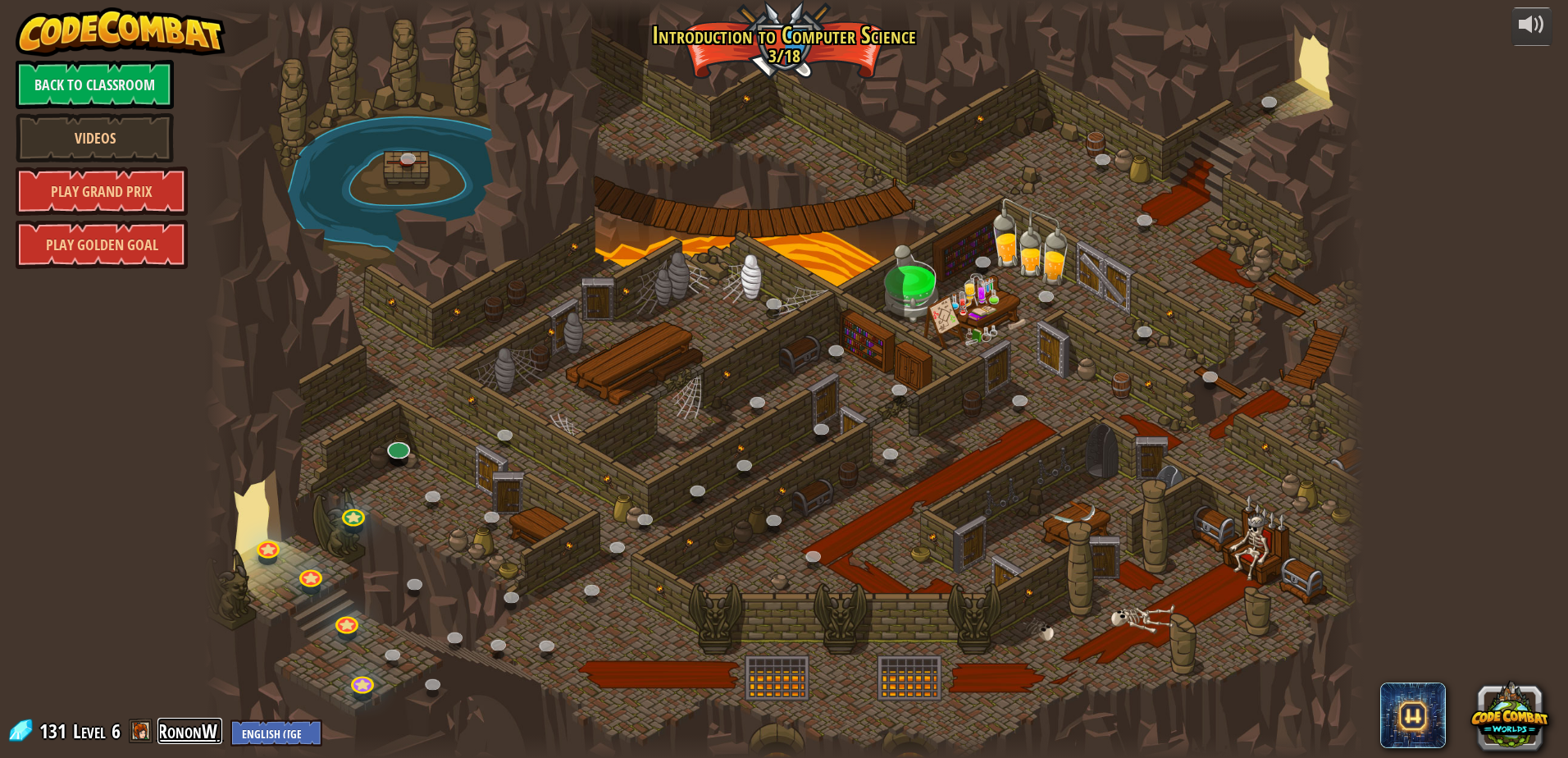
click at [162, 732] on link "RononW" at bounding box center [190, 731] width 65 height 26
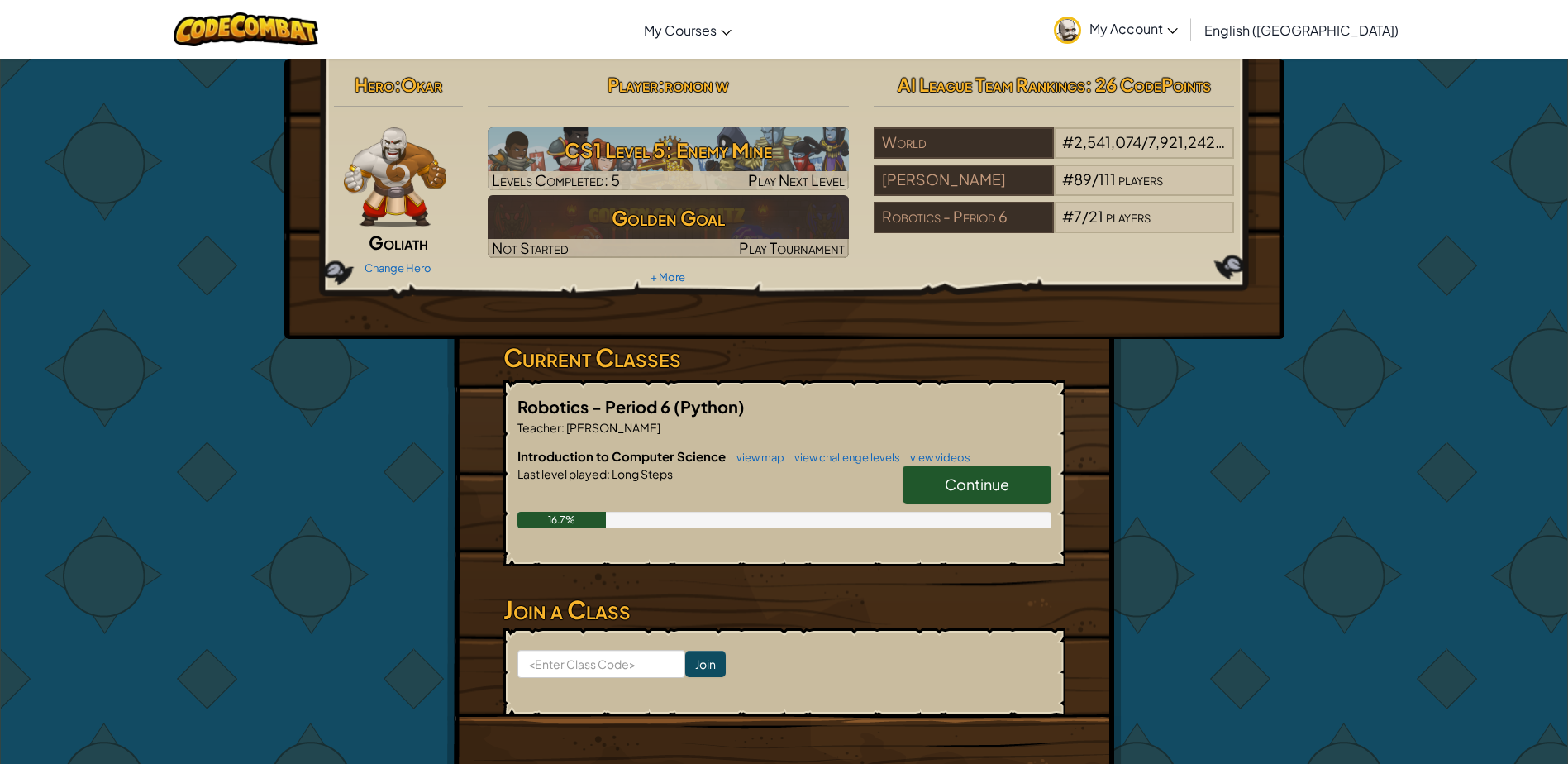
click at [950, 476] on span "Continue" at bounding box center [977, 484] width 65 height 19
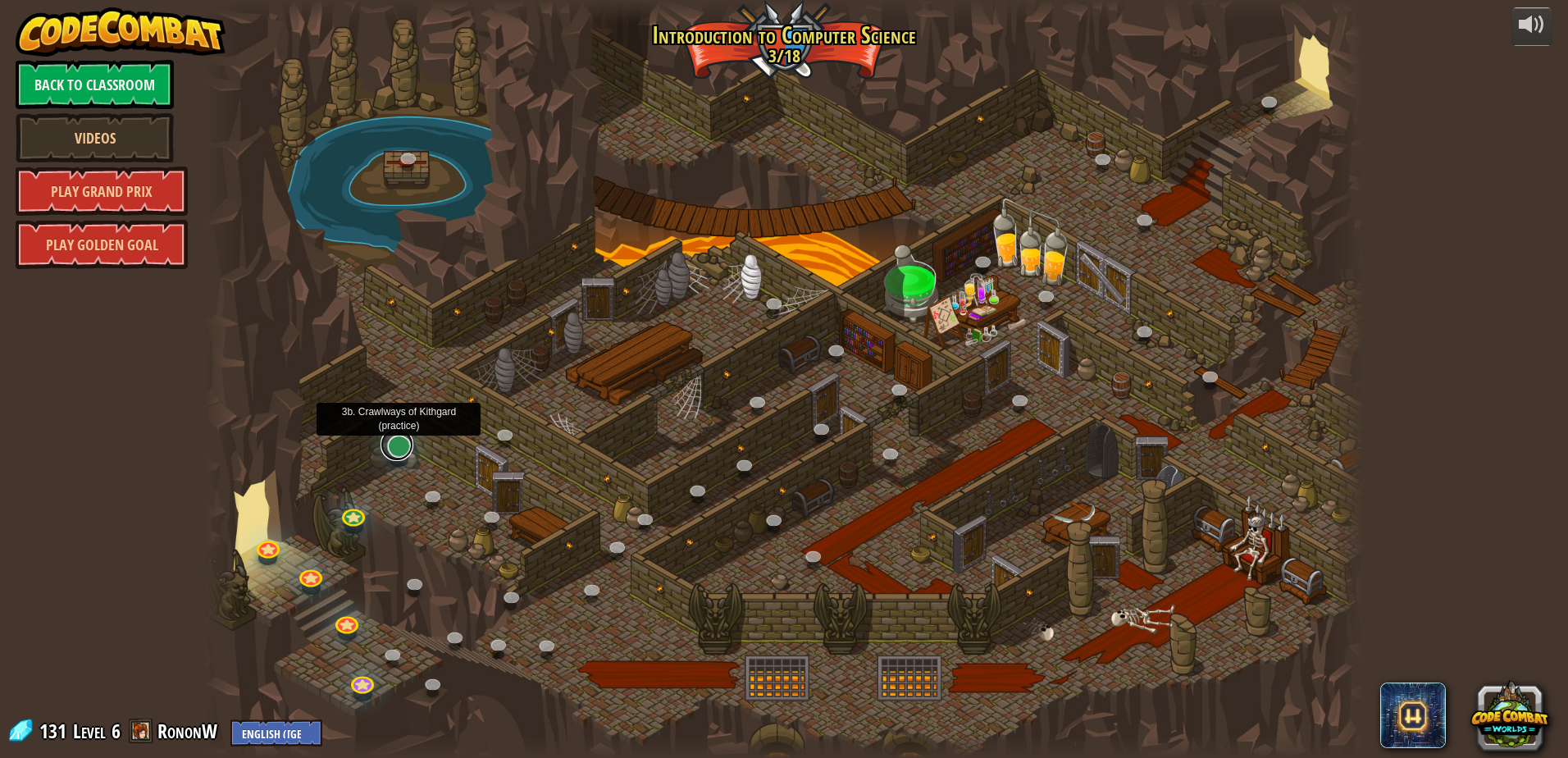
click at [402, 453] on link at bounding box center [397, 445] width 32 height 32
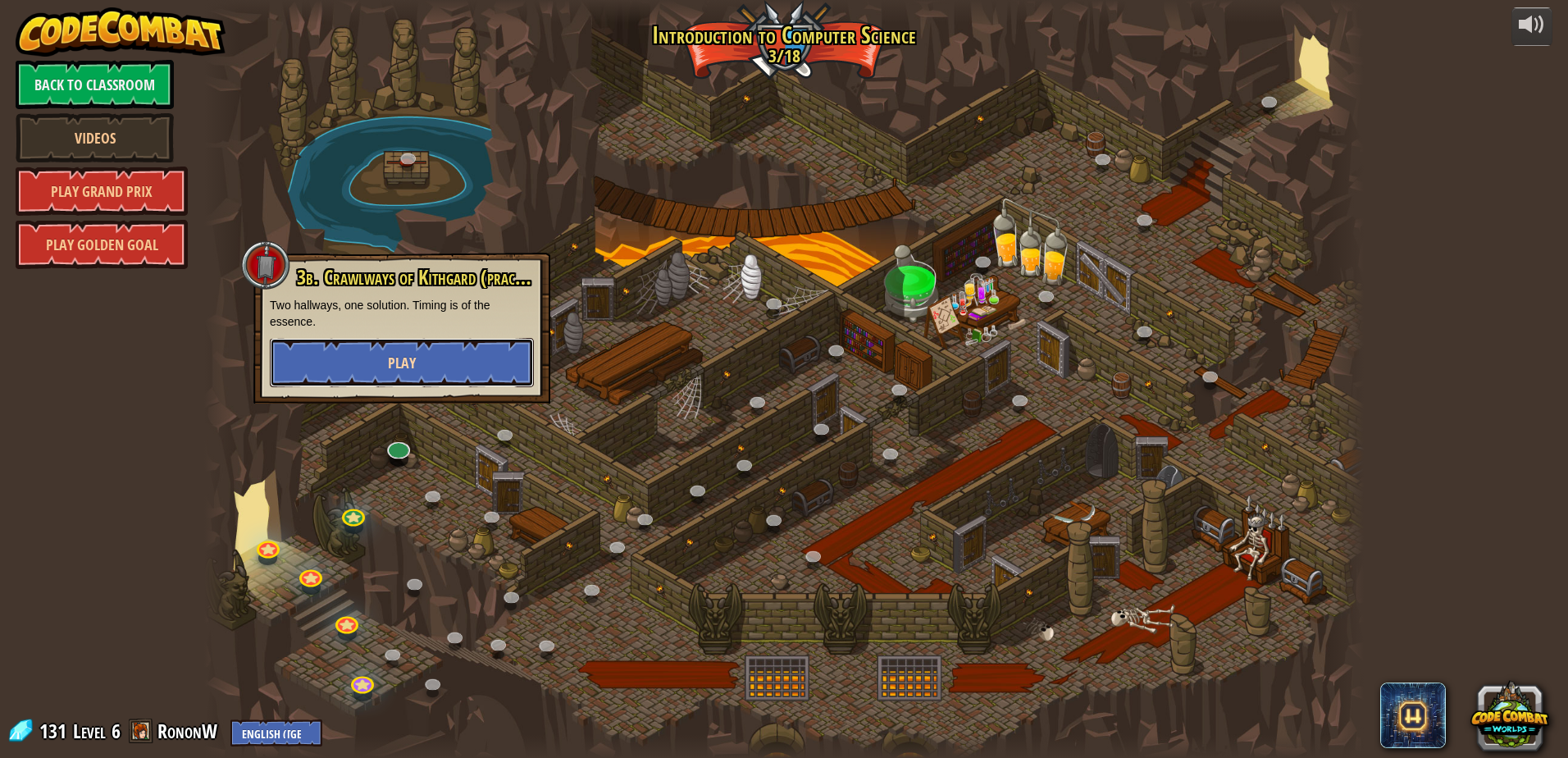
click at [456, 362] on button "Play" at bounding box center [402, 363] width 264 height 50
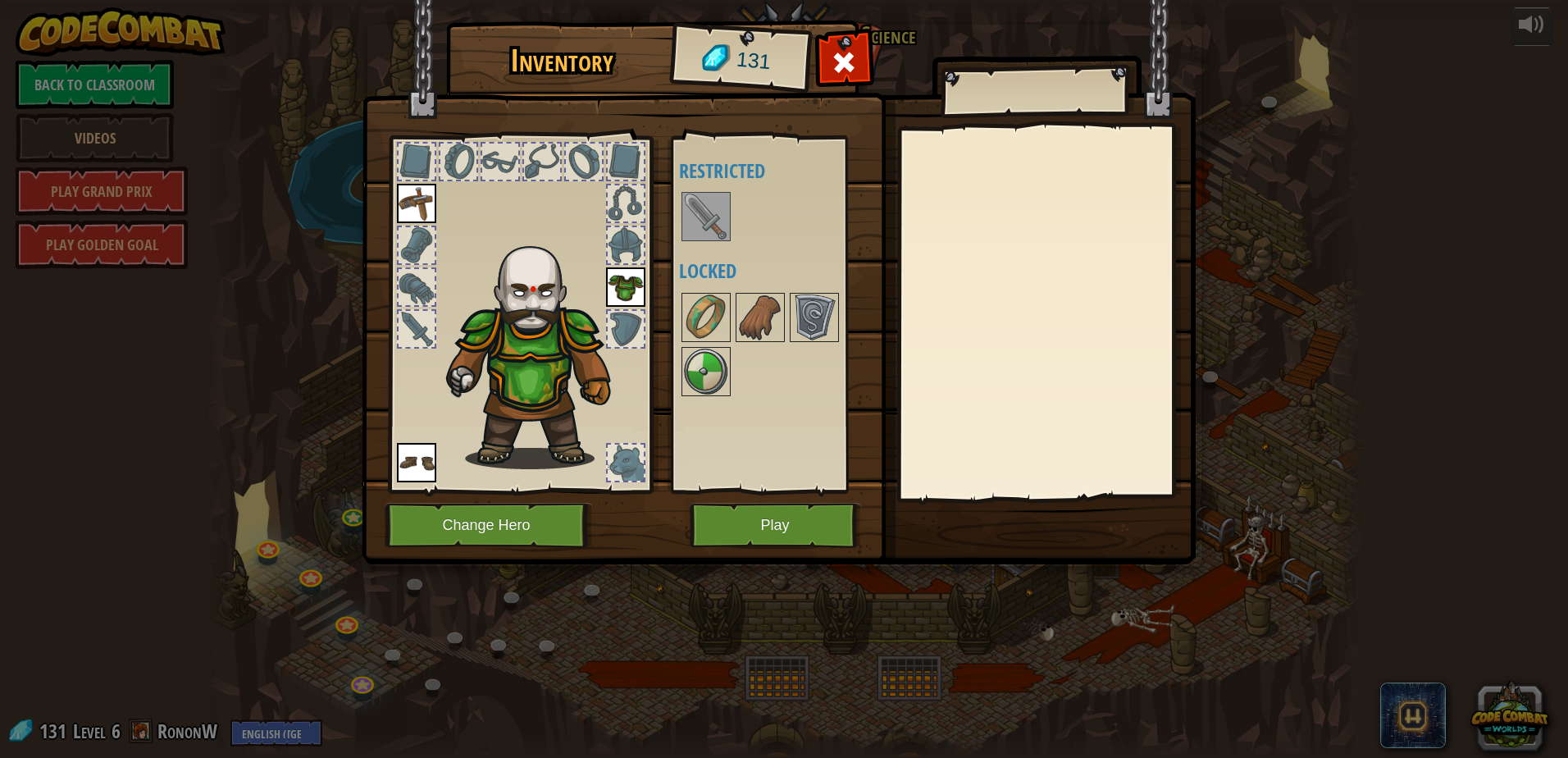
drag, startPoint x: 697, startPoint y: 335, endPoint x: 700, endPoint y: 397, distance: 62.1
click at [697, 338] on img at bounding box center [706, 318] width 46 height 46
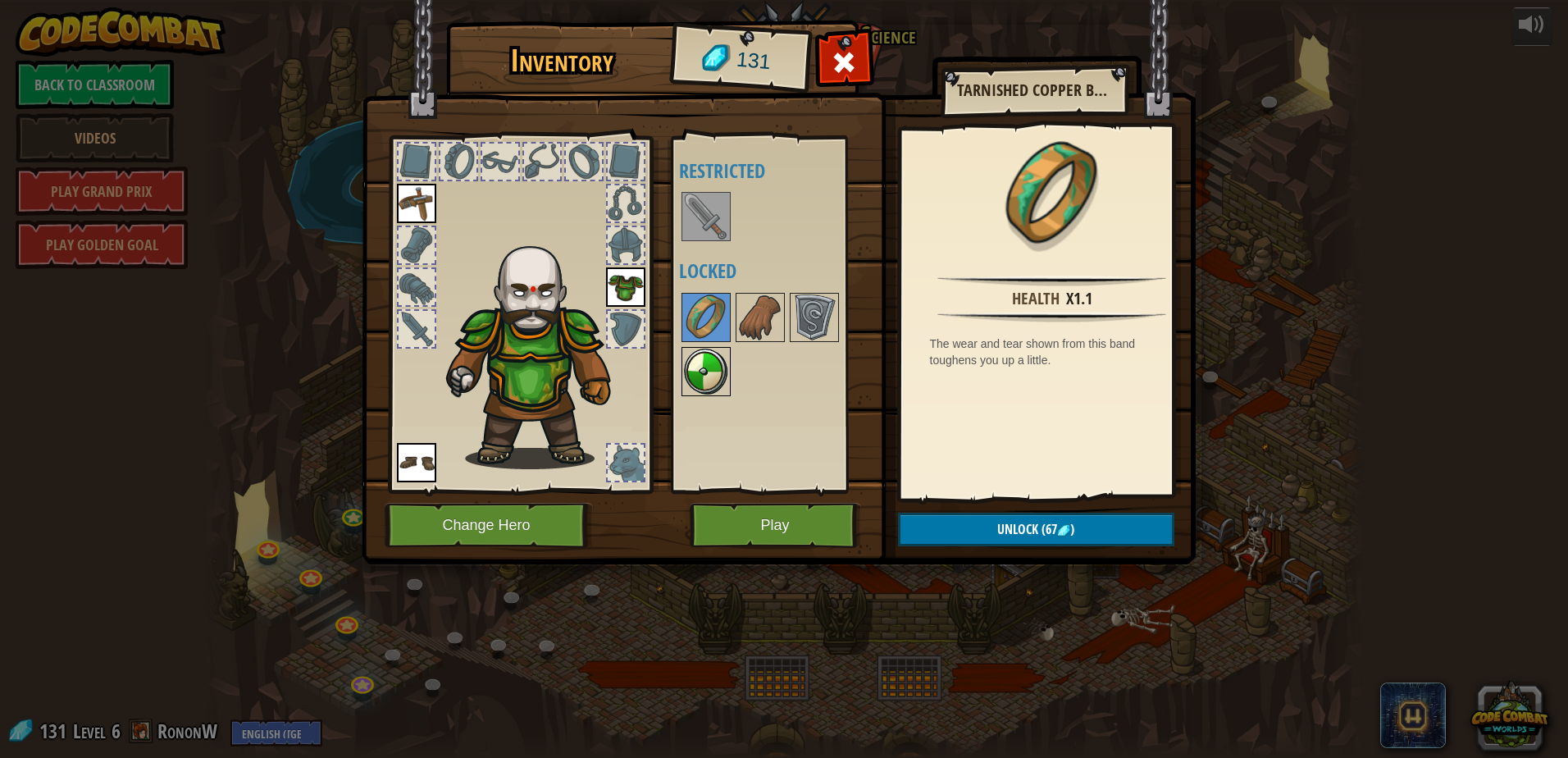
click at [687, 377] on img at bounding box center [706, 372] width 46 height 46
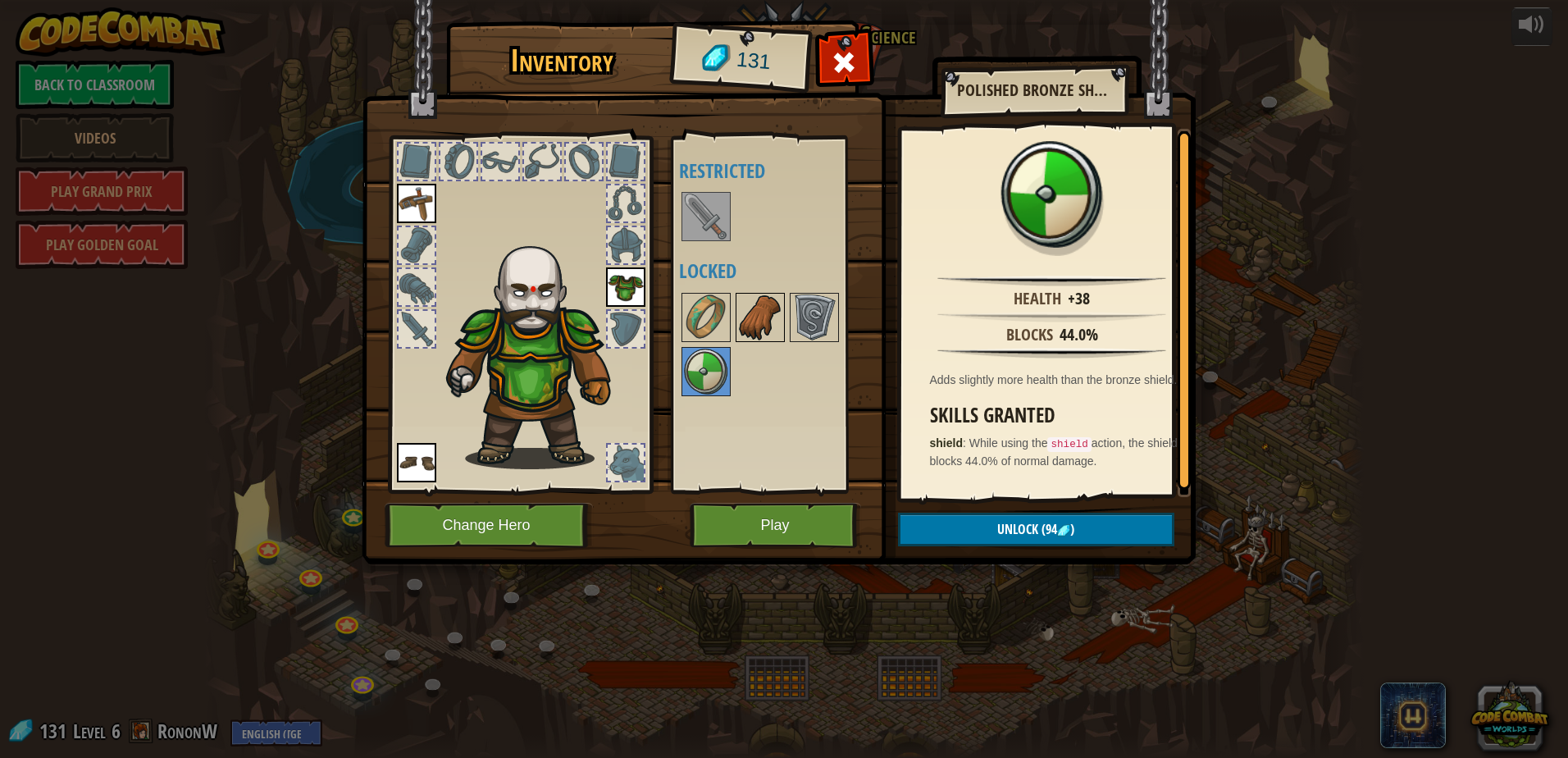
drag, startPoint x: 760, startPoint y: 332, endPoint x: 735, endPoint y: 333, distance: 25.0
click at [759, 333] on img at bounding box center [760, 318] width 46 height 46
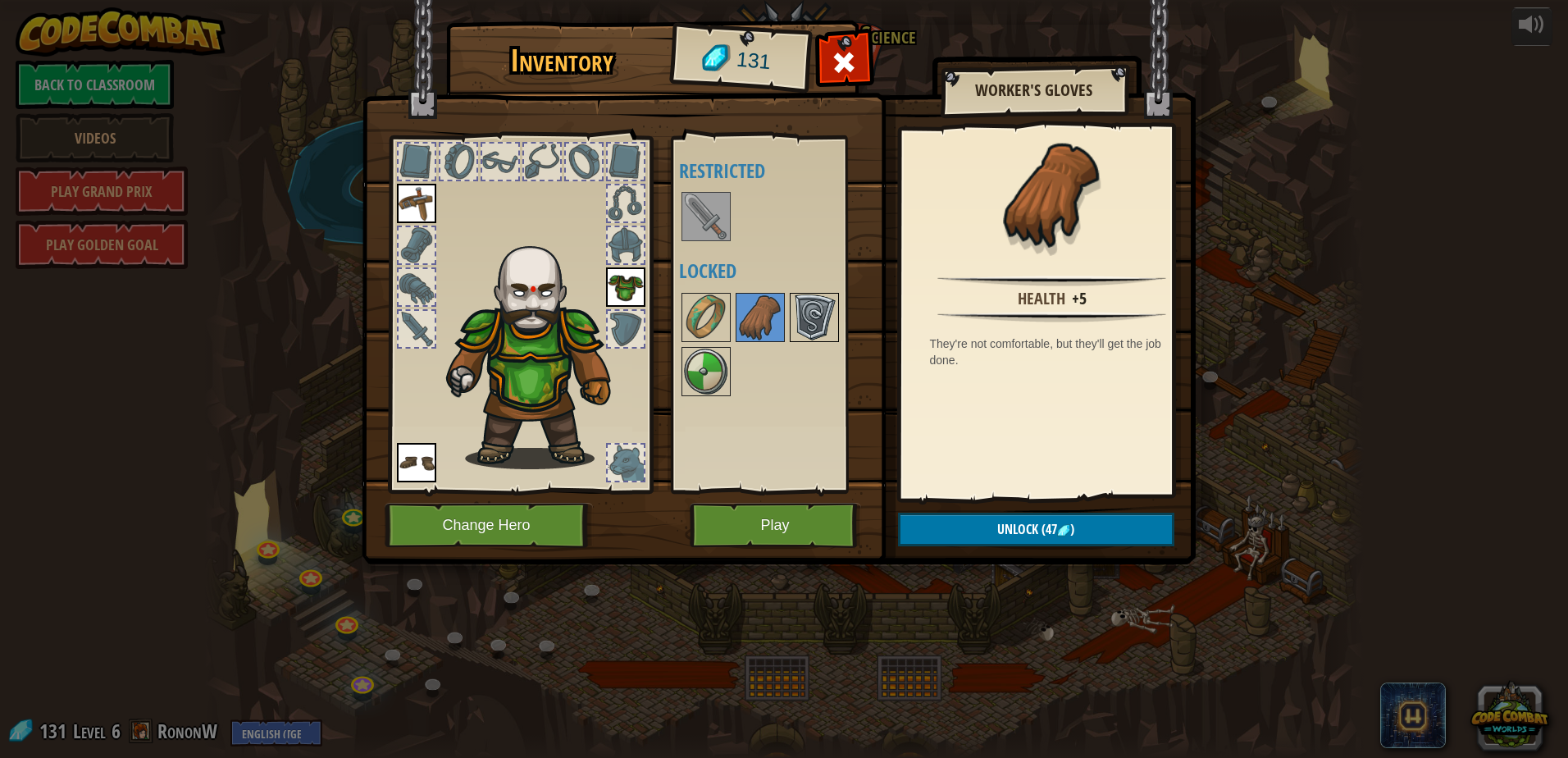
click at [806, 318] on img at bounding box center [815, 318] width 46 height 46
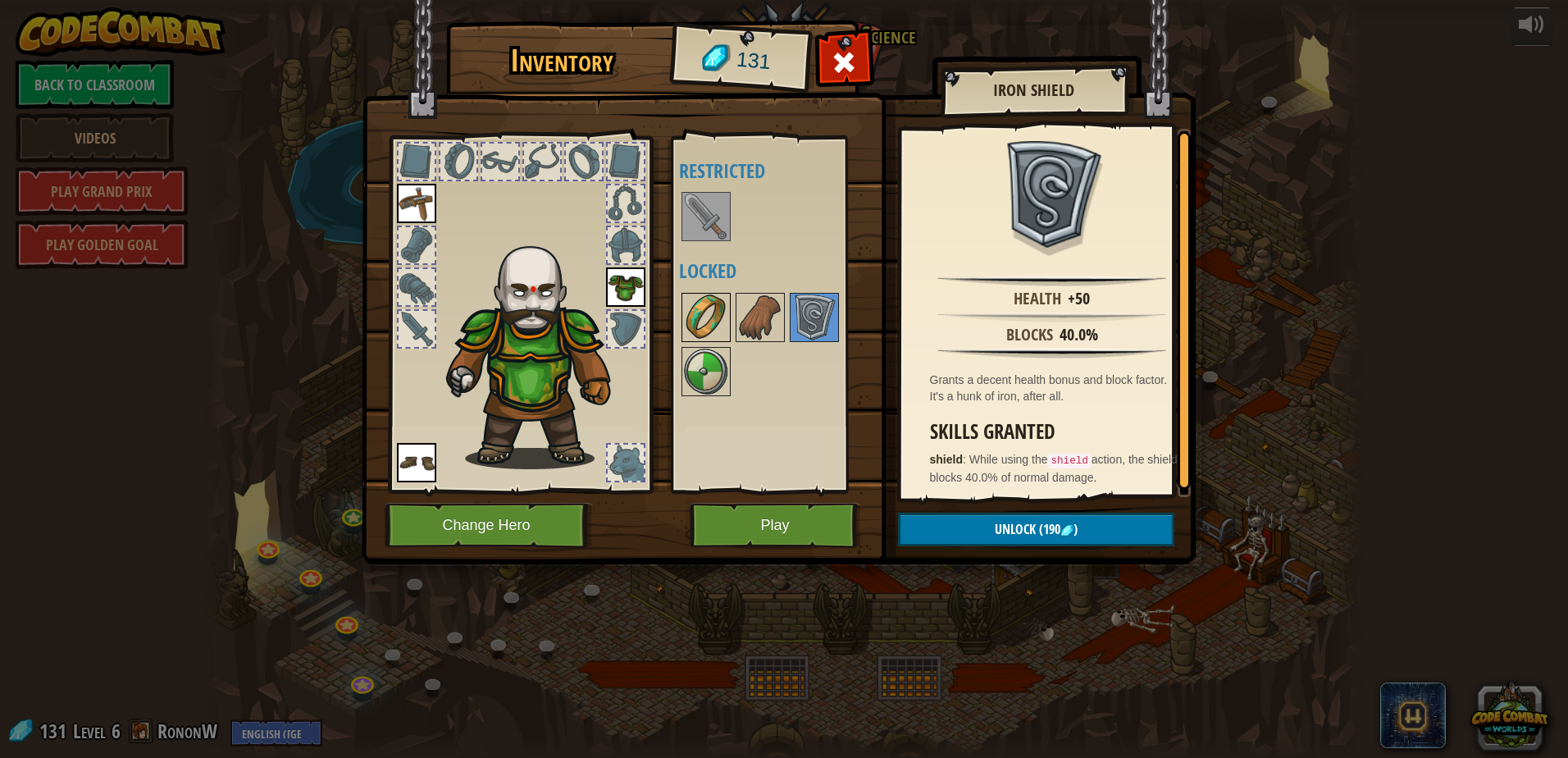
click at [712, 327] on img at bounding box center [706, 318] width 46 height 46
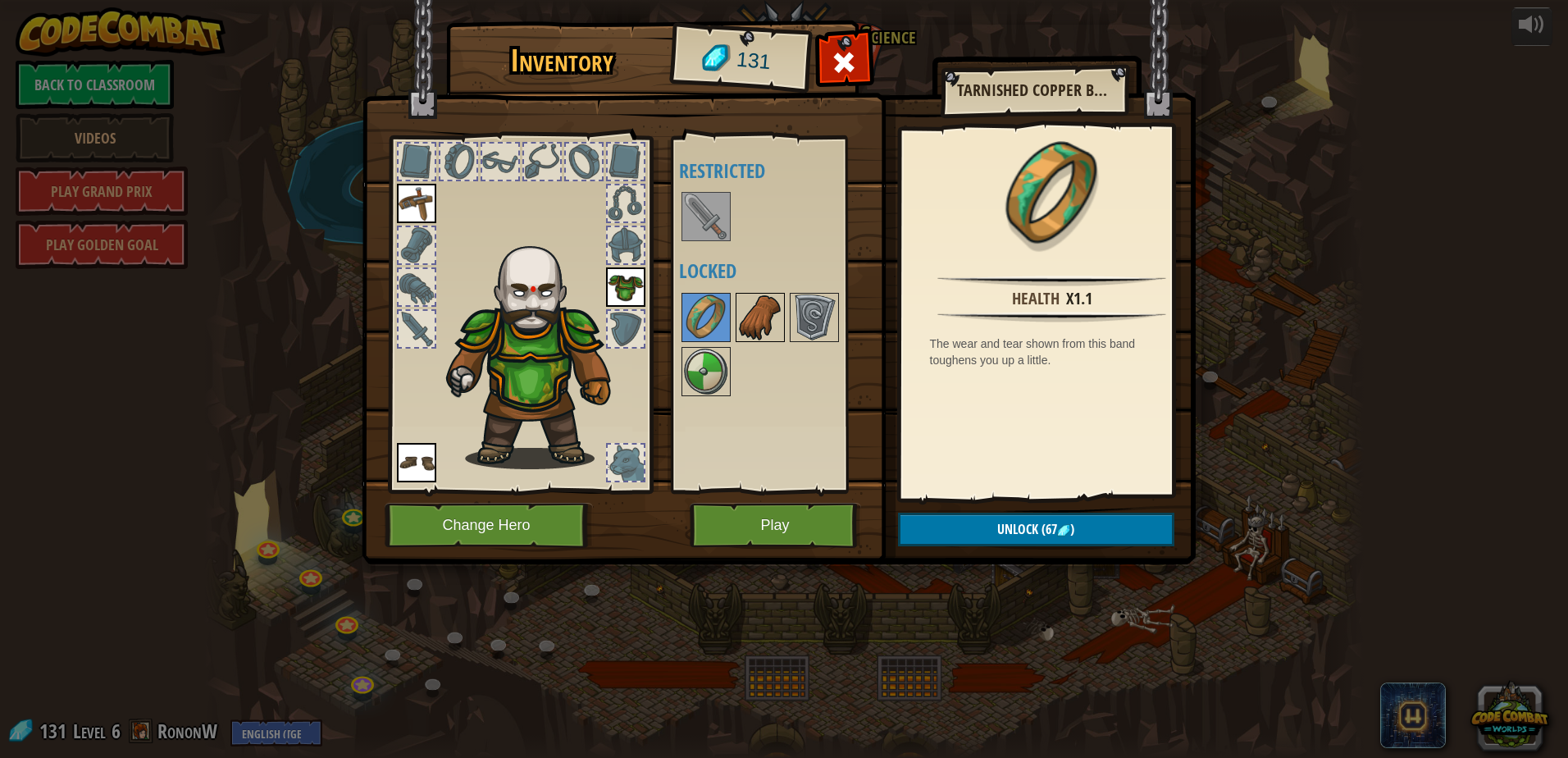
click at [737, 327] on img at bounding box center [760, 318] width 46 height 46
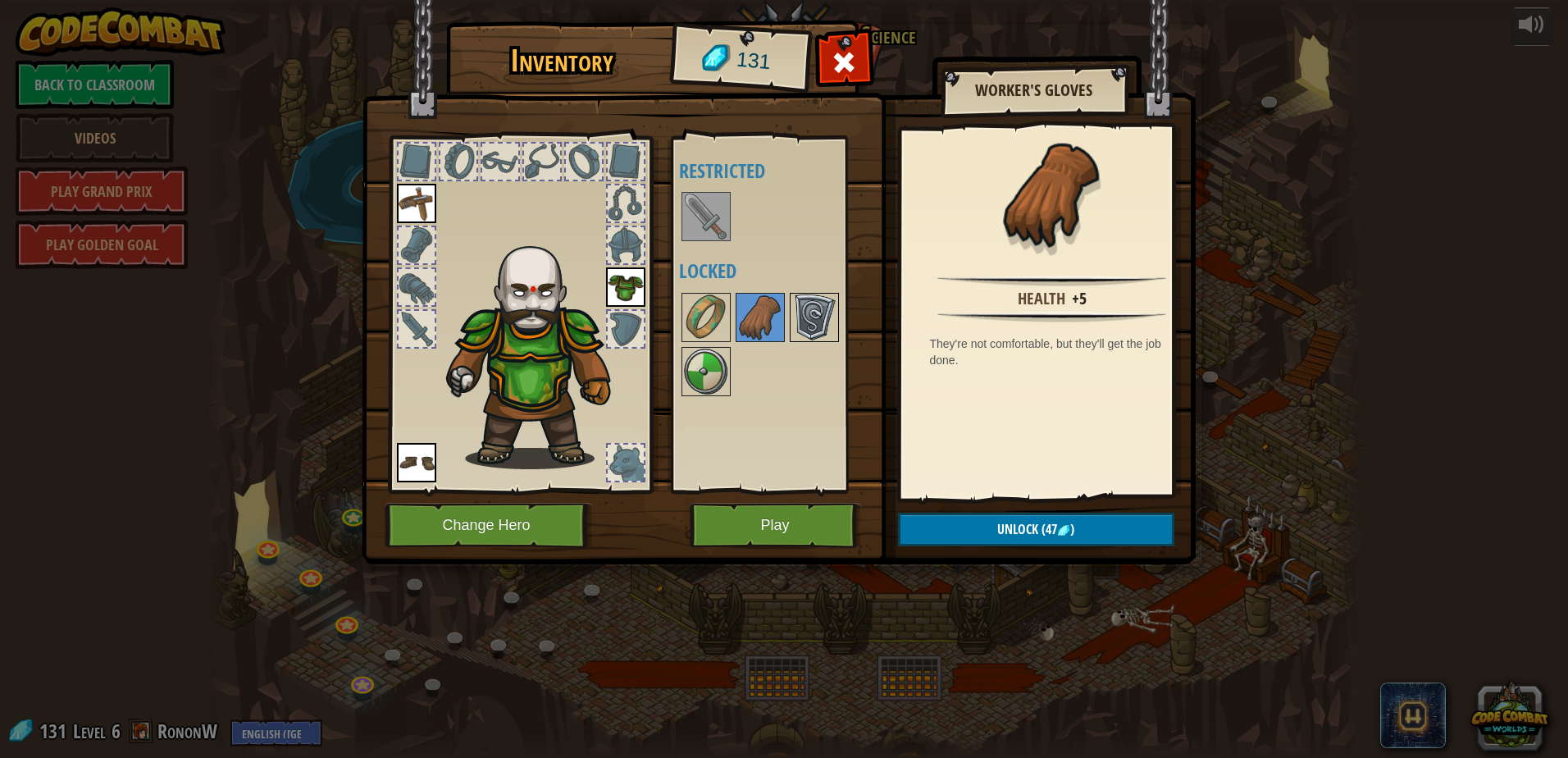
click at [800, 327] on img at bounding box center [815, 318] width 46 height 46
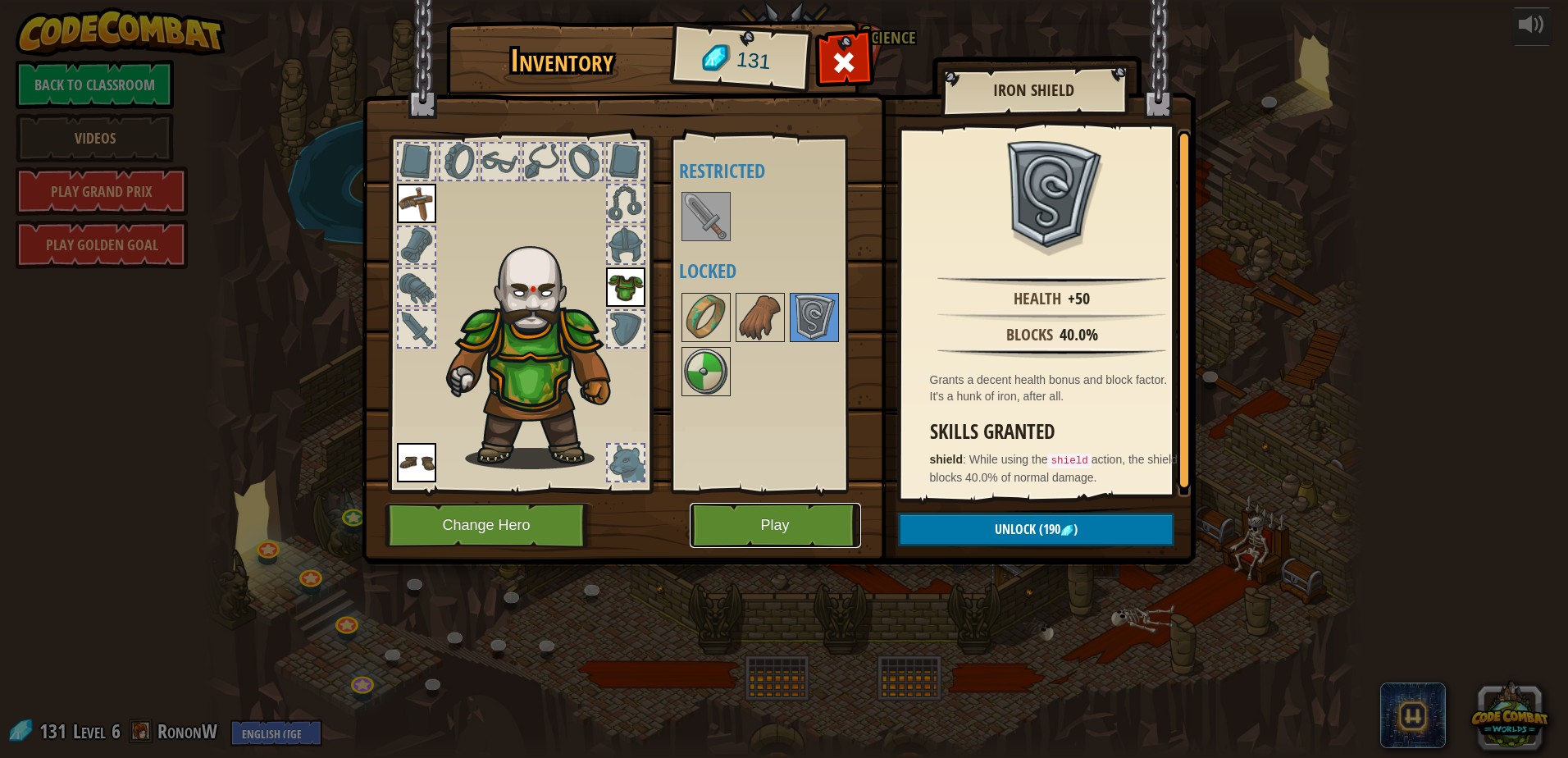
click at [833, 519] on button "Play" at bounding box center [775, 525] width 171 height 45
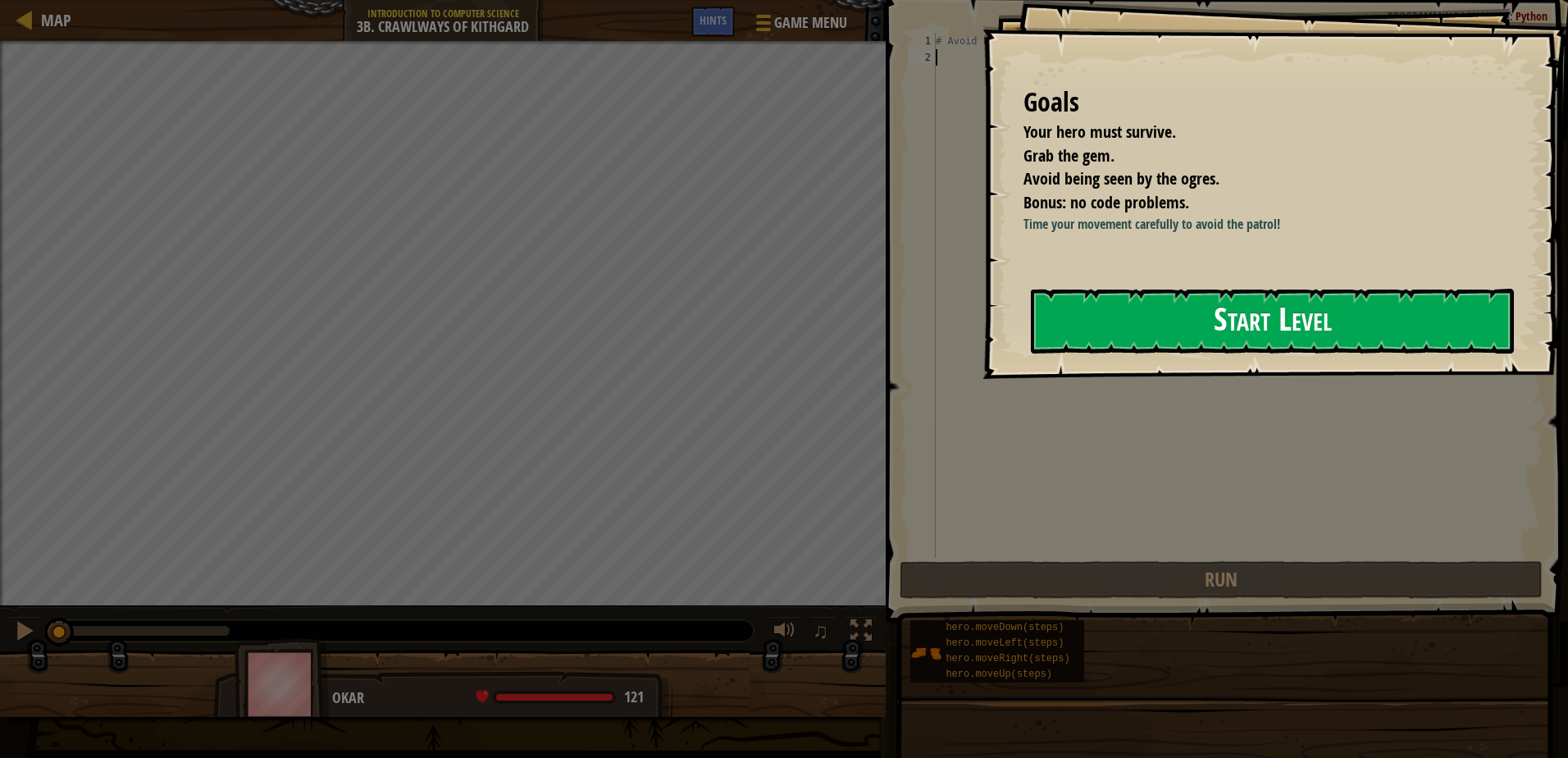
click at [1144, 321] on button "Start Level" at bounding box center [1272, 321] width 483 height 65
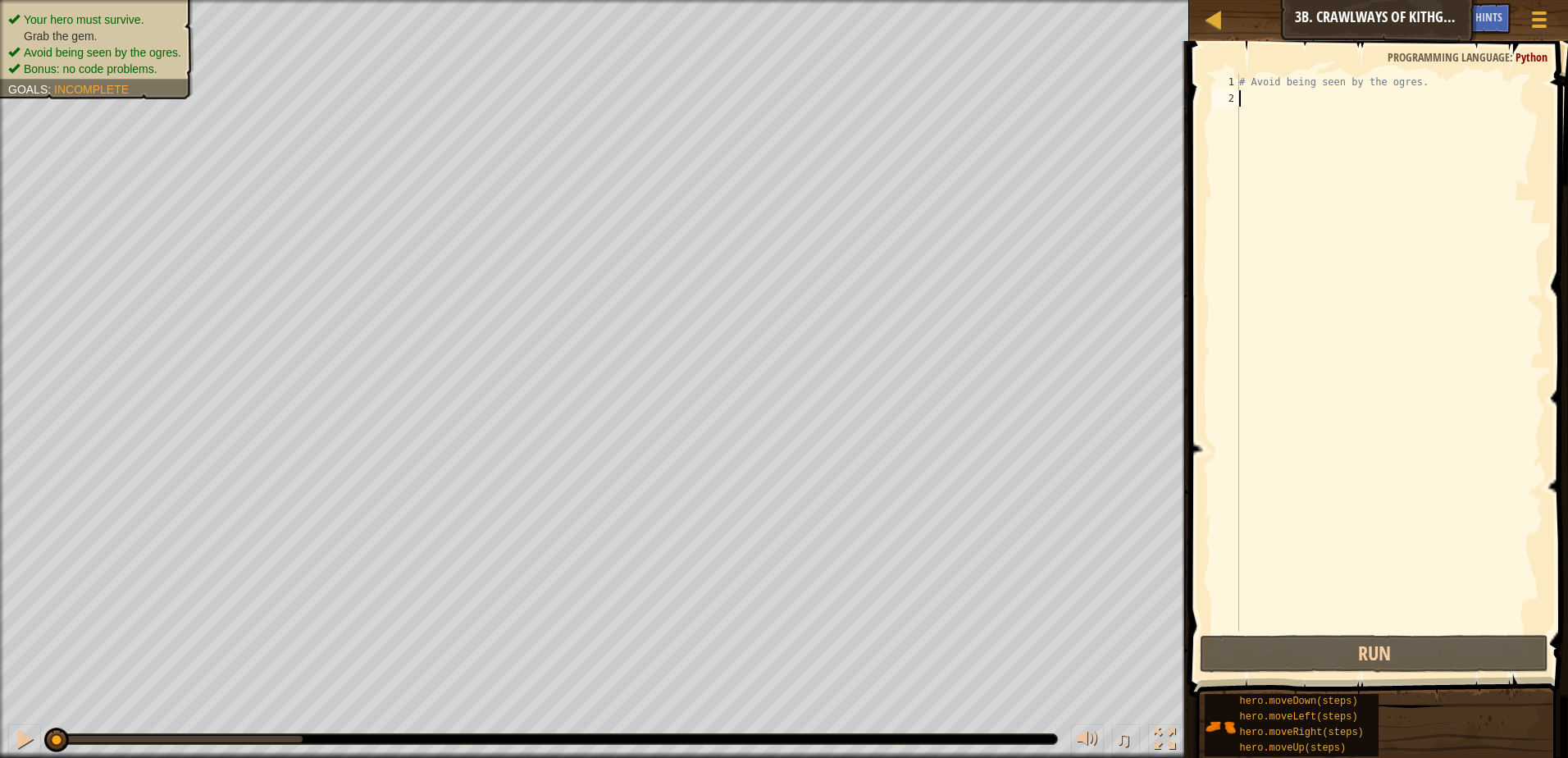
type textarea "h"
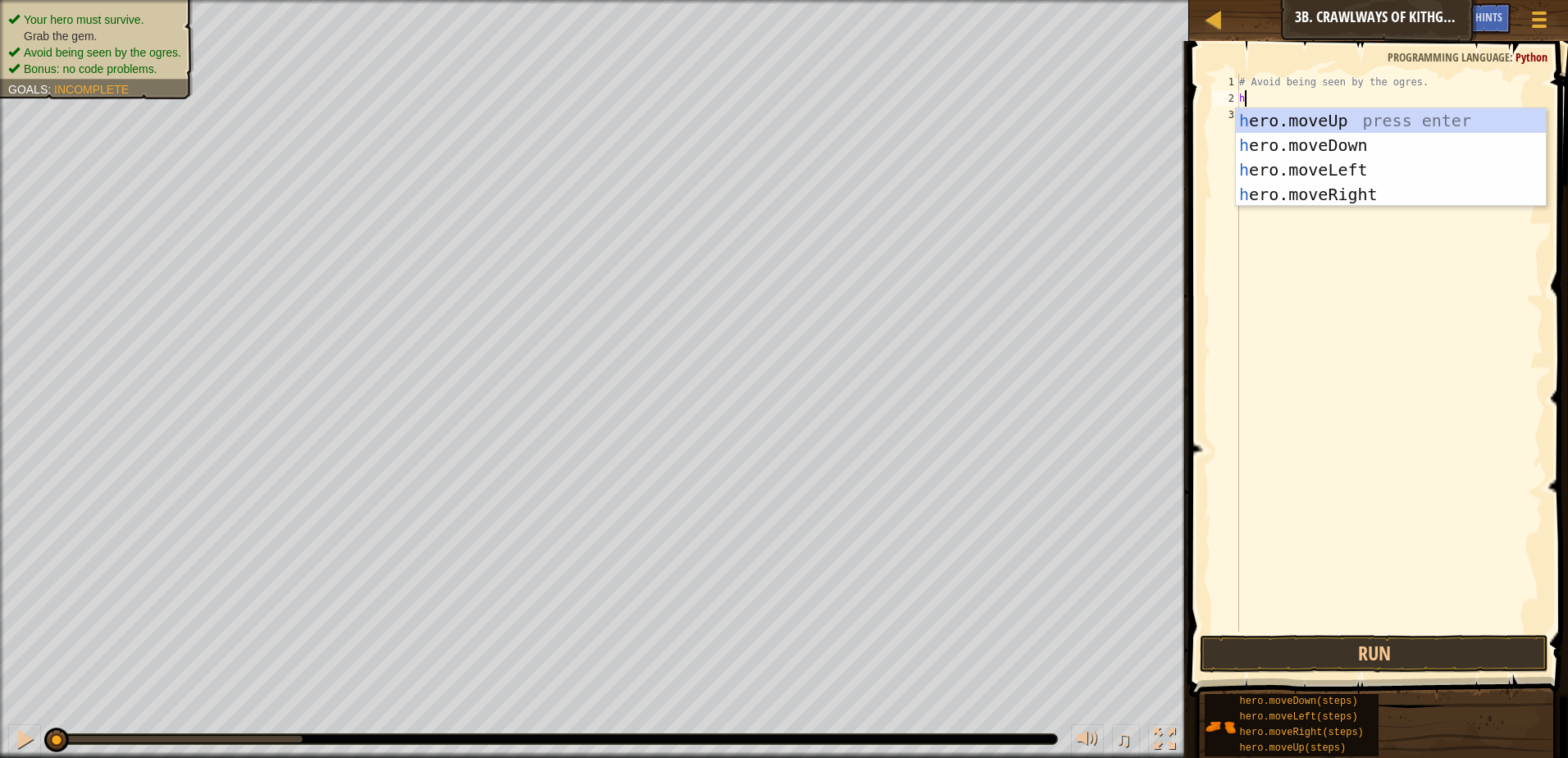
scroll to position [8, 0]
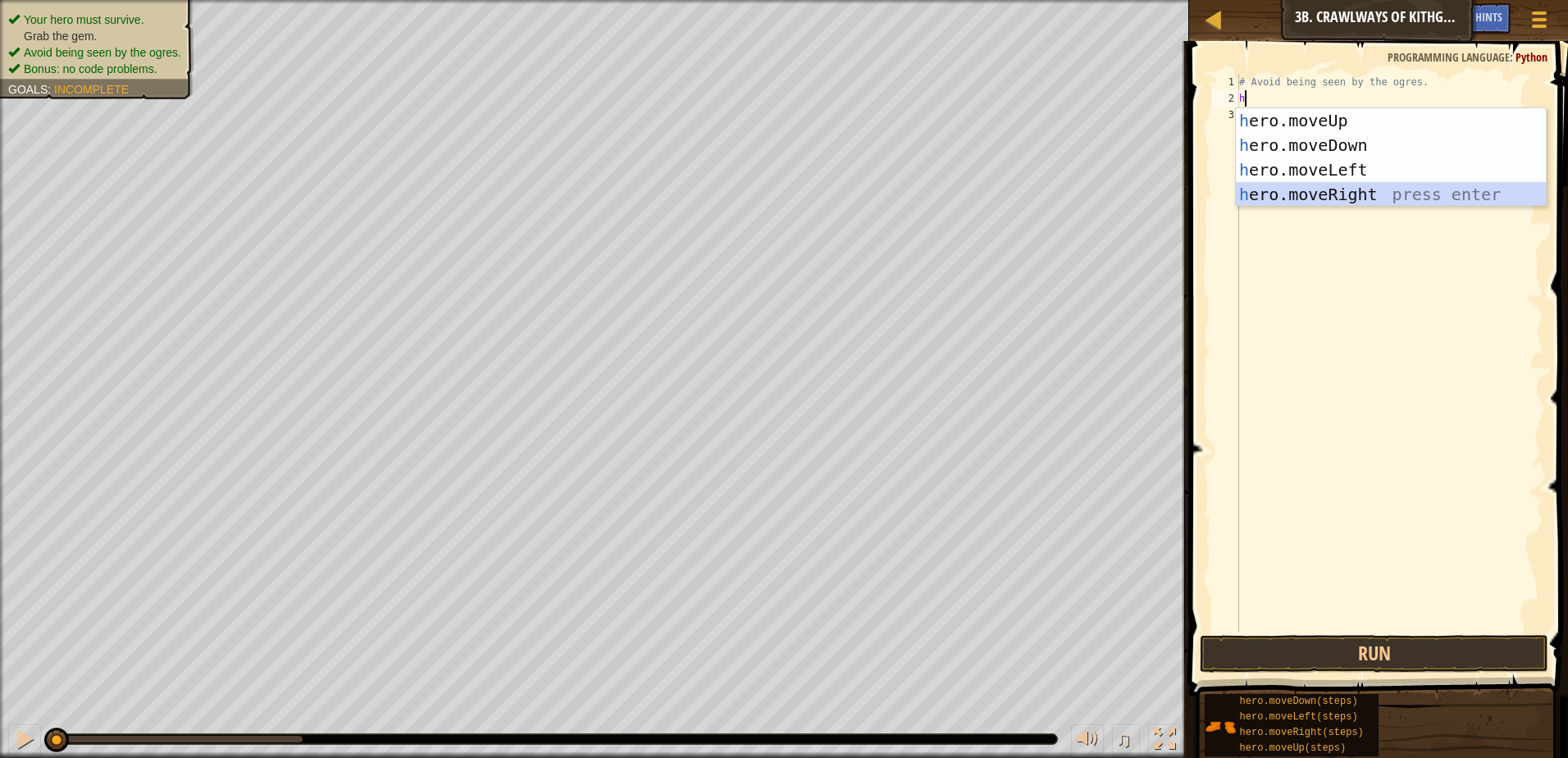
click at [1291, 197] on div "h ero.moveUp press enter h ero.moveDown press enter h ero.moveLeft press enter …" at bounding box center [1391, 182] width 310 height 148
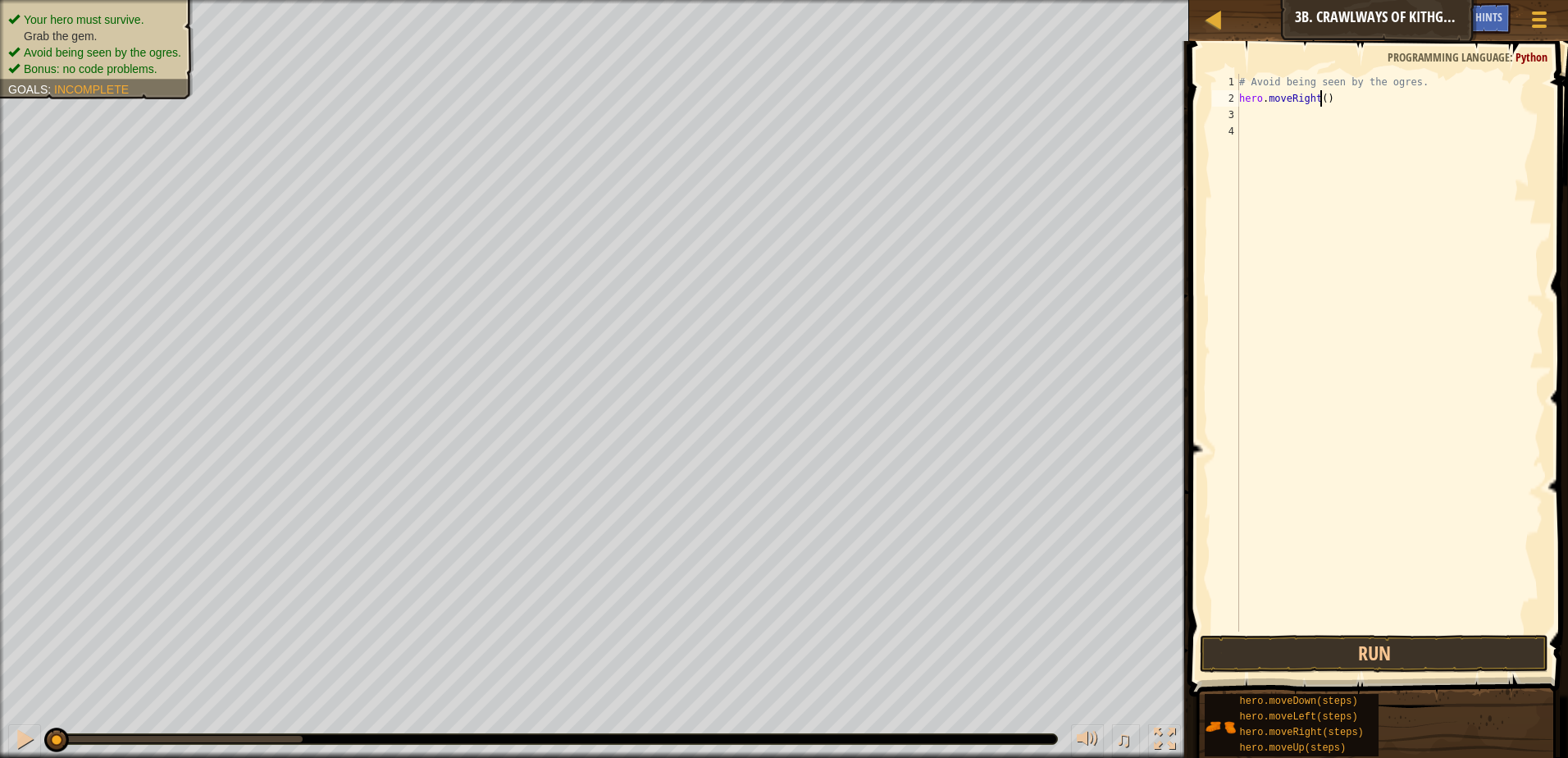
click at [1321, 97] on div "# Avoid being seen by the ogres. hero . moveRight ( )" at bounding box center [1390, 370] width 307 height 591
click at [1298, 663] on button "Run" at bounding box center [1373, 654] width 349 height 38
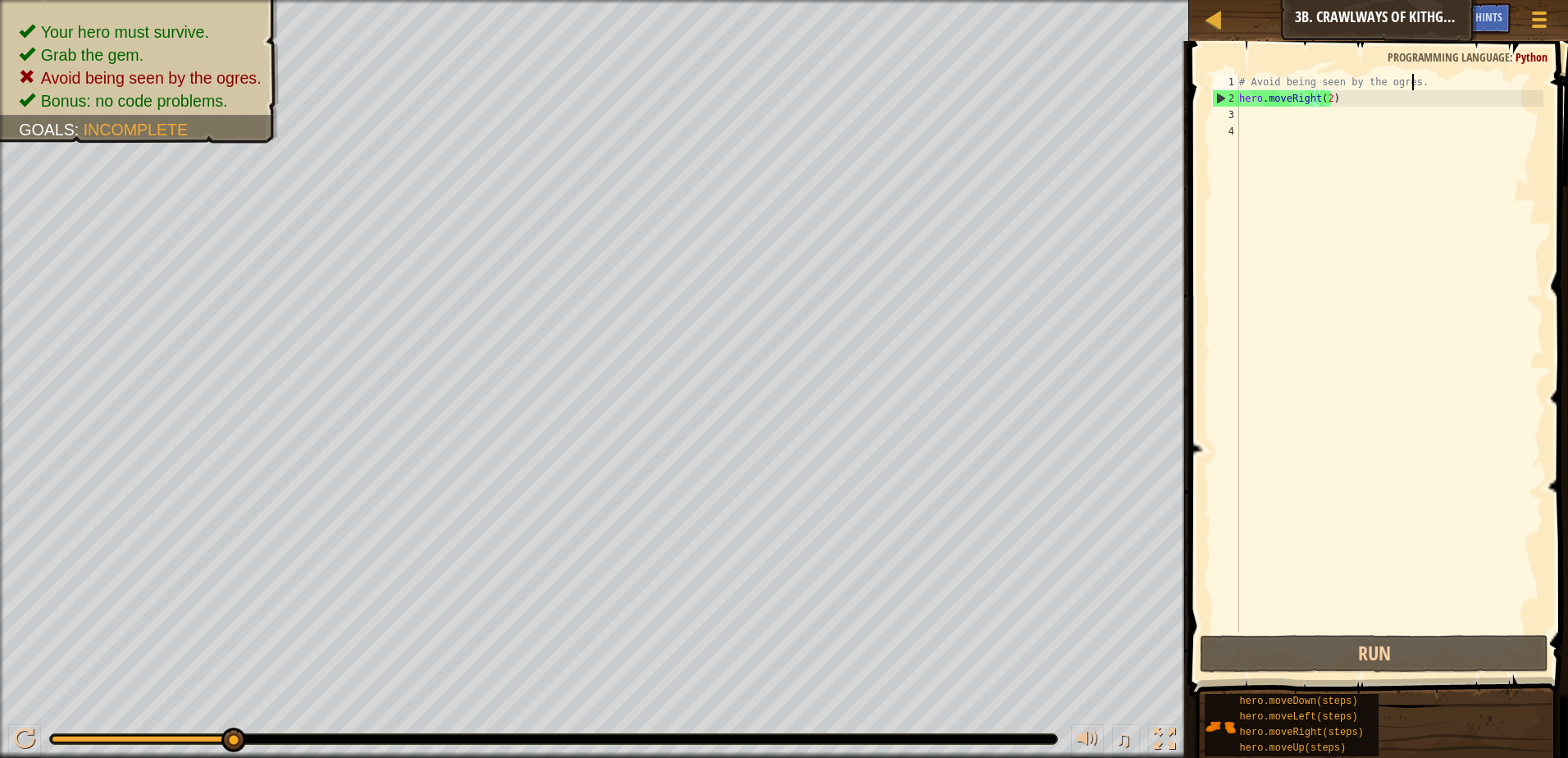
click at [1413, 90] on div "# Avoid being seen by the ogres. hero . moveRight ( 2 )" at bounding box center [1390, 370] width 307 height 591
type textarea "# Avoid being seen by the ogres."
click at [1373, 107] on div "# Avoid being seen by the ogres. hero . moveRight ( 2 )" at bounding box center [1390, 370] width 307 height 591
click at [1356, 95] on div "# Avoid being seen by the ogres. hero . moveRight ( 2 )" at bounding box center [1390, 370] width 307 height 591
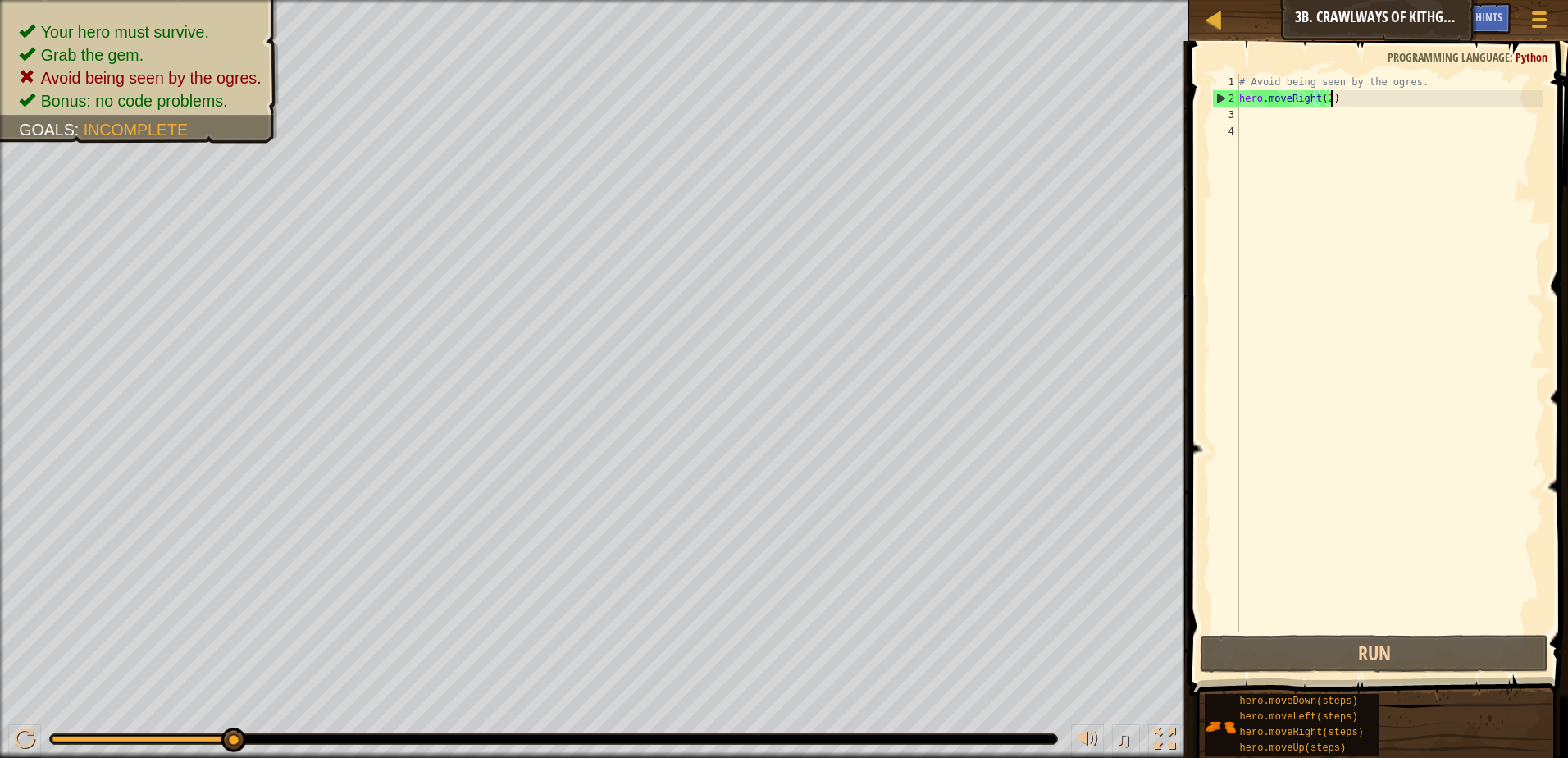
type textarea "hero.moveRight(2)"
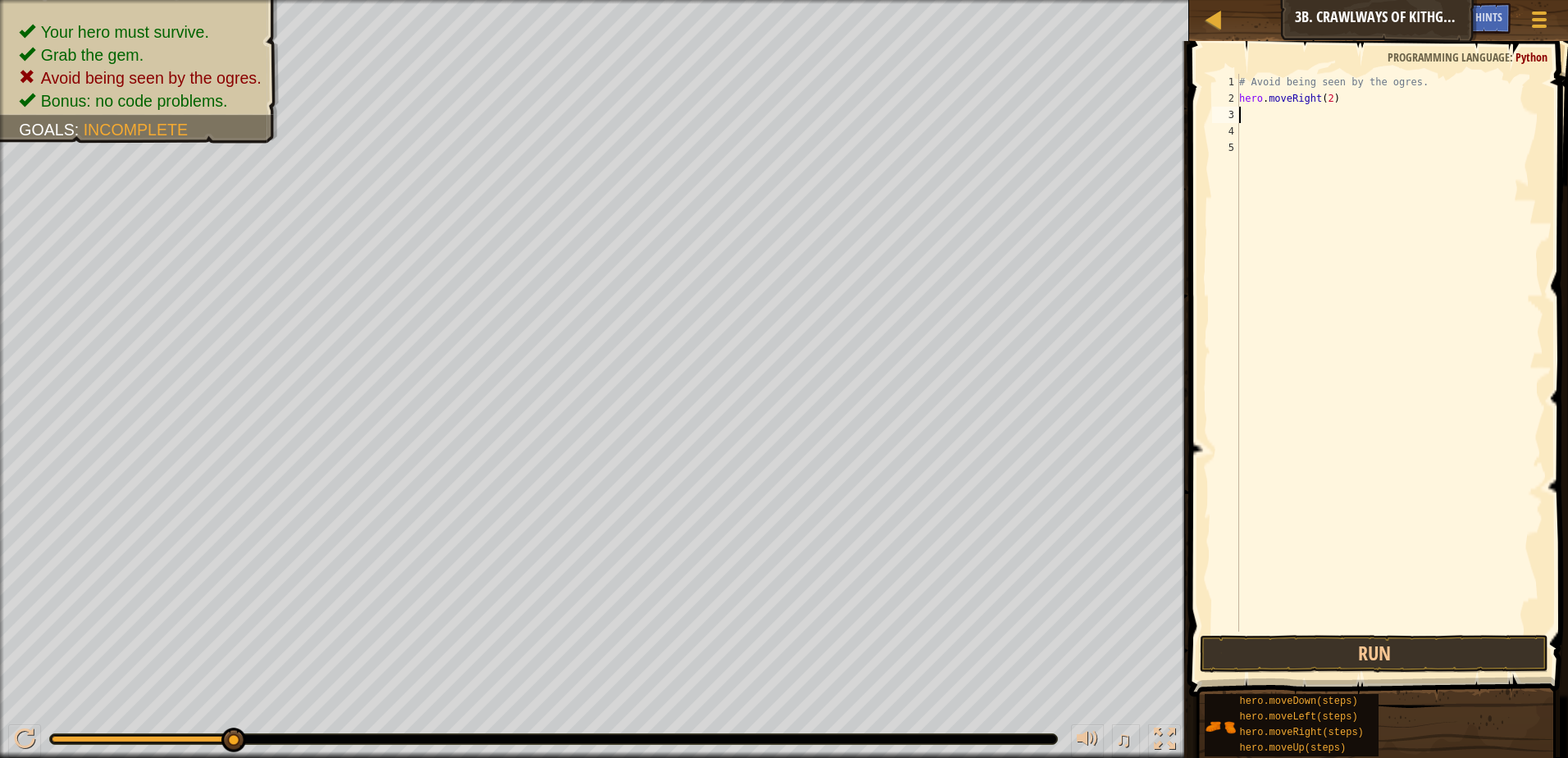
click at [1238, 103] on div "2" at bounding box center [1226, 98] width 27 height 16
type textarea "hero.moveRight(2)"
click at [1246, 98] on div "# Avoid being seen by the ogres. hero . moveRight ( 2 )" at bounding box center [1390, 370] width 307 height 591
type textarea "h"
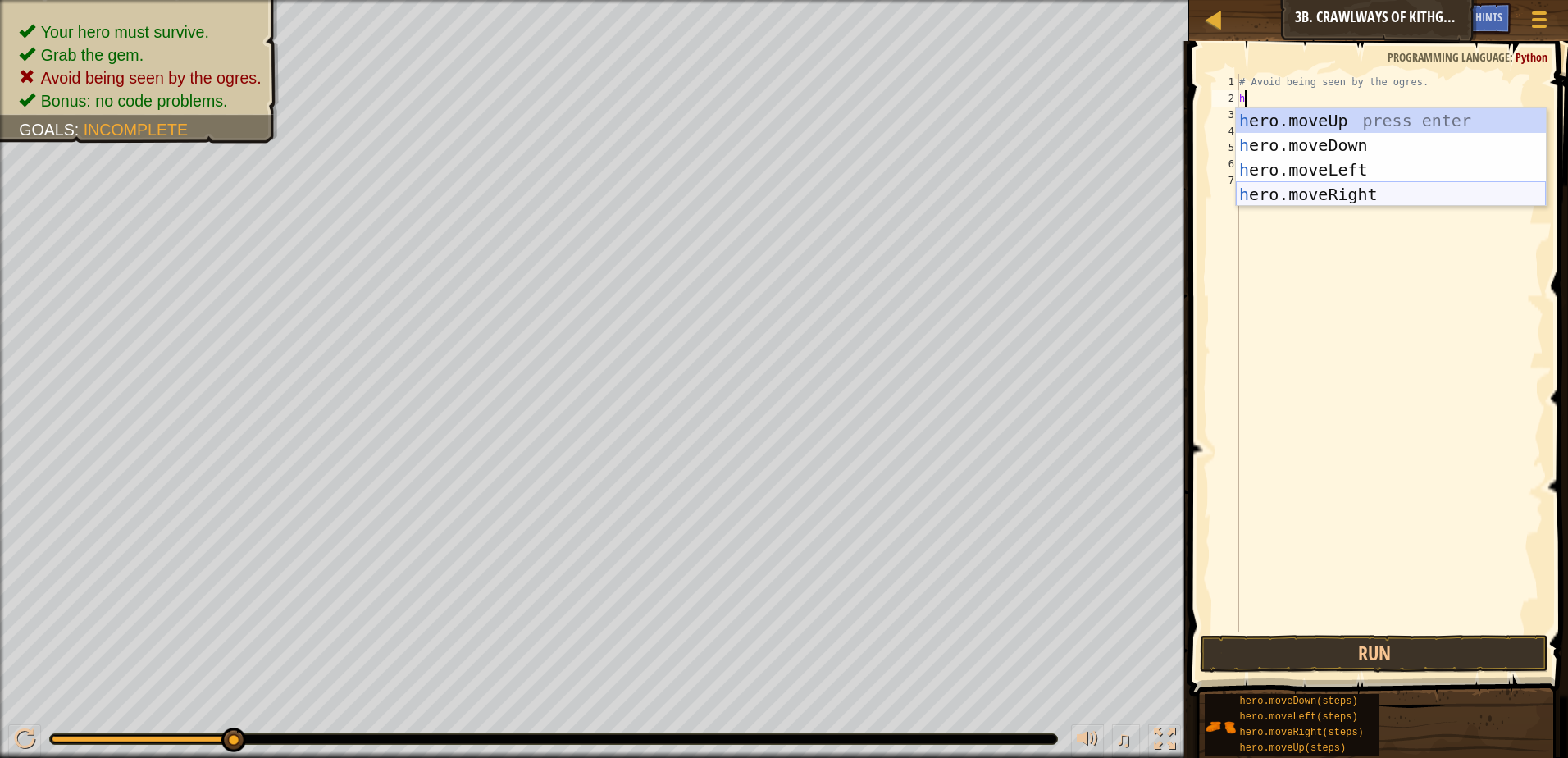
click at [1344, 191] on div "h ero.moveUp press enter h ero.moveDown press enter h ero.moveLeft press enter …" at bounding box center [1391, 182] width 310 height 148
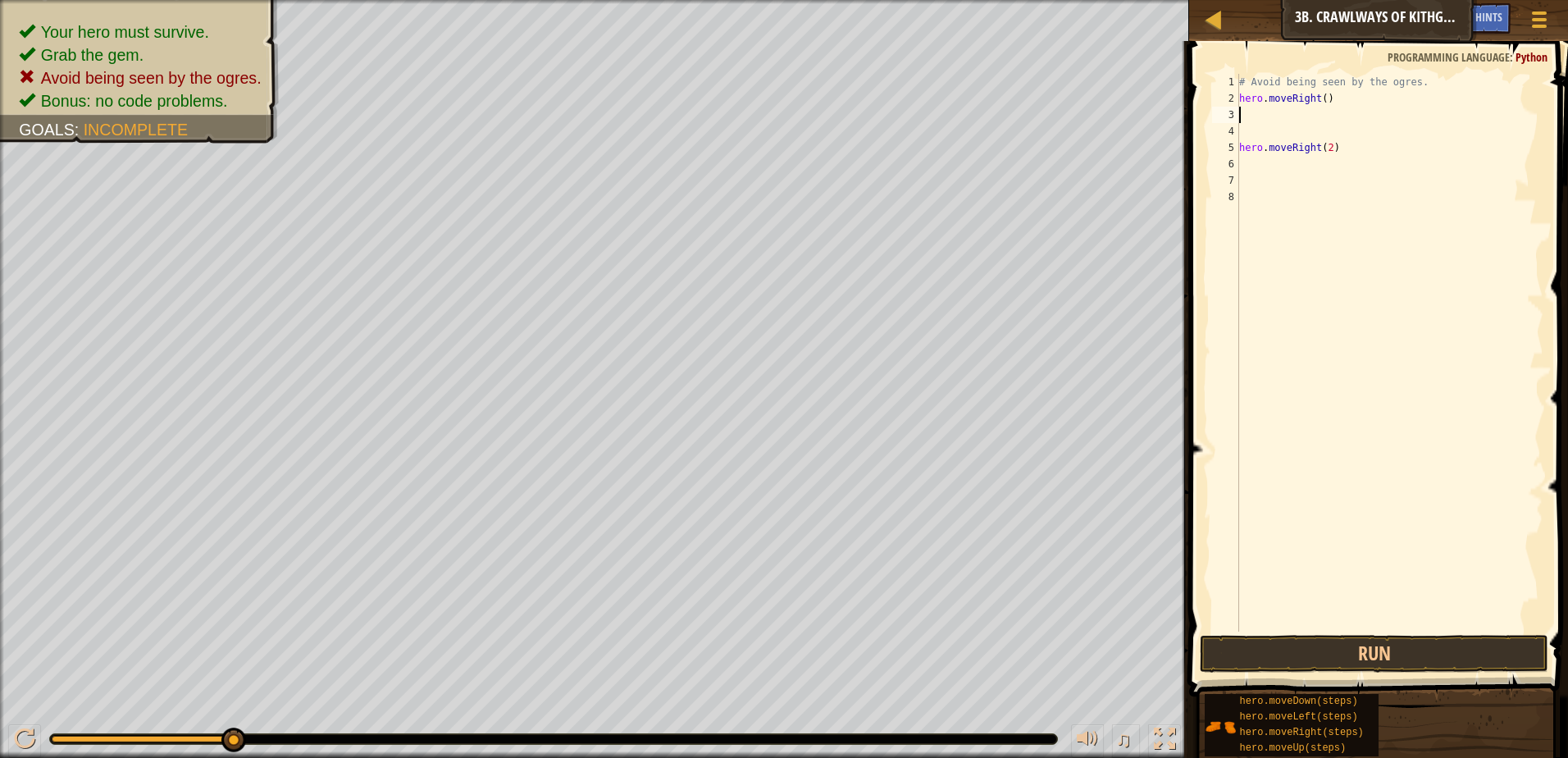
type textarea "h"
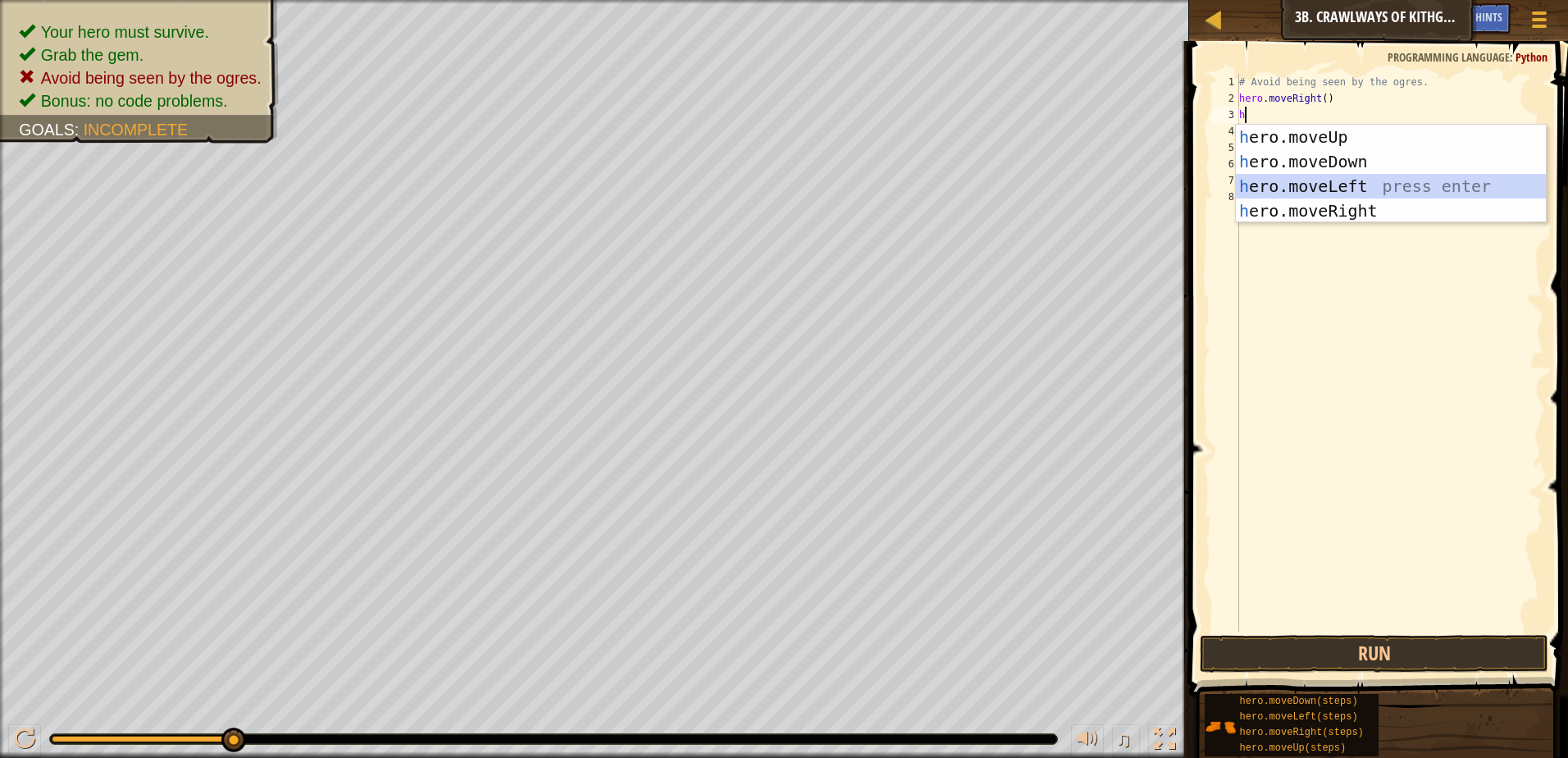
click at [1357, 180] on div "h ero.moveUp press enter h ero.moveDown press enter h ero.moveLeft press enter …" at bounding box center [1391, 198] width 310 height 148
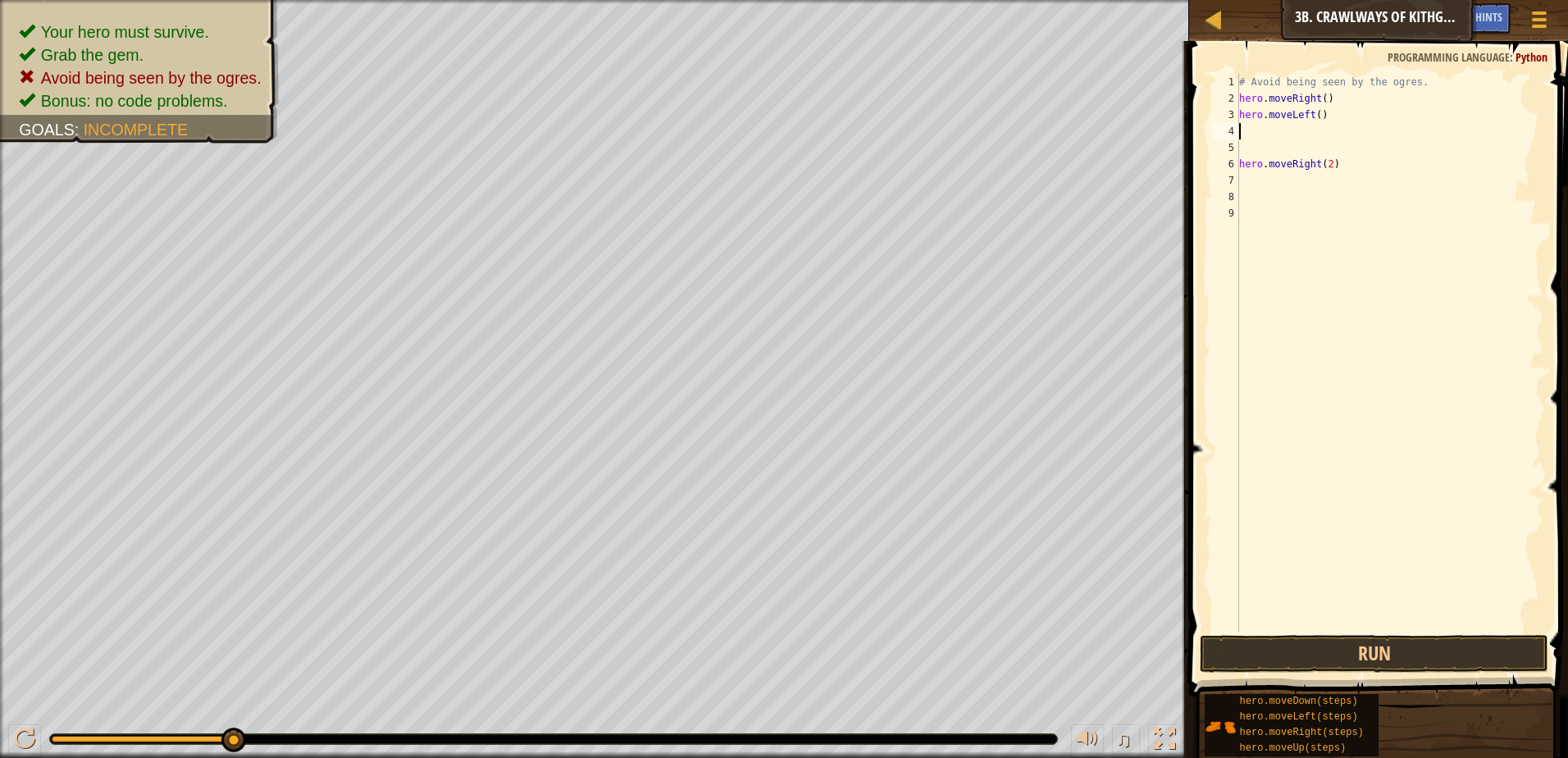
click at [1278, 146] on div "# Avoid being seen by the ogres. hero . moveRight ( ) hero . moveLeft ( ) hero …" at bounding box center [1390, 370] width 307 height 591
type textarea "hero.moveLeft()"
click at [1327, 640] on button "Run" at bounding box center [1373, 654] width 349 height 38
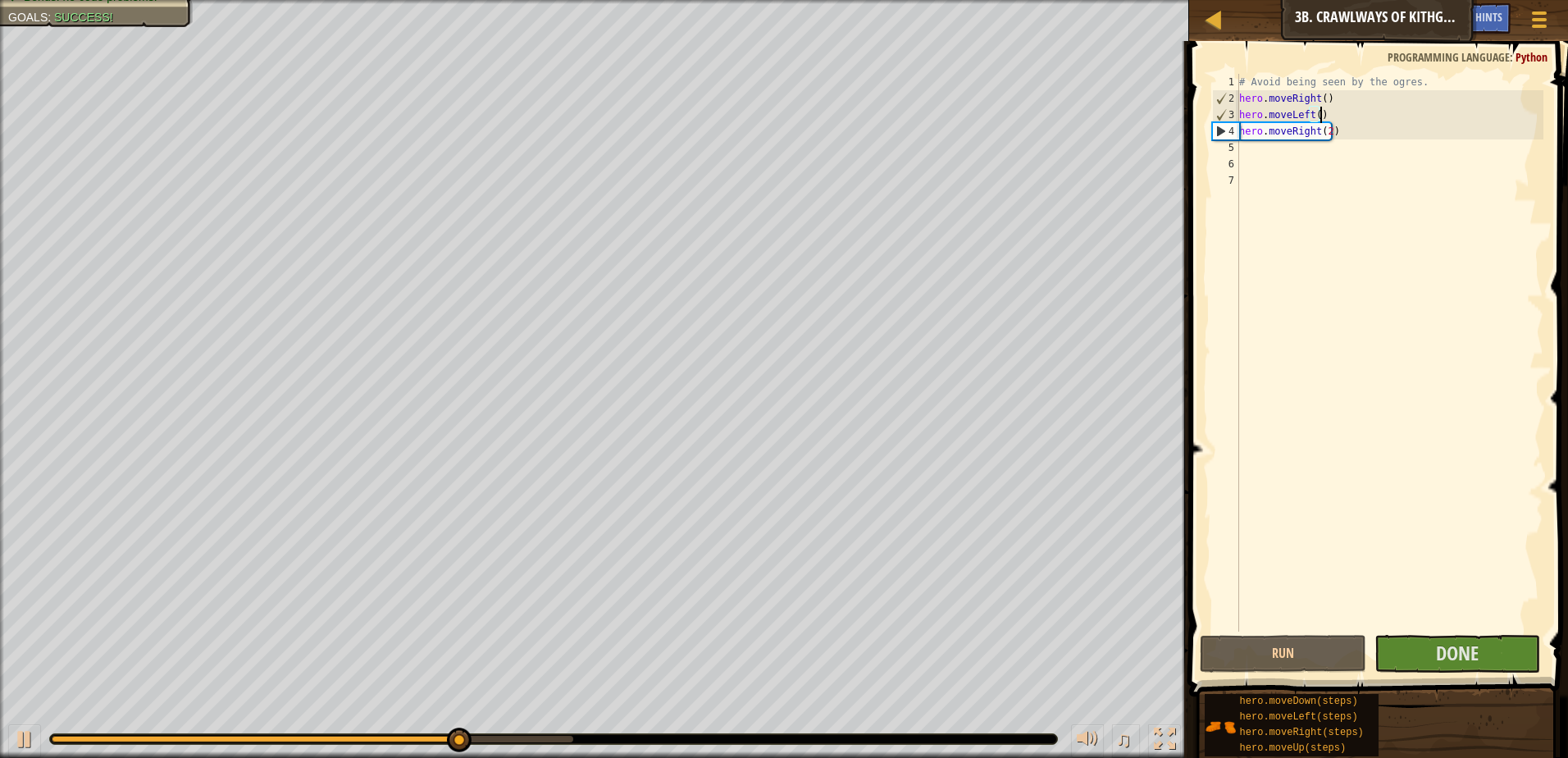
click at [1492, 673] on span at bounding box center [1379, 345] width 392 height 704
click at [1494, 667] on button "Done" at bounding box center [1457, 654] width 166 height 38
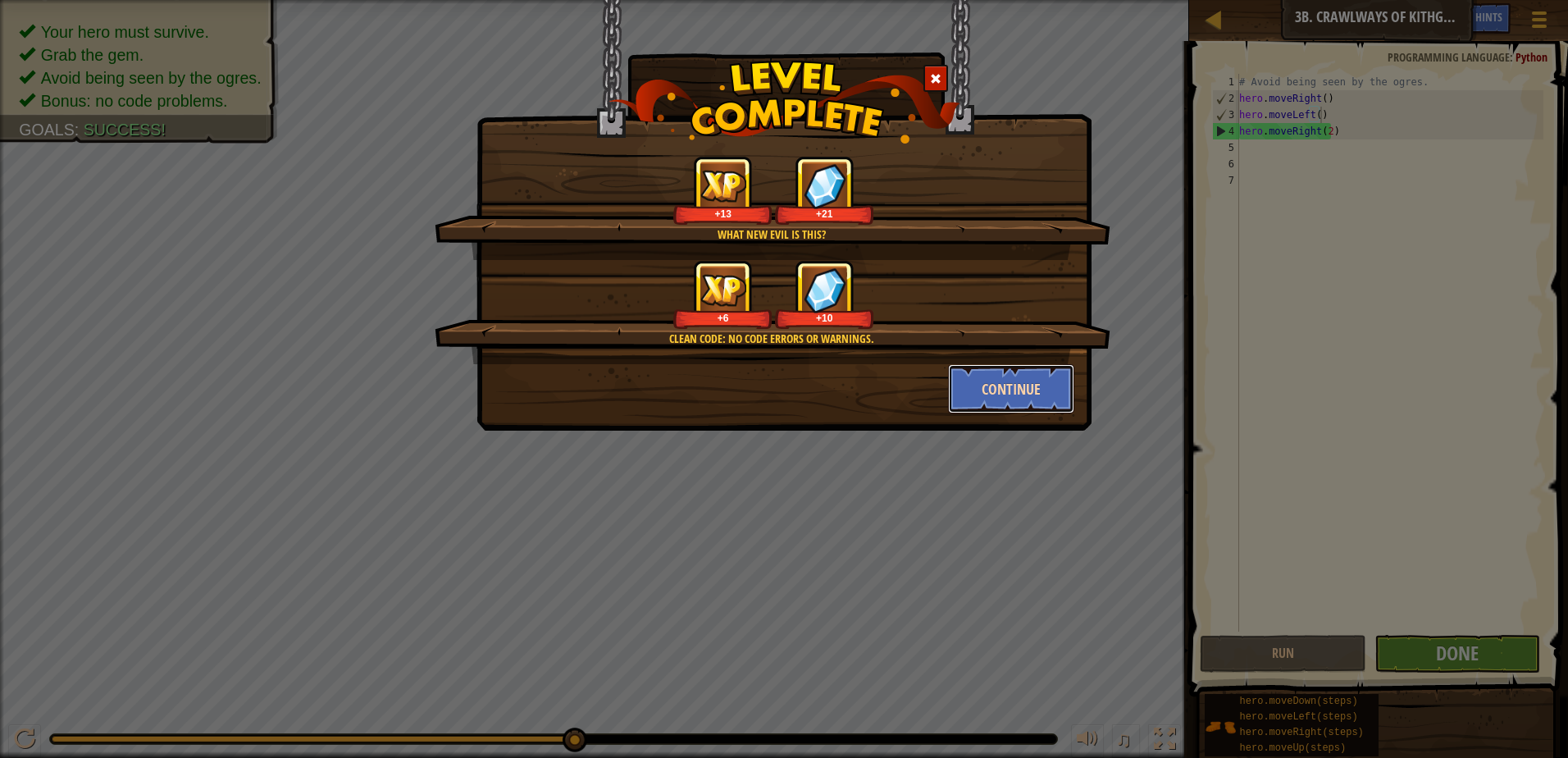
click at [1037, 398] on button "Continue" at bounding box center [1011, 389] width 127 height 50
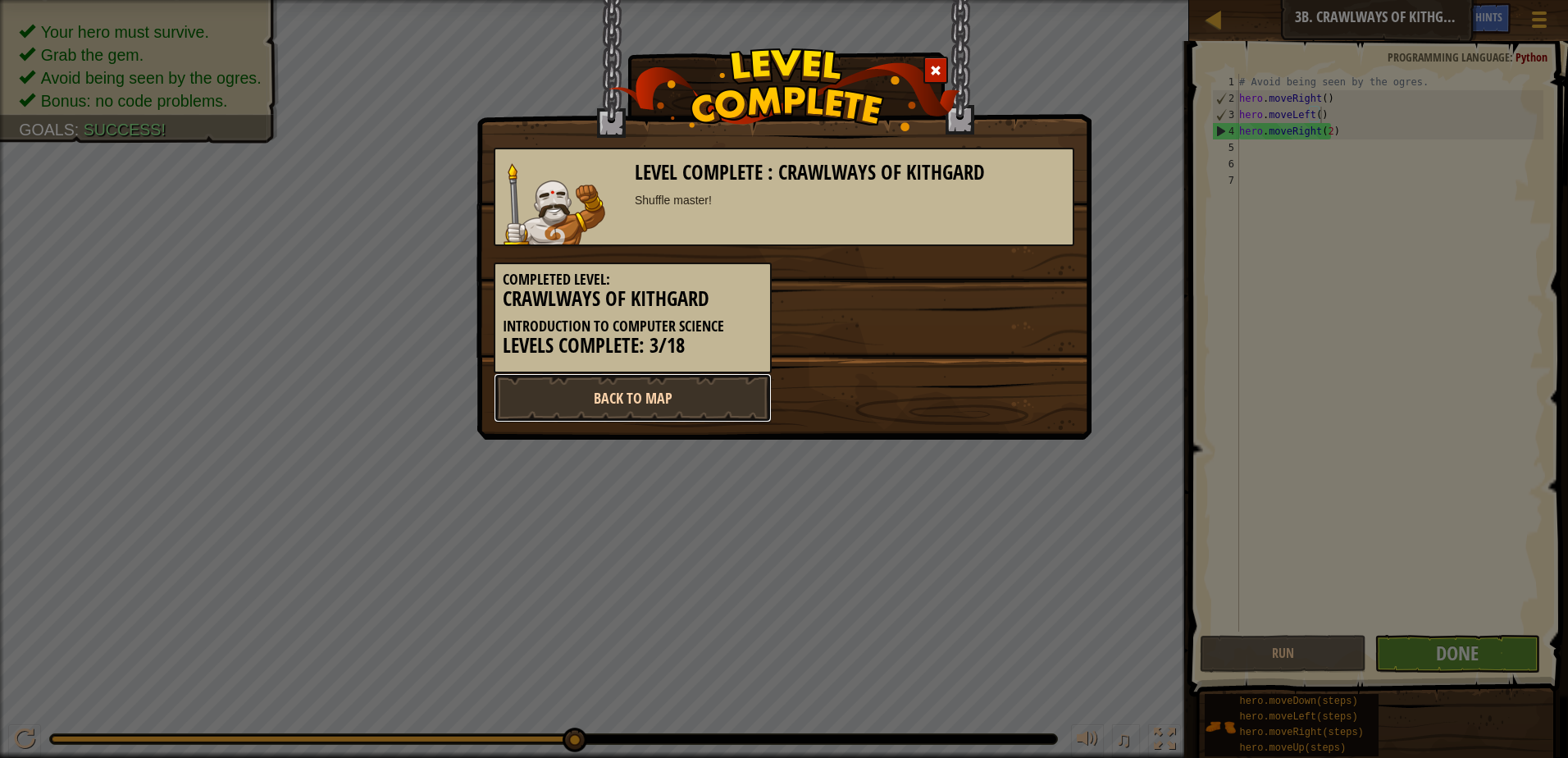
click at [572, 390] on link "Back to Map" at bounding box center [633, 398] width 278 height 50
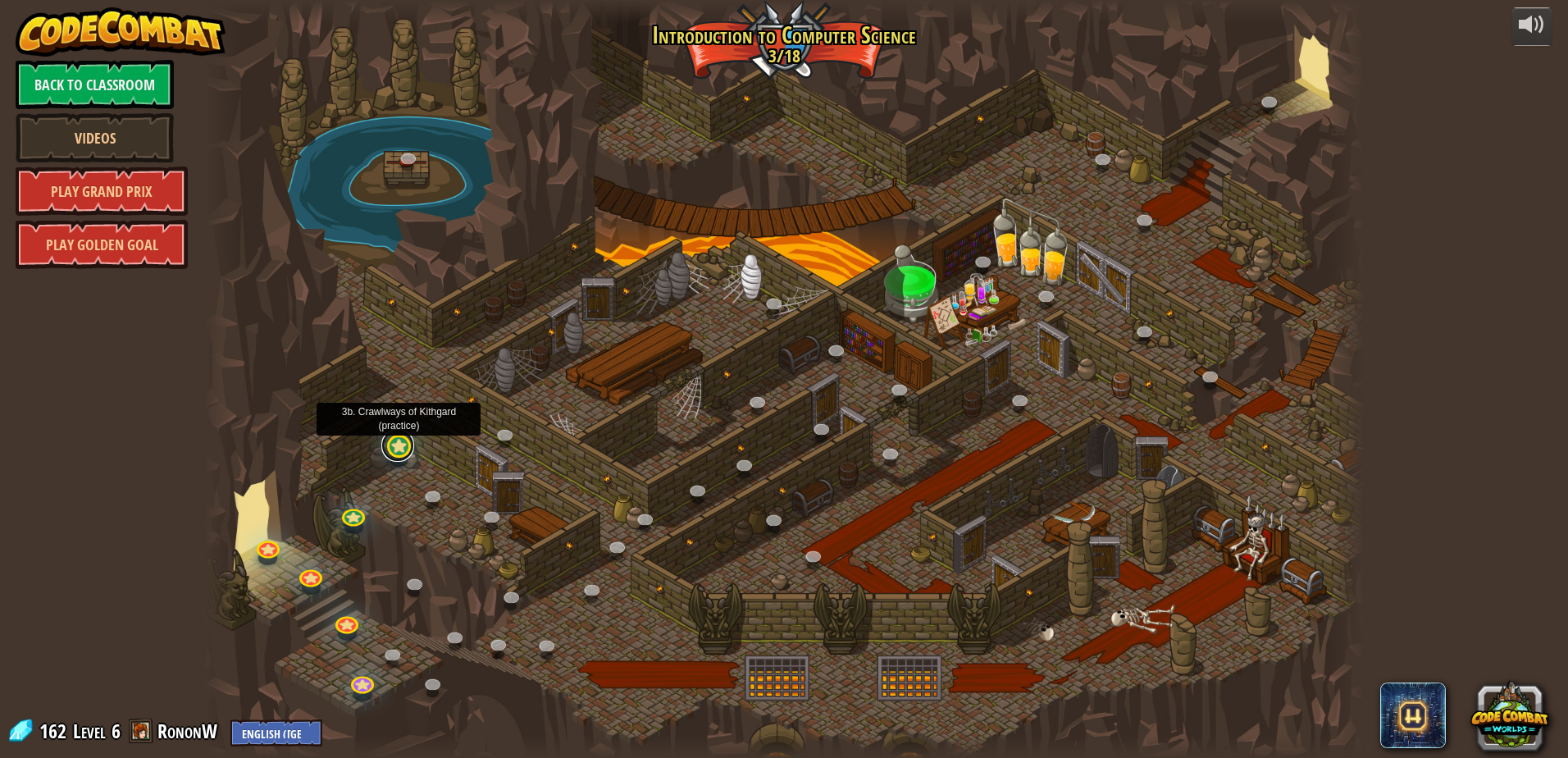
click at [402, 444] on link at bounding box center [398, 446] width 32 height 32
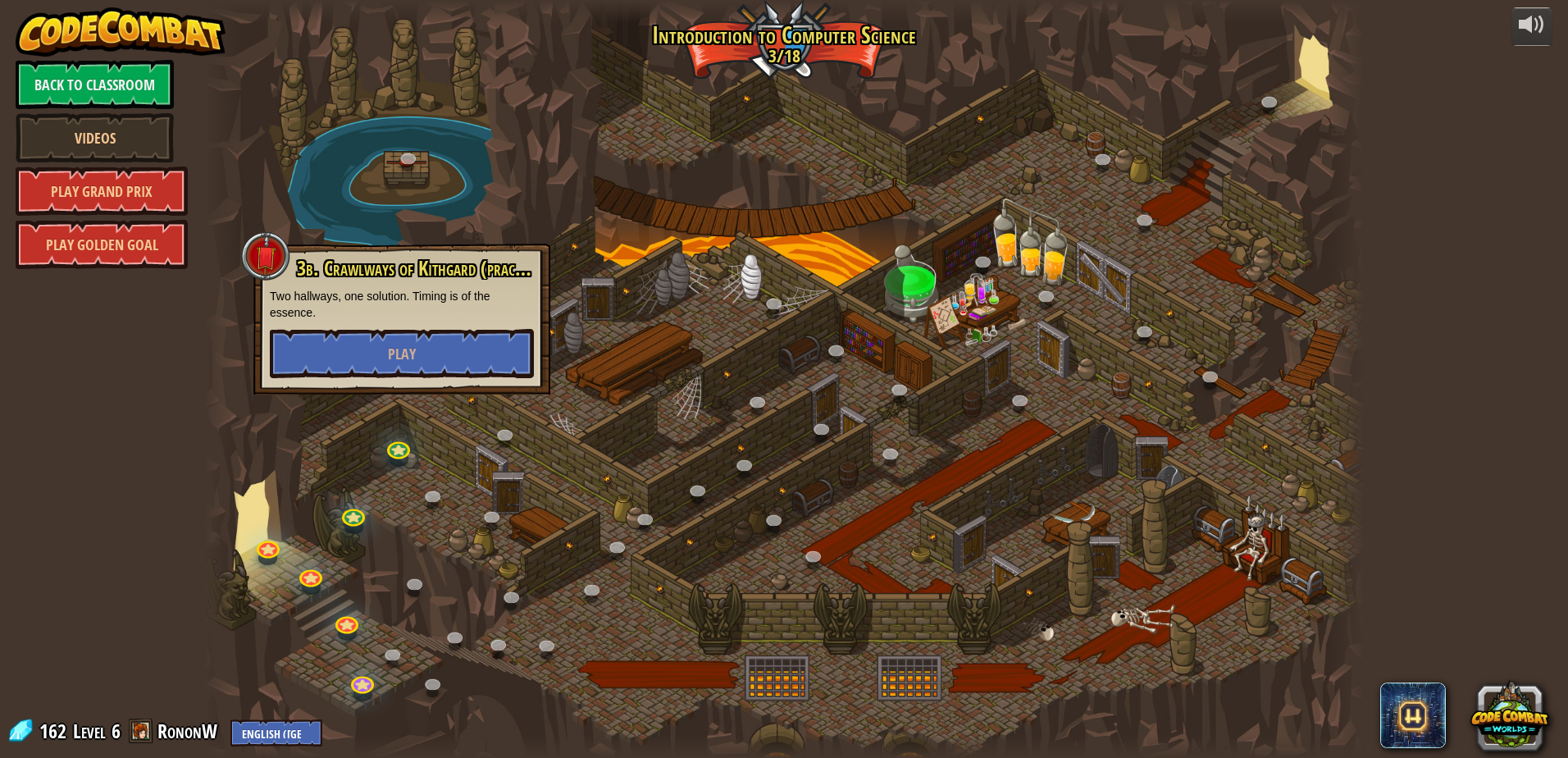
click at [369, 434] on div at bounding box center [783, 379] width 1159 height 758
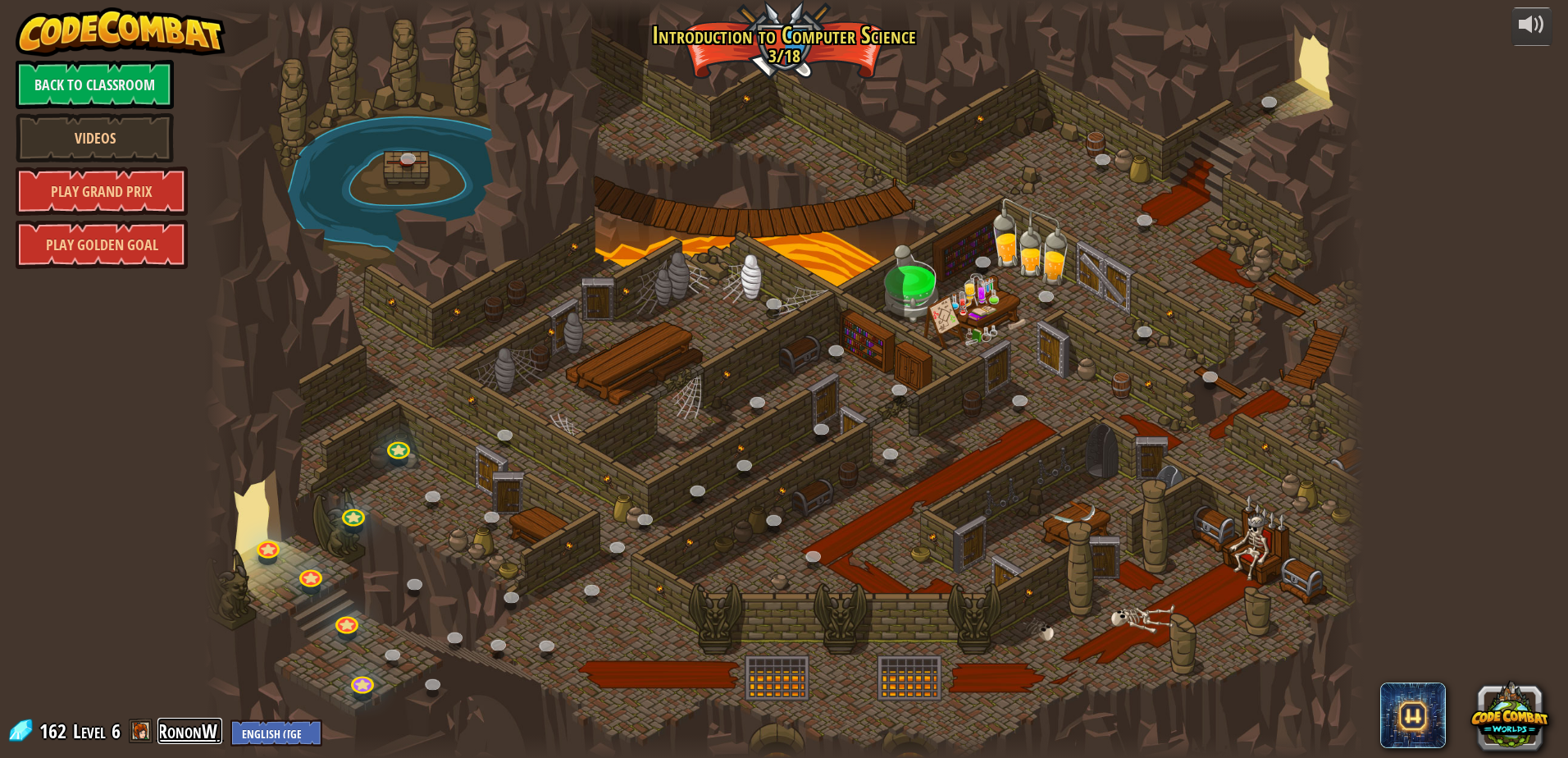
click at [200, 726] on link "RononW" at bounding box center [190, 731] width 65 height 26
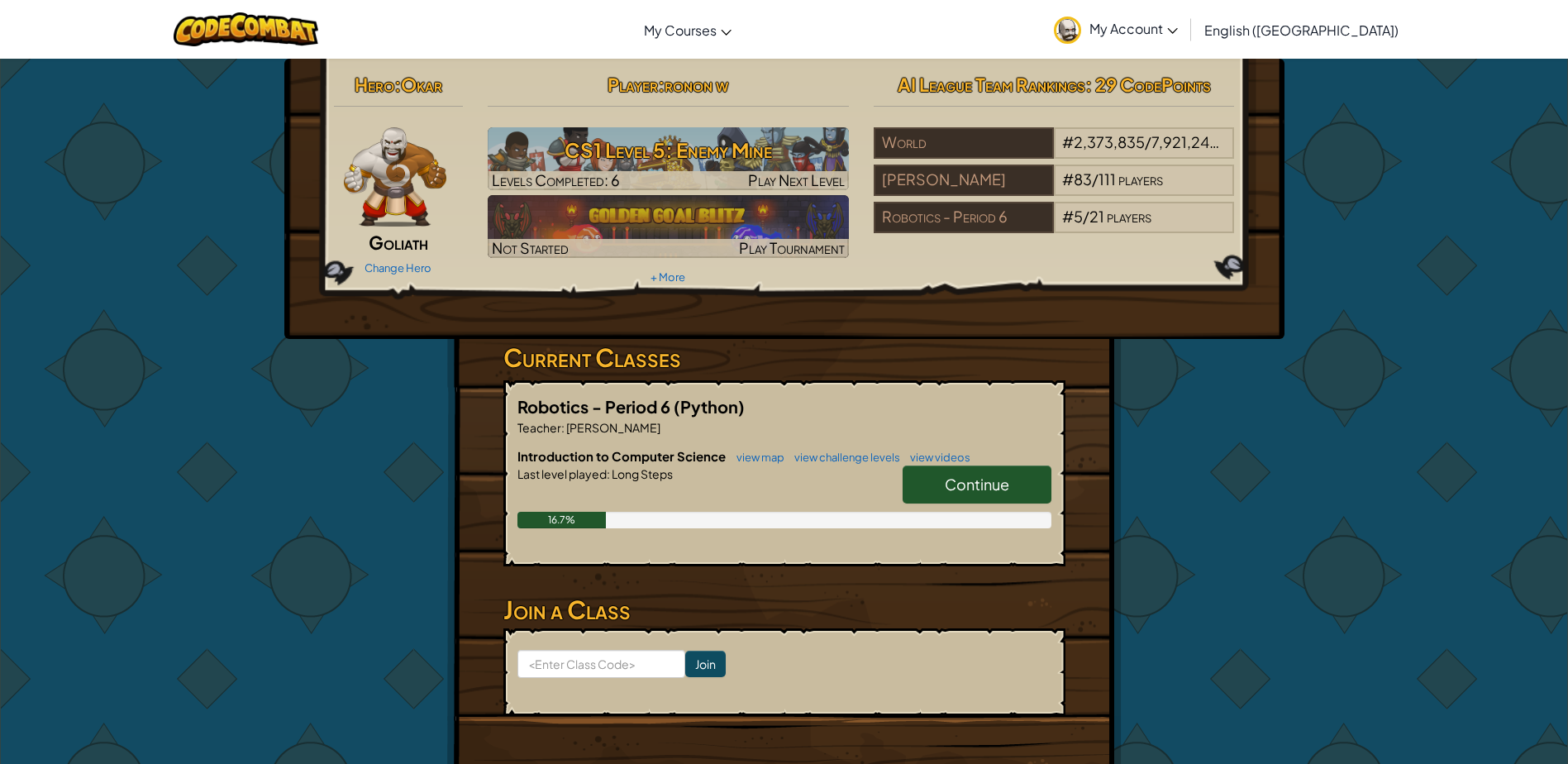
click at [980, 477] on span "Continue" at bounding box center [977, 484] width 65 height 19
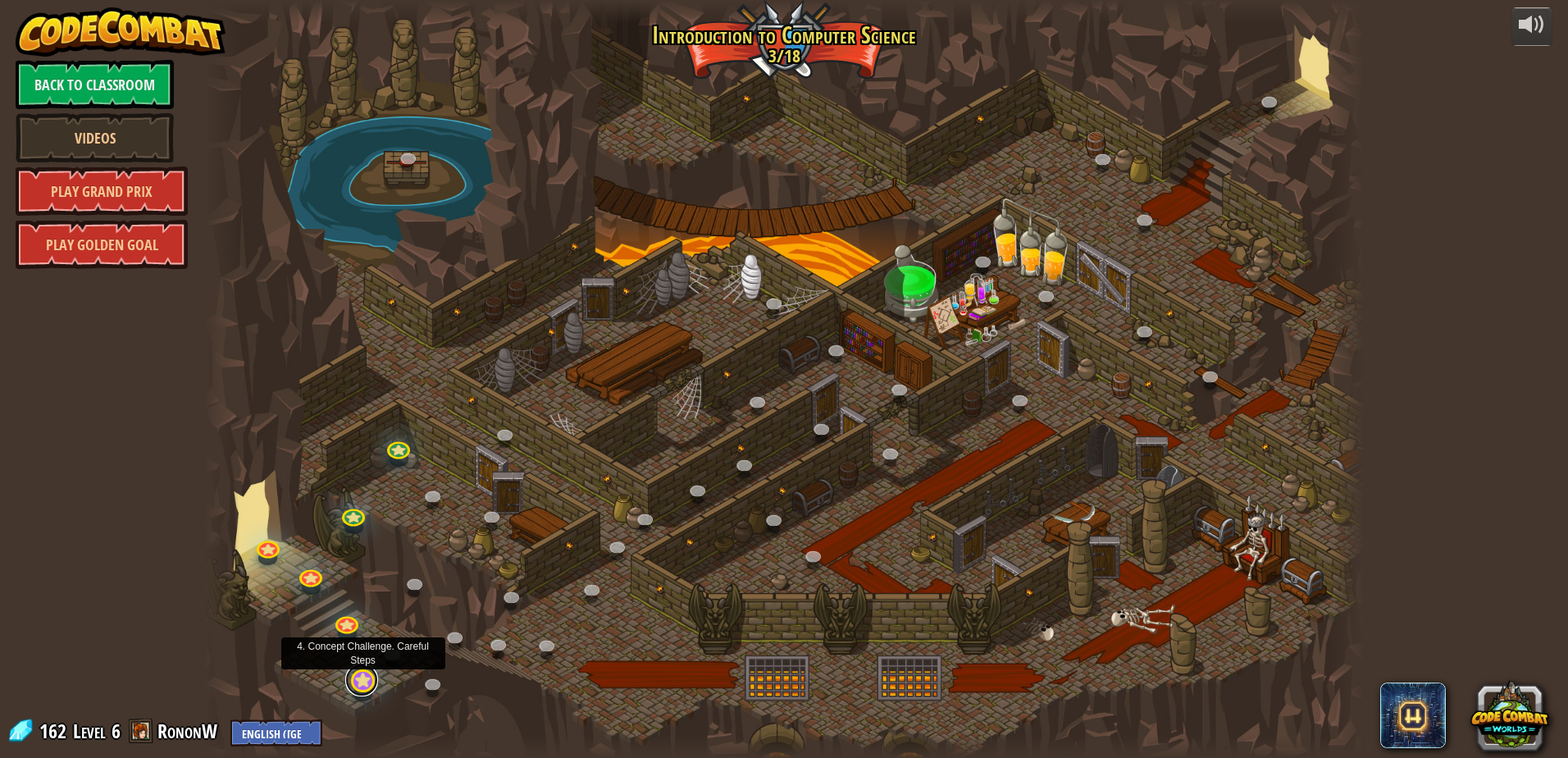
click at [364, 685] on link at bounding box center [362, 680] width 32 height 32
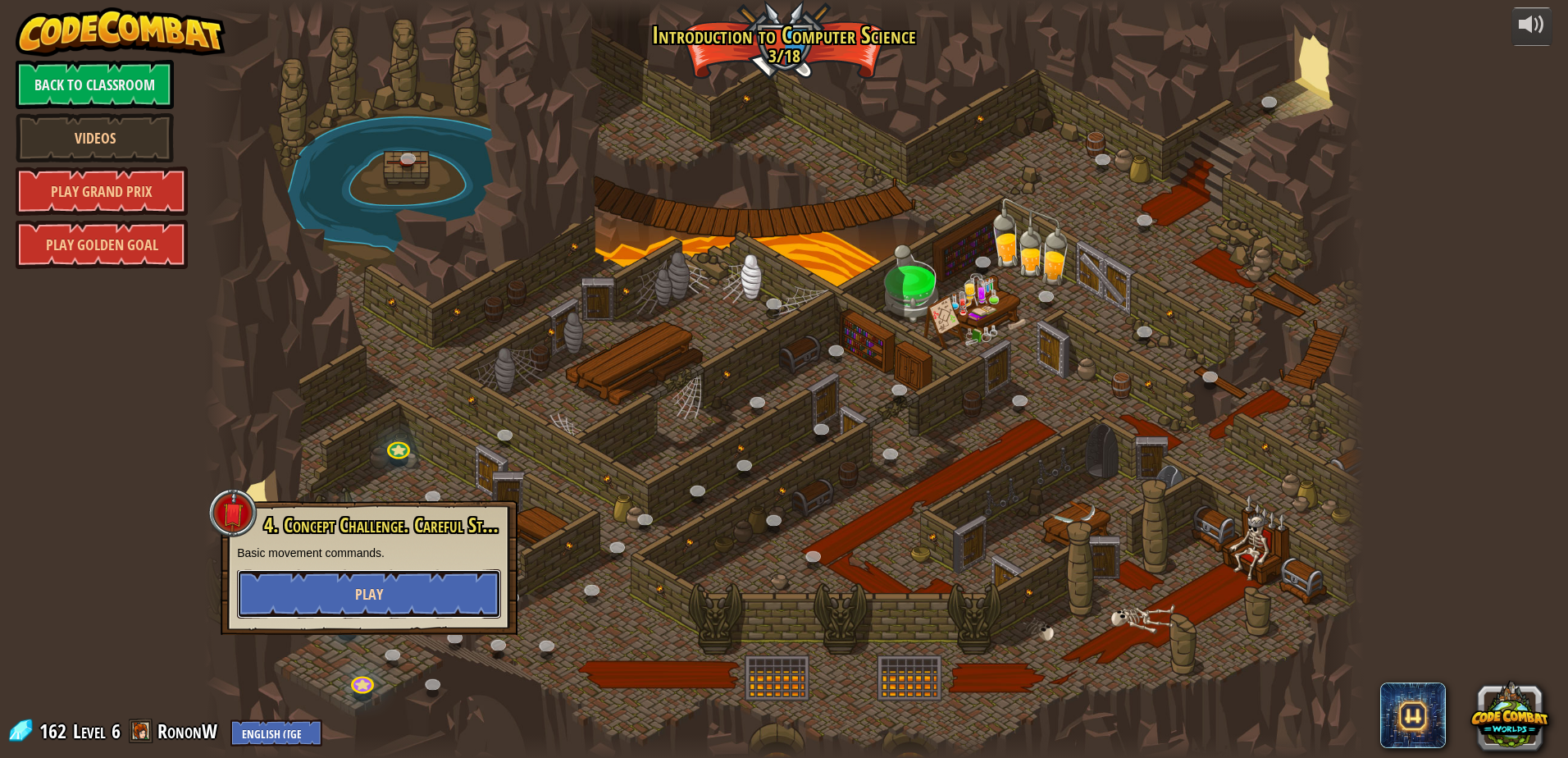
click at [393, 612] on button "Play" at bounding box center [369, 594] width 264 height 50
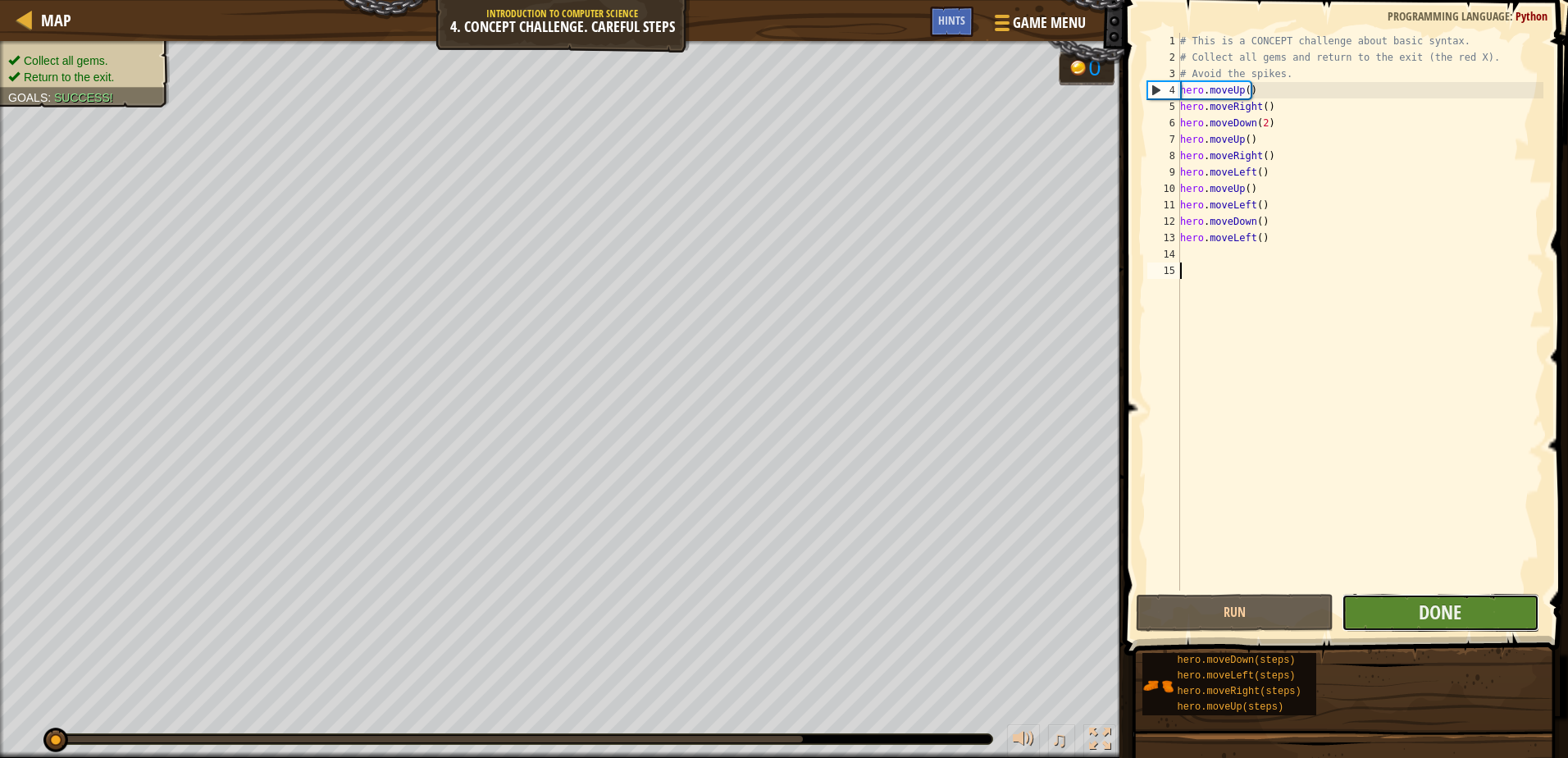
click at [1389, 622] on button "Done" at bounding box center [1441, 613] width 198 height 38
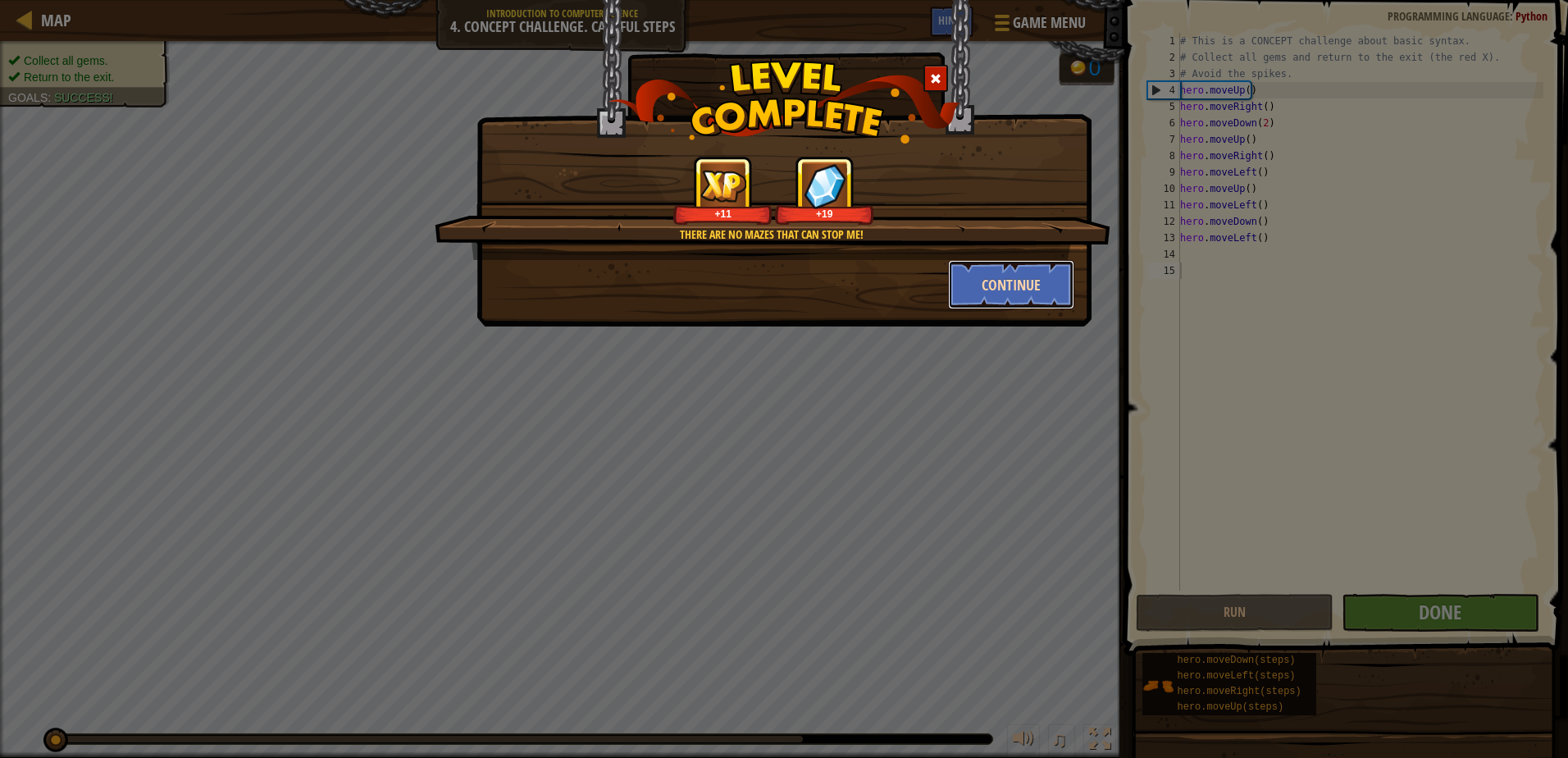
click at [994, 283] on button "Continue" at bounding box center [1011, 285] width 127 height 50
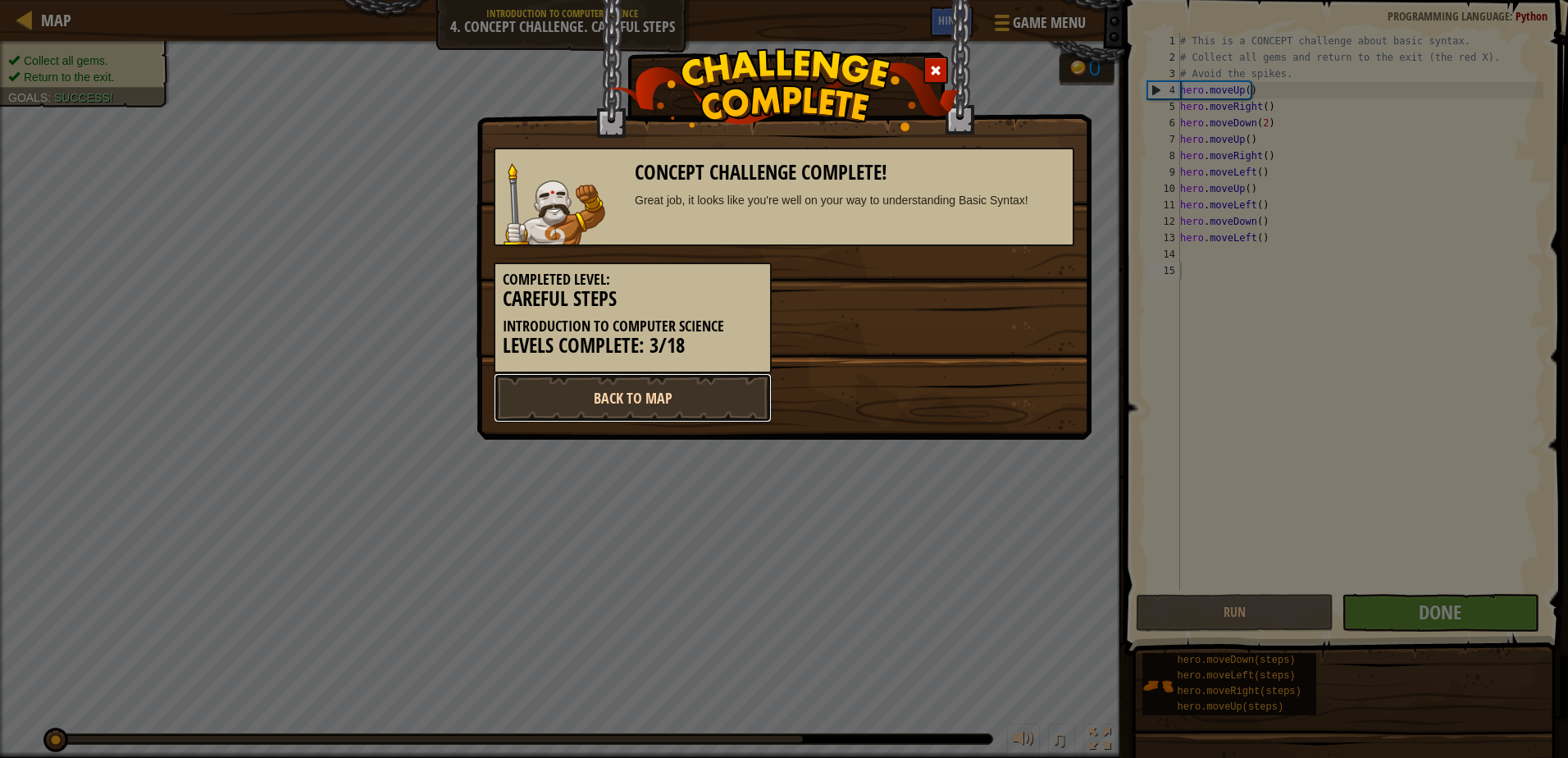
click at [559, 392] on link "Back to Map" at bounding box center [633, 398] width 278 height 50
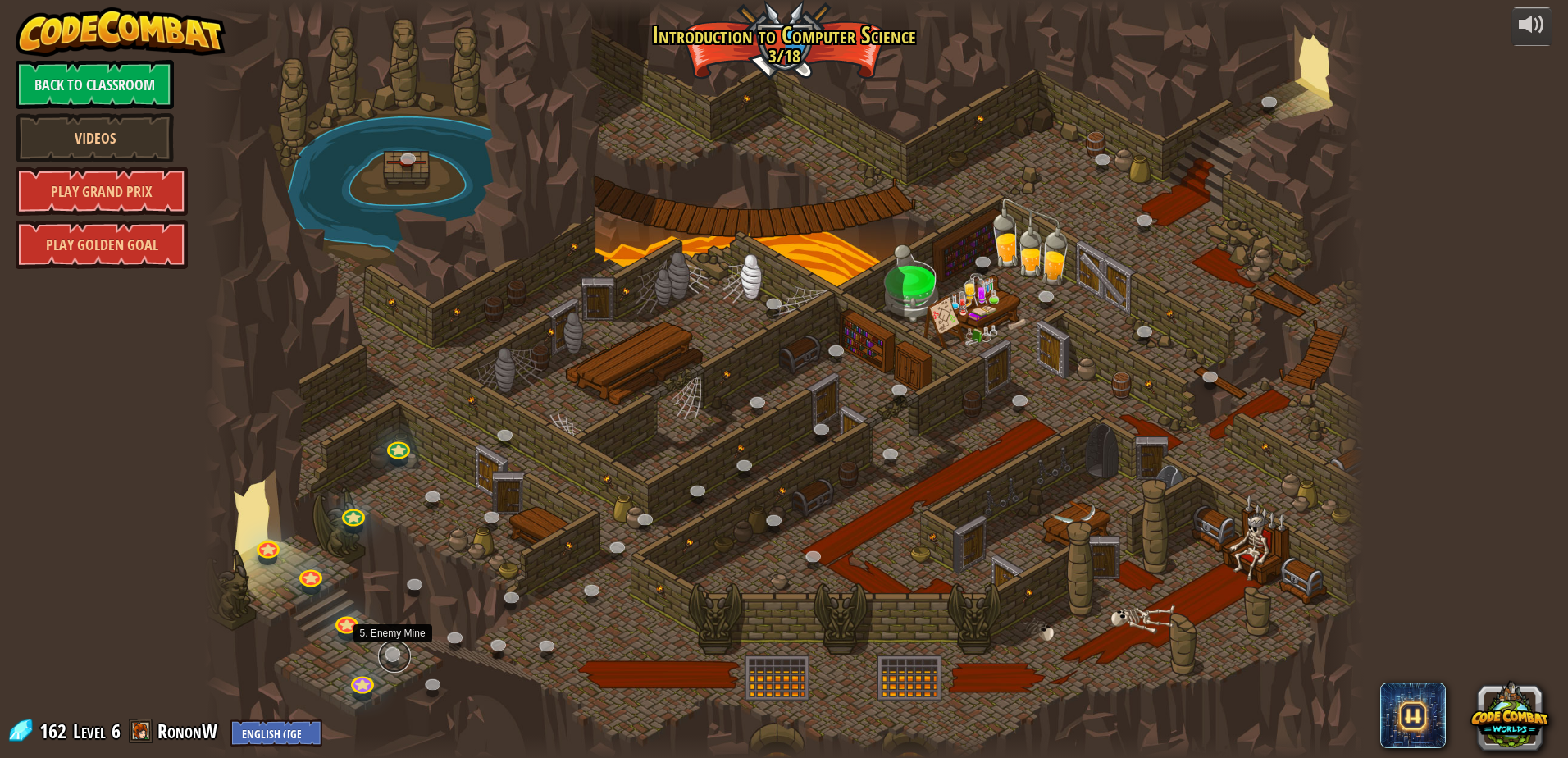
click at [382, 661] on link at bounding box center [394, 656] width 32 height 32
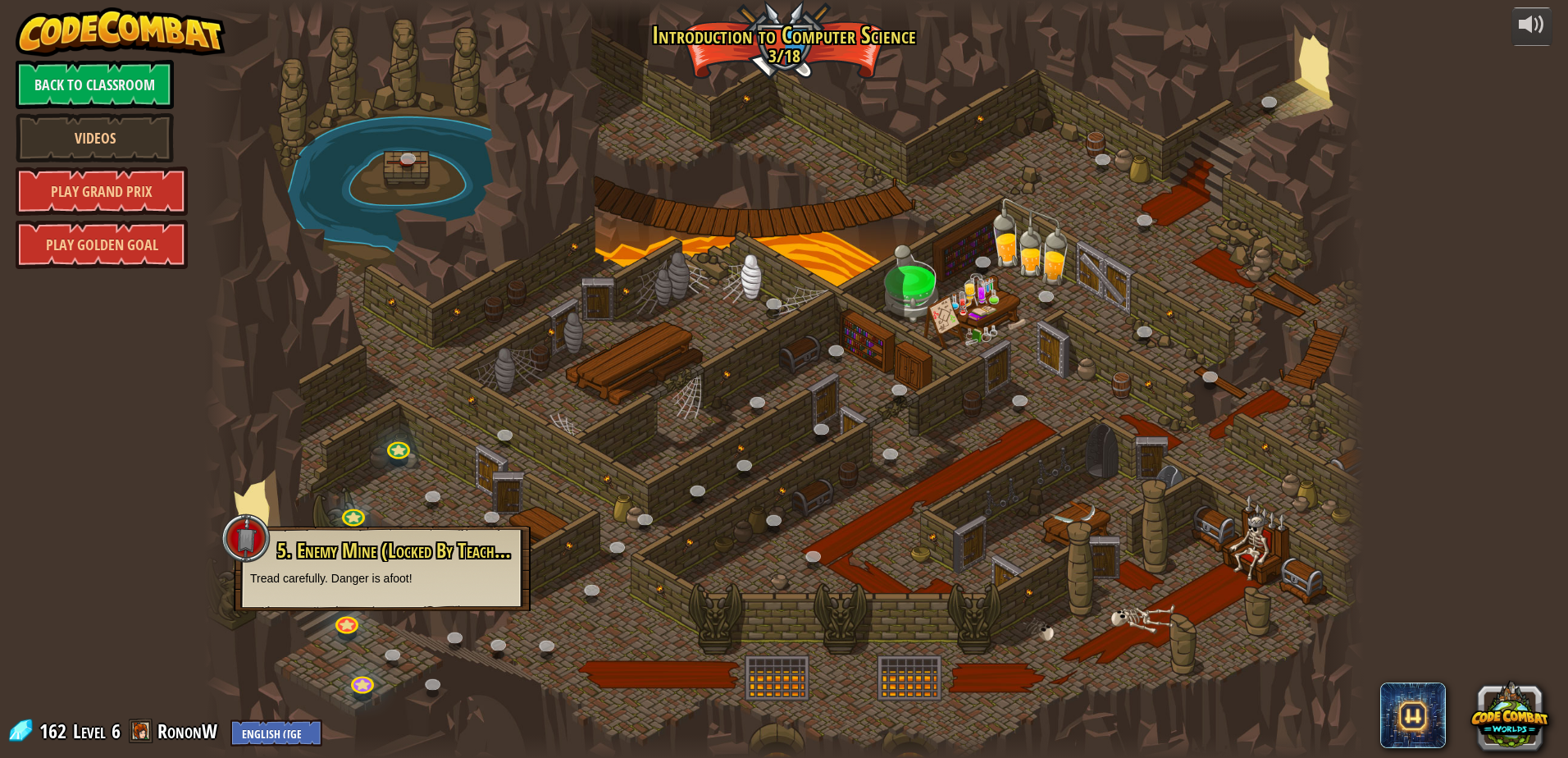
click at [749, 528] on div at bounding box center [783, 379] width 1159 height 758
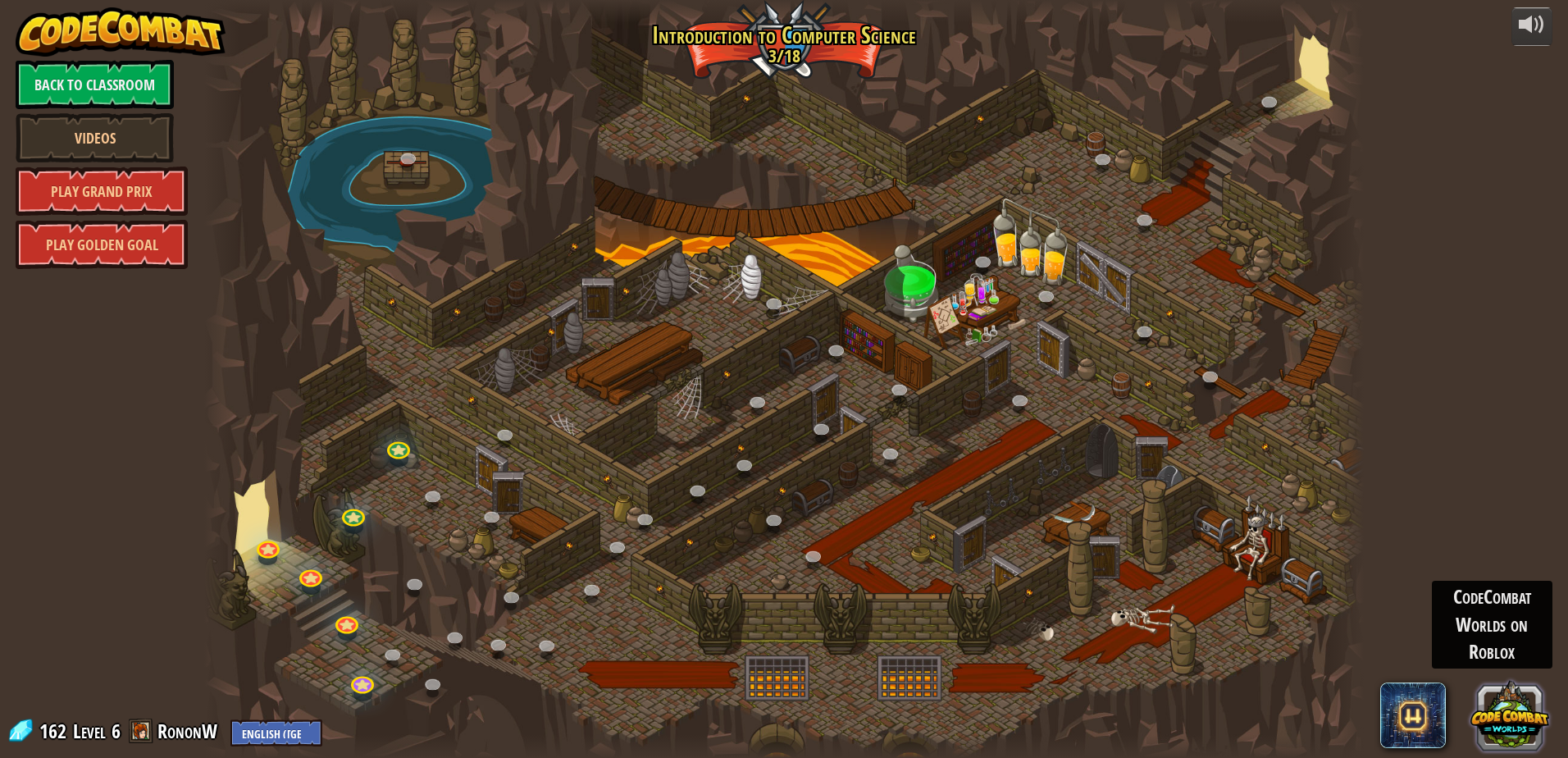
click at [1519, 705] on button at bounding box center [1509, 714] width 78 height 79
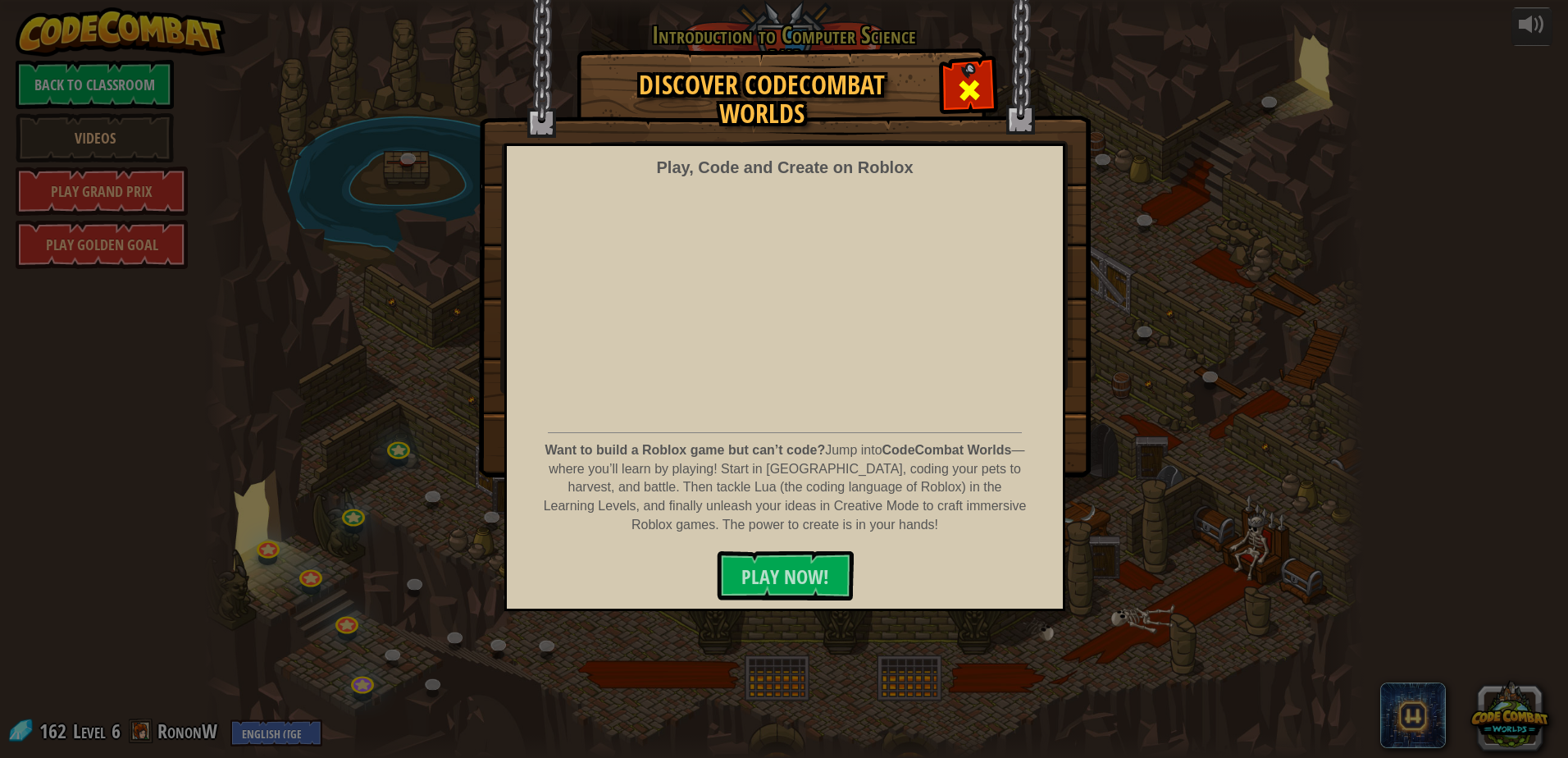
click at [955, 87] on div at bounding box center [968, 88] width 52 height 52
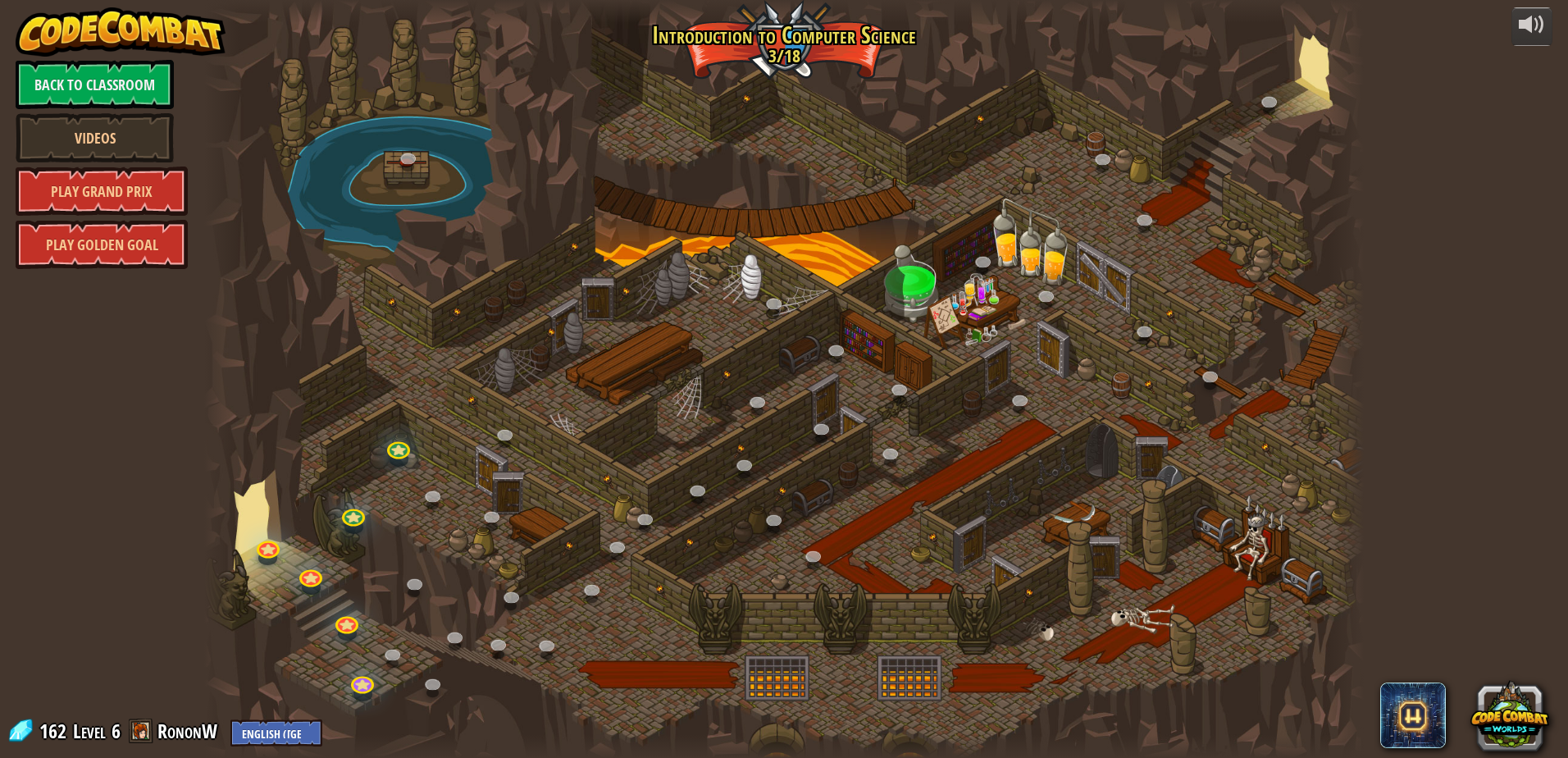
click at [799, 26] on div at bounding box center [783, 379] width 1159 height 758
click at [120, 123] on link "Videos" at bounding box center [95, 138] width 159 height 50
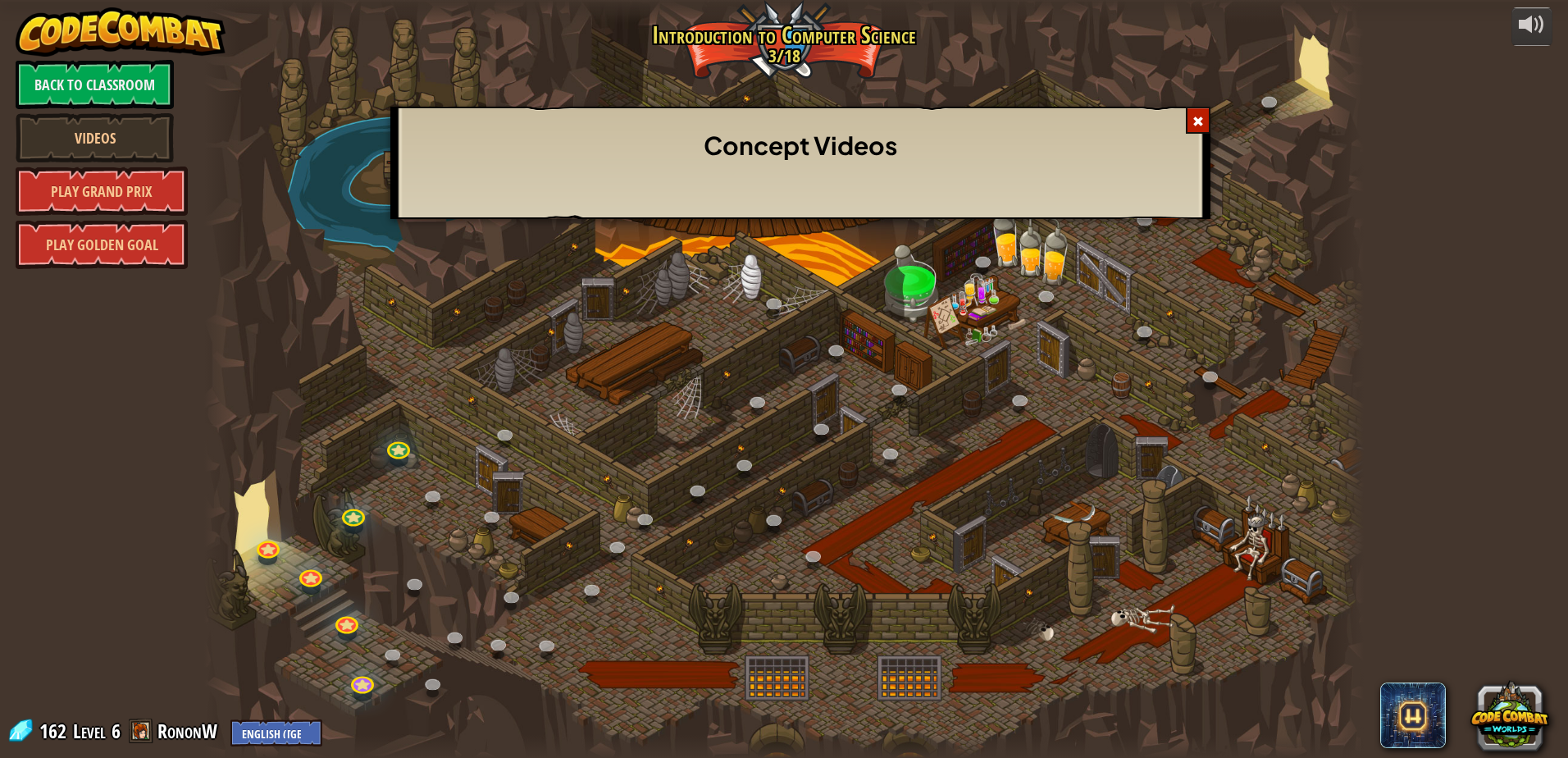
click at [1198, 122] on div at bounding box center [1198, 120] width 25 height 27
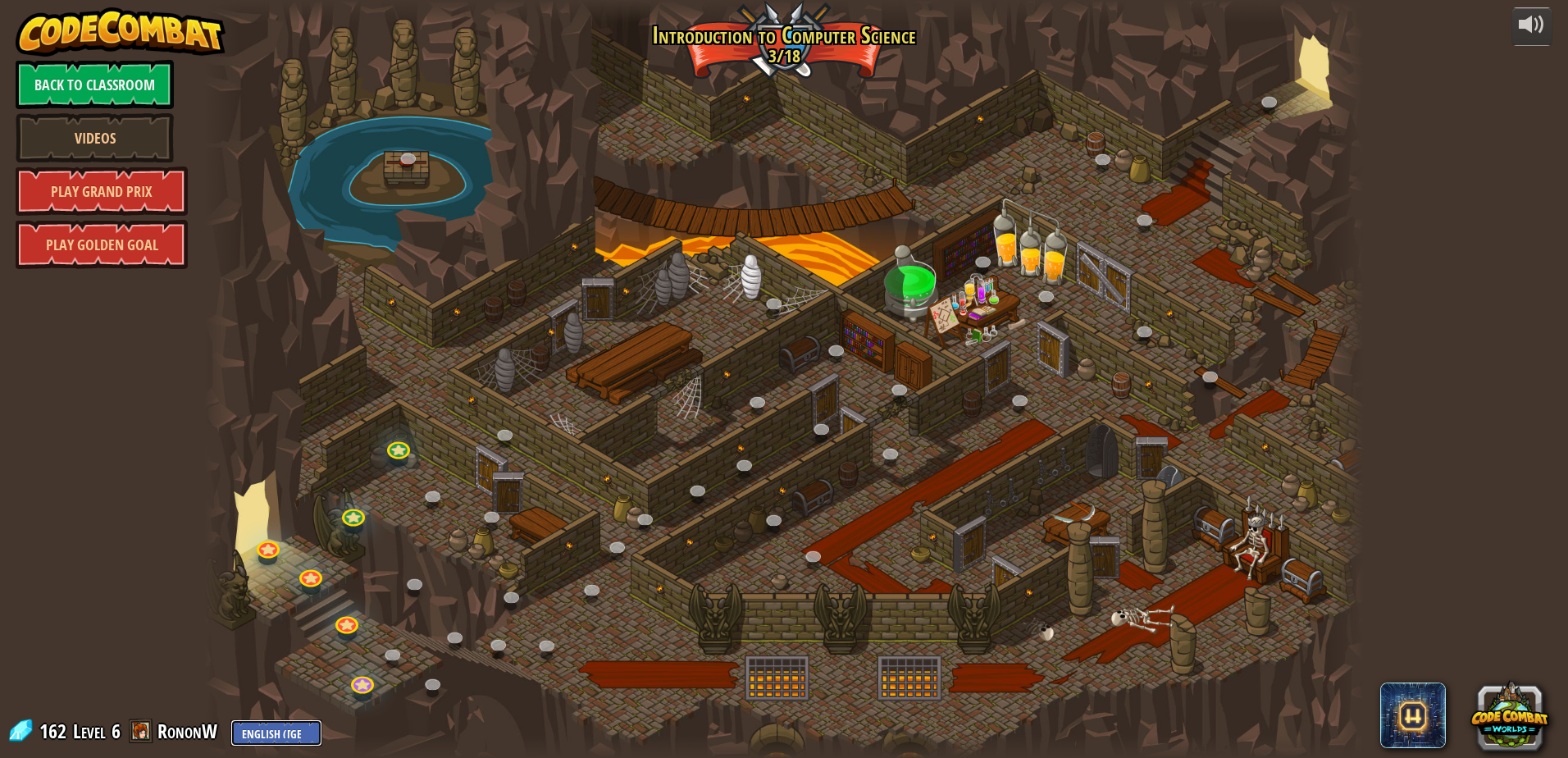
click at [292, 738] on select "English ([GEOGRAPHIC_DATA]) English ([GEOGRAPHIC_DATA]) 简体中文 繁體中文 русский españ…" at bounding box center [276, 733] width 92 height 27
select select "de-DE"
click at [230, 720] on select "English ([GEOGRAPHIC_DATA]) English ([GEOGRAPHIC_DATA]) 简体中文 繁體中文 русский españ…" at bounding box center [276, 733] width 92 height 27
select select "de-DE"
click at [65, 93] on link "Zurück zum Klassenraum" at bounding box center [95, 85] width 159 height 50
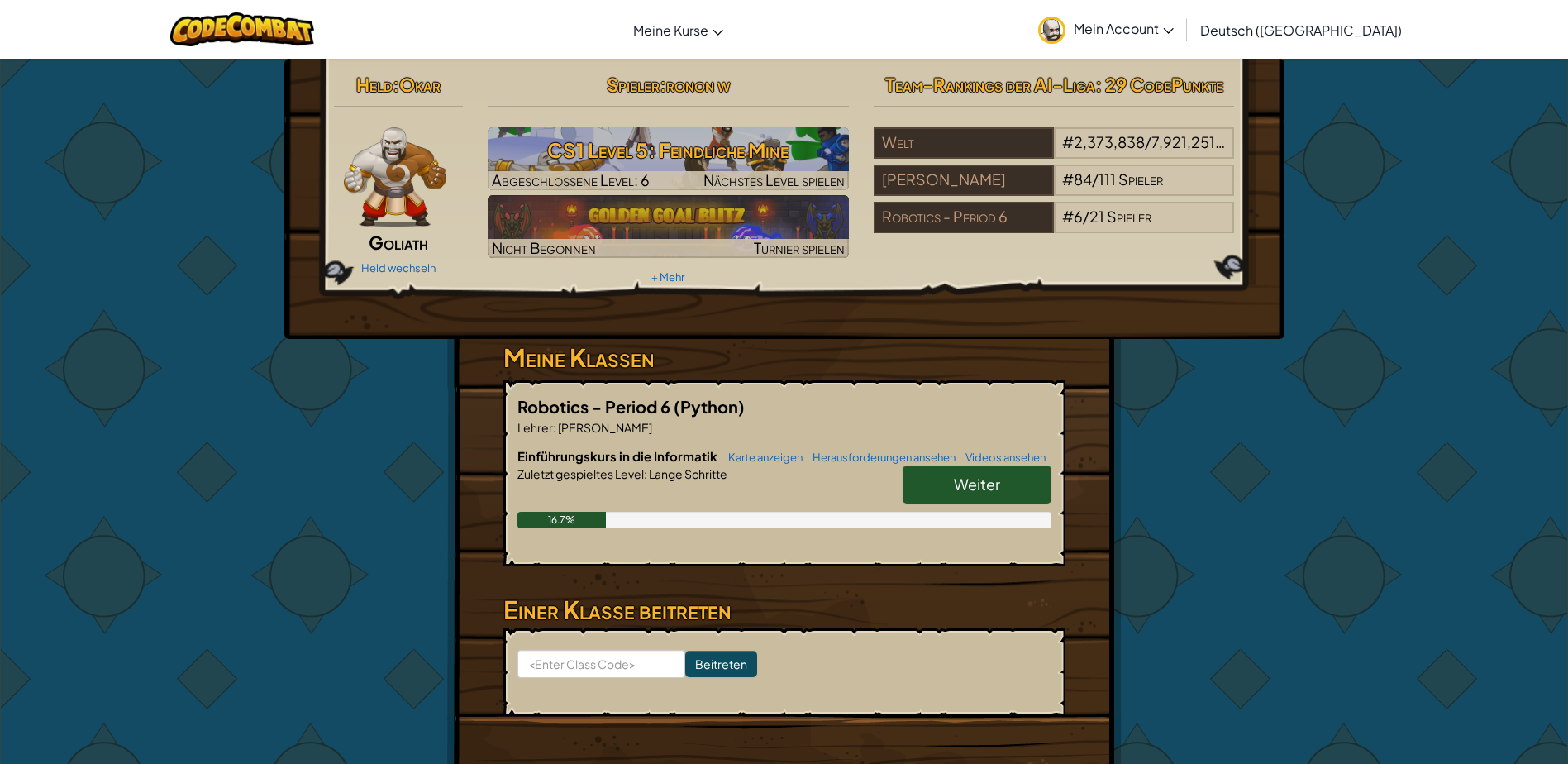
click at [964, 487] on span "Weiter" at bounding box center [977, 484] width 46 height 19
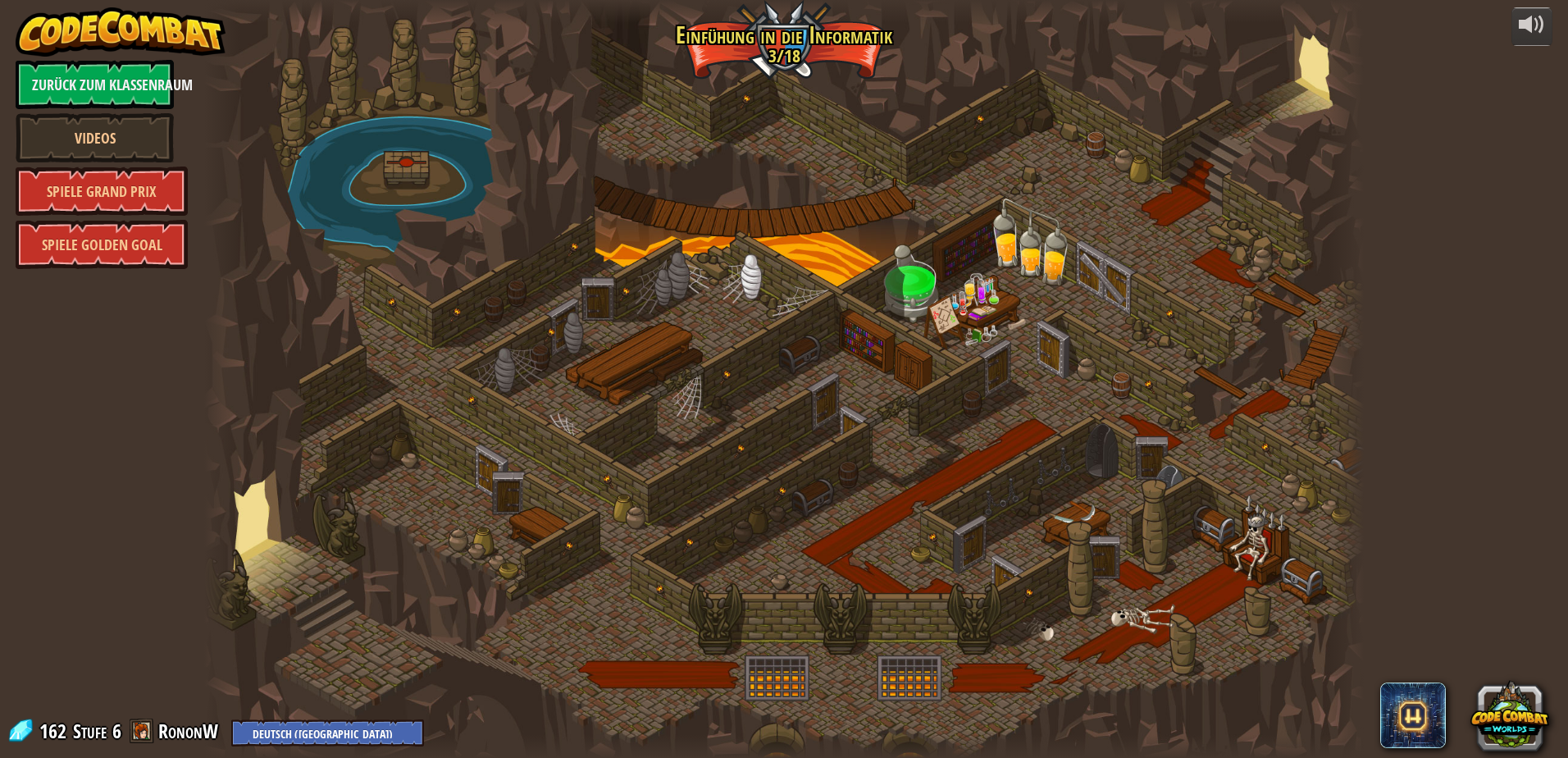
select select "de-DE"
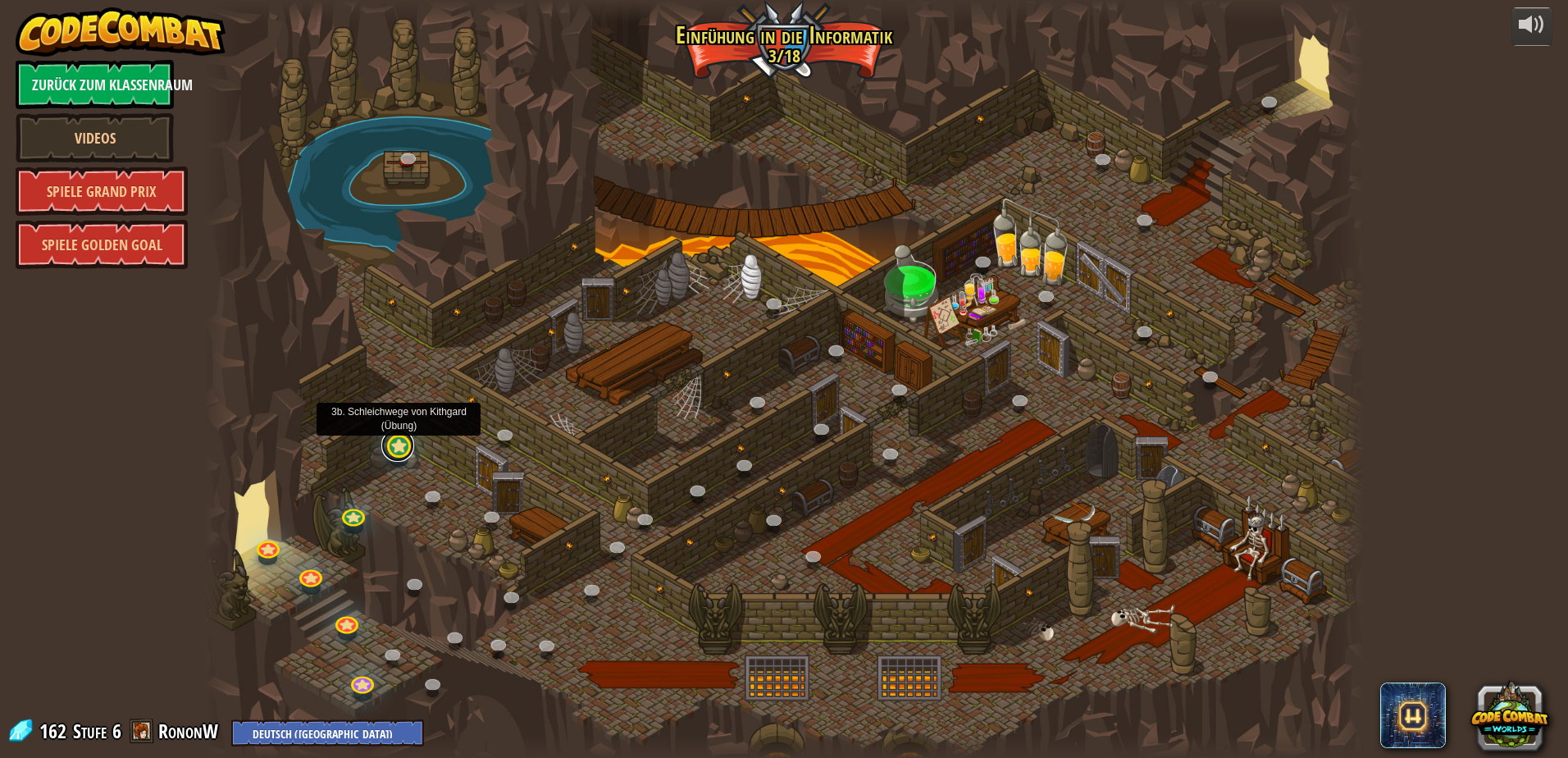
click at [404, 452] on link at bounding box center [398, 446] width 32 height 32
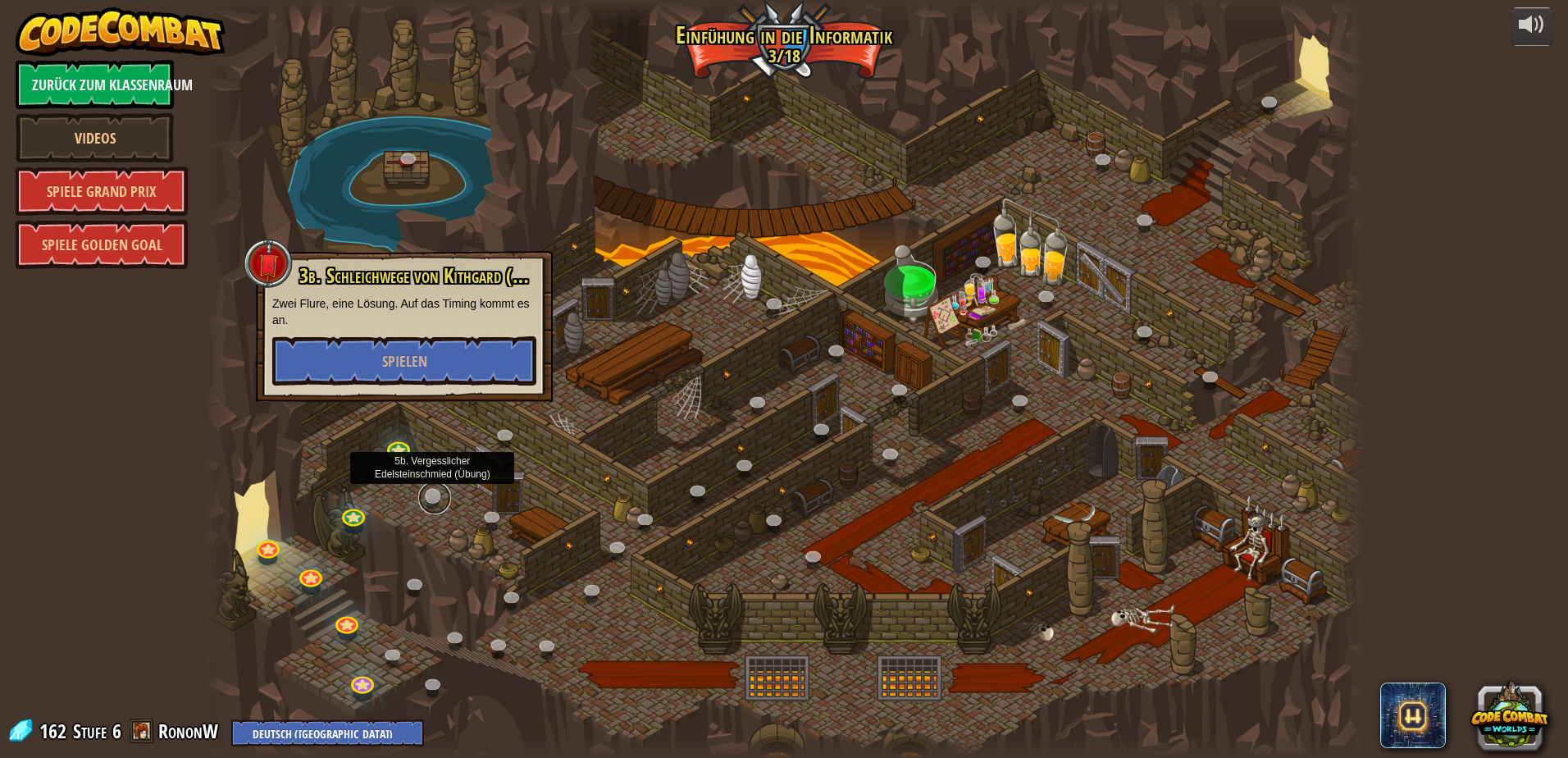
click at [423, 493] on link at bounding box center [434, 498] width 32 height 32
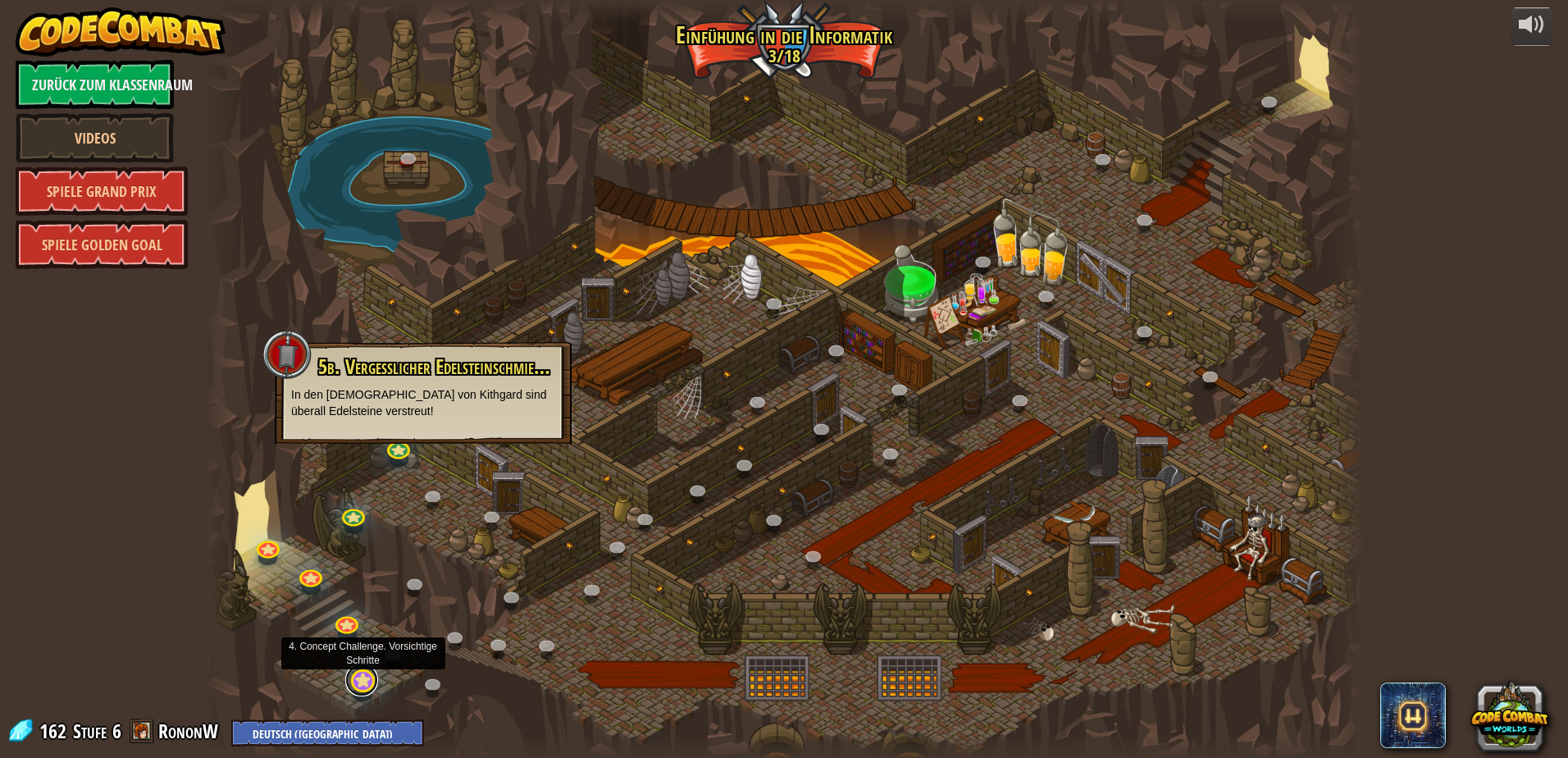
click at [353, 687] on link at bounding box center [362, 680] width 32 height 32
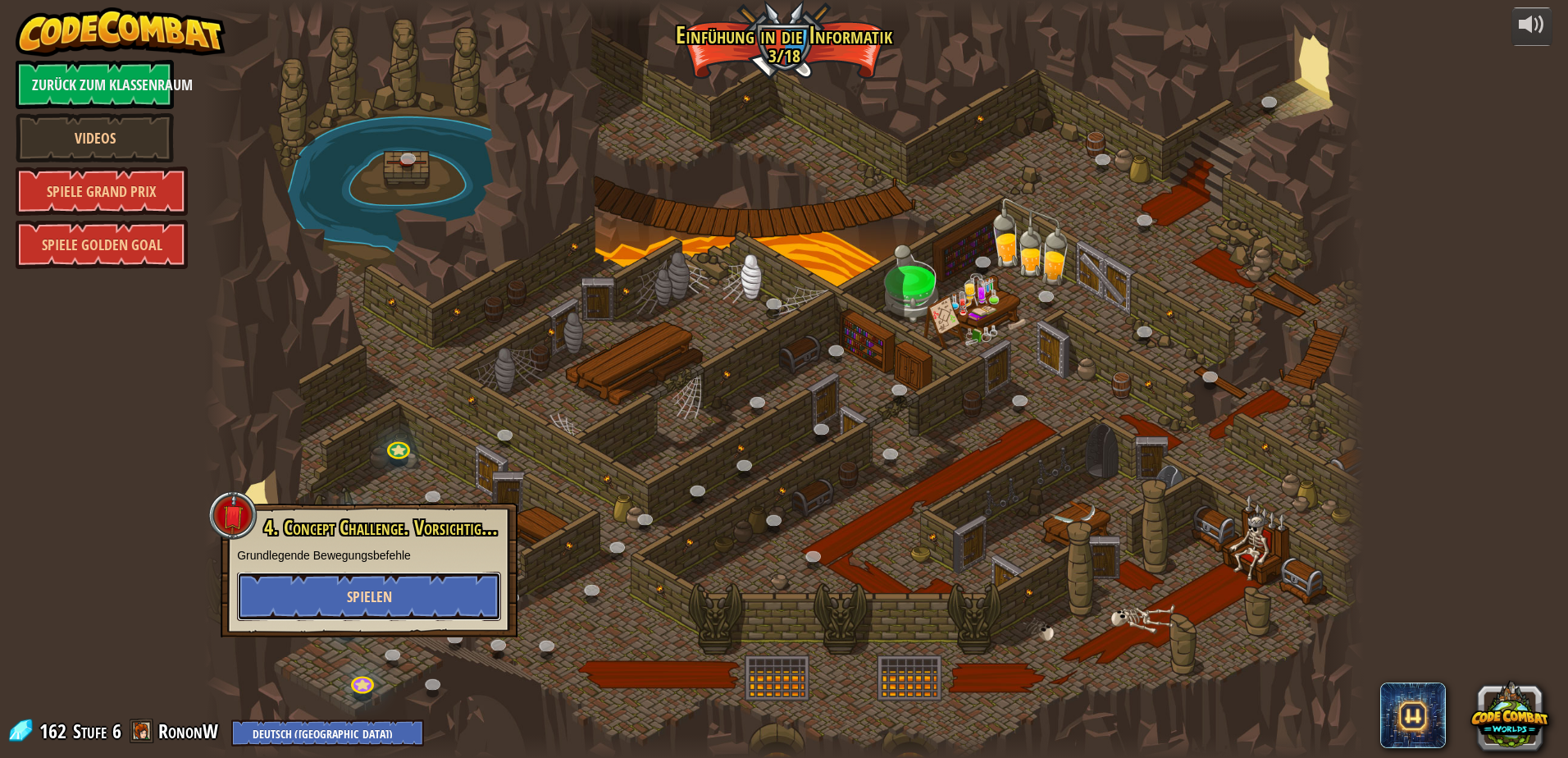
click at [405, 595] on button "Spielen" at bounding box center [369, 597] width 264 height 50
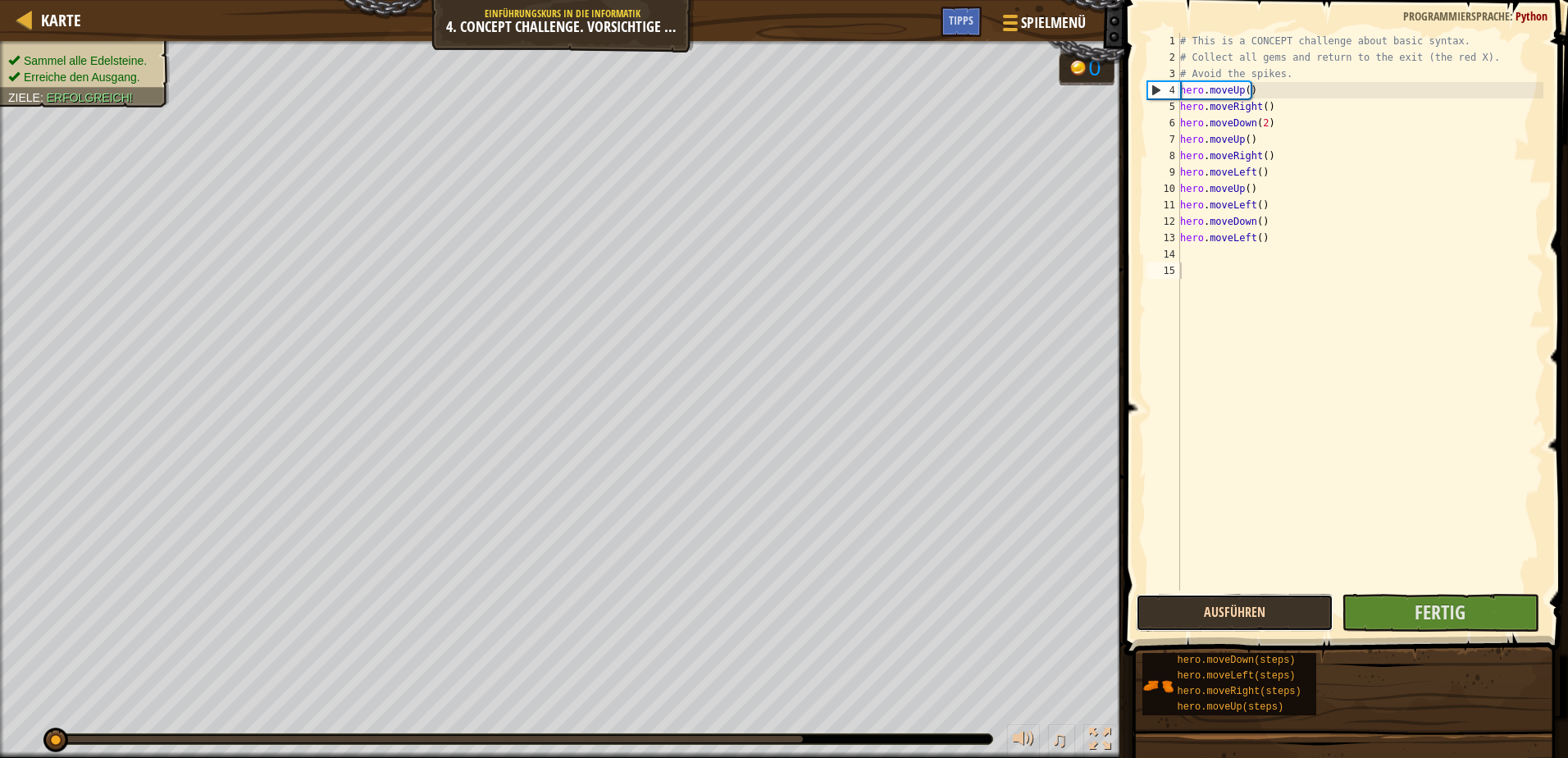
click at [1288, 612] on button "Ausführen" at bounding box center [1234, 613] width 198 height 38
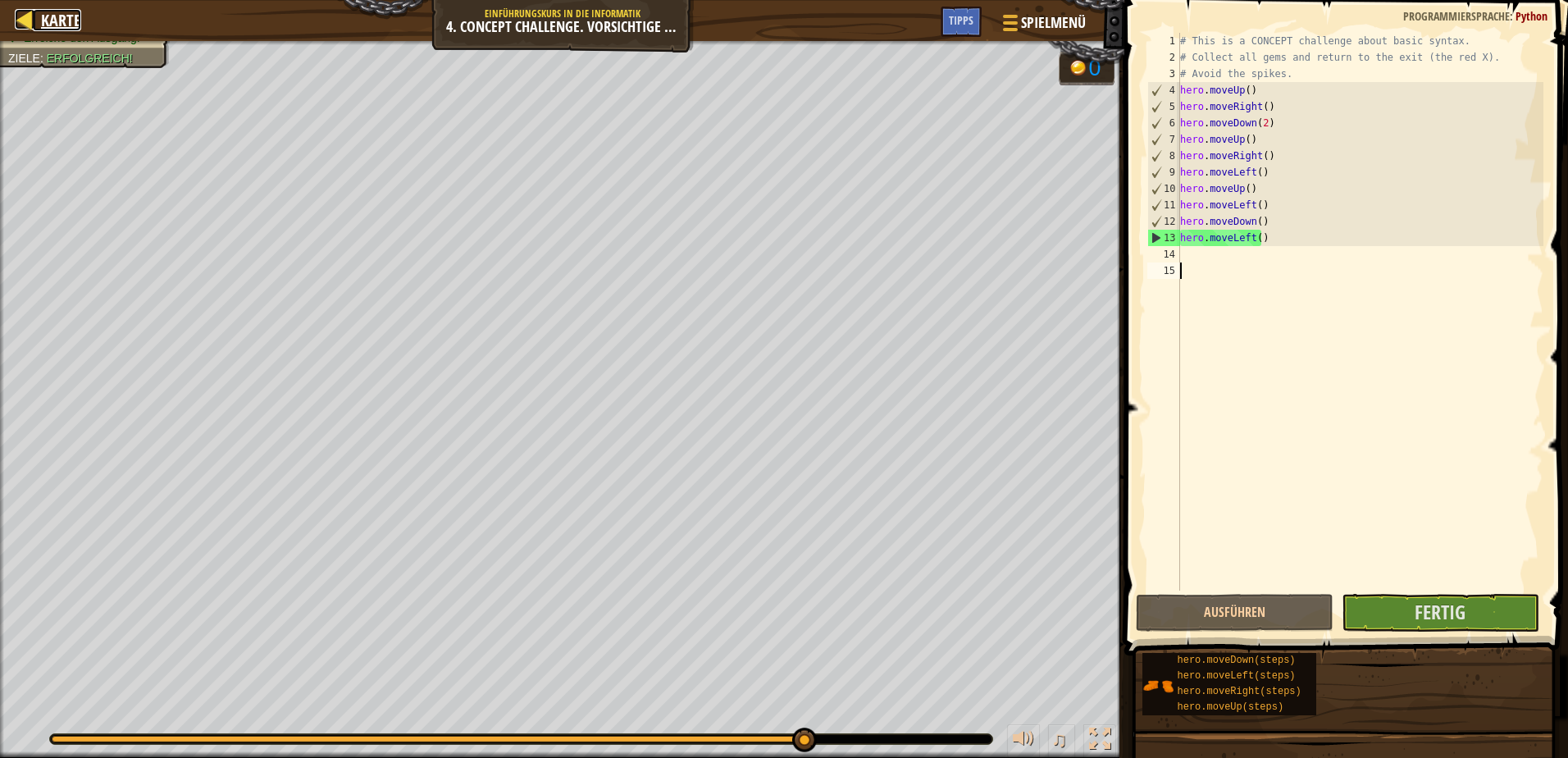
click at [30, 19] on div at bounding box center [25, 20] width 20 height 20
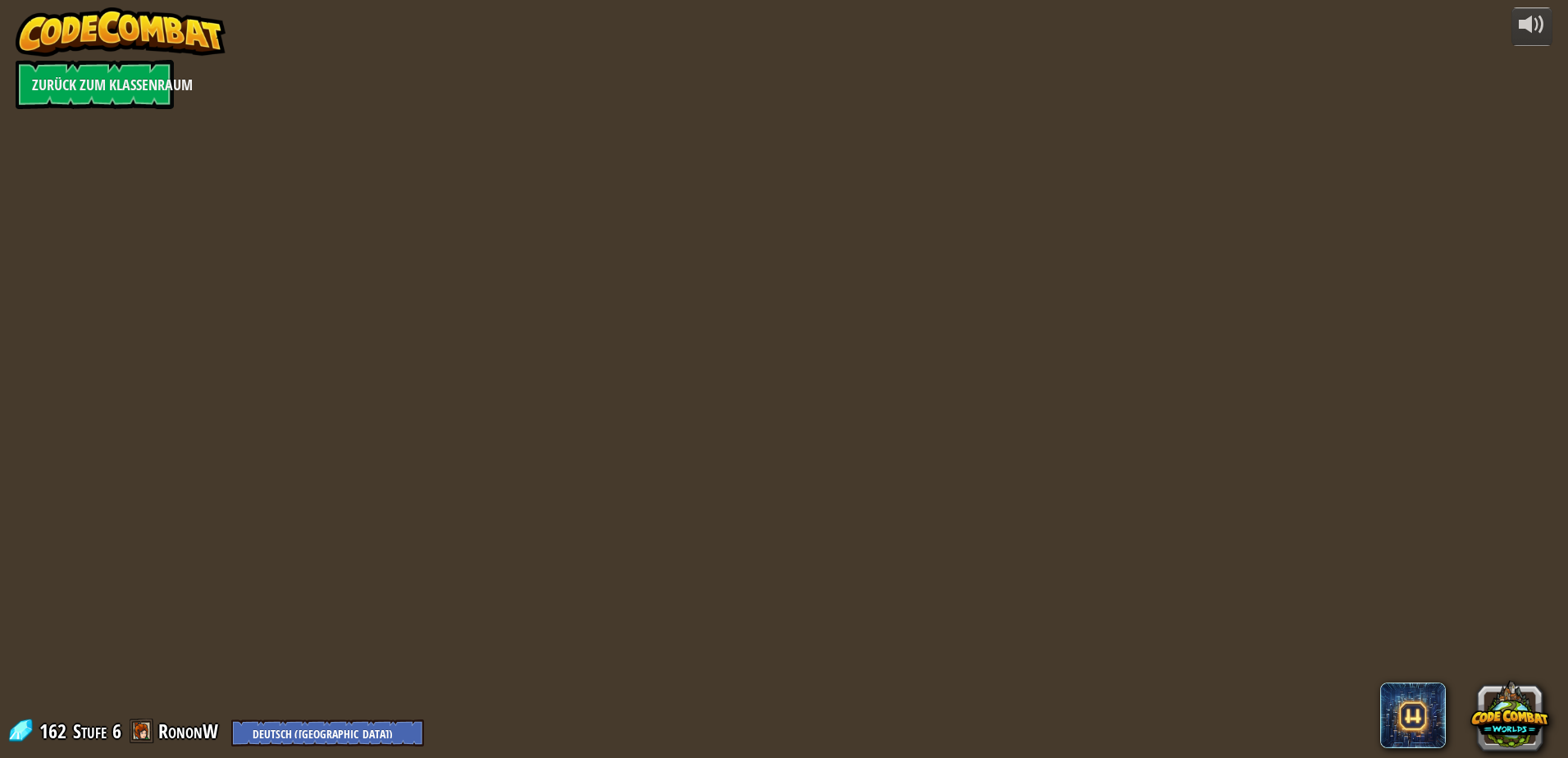
select select "de-DE"
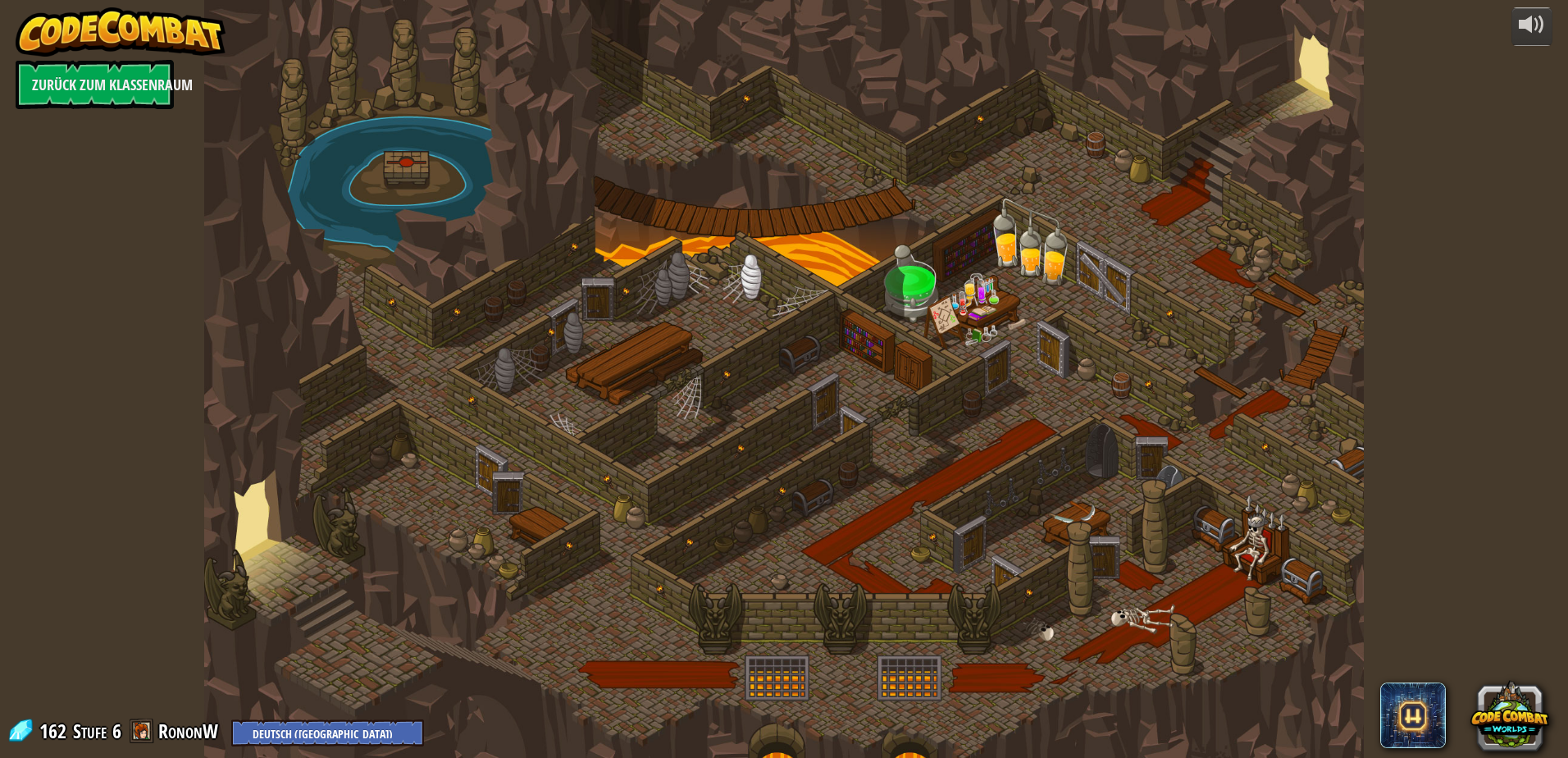
select select "de-DE"
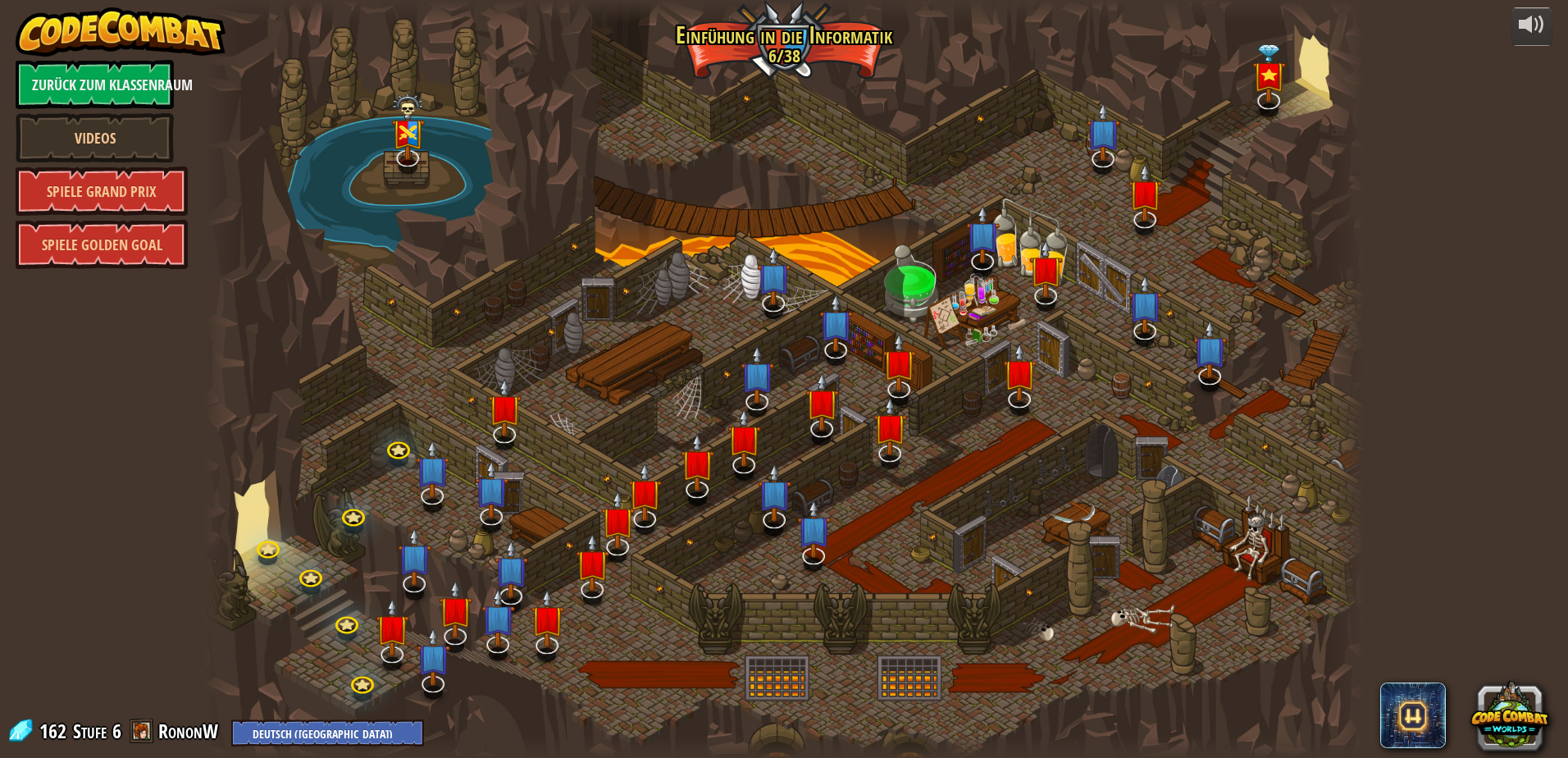
select select "de-DE"
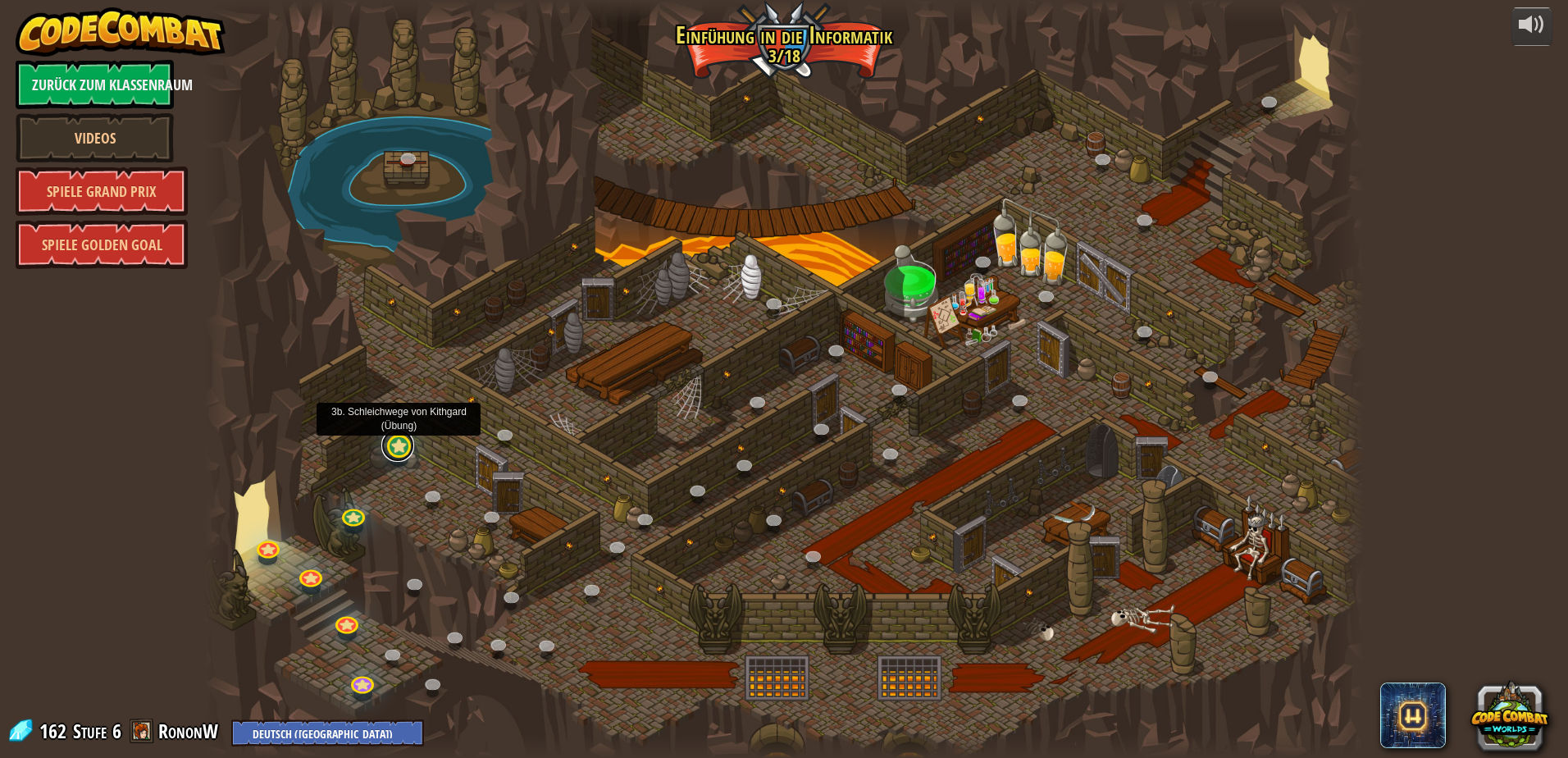
click at [406, 453] on link at bounding box center [398, 446] width 32 height 32
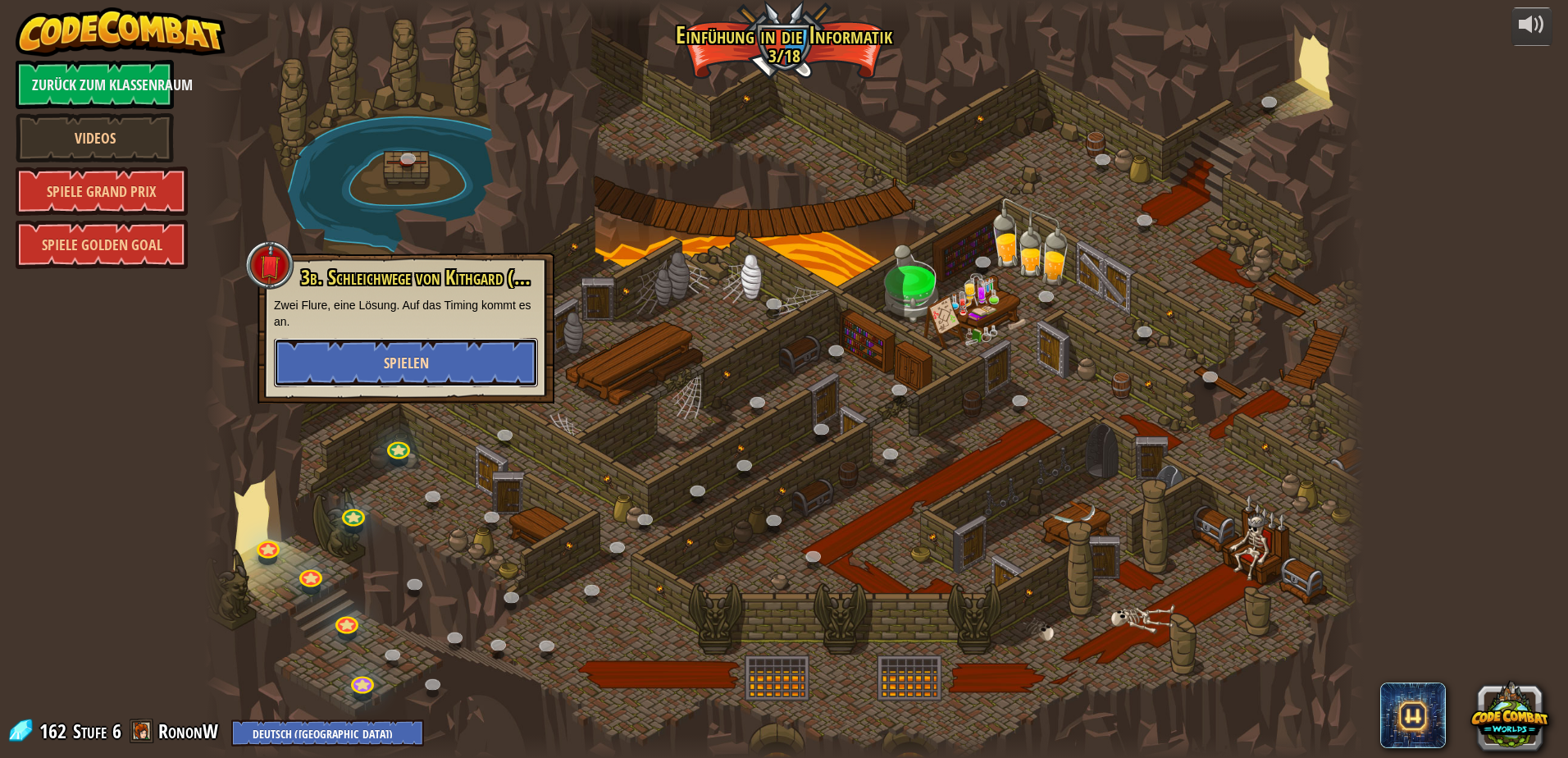
click at [428, 348] on button "Spielen" at bounding box center [406, 363] width 264 height 50
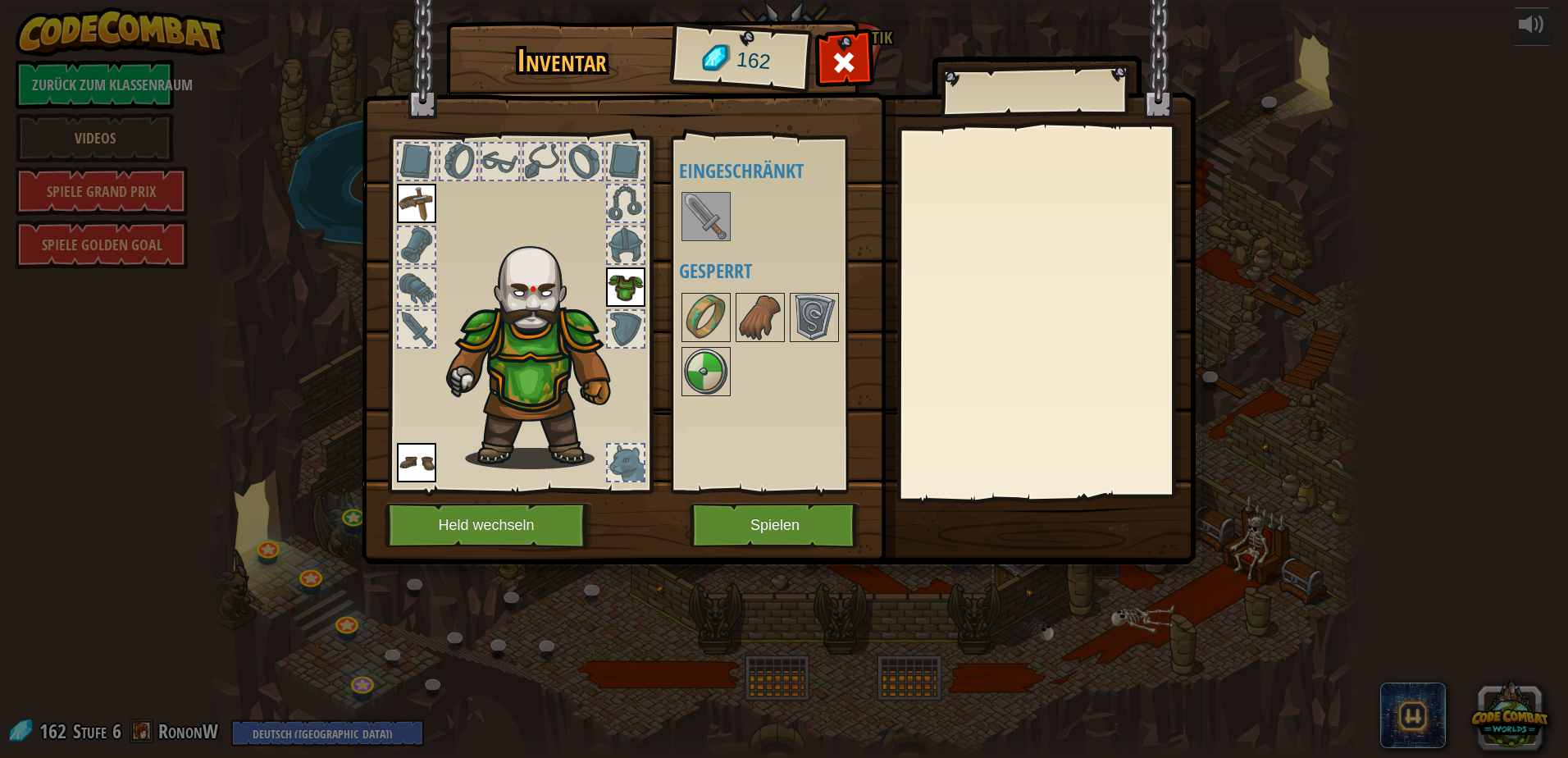
click at [806, 553] on img at bounding box center [779, 266] width 834 height 596
click at [795, 515] on button "Spielen" at bounding box center [775, 525] width 171 height 45
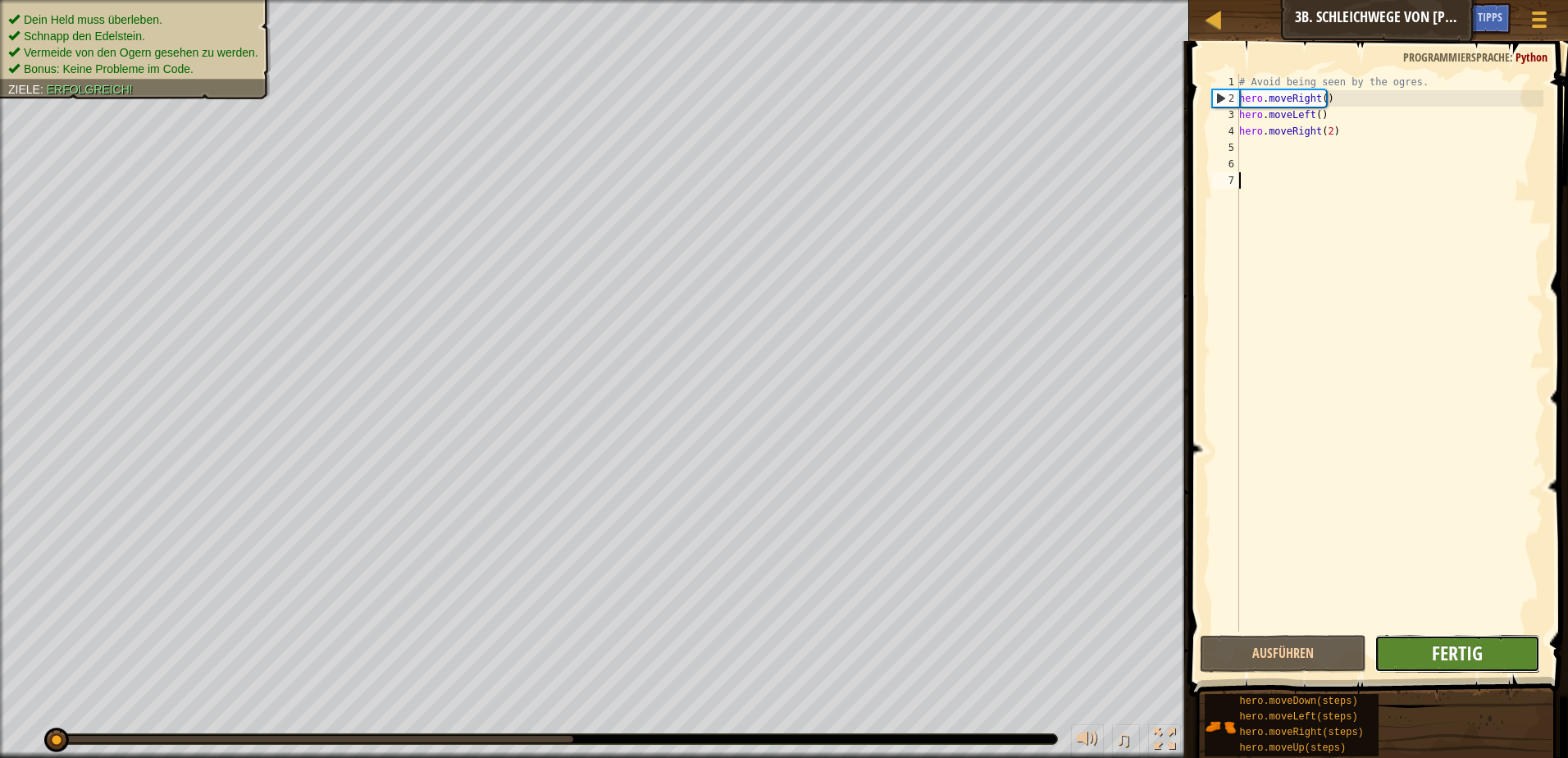
click at [1460, 660] on span "Fertig" at bounding box center [1457, 653] width 51 height 26
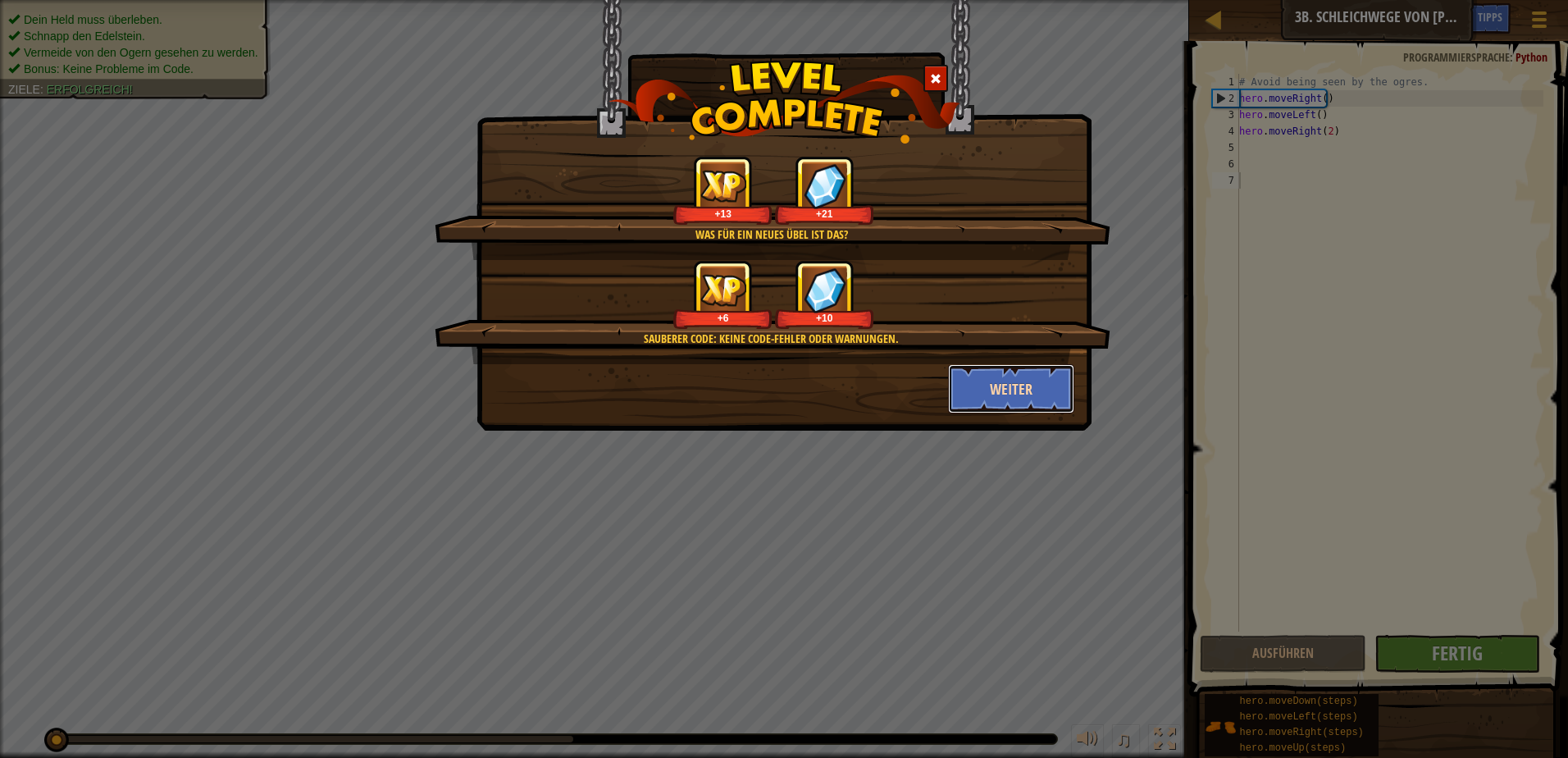
click at [1004, 395] on button "Weiter" at bounding box center [1011, 389] width 127 height 50
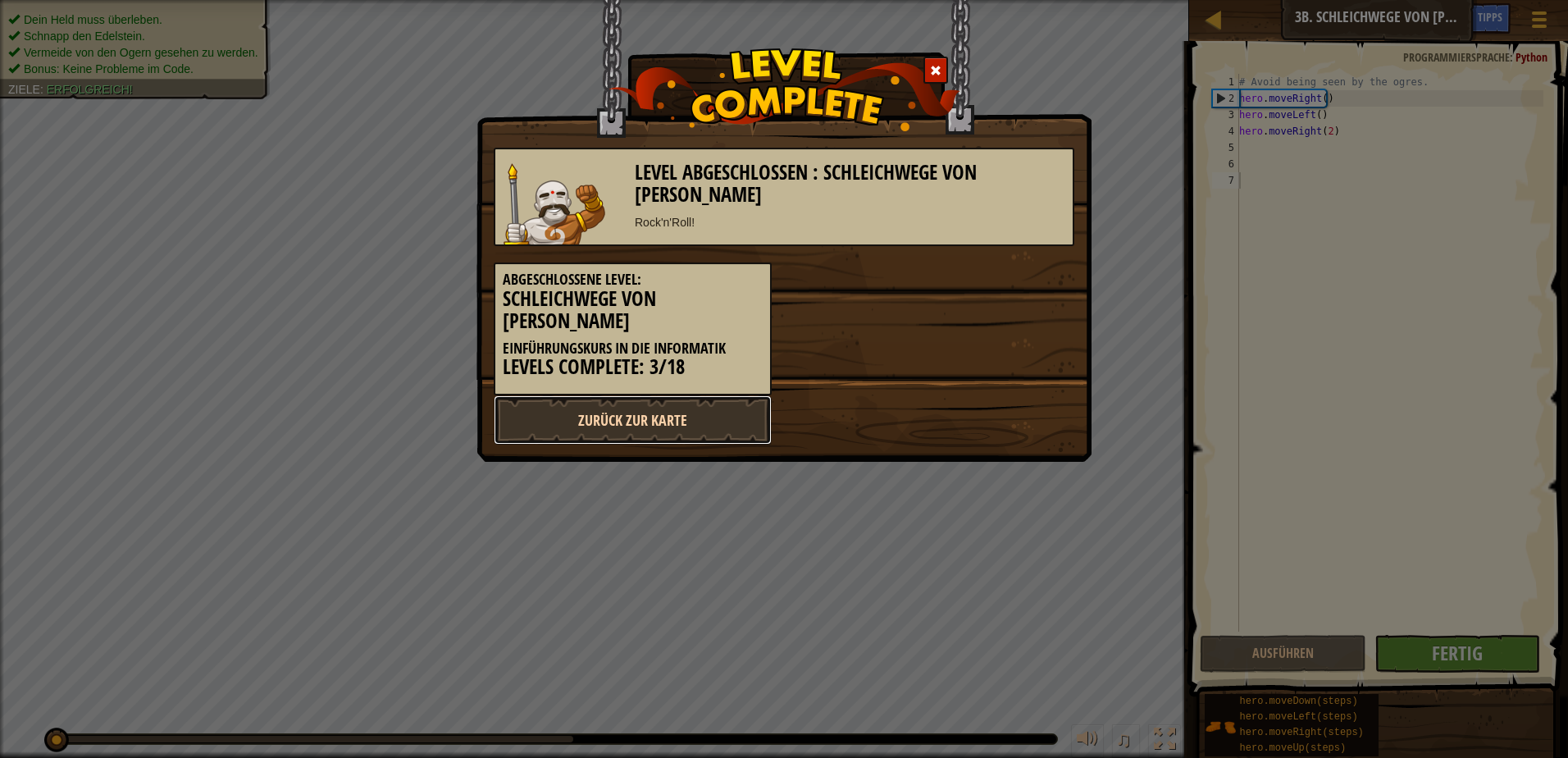
click at [683, 406] on link "Zurück zur Karte" at bounding box center [633, 420] width 278 height 50
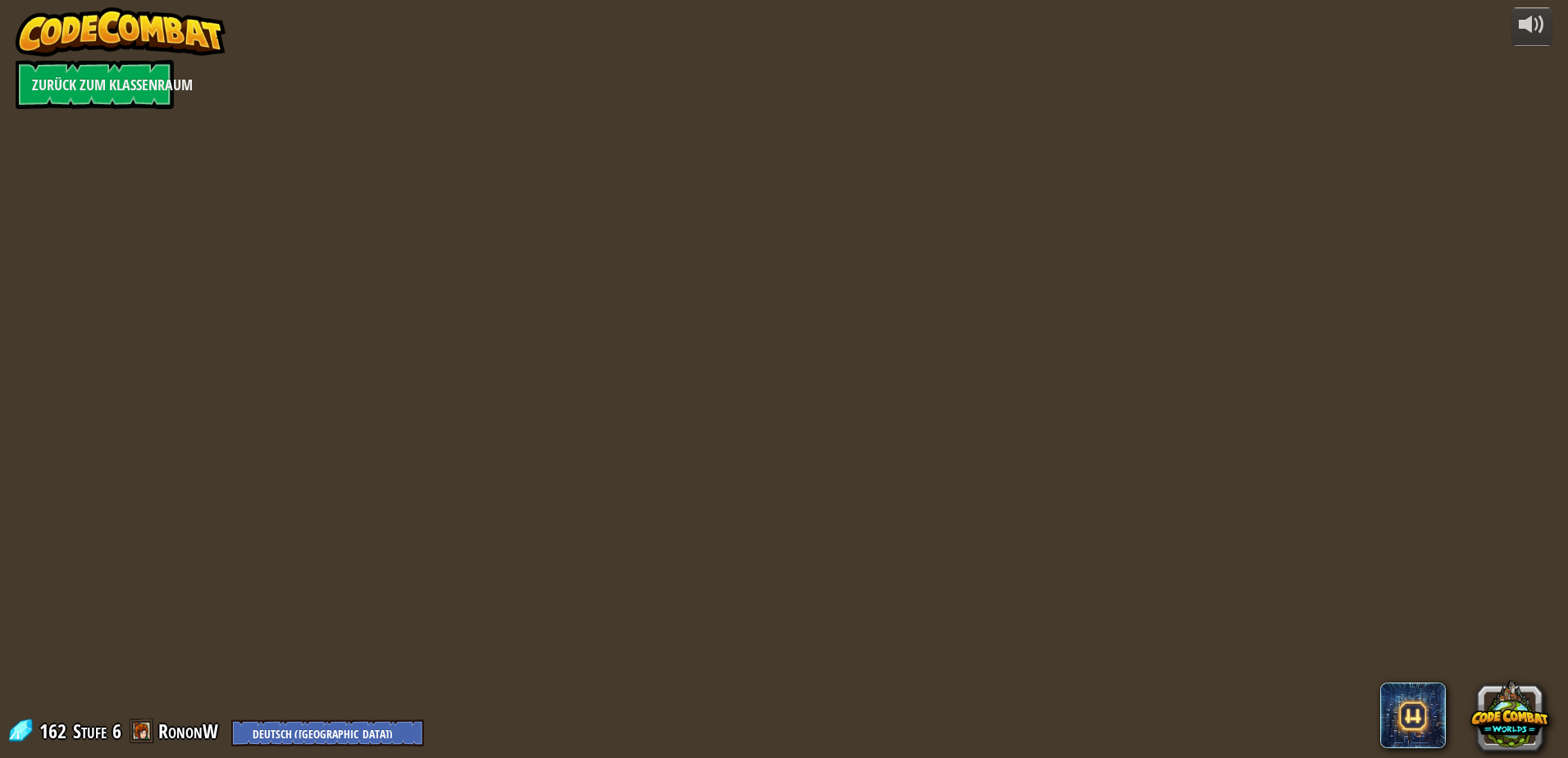
select select "de-DE"
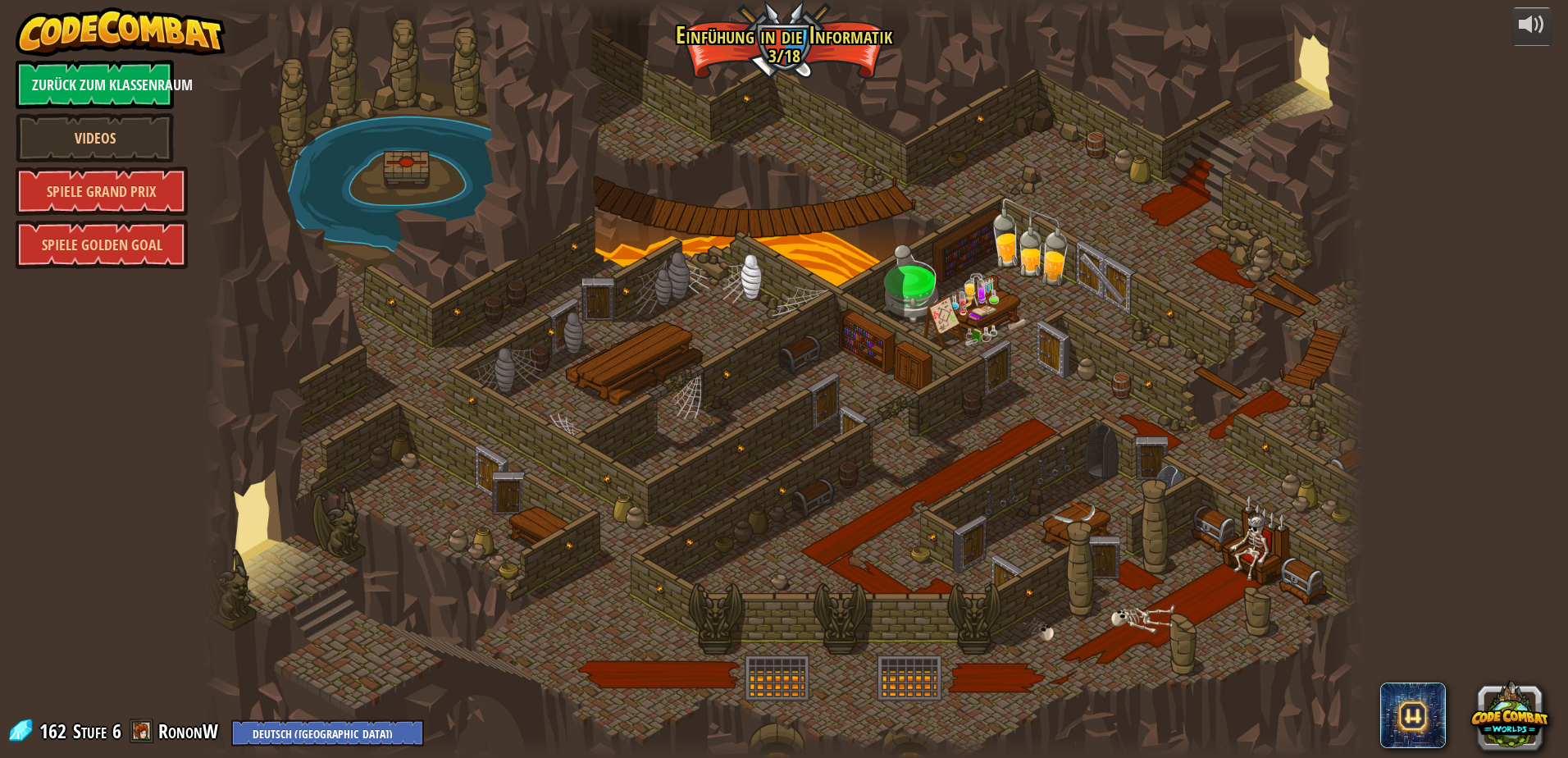
select select "de-DE"
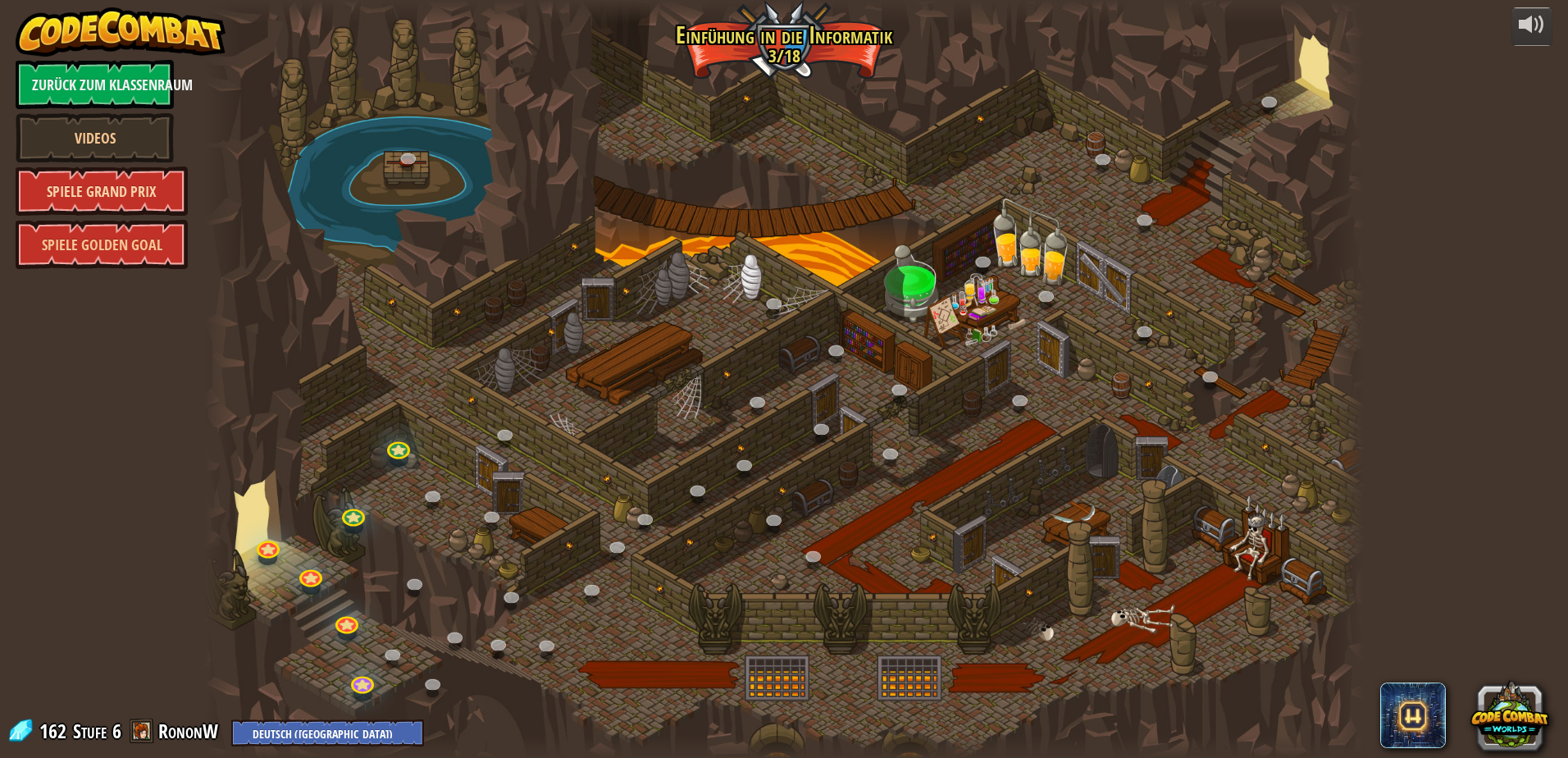
click at [70, 190] on link "Spiele Grand Prix" at bounding box center [102, 191] width 172 height 50
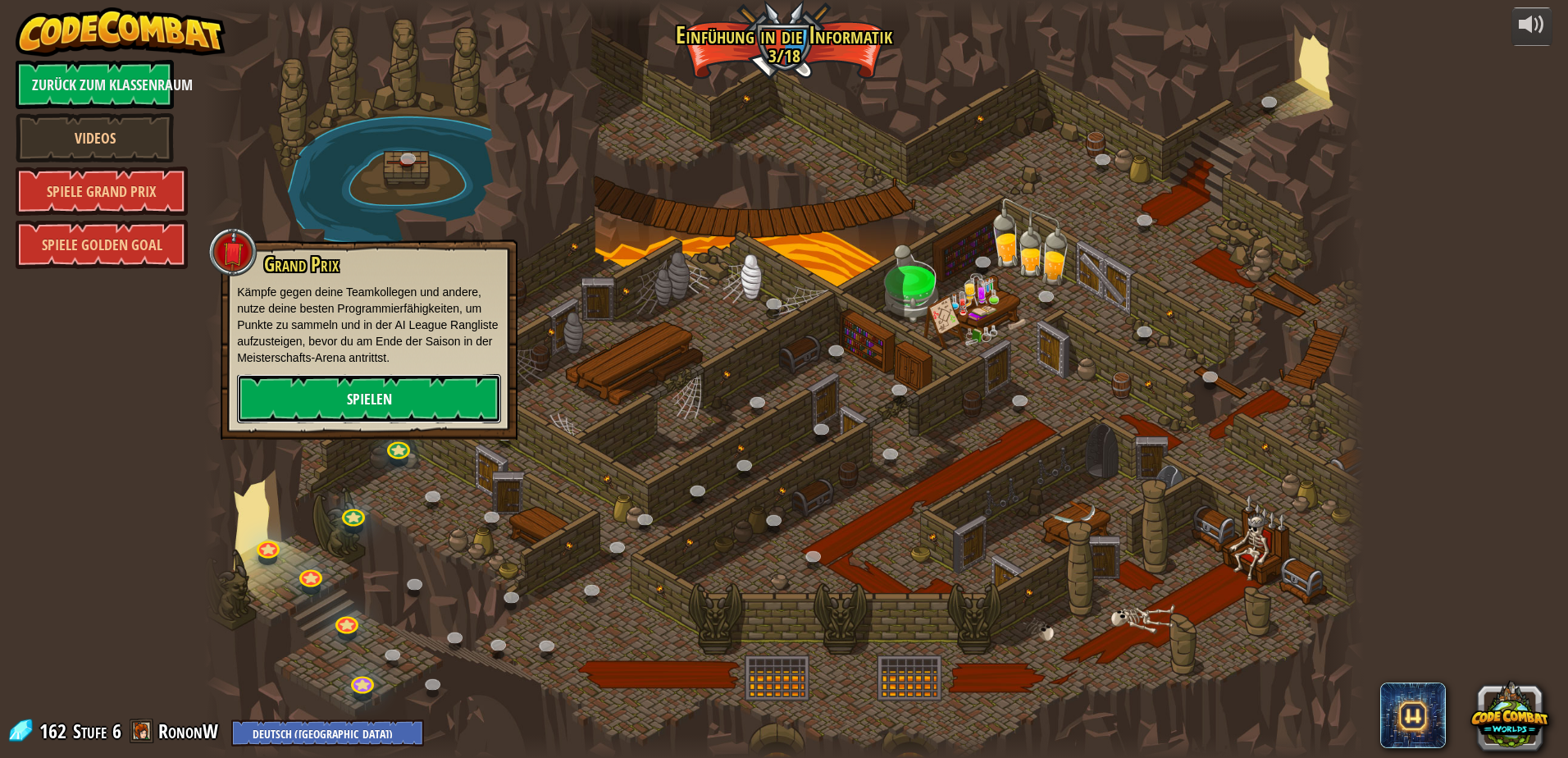
click at [386, 398] on link "Spielen" at bounding box center [369, 399] width 264 height 50
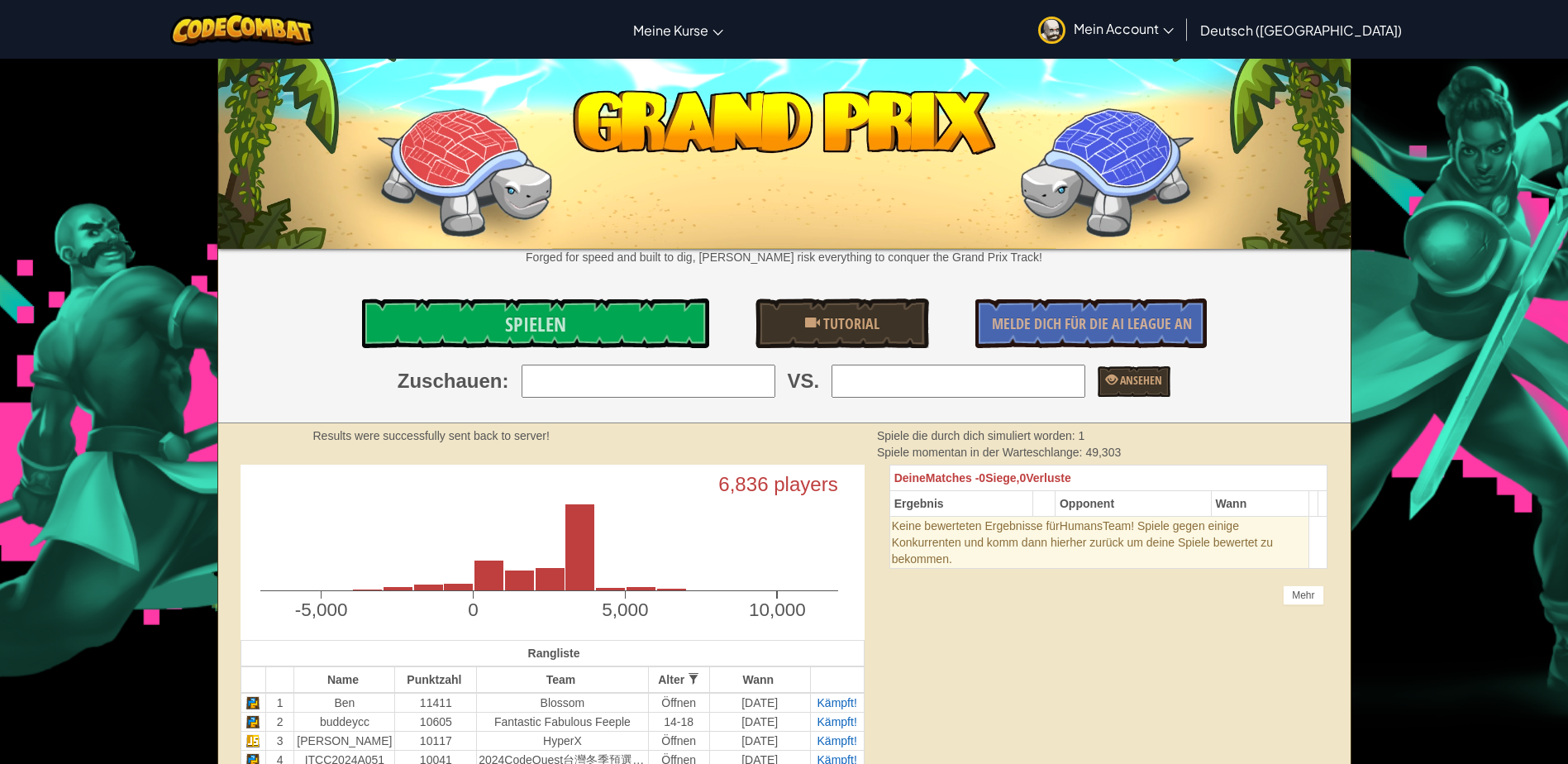
drag, startPoint x: 1503, startPoint y: 105, endPoint x: 1184, endPoint y: 75, distance: 320.4
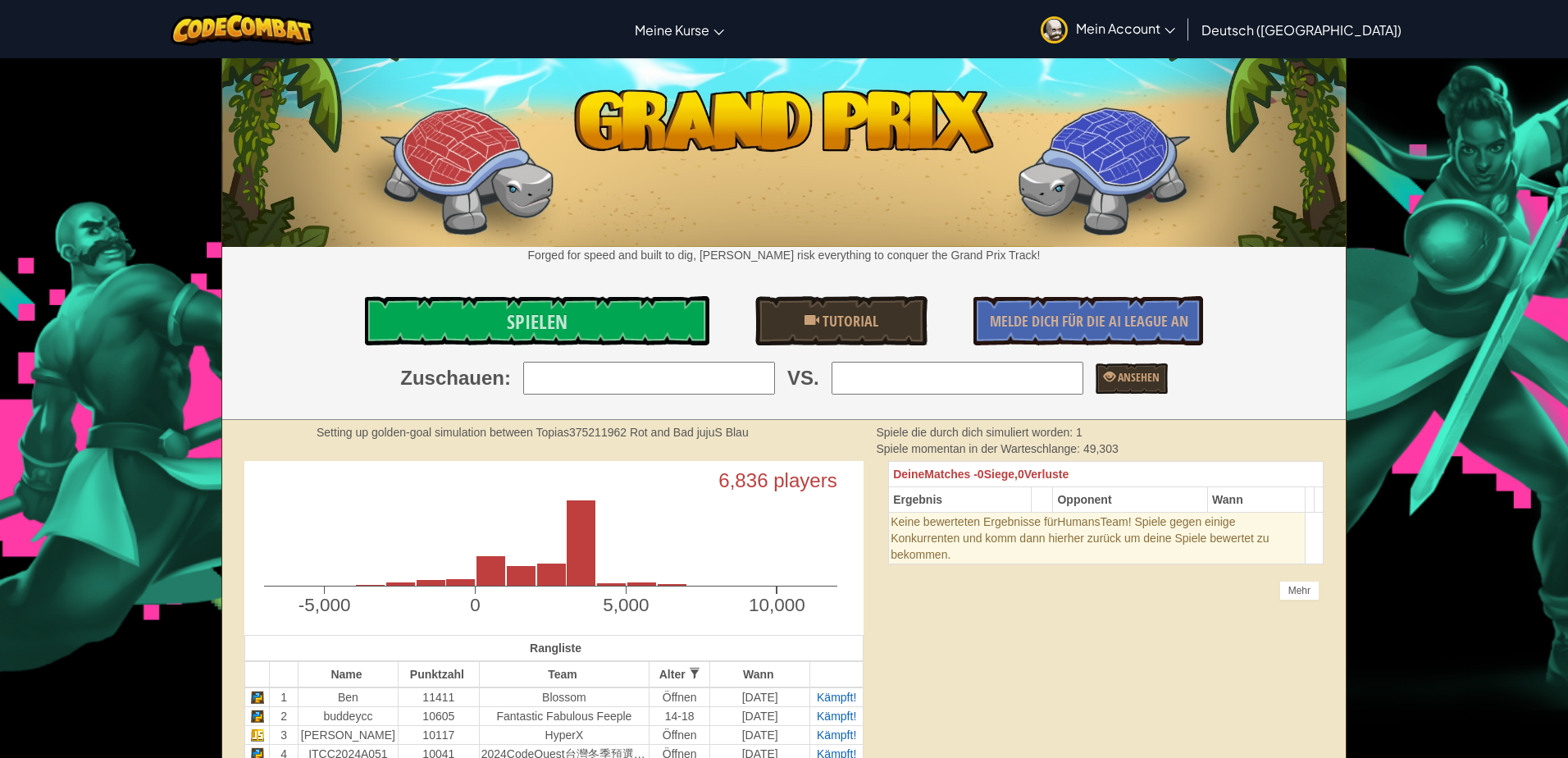
select select "de-DE"
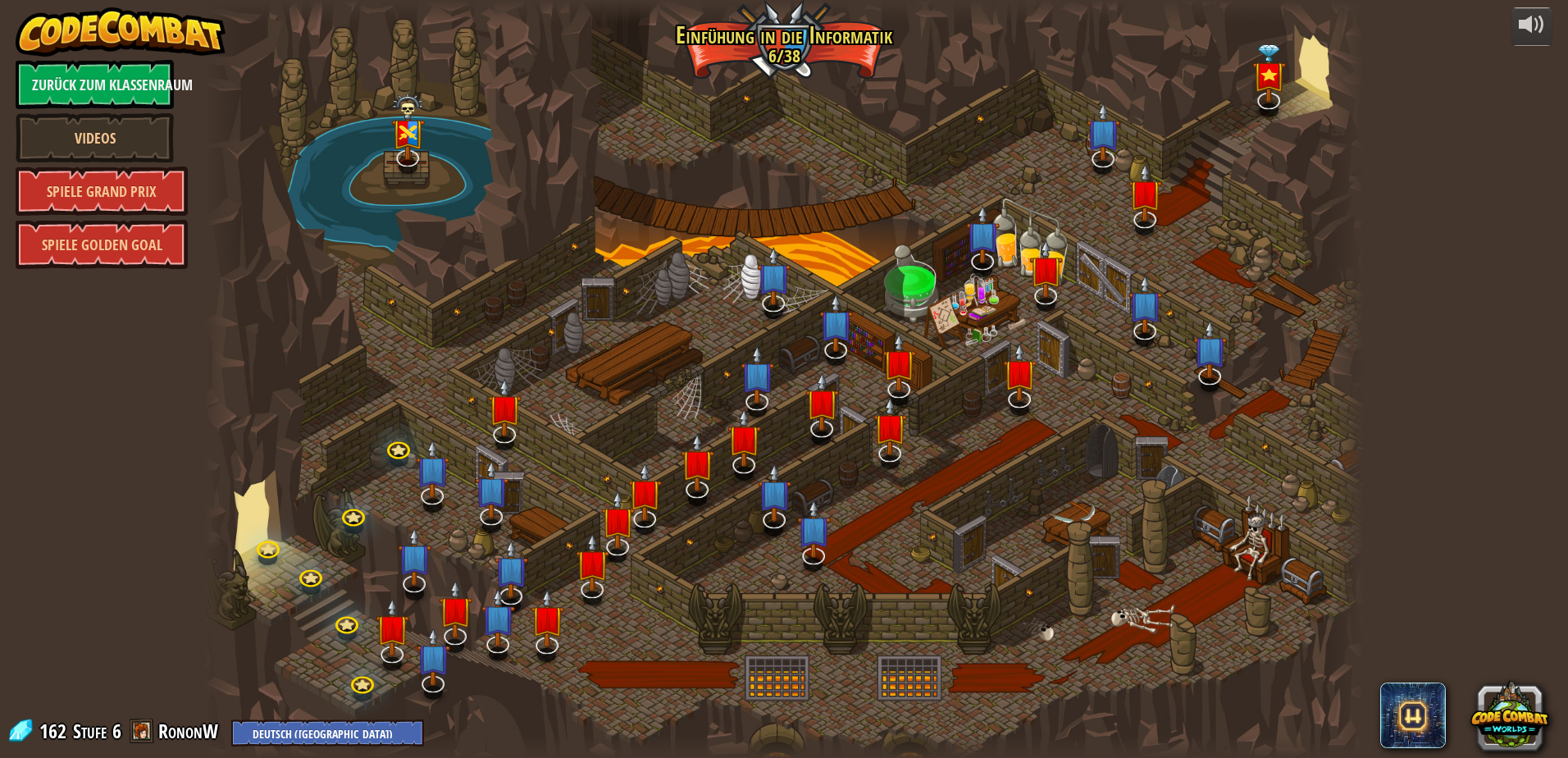
select select "de-DE"
